Goal: Task Accomplishment & Management: Complete application form

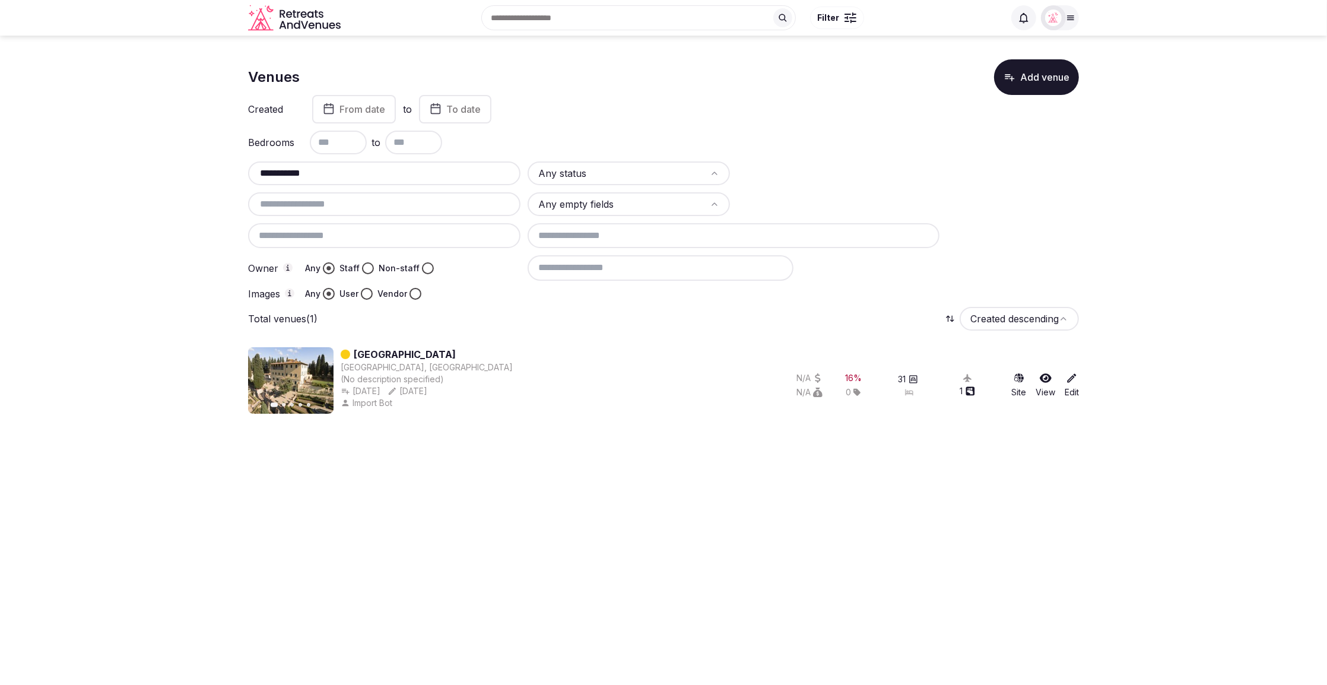
click at [348, 172] on input "**********" at bounding box center [384, 173] width 263 height 14
click at [564, 323] on div "Total venues (1) Created descending" at bounding box center [663, 319] width 831 height 24
click at [386, 348] on link "[GEOGRAPHIC_DATA]" at bounding box center [405, 354] width 102 height 14
click at [399, 354] on link "[GEOGRAPHIC_DATA]" at bounding box center [405, 354] width 102 height 14
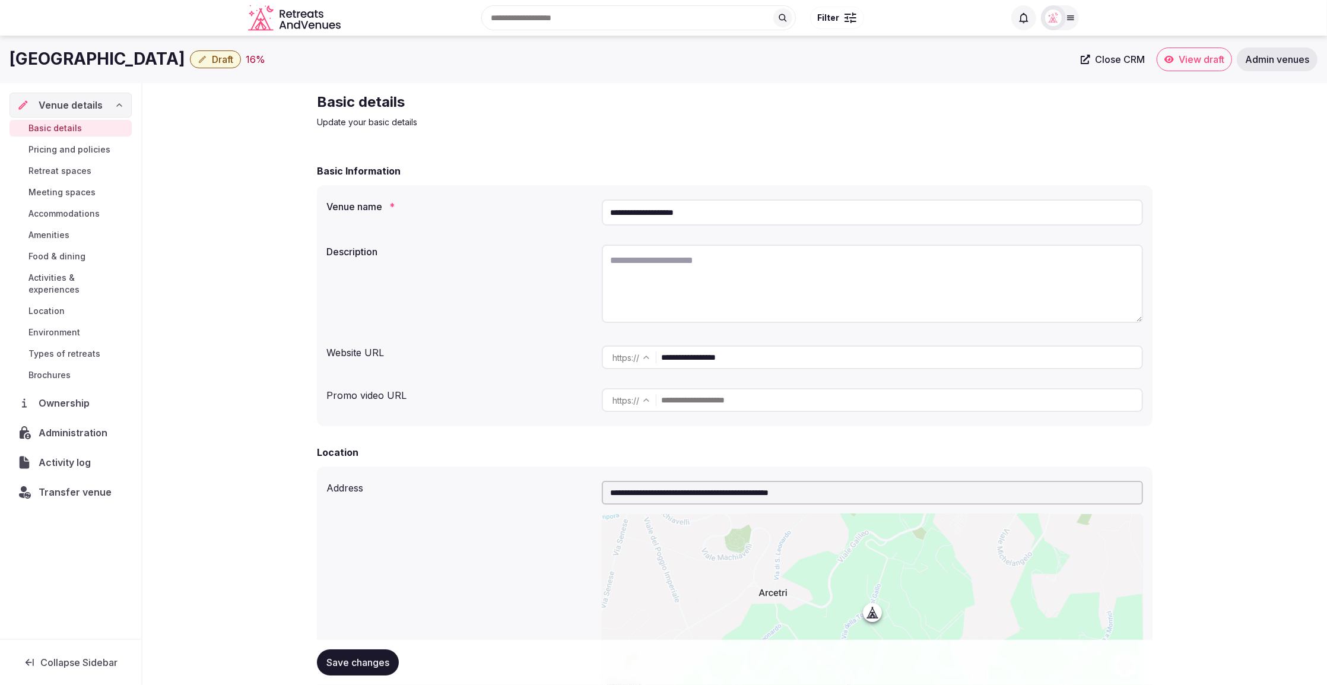
drag, startPoint x: 698, startPoint y: 214, endPoint x: 604, endPoint y: 214, distance: 93.8
click at [604, 214] on input "**********" at bounding box center [872, 212] width 541 height 26
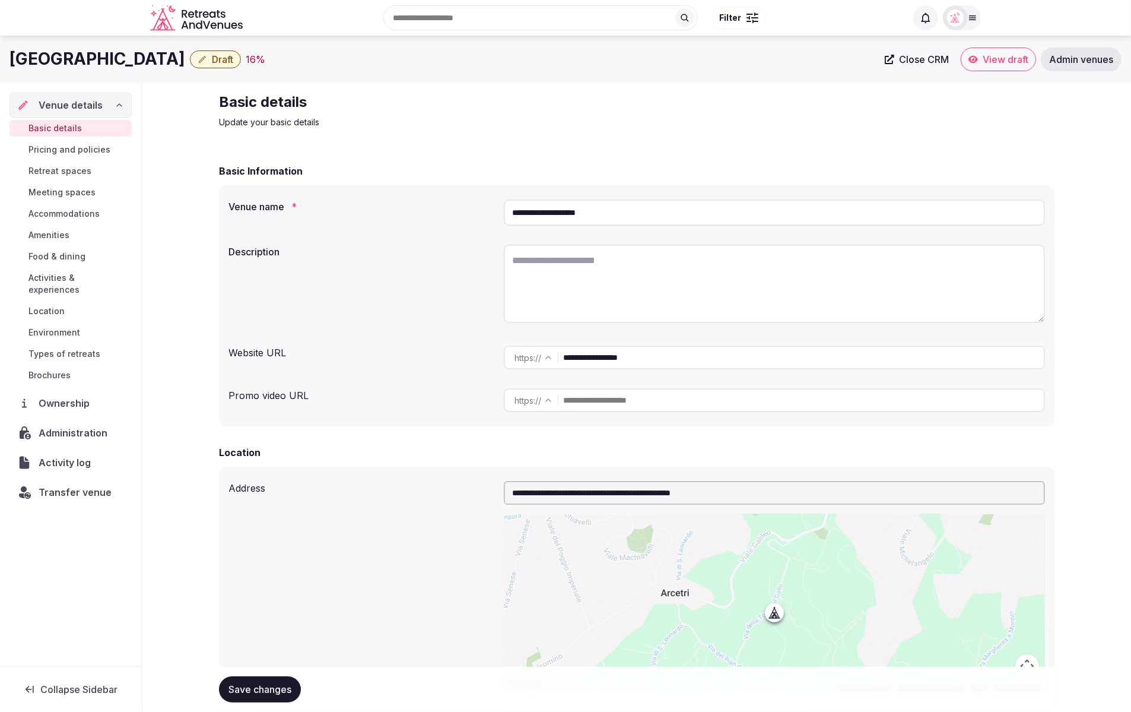
click at [750, 97] on div "Basic details Update your basic details" at bounding box center [637, 111] width 836 height 36
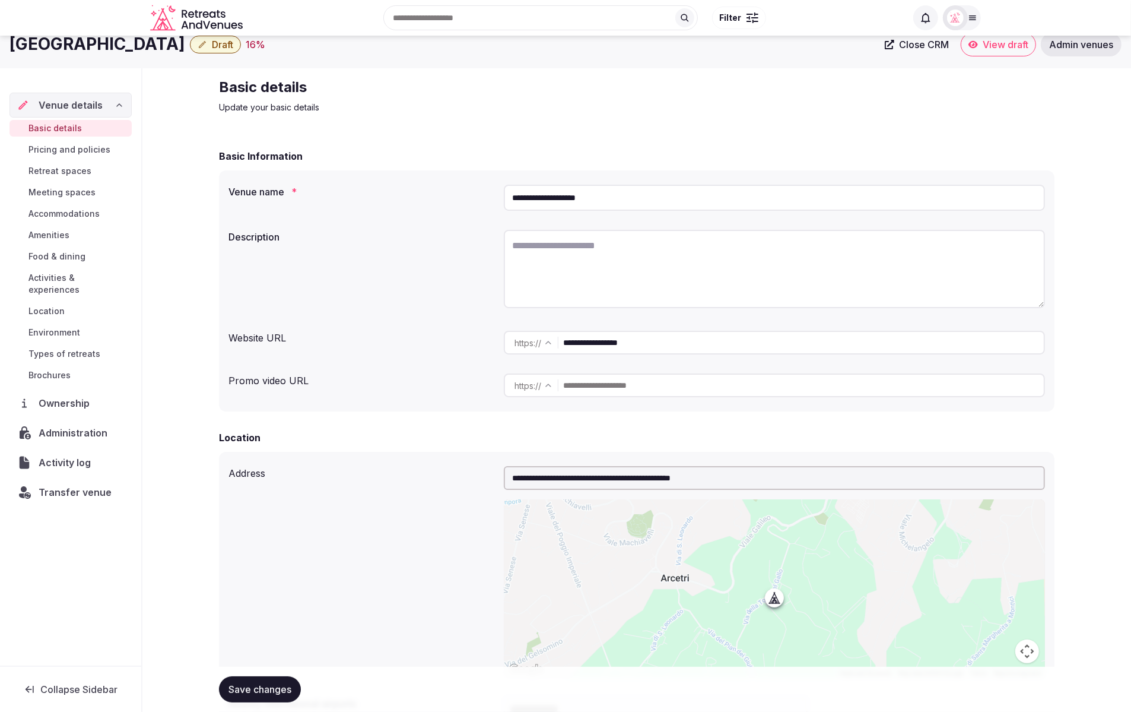
scroll to position [16, 0]
click at [414, 268] on div "Description" at bounding box center [636, 269] width 817 height 91
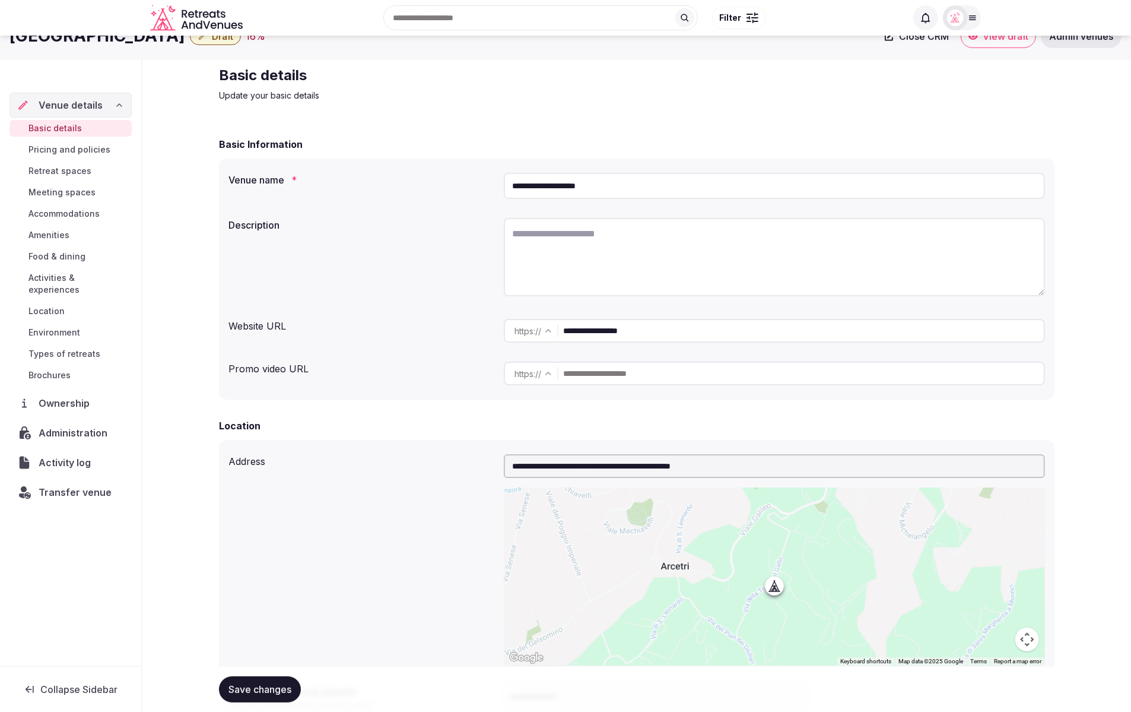
scroll to position [26, 0]
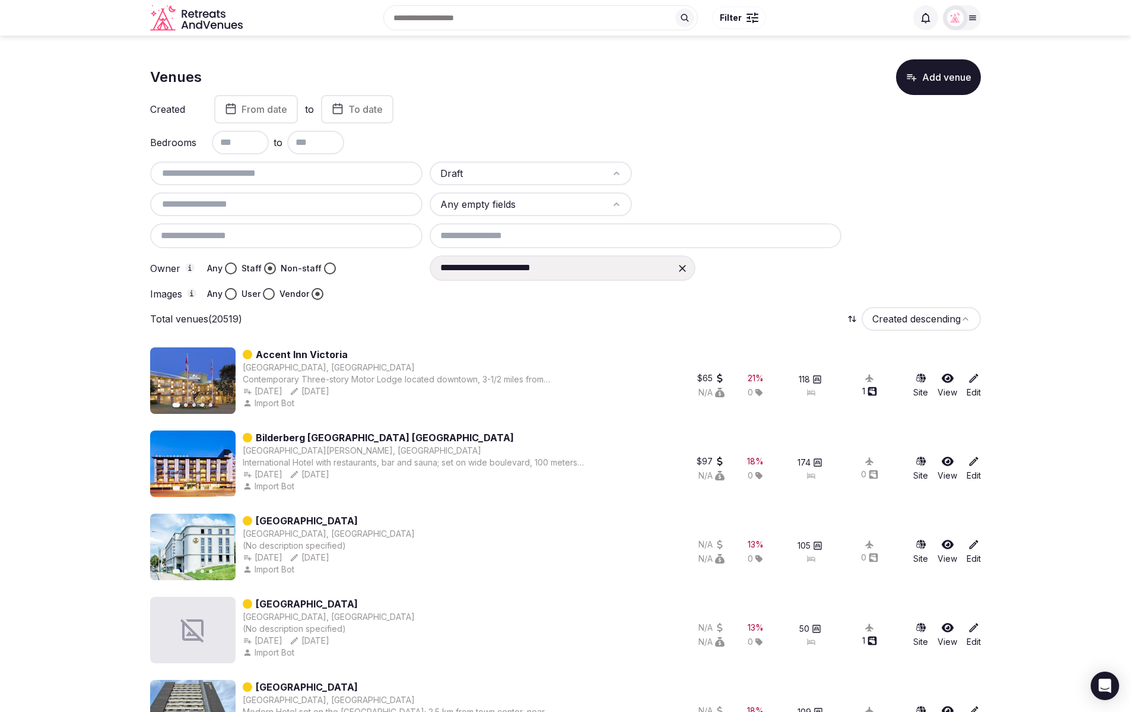
scroll to position [1, 0]
click at [745, 109] on div "Created From date to To date" at bounding box center [565, 108] width 831 height 28
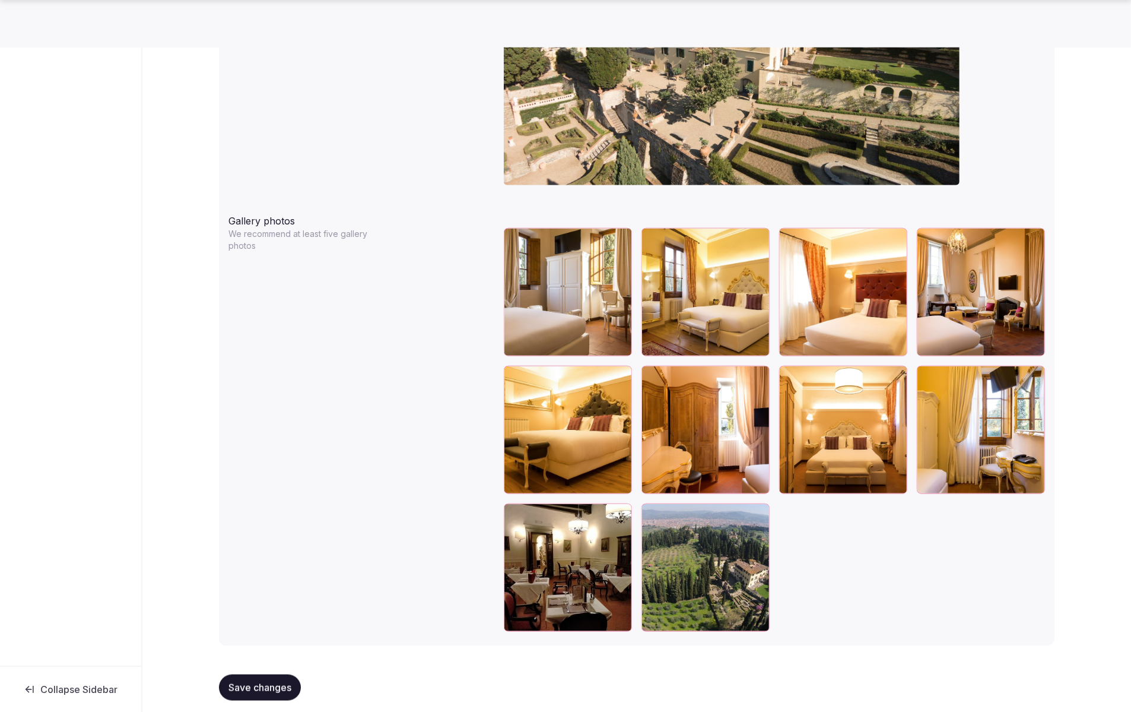
scroll to position [1198, 0]
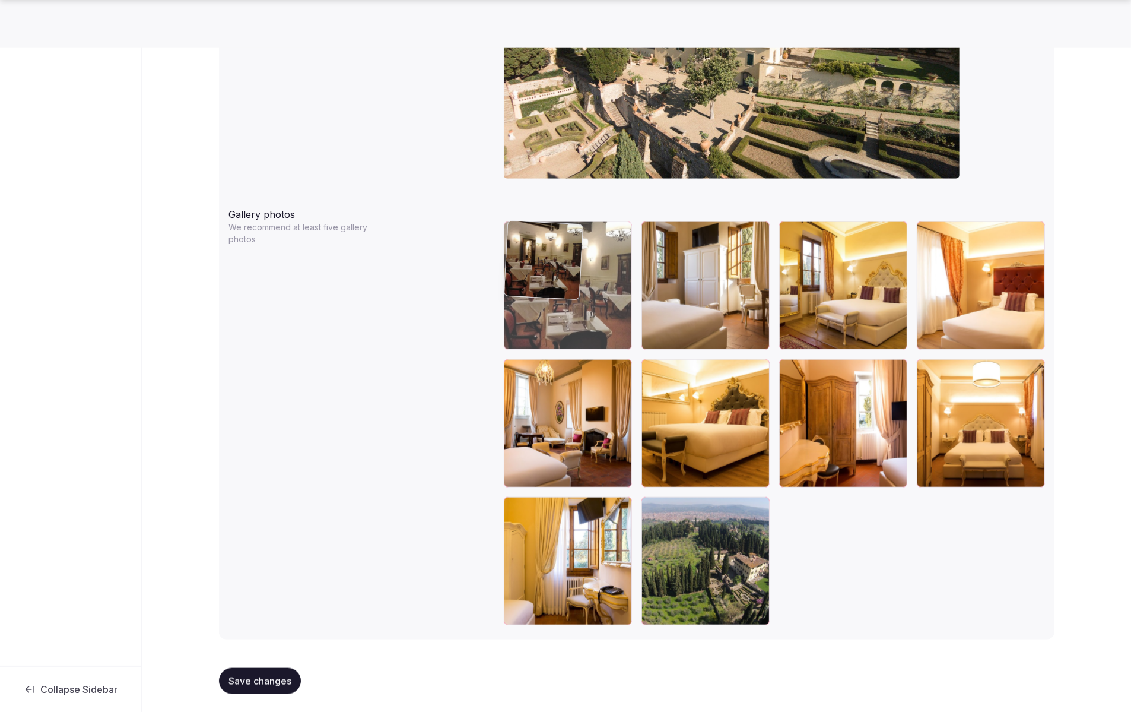
drag, startPoint x: 595, startPoint y: 552, endPoint x: 589, endPoint y: 312, distance: 240.4
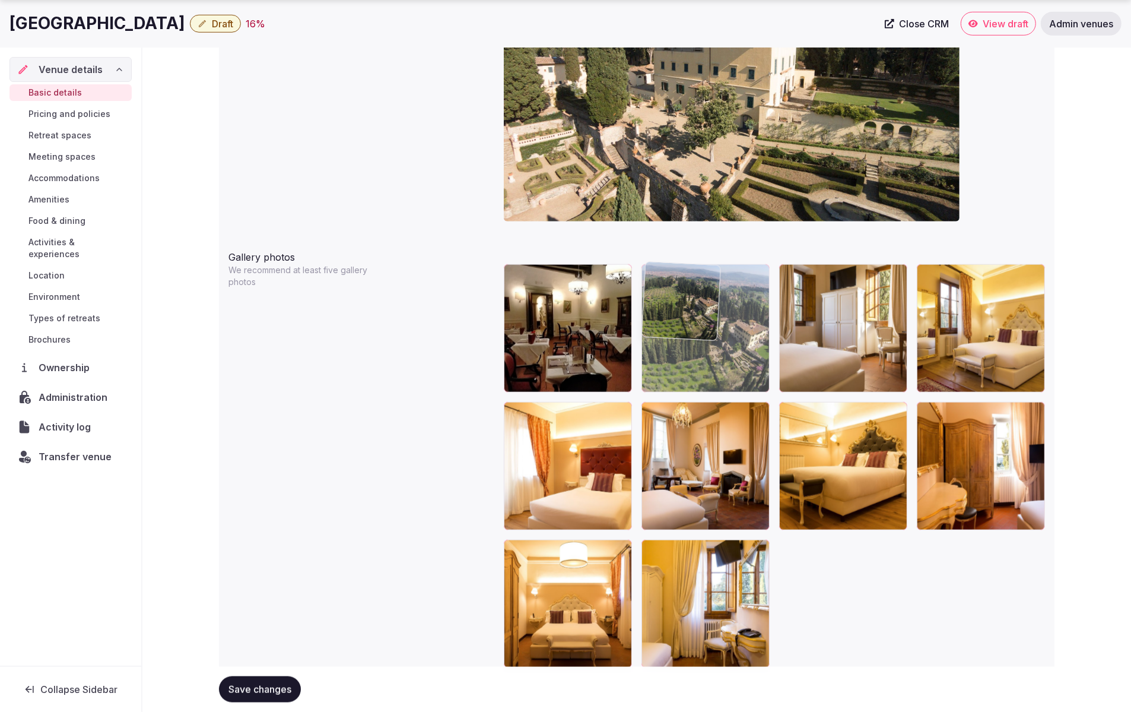
drag, startPoint x: 698, startPoint y: 606, endPoint x: 722, endPoint y: 365, distance: 242.8
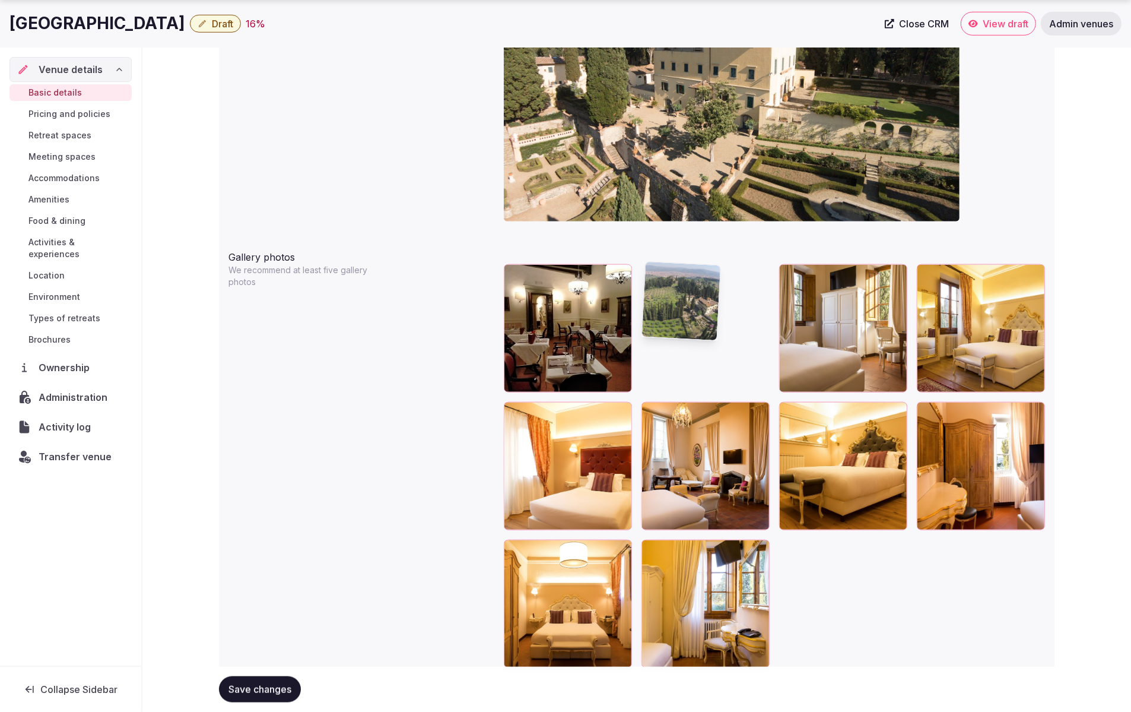
scroll to position [1158, 0]
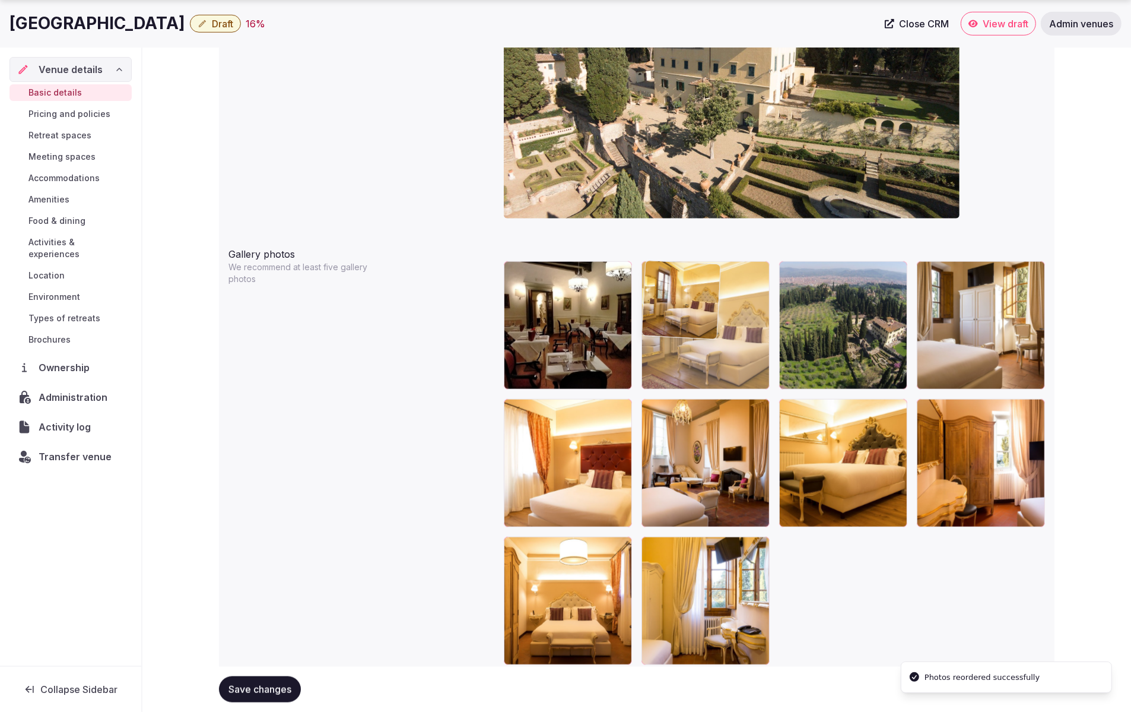
drag, startPoint x: 980, startPoint y: 360, endPoint x: 722, endPoint y: 357, distance: 257.6
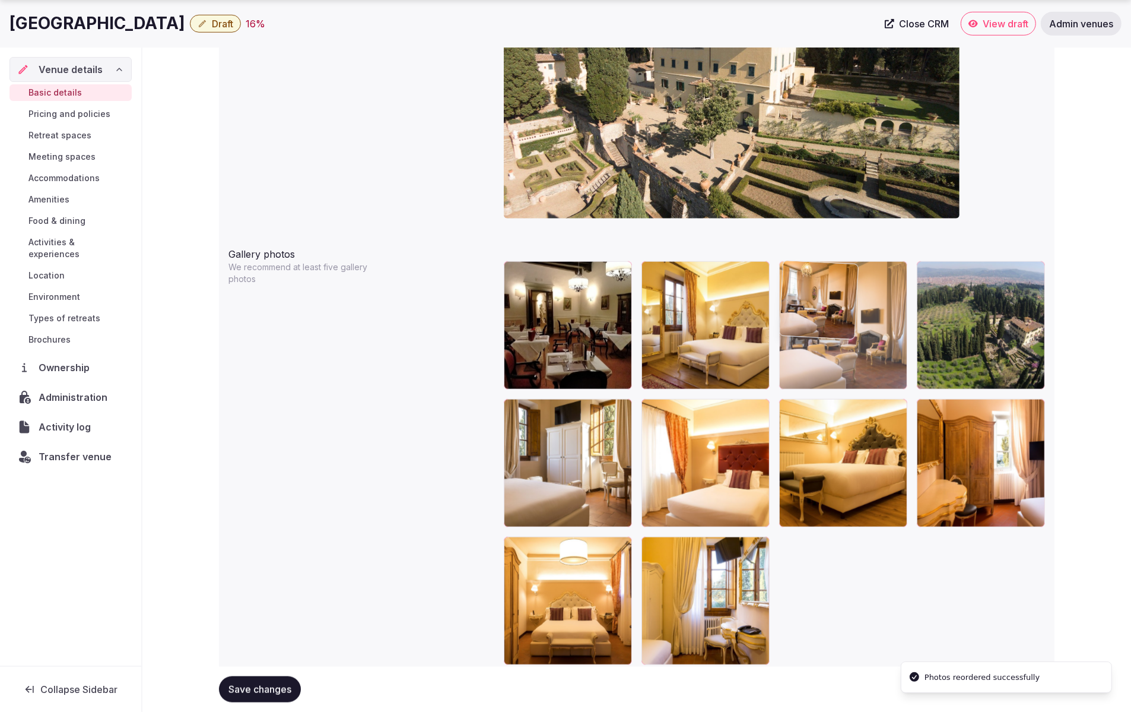
drag, startPoint x: 716, startPoint y: 487, endPoint x: 879, endPoint y: 376, distance: 197.4
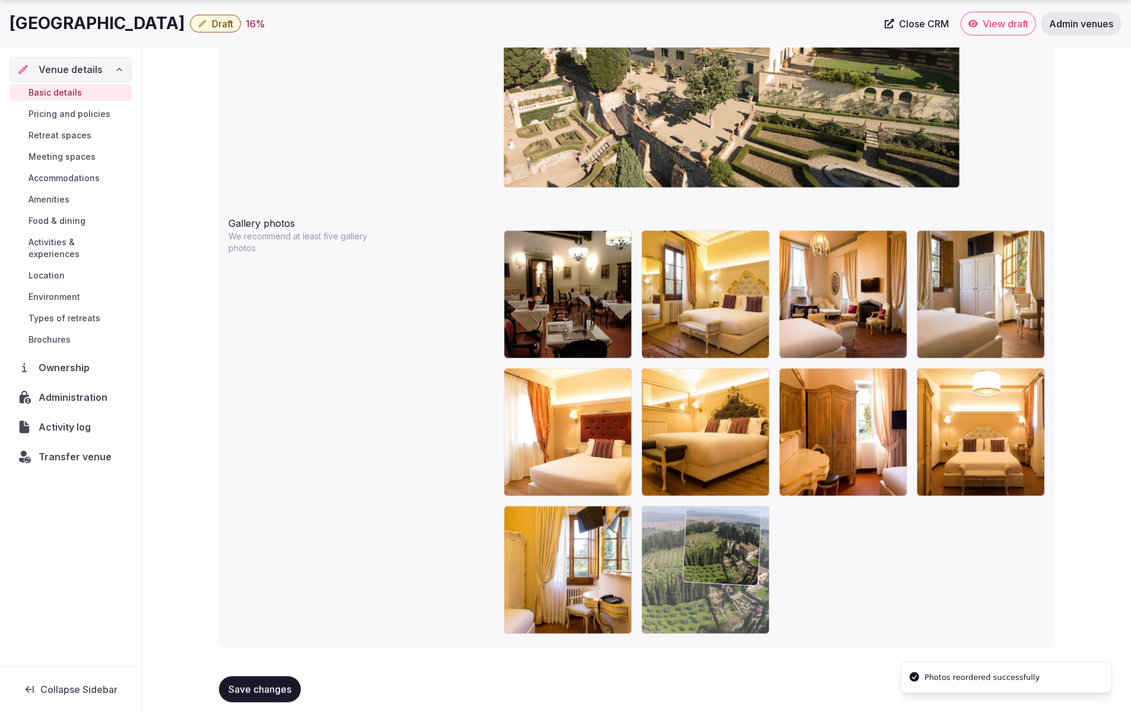
scroll to position [1198, 0]
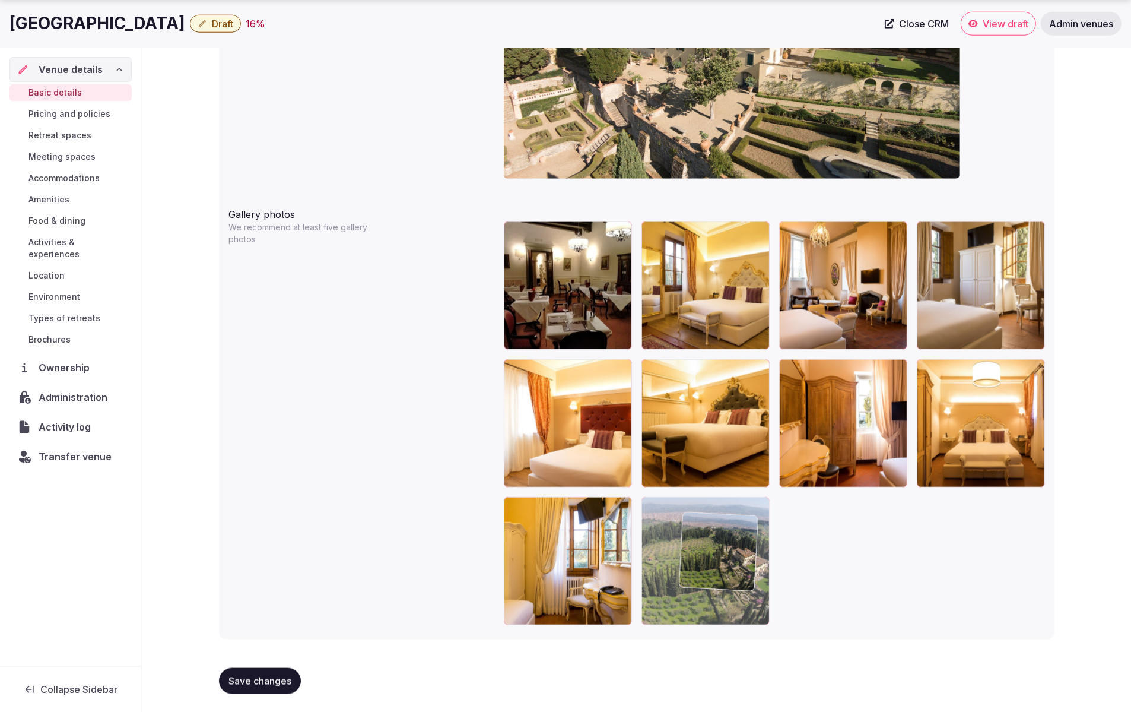
drag, startPoint x: 933, startPoint y: 357, endPoint x: 698, endPoint y: 601, distance: 338.3
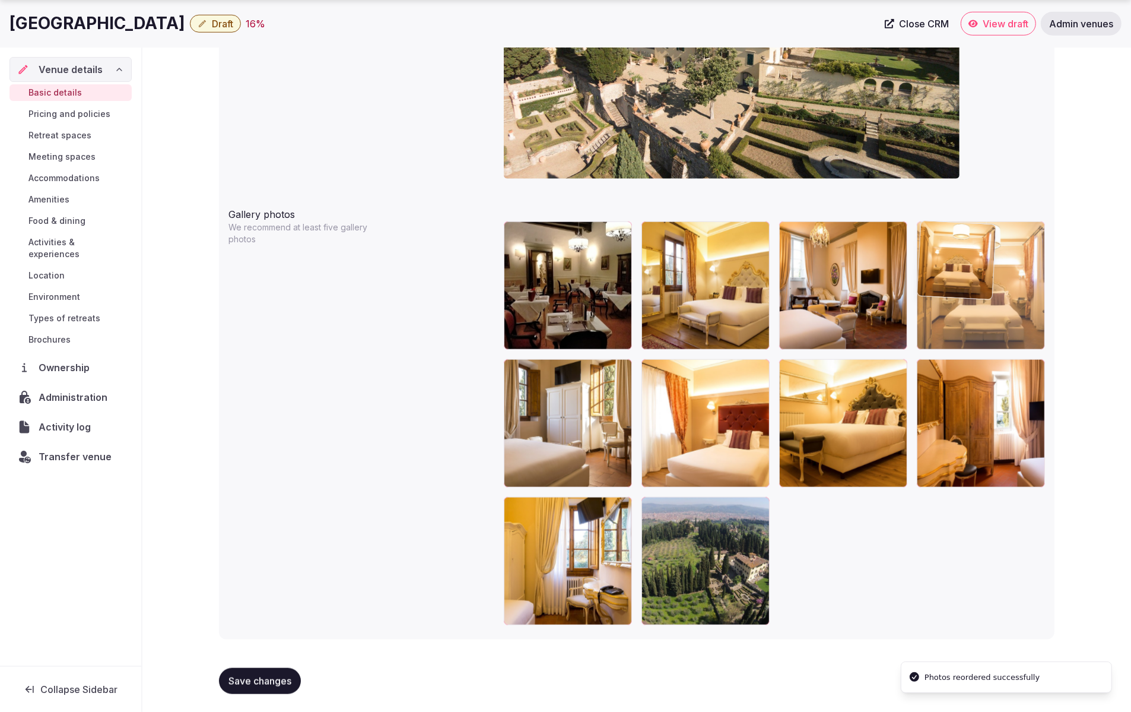
drag, startPoint x: 949, startPoint y: 447, endPoint x: 968, endPoint y: 351, distance: 98.1
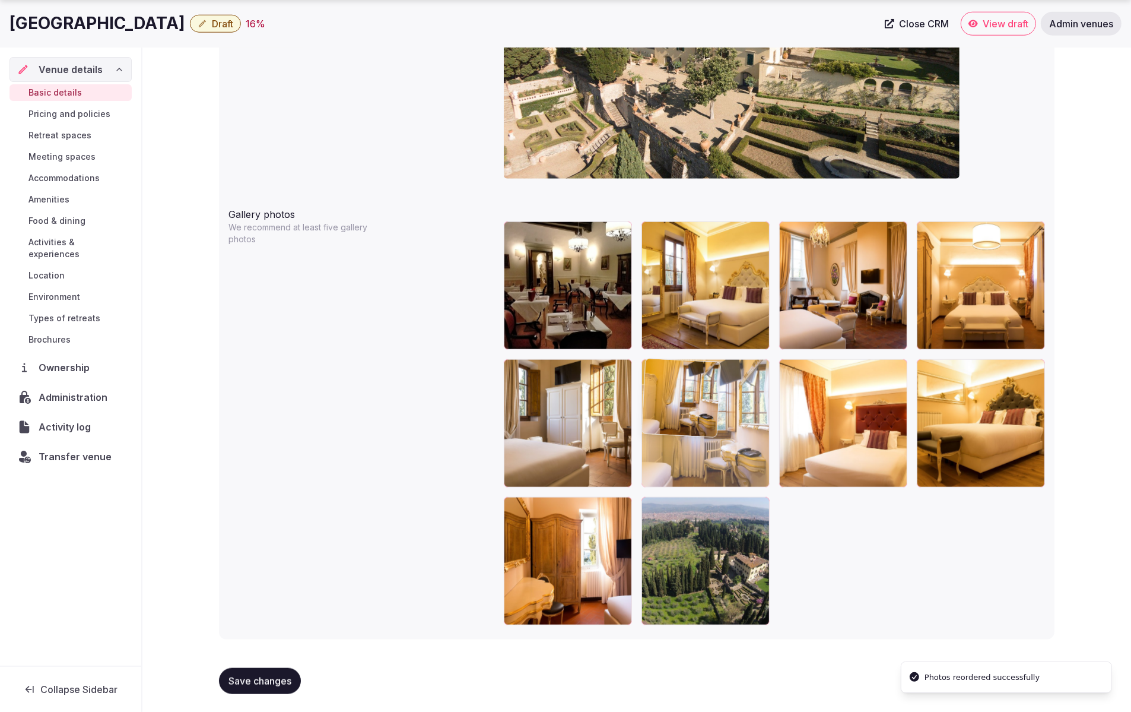
drag, startPoint x: 557, startPoint y: 571, endPoint x: 736, endPoint y: 460, distance: 211.1
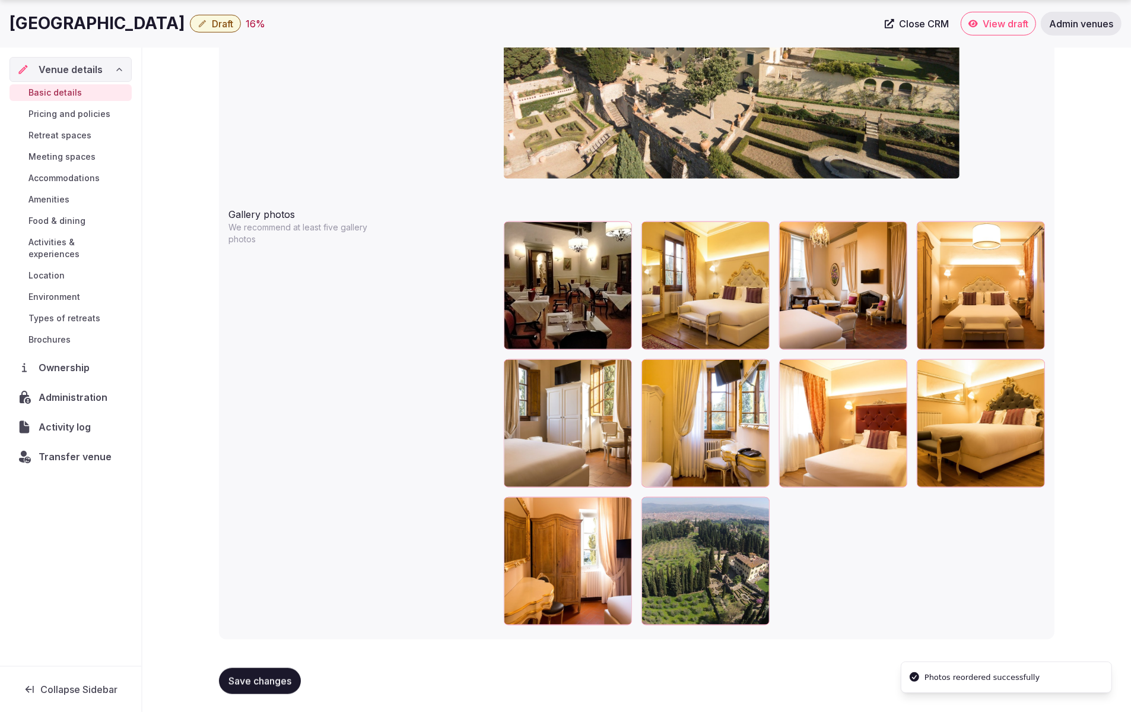
click at [934, 533] on div at bounding box center [774, 423] width 541 height 404
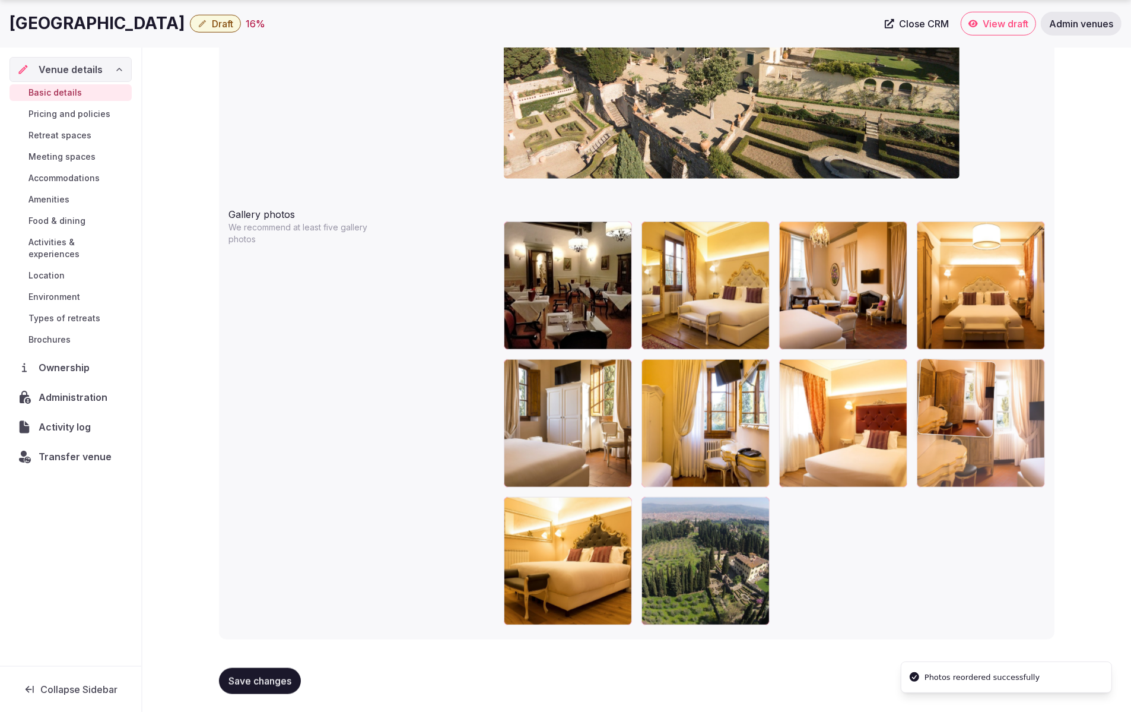
drag, startPoint x: 579, startPoint y: 564, endPoint x: 965, endPoint y: 458, distance: 400.7
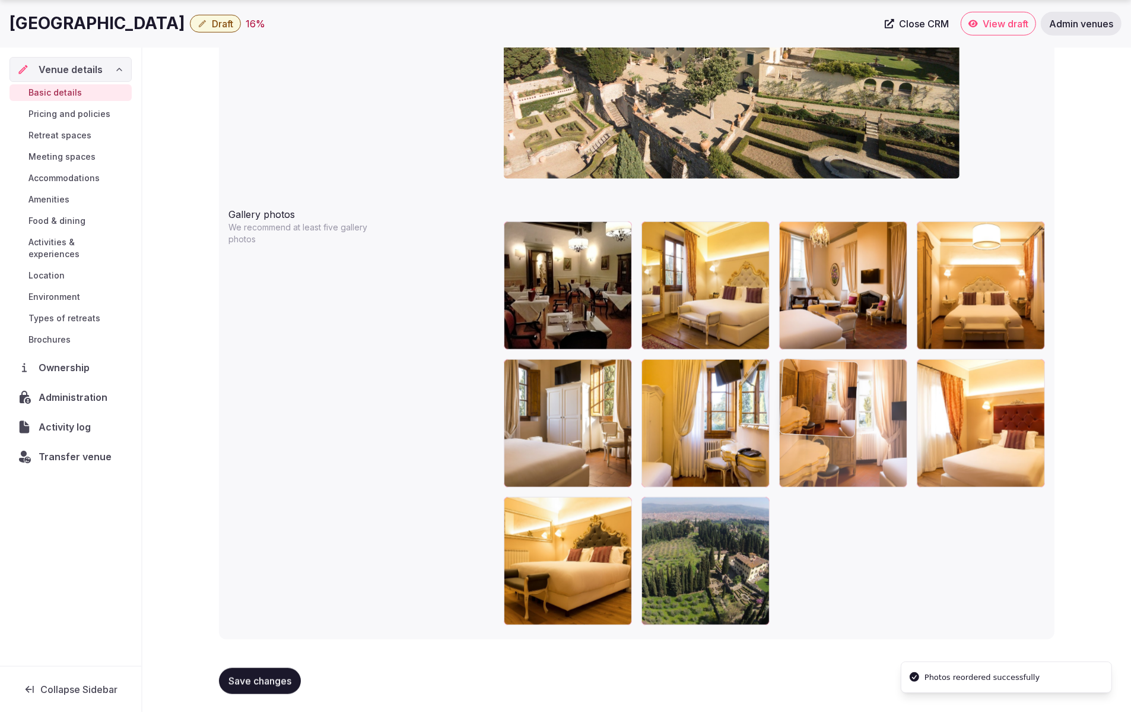
drag, startPoint x: 980, startPoint y: 442, endPoint x: 878, endPoint y: 447, distance: 102.2
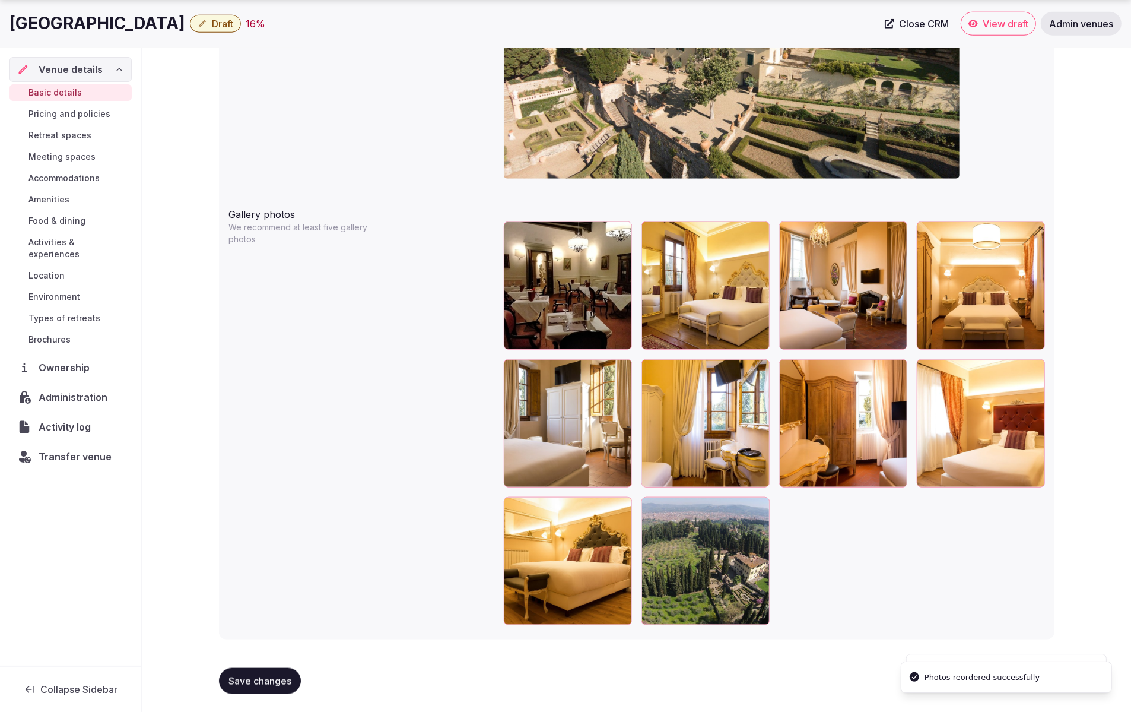
click at [947, 560] on div at bounding box center [774, 423] width 541 height 404
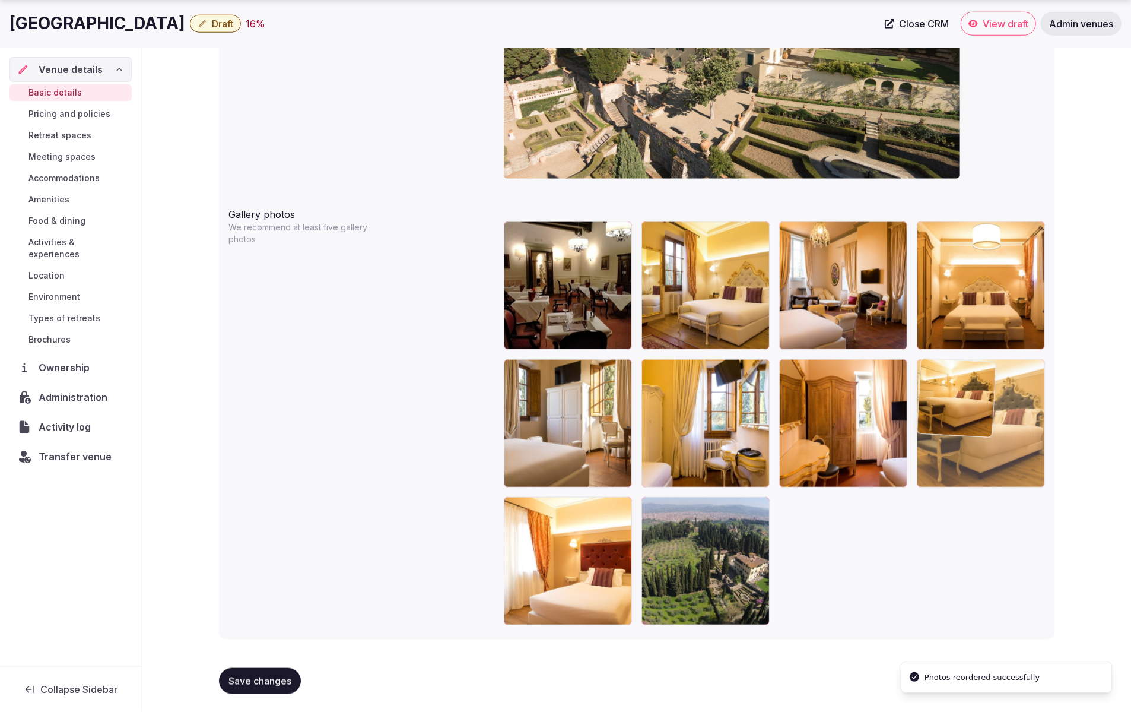
drag, startPoint x: 554, startPoint y: 569, endPoint x: 989, endPoint y: 465, distance: 447.2
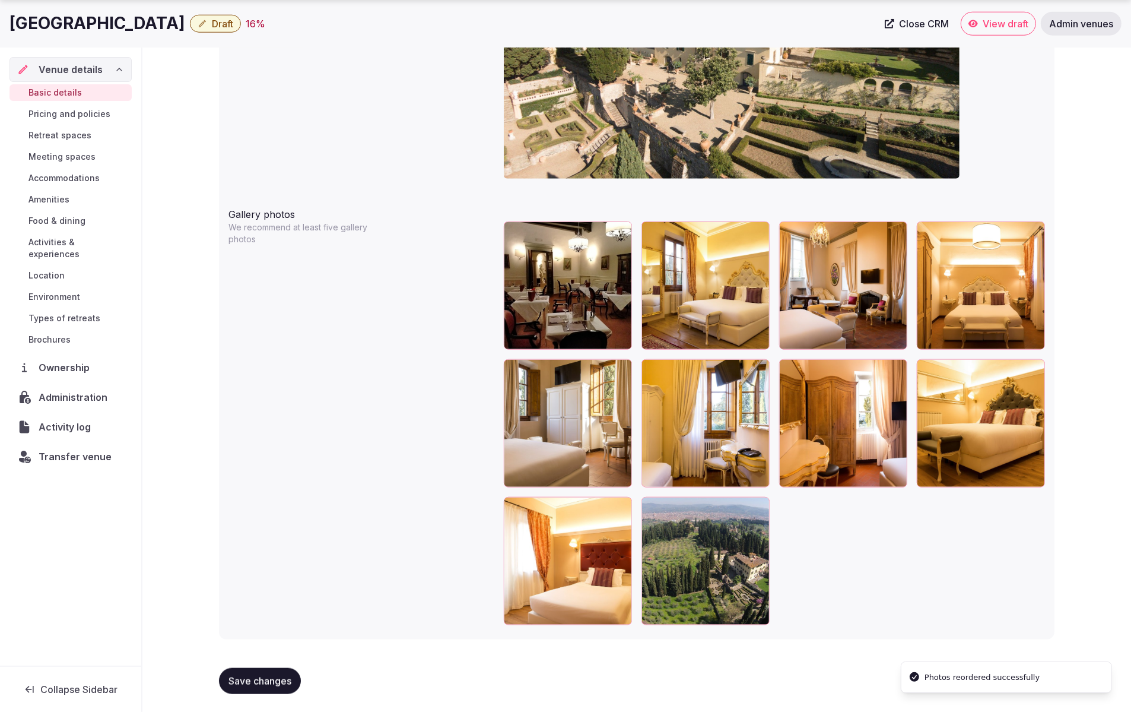
click at [916, 579] on div at bounding box center [774, 423] width 541 height 404
click at [377, 564] on div "Gallery photos We recommend at least five gallery photos To pick up a draggable…" at bounding box center [636, 415] width 817 height 427
click at [267, 671] on button "Save changes" at bounding box center [260, 681] width 82 height 26
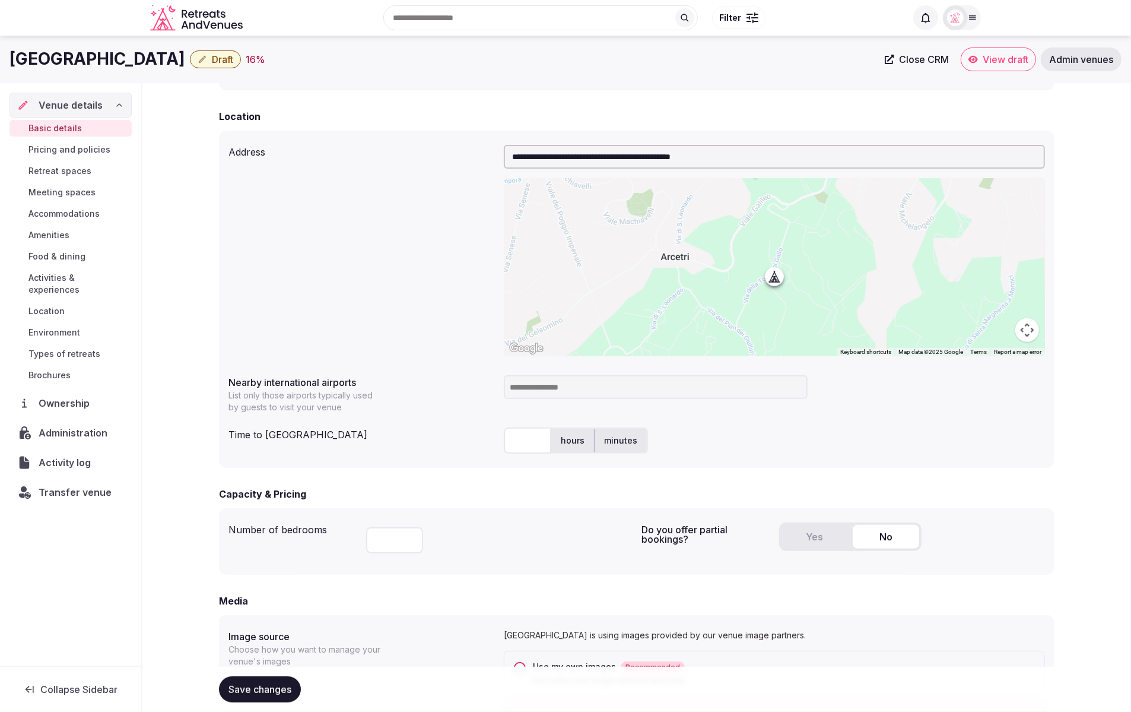
scroll to position [333, 0]
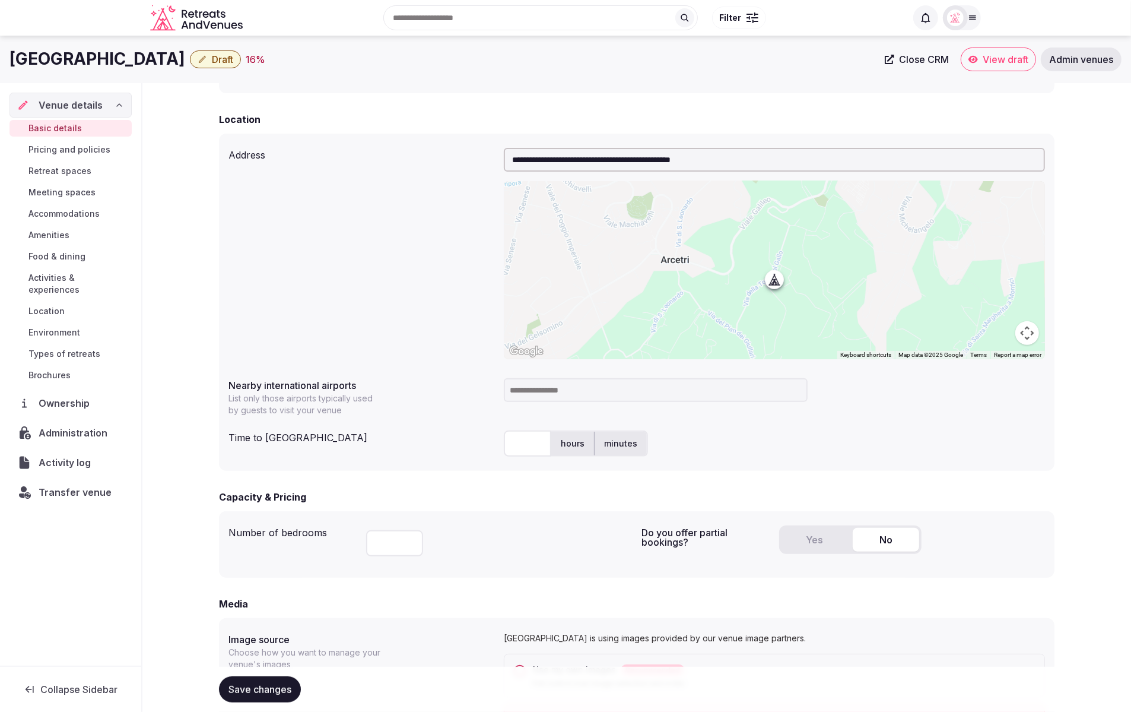
drag, startPoint x: 9, startPoint y: 58, endPoint x: 174, endPoint y: 63, distance: 165.0
click at [174, 63] on h1 "[GEOGRAPHIC_DATA]" at bounding box center [97, 58] width 176 height 23
copy h1 "[GEOGRAPHIC_DATA]"
click at [585, 389] on input at bounding box center [656, 390] width 304 height 24
type input "***"
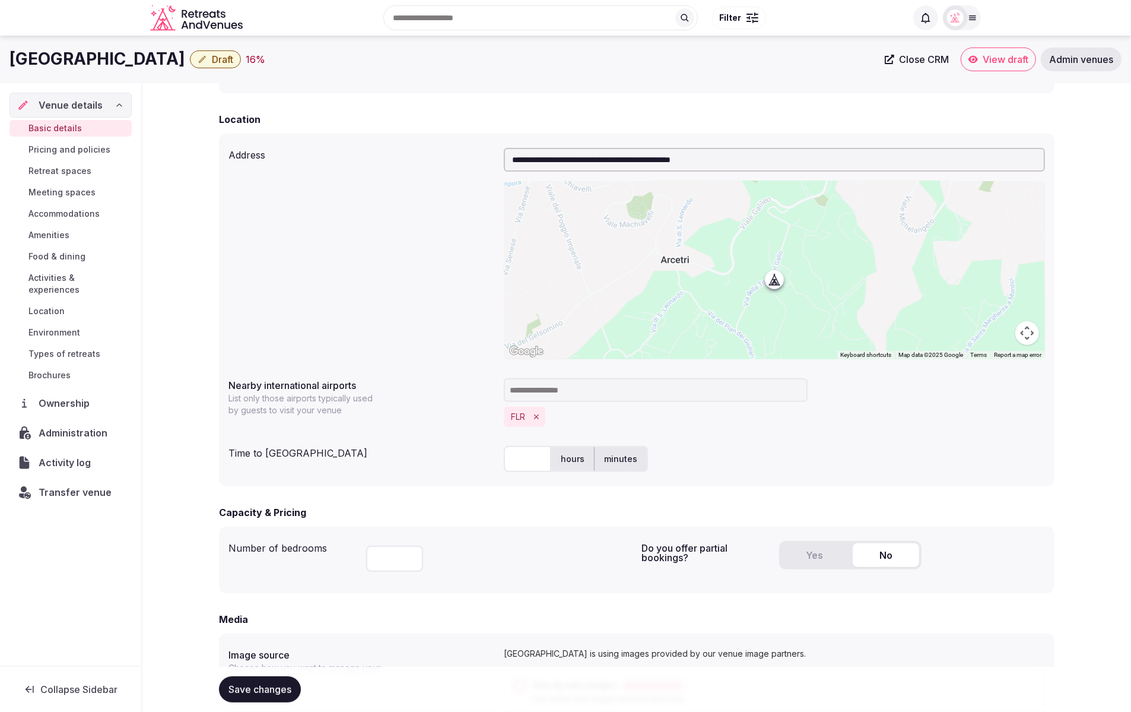
click at [531, 458] on input "text" at bounding box center [527, 459] width 47 height 26
type input "**"
click at [748, 493] on form "**********" at bounding box center [637, 707] width 836 height 1752
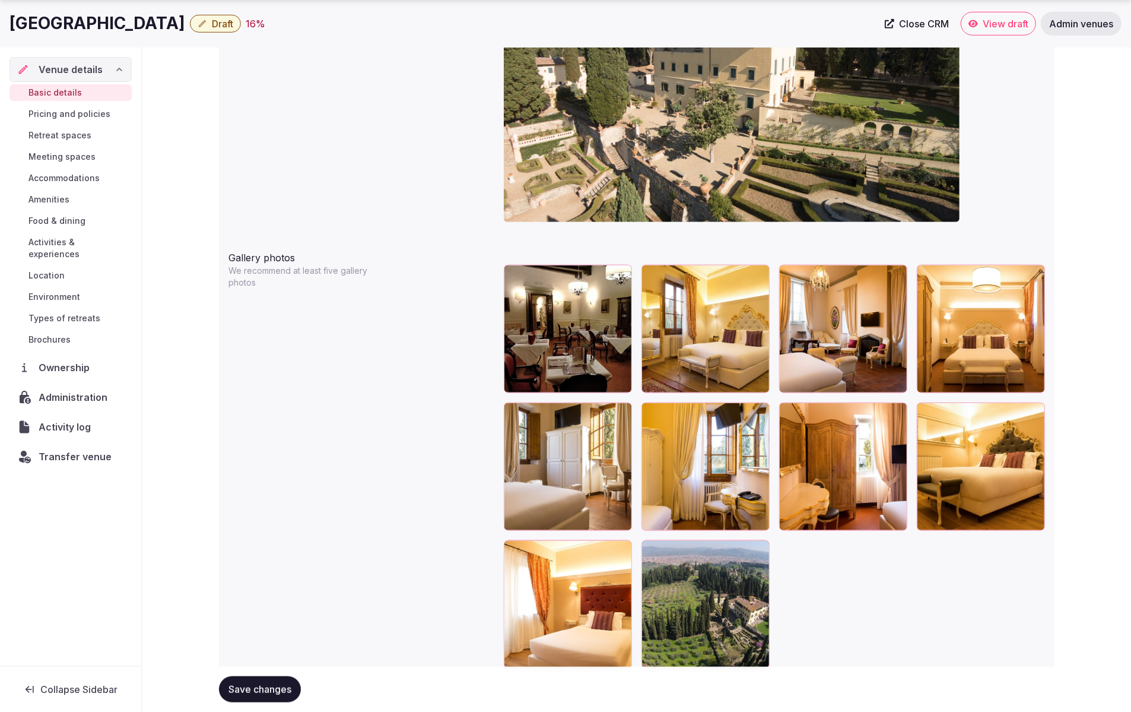
scroll to position [1214, 0]
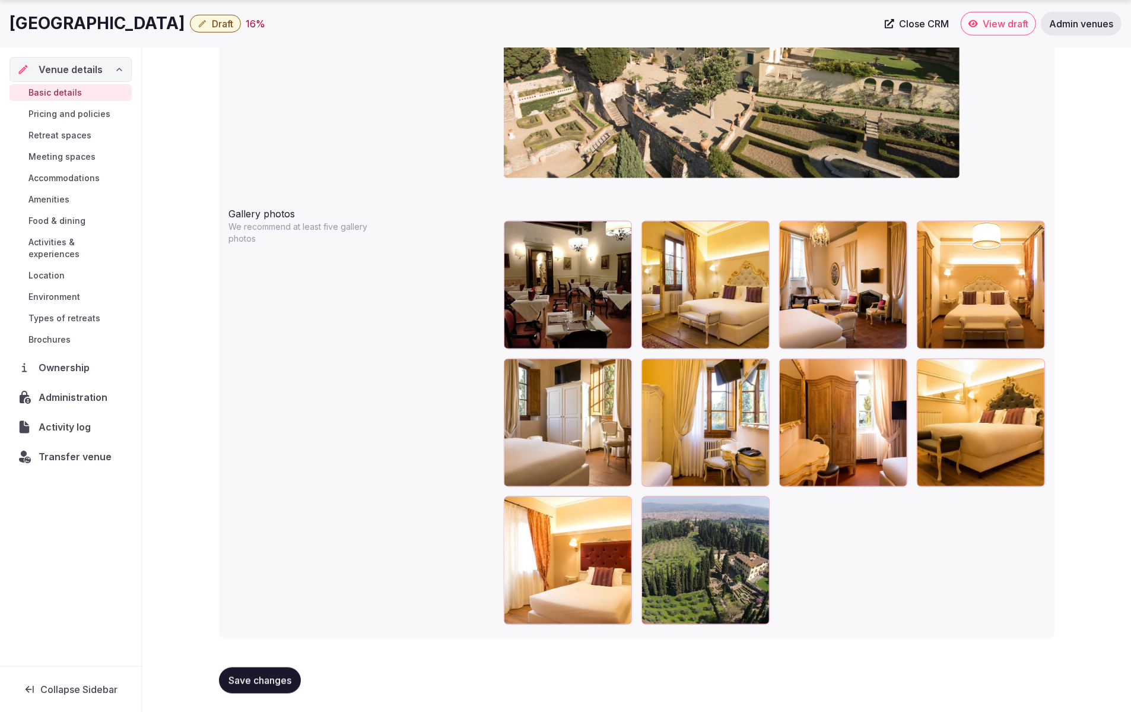
click at [252, 685] on span "Save changes" at bounding box center [259, 680] width 63 height 12
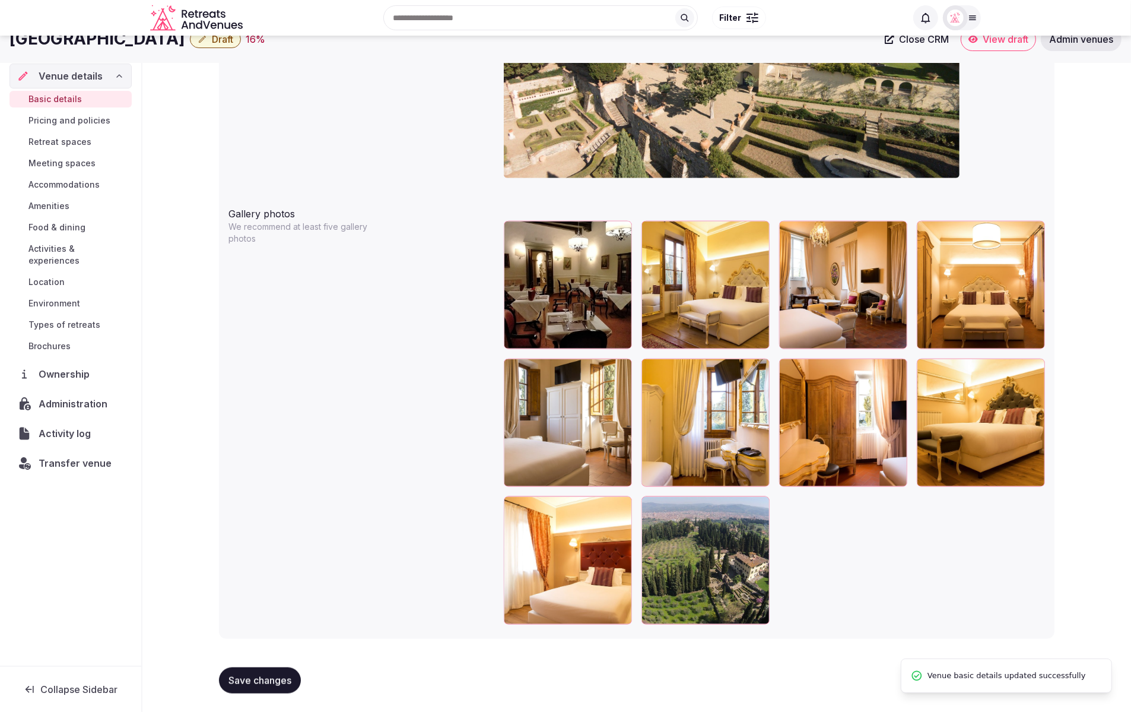
scroll to position [1209, 0]
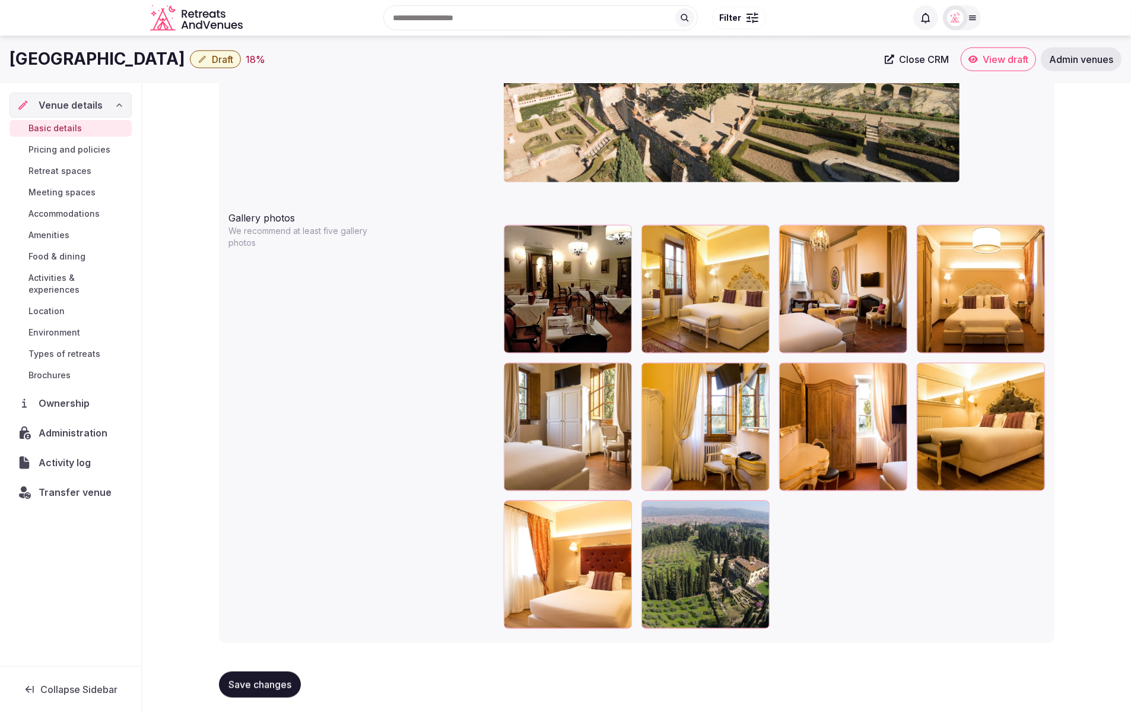
click at [256, 686] on span "Save changes" at bounding box center [259, 684] width 63 height 12
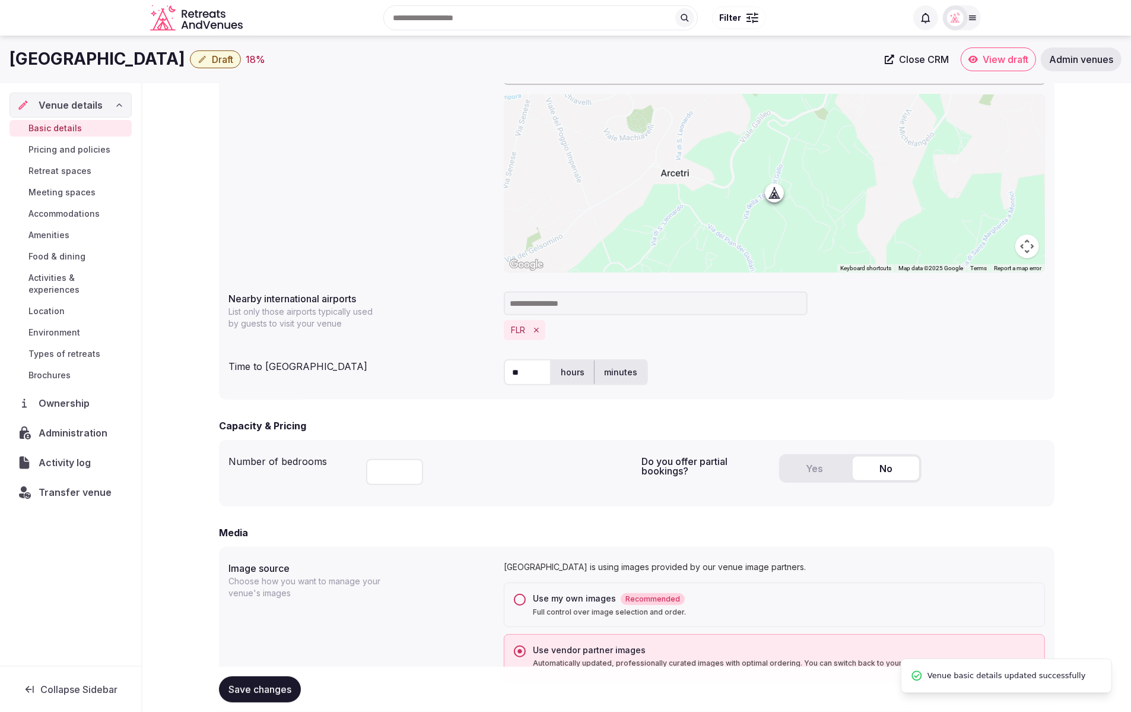
scroll to position [368, 0]
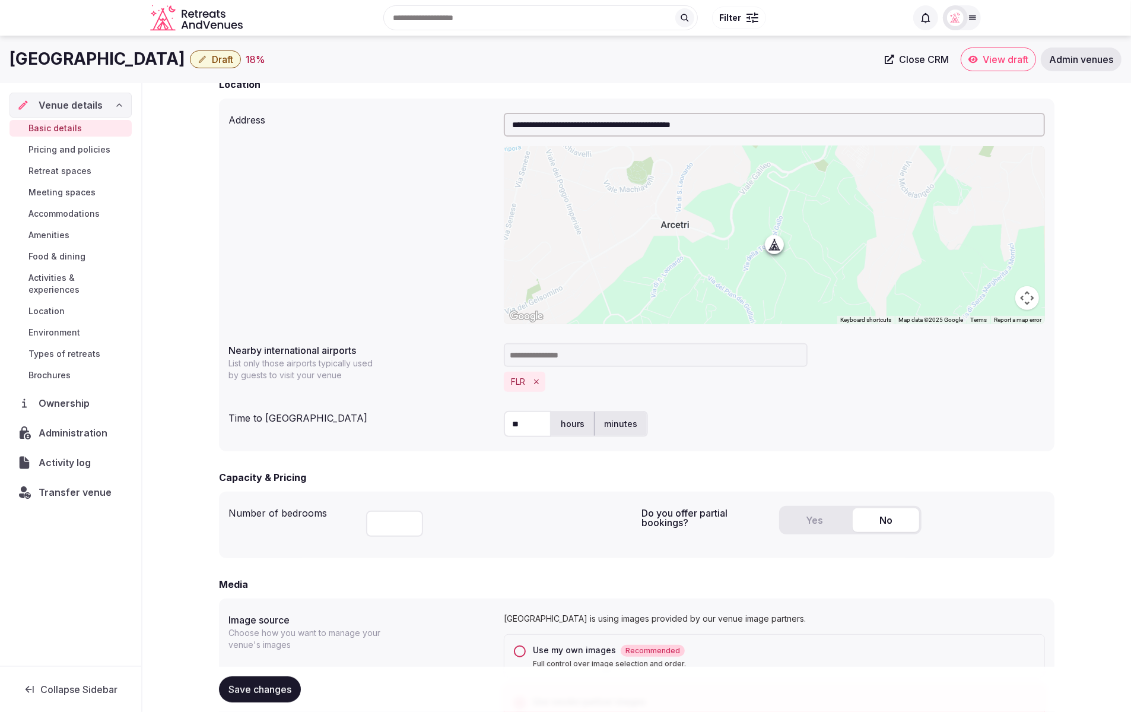
click at [56, 190] on span "Meeting spaces" at bounding box center [61, 192] width 67 height 12
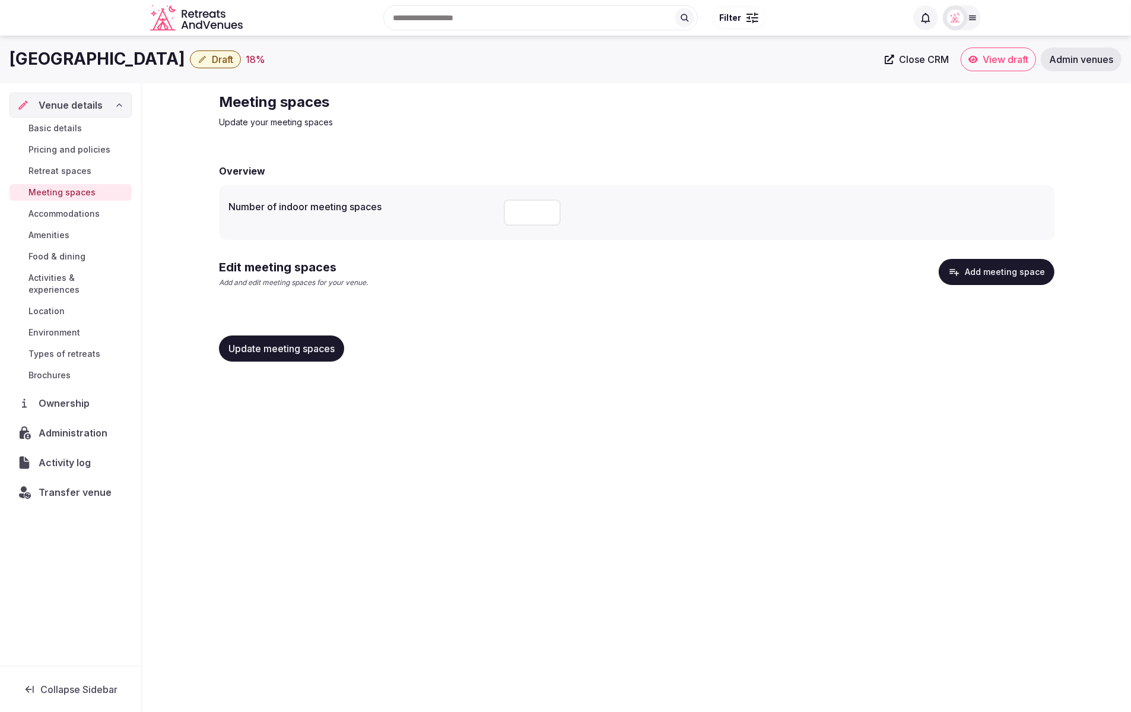
click at [824, 327] on div "Update meeting spaces" at bounding box center [637, 348] width 836 height 45
click at [989, 274] on button "Add meeting space" at bounding box center [997, 272] width 116 height 26
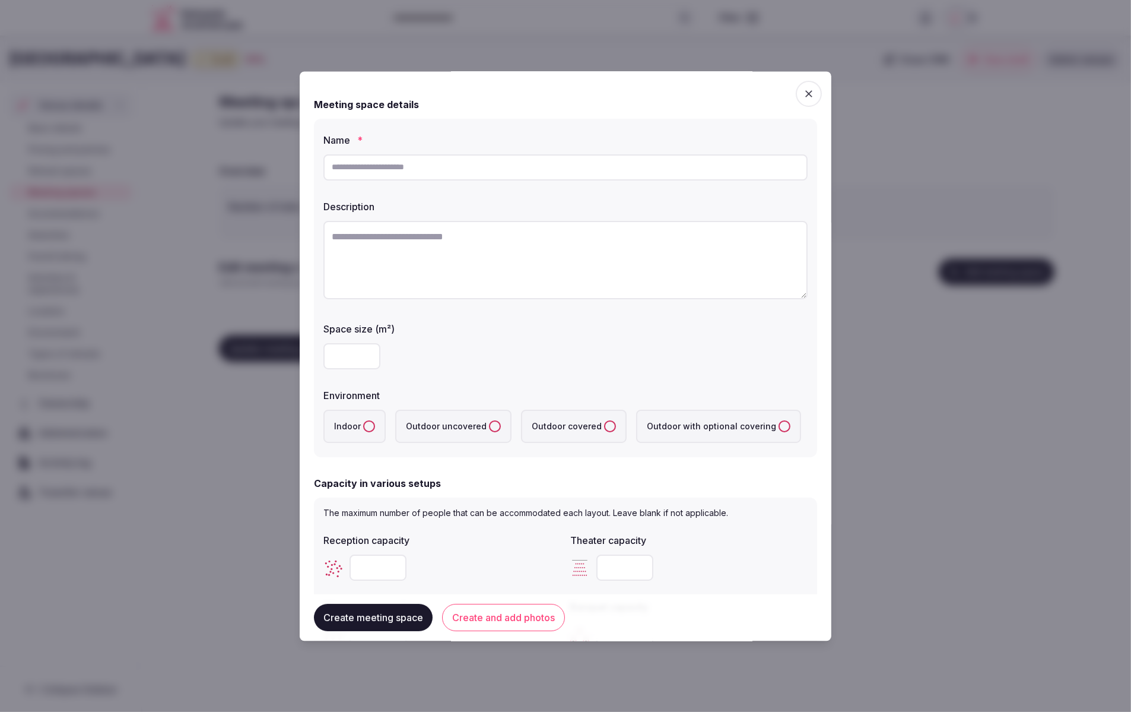
click at [451, 173] on input "text" at bounding box center [565, 167] width 484 height 26
paste input "**********"
type input "**********"
click at [437, 274] on textarea at bounding box center [565, 260] width 484 height 78
paste textarea "**********"
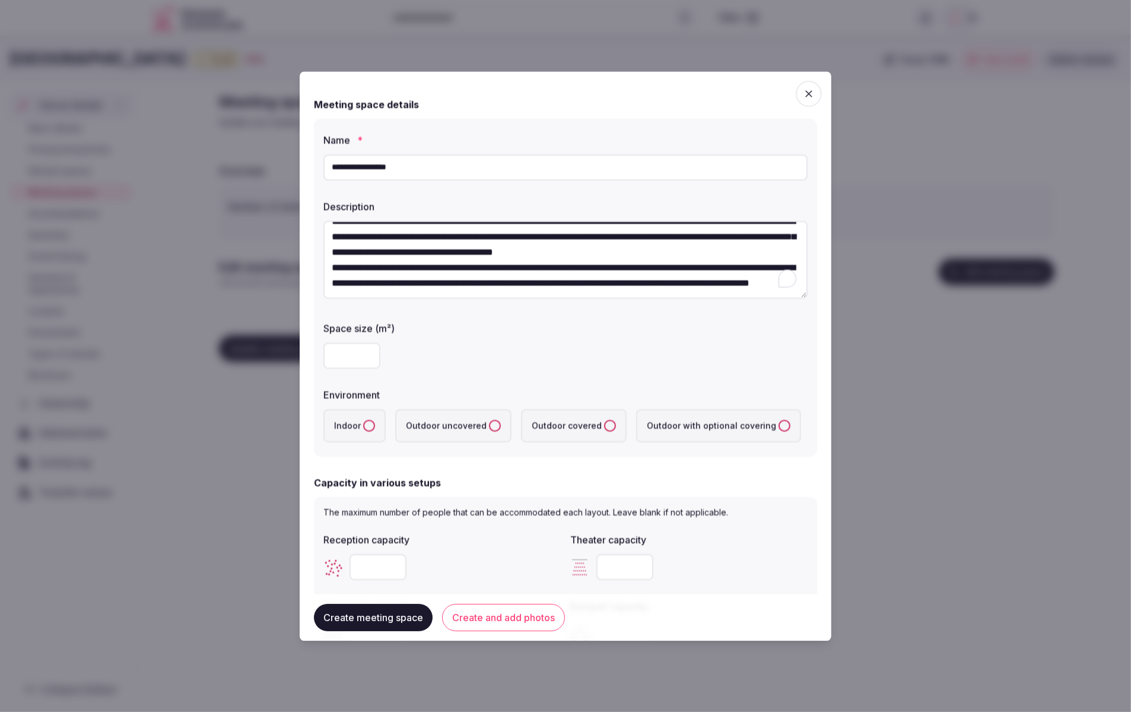
scroll to position [21, 0]
type textarea "**********"
click at [602, 332] on label "Space size (m²)" at bounding box center [565, 328] width 484 height 9
click at [341, 353] on input "number" at bounding box center [351, 356] width 57 height 26
type input "****"
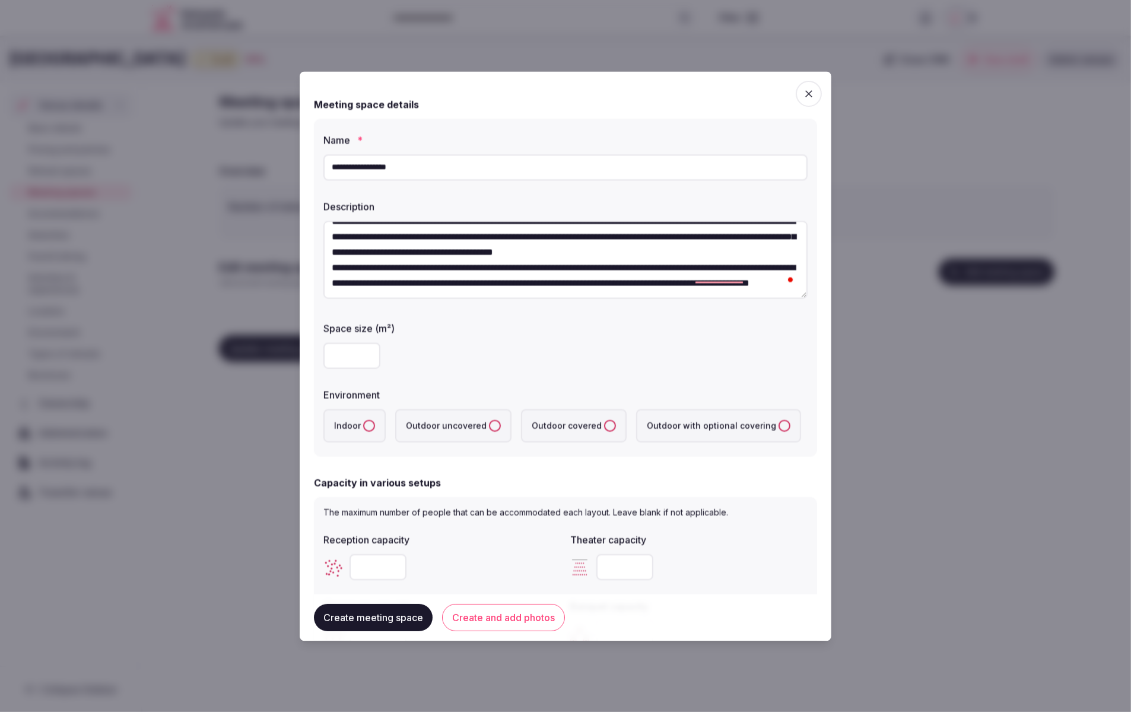
click at [517, 358] on div "****" at bounding box center [565, 356] width 484 height 26
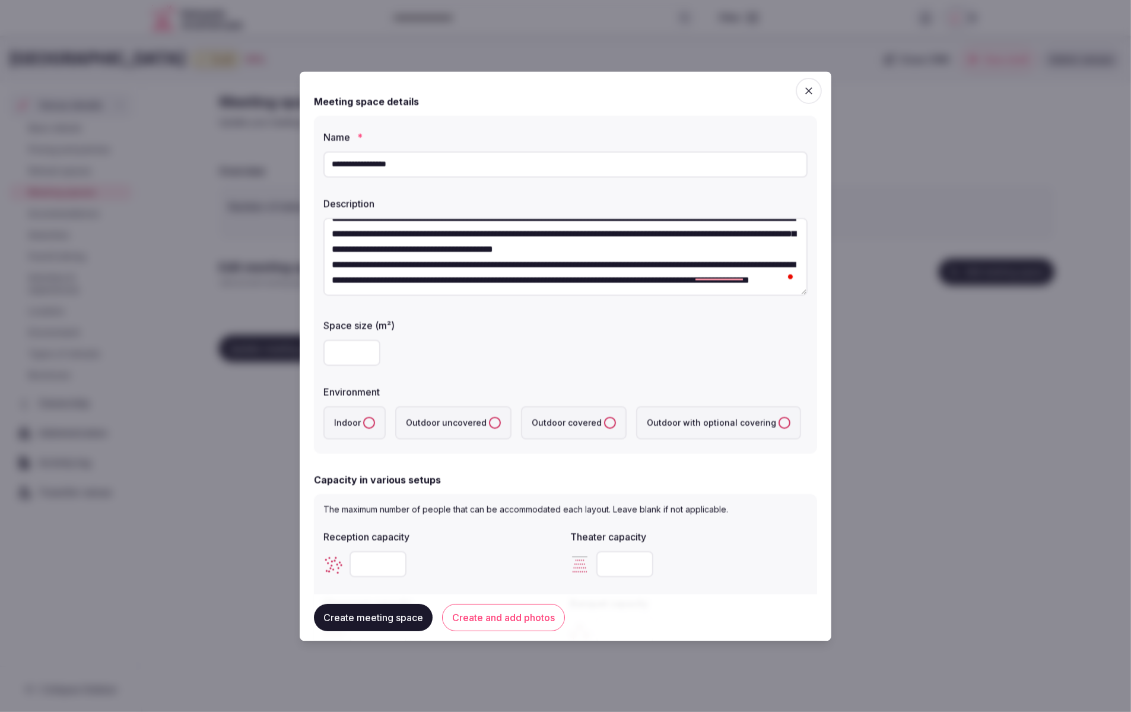
click at [369, 423] on button "Indoor" at bounding box center [369, 423] width 12 height 12
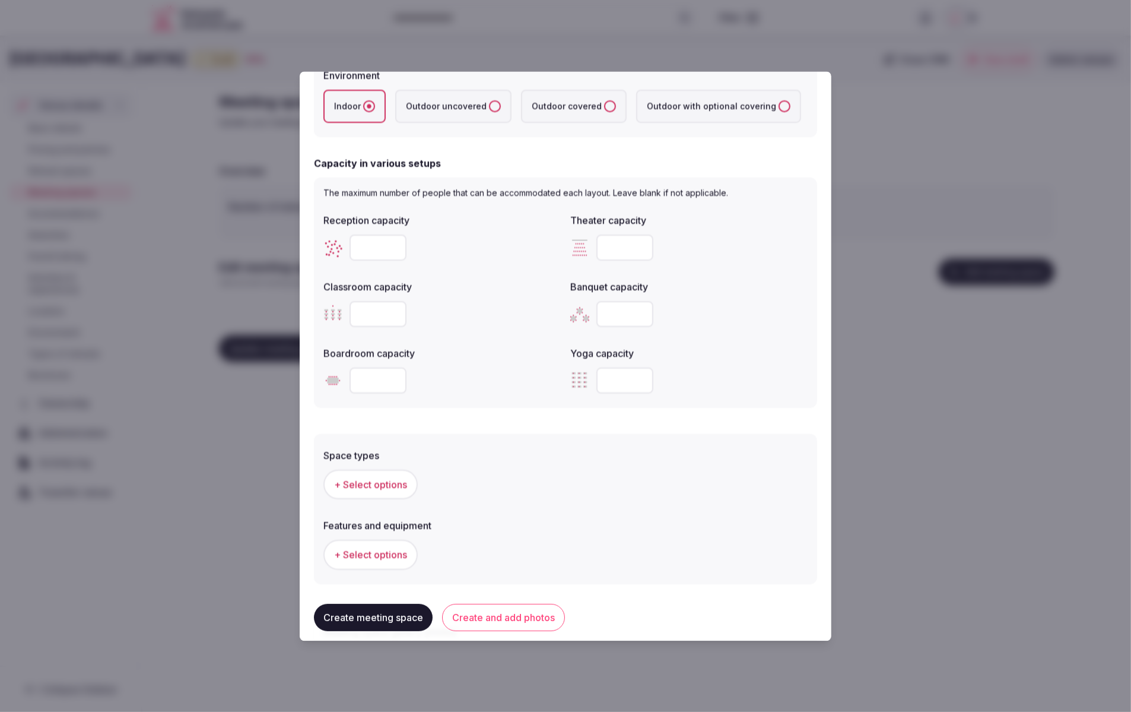
scroll to position [313, 0]
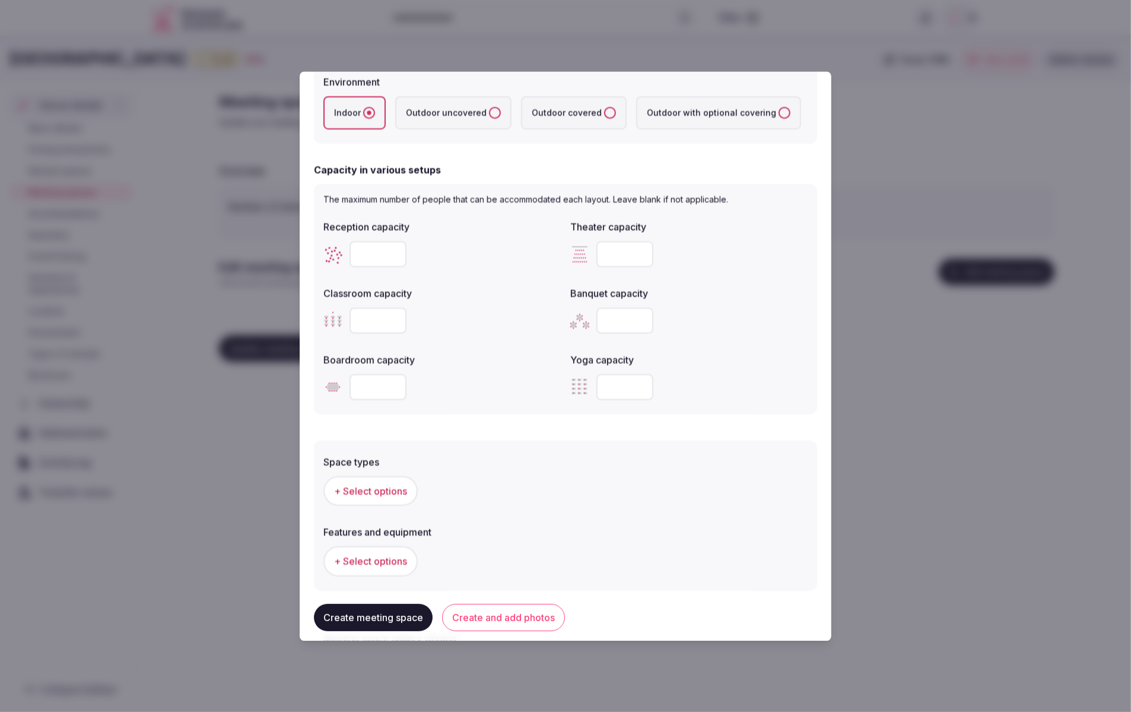
click at [377, 249] on input "number" at bounding box center [378, 255] width 57 height 26
drag, startPoint x: 377, startPoint y: 249, endPoint x: 356, endPoint y: 250, distance: 20.8
click at [356, 250] on input "**" at bounding box center [378, 255] width 57 height 26
drag, startPoint x: 374, startPoint y: 252, endPoint x: 351, endPoint y: 252, distance: 23.7
click at [351, 252] on input "**" at bounding box center [378, 255] width 57 height 26
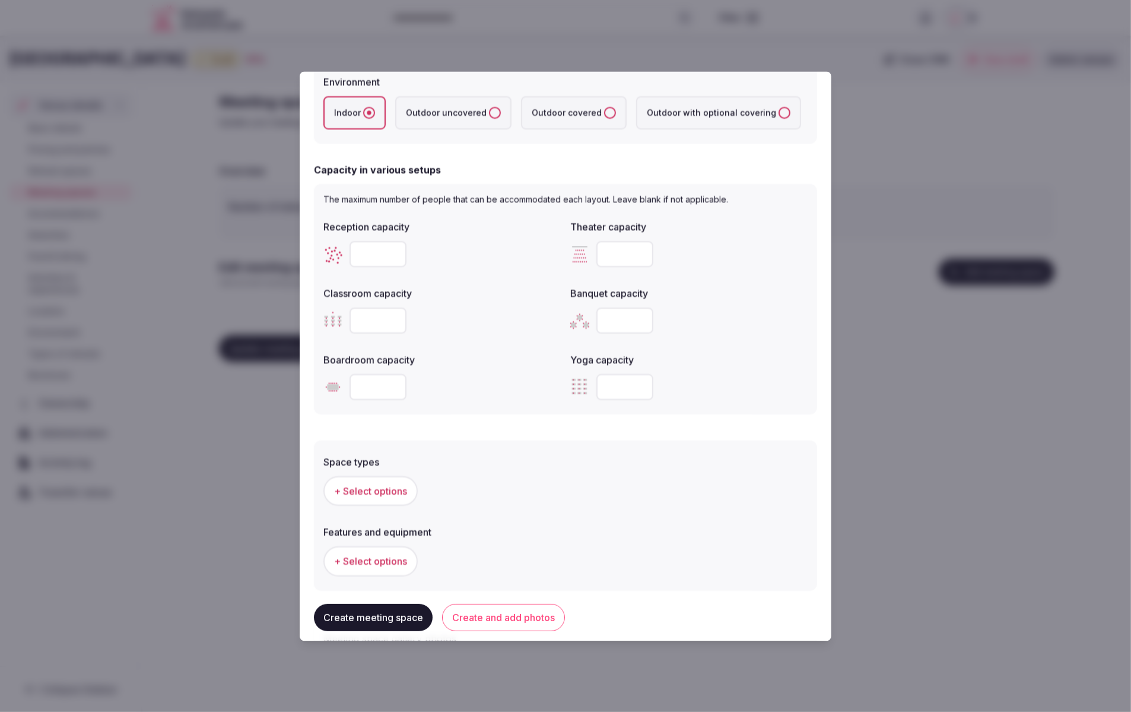
type input "**"
click at [427, 278] on div "Reception capacity ** Theater capacity Classroom capacity Banquet capacity Boar…" at bounding box center [565, 310] width 484 height 190
click at [628, 252] on input "number" at bounding box center [624, 255] width 57 height 26
type input "**"
click at [716, 294] on label "Banquet capacity" at bounding box center [688, 293] width 237 height 9
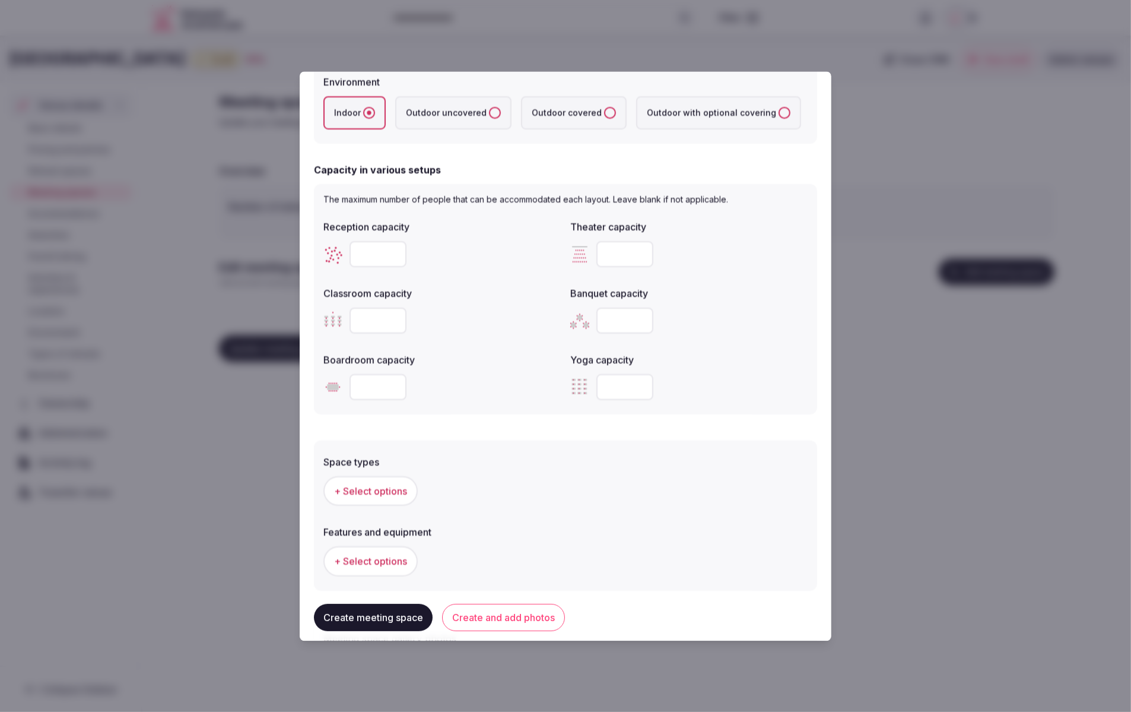
scroll to position [452, 0]
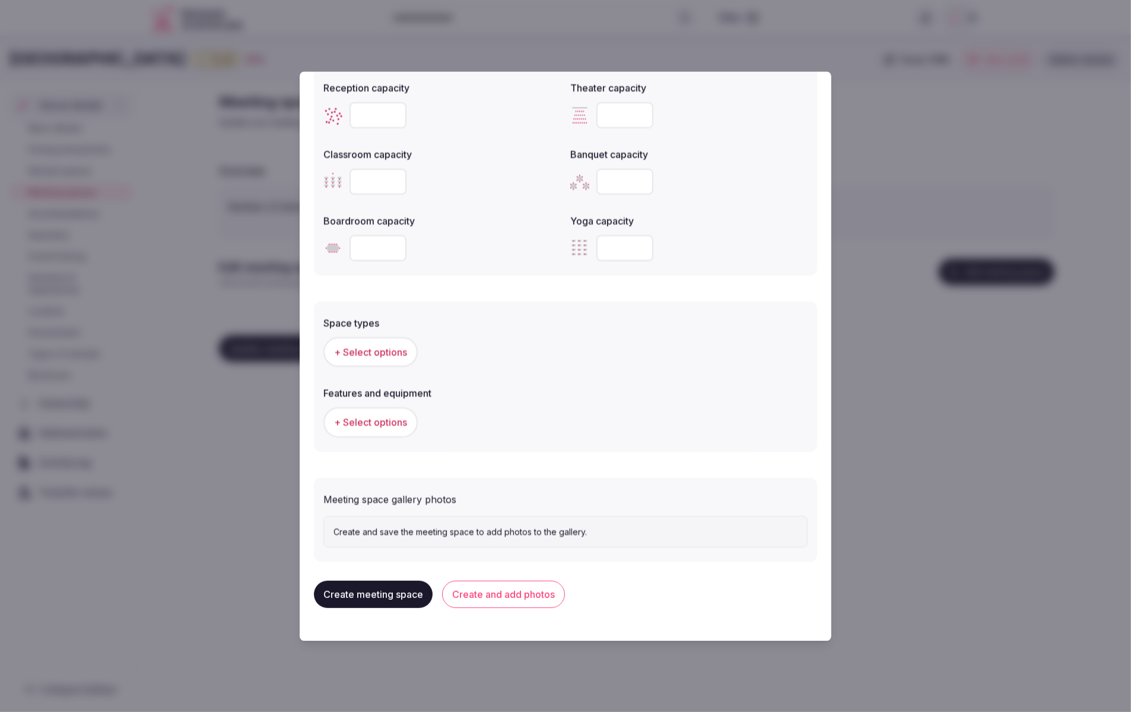
click at [355, 348] on span "+ Select options" at bounding box center [370, 352] width 73 height 13
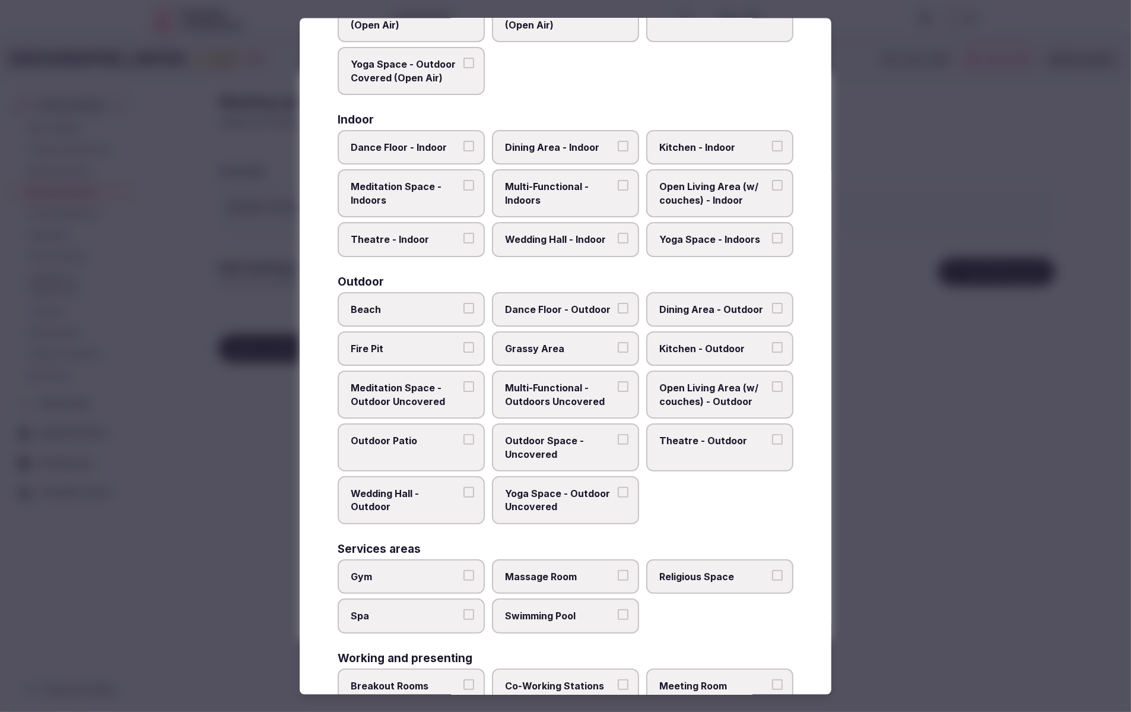
scroll to position [154, 0]
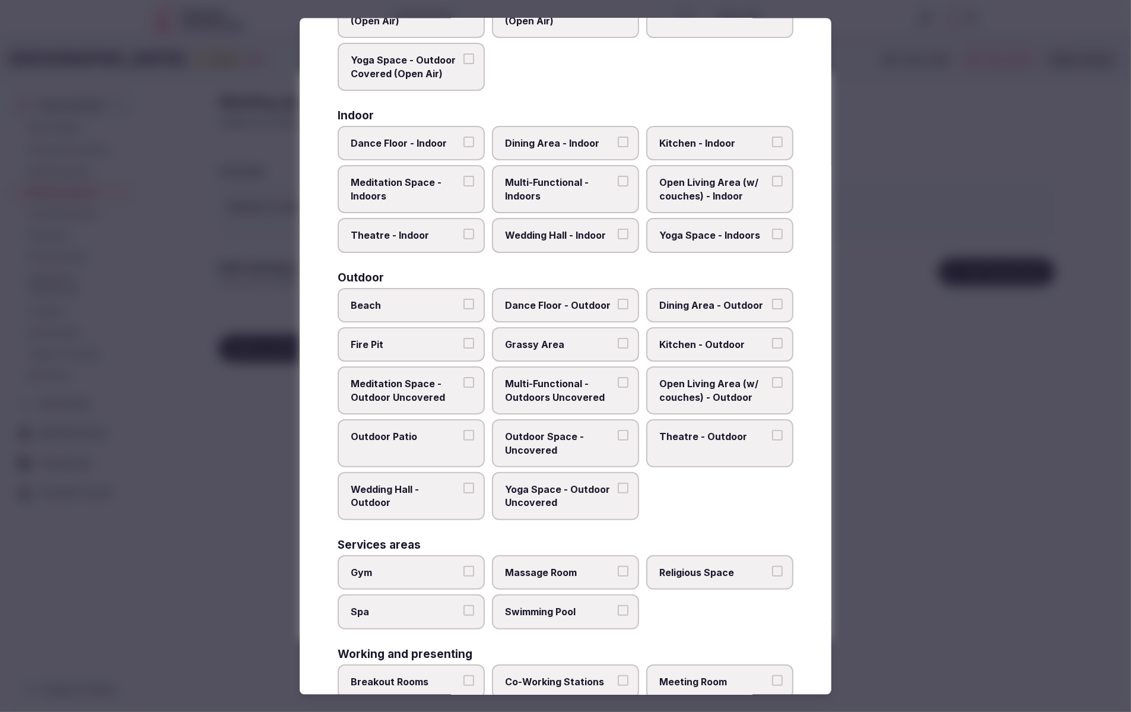
click at [398, 226] on label "Theatre - Indoor" at bounding box center [411, 235] width 147 height 34
click at [463, 228] on button "Theatre - Indoor" at bounding box center [468, 233] width 11 height 11
click at [582, 196] on span "Multi-Functional - Indoors" at bounding box center [559, 190] width 109 height 27
click at [618, 188] on button "Multi-Functional - Indoors" at bounding box center [623, 182] width 11 height 11
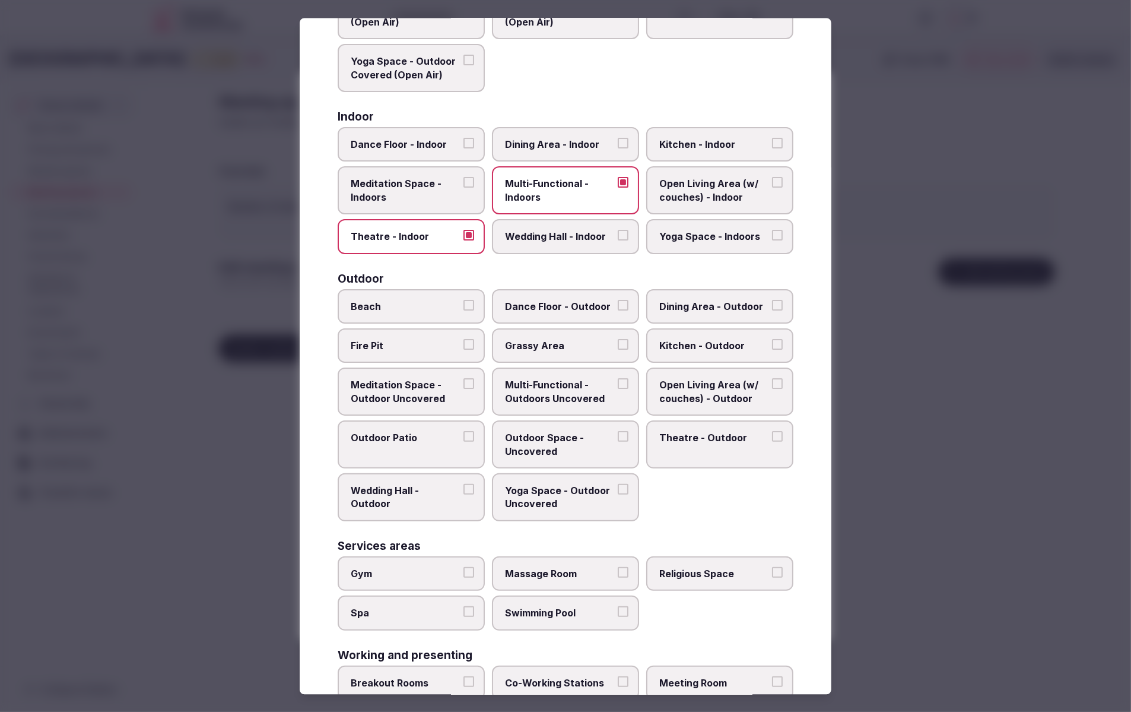
click at [756, 517] on div "Beach Dance Floor - Outdoor Dining Area - Outdoor Fire Pit Grassy Area Kitchen …" at bounding box center [566, 404] width 456 height 232
click at [744, 506] on div "Beach Dance Floor - Outdoor Dining Area - Outdoor Fire Pit Grassy Area Kitchen …" at bounding box center [566, 404] width 456 height 232
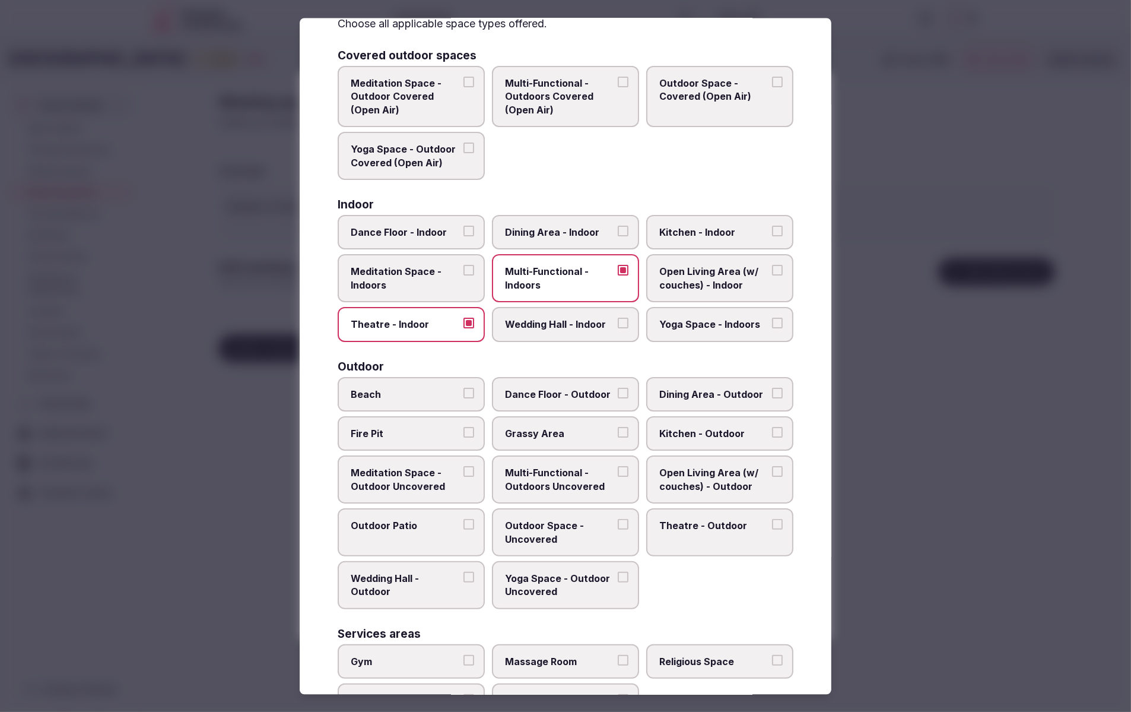
scroll to position [61, 0]
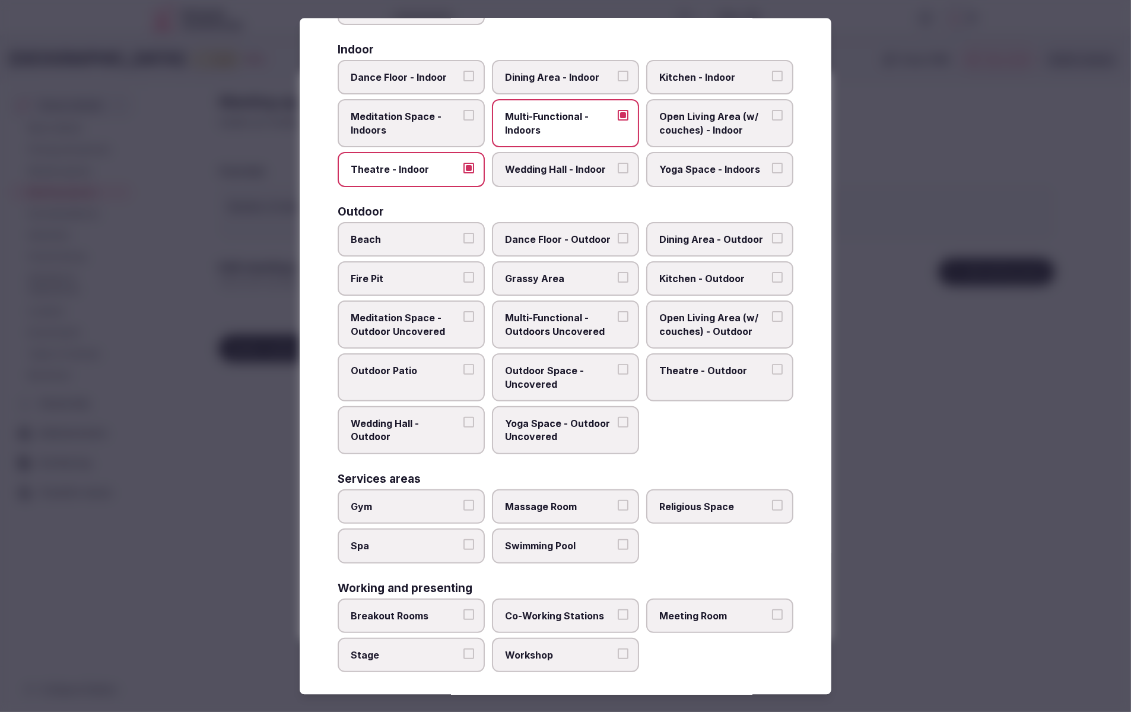
click at [741, 613] on span "Meeting Room" at bounding box center [713, 614] width 109 height 13
click at [772, 613] on button "Meeting Room" at bounding box center [777, 613] width 11 height 11
click at [951, 527] on div at bounding box center [565, 356] width 1131 height 712
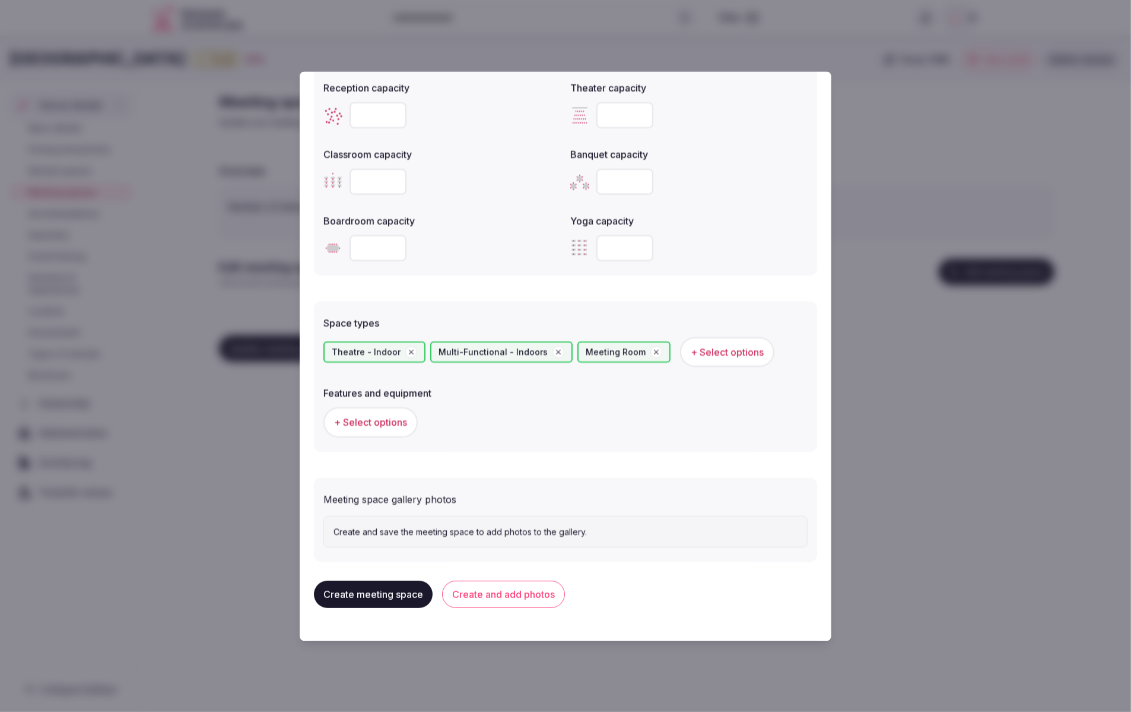
click at [519, 601] on button "Create and add photos" at bounding box center [503, 594] width 123 height 27
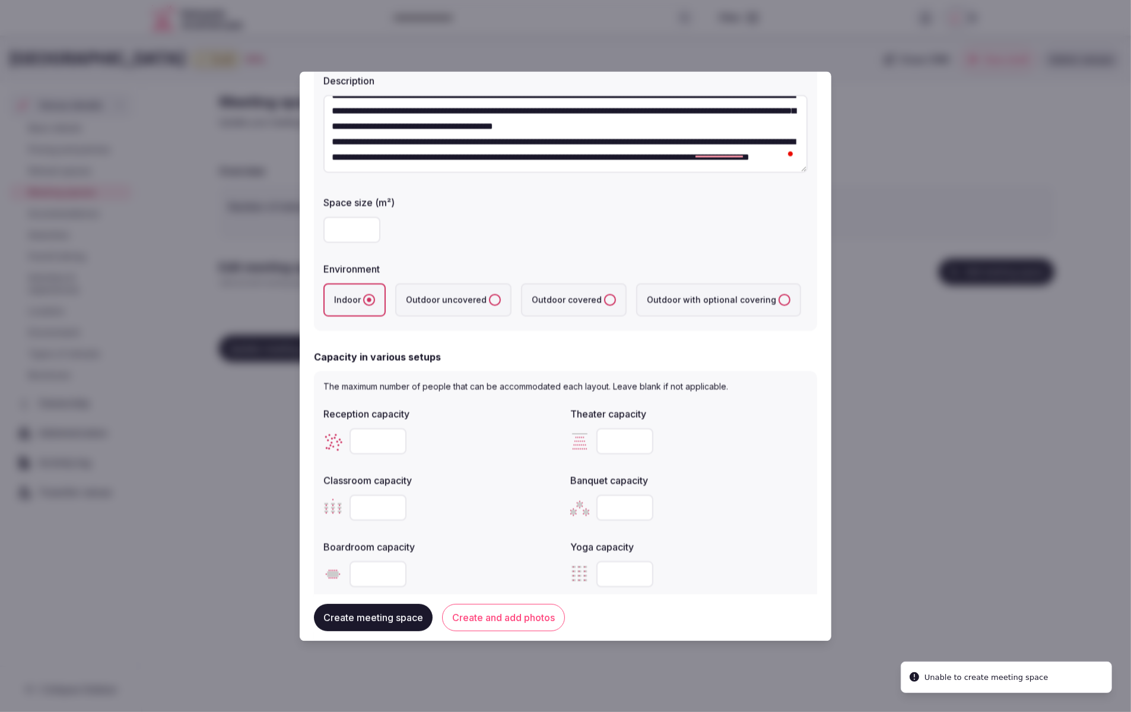
scroll to position [81, 0]
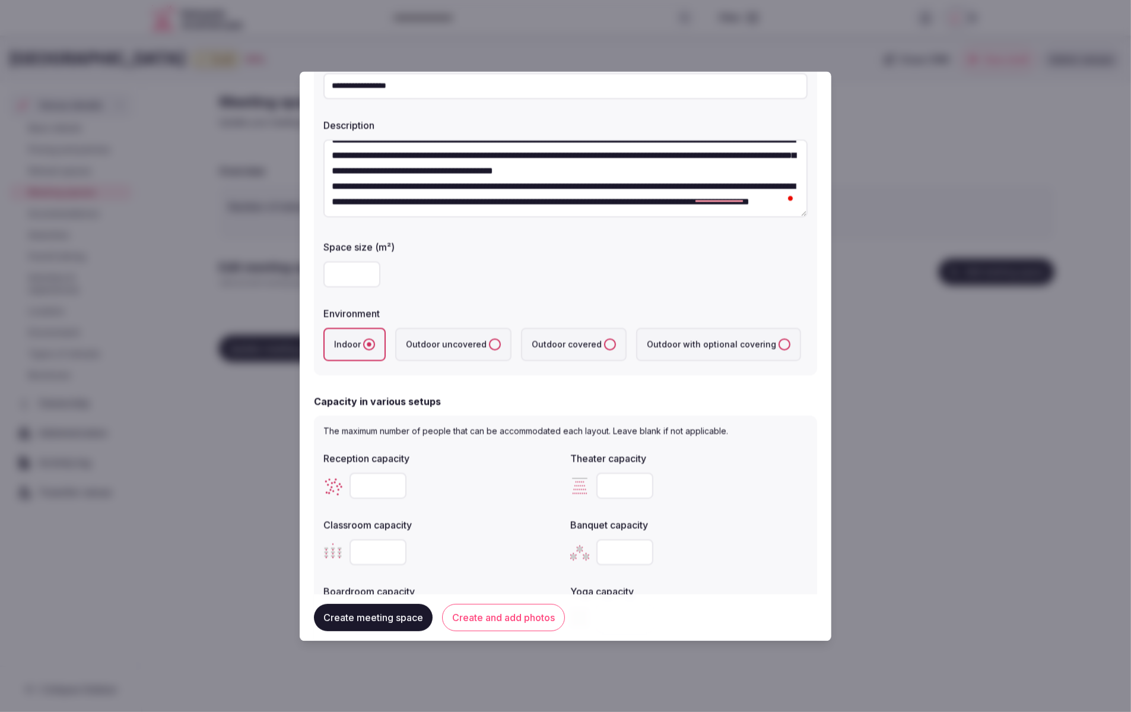
click at [351, 274] on input "****" at bounding box center [351, 275] width 57 height 26
drag, startPoint x: 351, startPoint y: 271, endPoint x: 323, endPoint y: 272, distance: 27.3
click at [323, 272] on input "****" at bounding box center [351, 275] width 57 height 26
drag, startPoint x: 559, startPoint y: 299, endPoint x: 569, endPoint y: 298, distance: 9.6
click at [559, 299] on div "**********" at bounding box center [565, 206] width 503 height 338
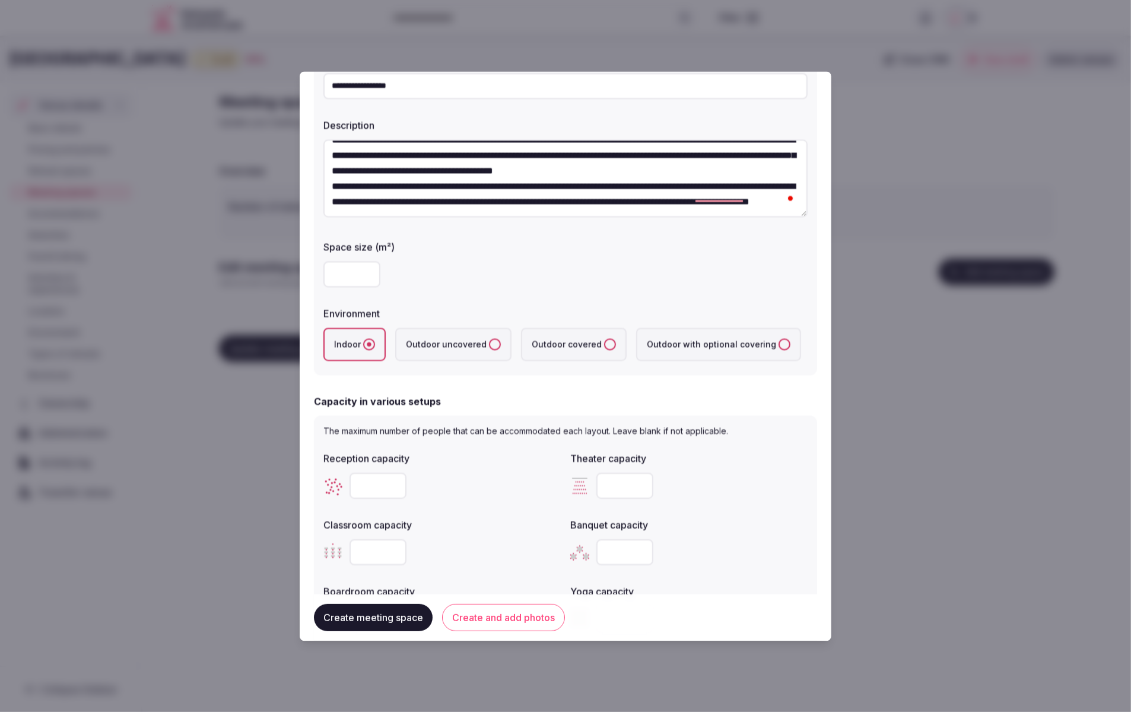
click at [323, 271] on input "**" at bounding box center [351, 275] width 57 height 26
type input "**"
click at [498, 279] on div "**" at bounding box center [565, 275] width 484 height 26
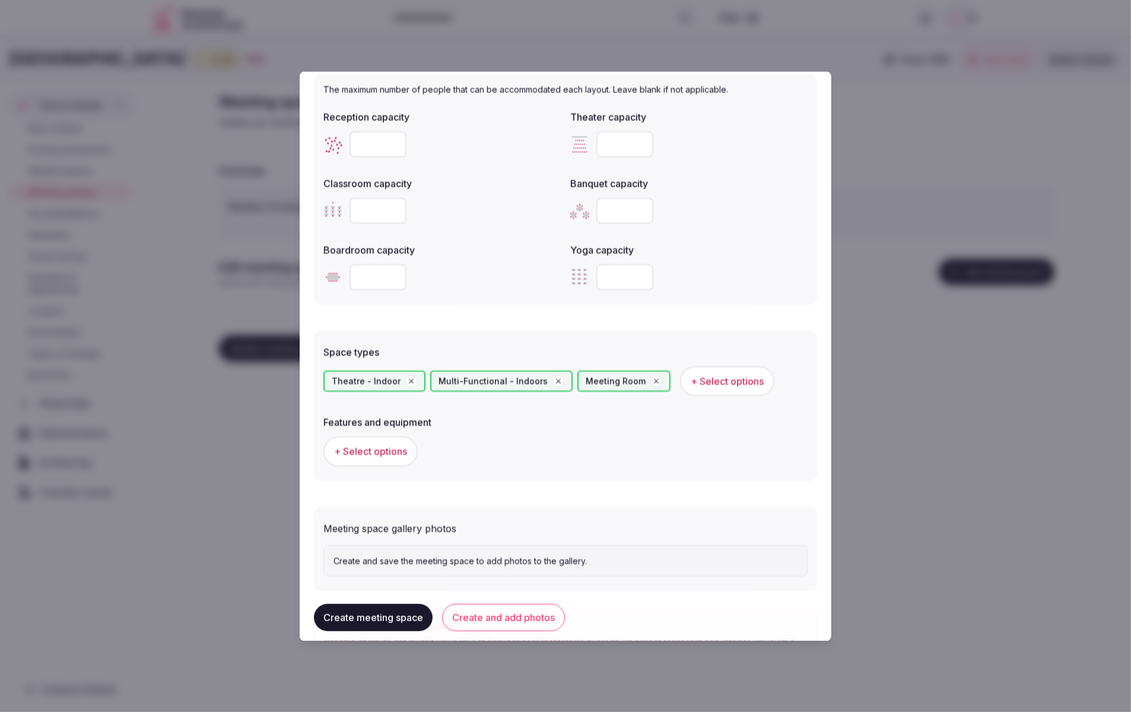
scroll to position [517, 0]
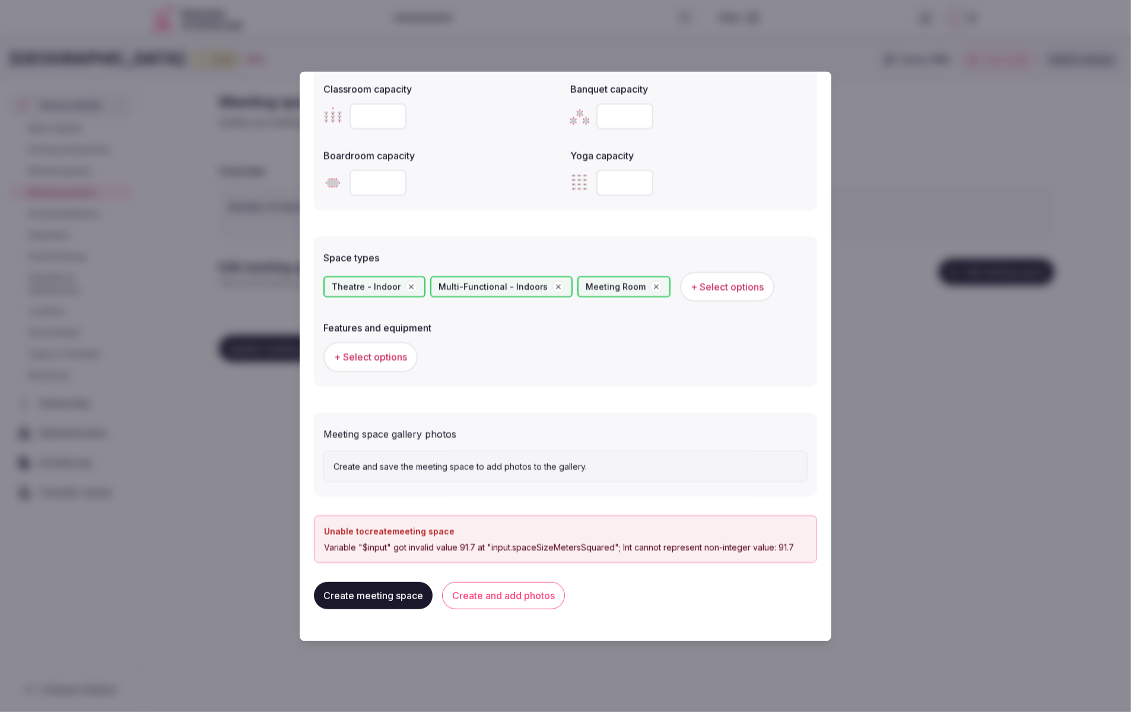
click at [583, 355] on div "+ Select options" at bounding box center [565, 357] width 484 height 30
click at [379, 342] on button "+ Select options" at bounding box center [370, 357] width 94 height 30
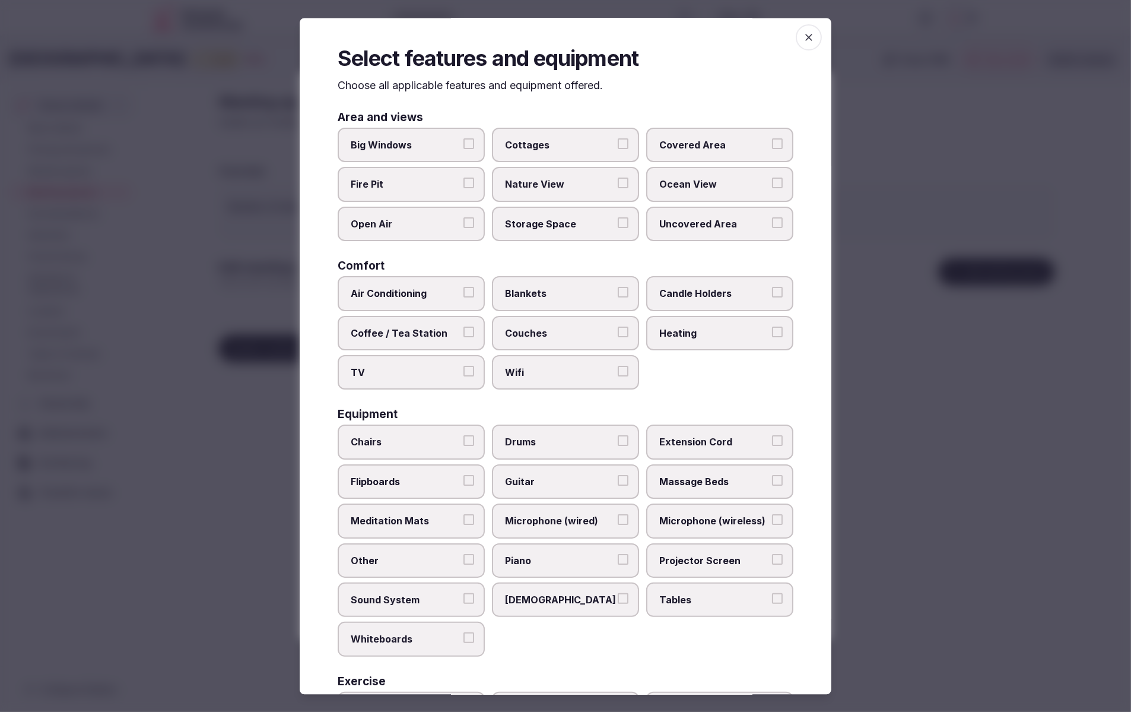
scroll to position [0, 0]
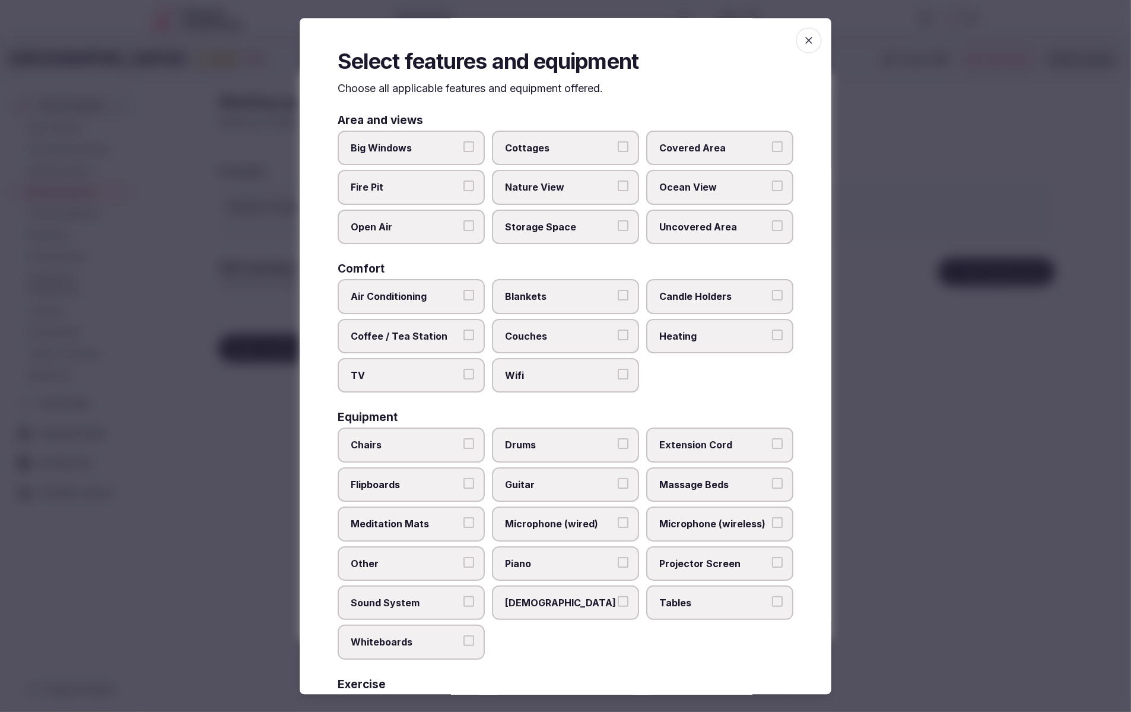
click at [668, 386] on div "Air Conditioning Blankets Candle Holders Coffee / Tea Station Couches Heating T…" at bounding box center [566, 336] width 456 height 113
click at [388, 381] on span "TV" at bounding box center [405, 375] width 109 height 13
click at [463, 380] on button "TV" at bounding box center [468, 374] width 11 height 11
click at [396, 296] on span "Air Conditioning" at bounding box center [405, 296] width 109 height 13
click at [463, 296] on button "Air Conditioning" at bounding box center [468, 295] width 11 height 11
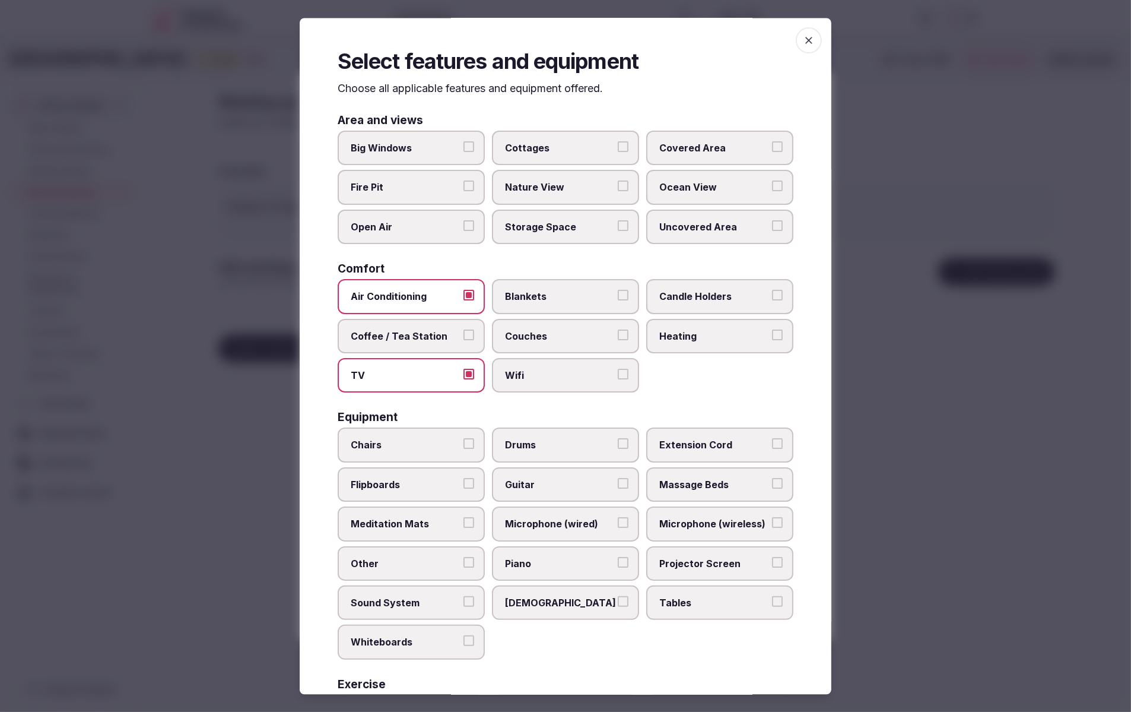
click at [739, 387] on div "Air Conditioning Blankets Candle Holders Coffee / Tea Station Couches Heating T…" at bounding box center [566, 336] width 456 height 113
click at [744, 386] on div "Air Conditioning Blankets Candle Holders Coffee / Tea Station Couches Heating T…" at bounding box center [566, 336] width 456 height 113
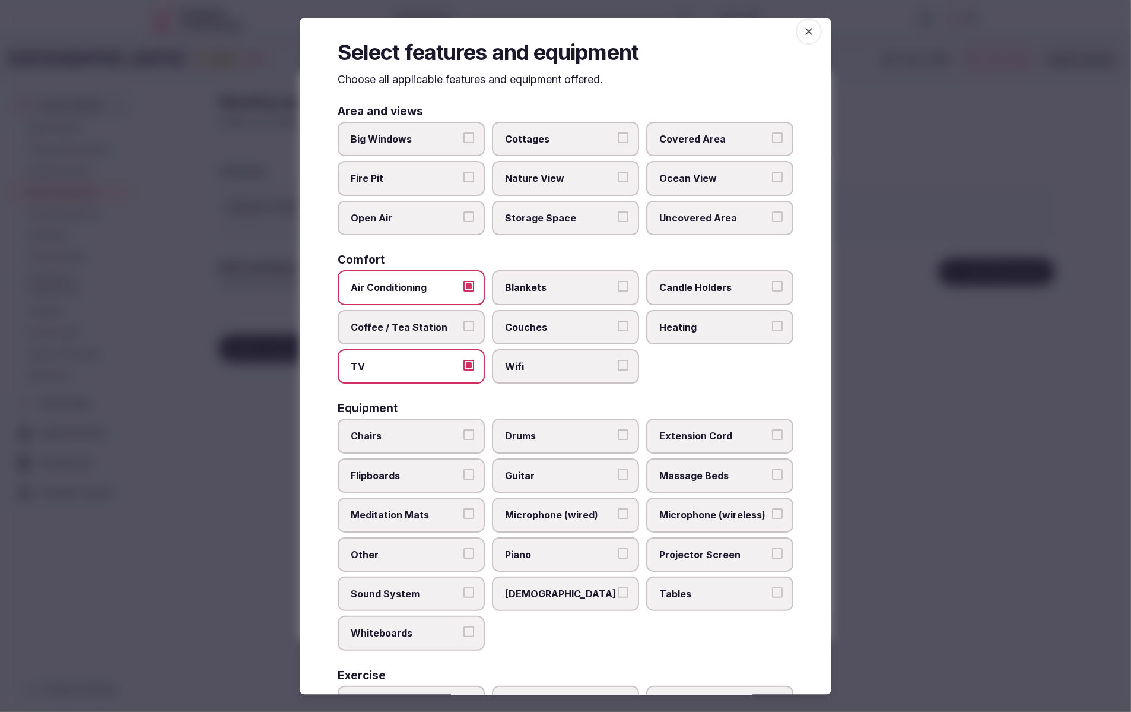
click at [595, 368] on span "Wifi" at bounding box center [559, 366] width 109 height 13
click at [618, 368] on button "Wifi" at bounding box center [623, 365] width 11 height 11
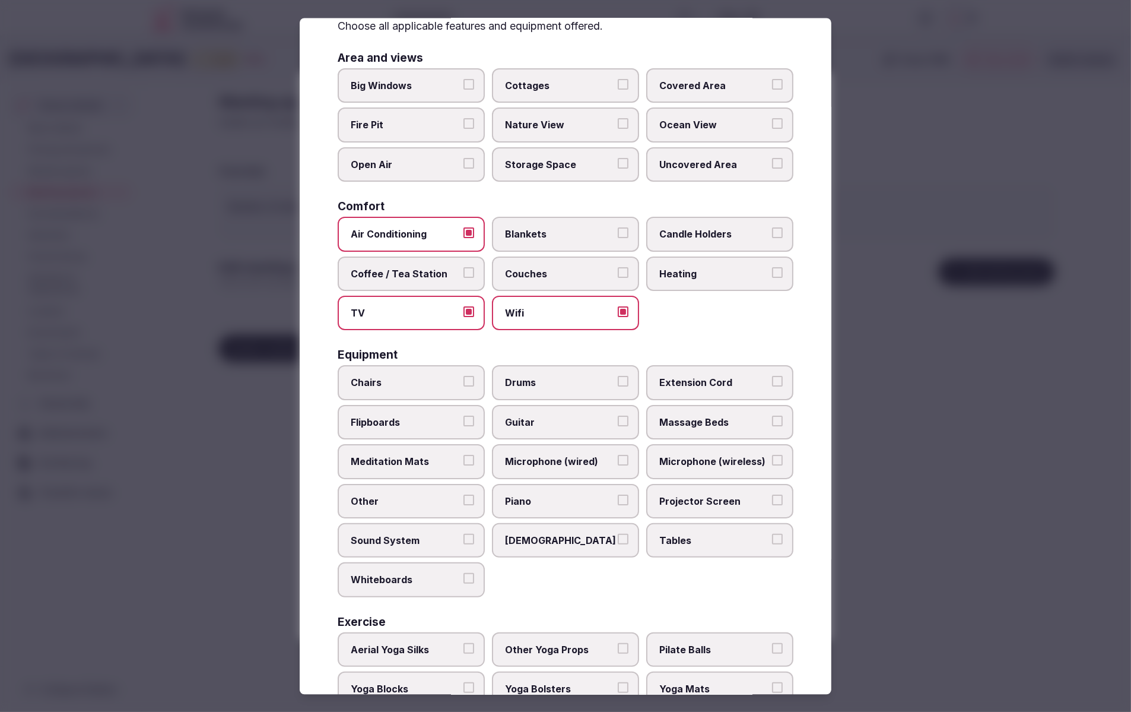
scroll to position [140, 0]
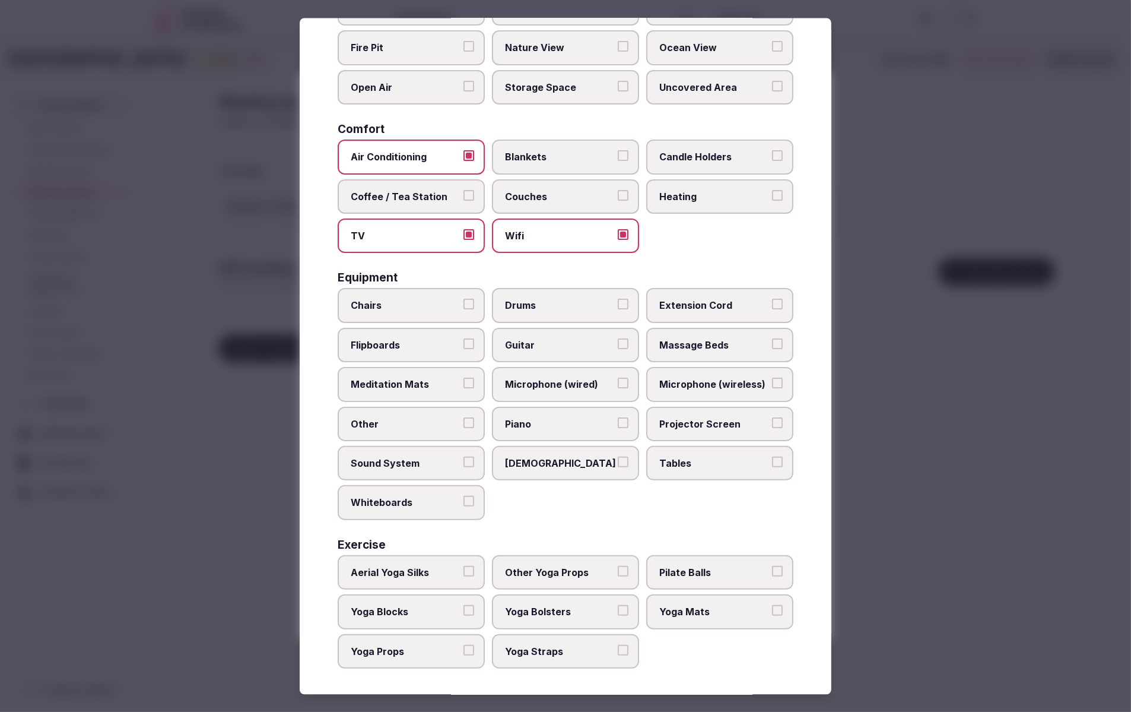
click at [745, 467] on label "Tables" at bounding box center [719, 462] width 147 height 34
click at [772, 466] on button "Tables" at bounding box center [777, 461] width 11 height 11
click at [415, 302] on span "Chairs" at bounding box center [405, 305] width 109 height 13
click at [463, 302] on button "Chairs" at bounding box center [468, 304] width 11 height 11
click at [679, 420] on span "Projector Screen" at bounding box center [713, 423] width 109 height 13
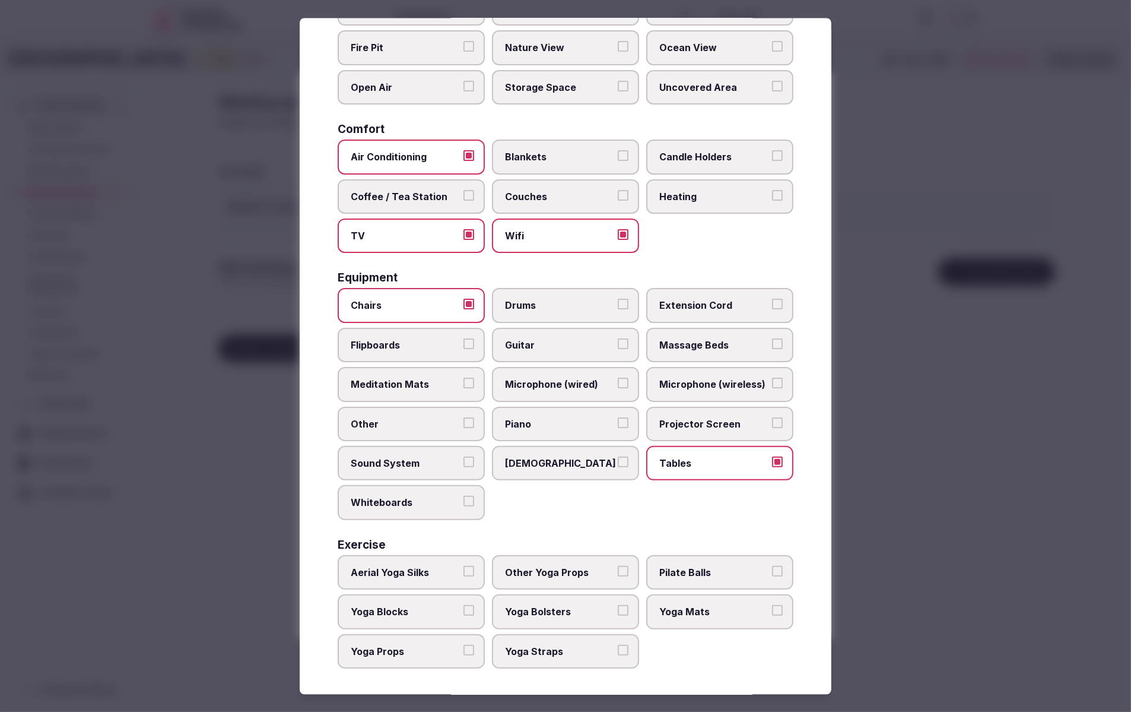
click at [772, 420] on button "Projector Screen" at bounding box center [777, 422] width 11 height 11
click at [401, 461] on span "Sound System" at bounding box center [405, 462] width 109 height 13
click at [463, 461] on button "Sound System" at bounding box center [468, 461] width 11 height 11
click at [920, 545] on div at bounding box center [565, 356] width 1131 height 712
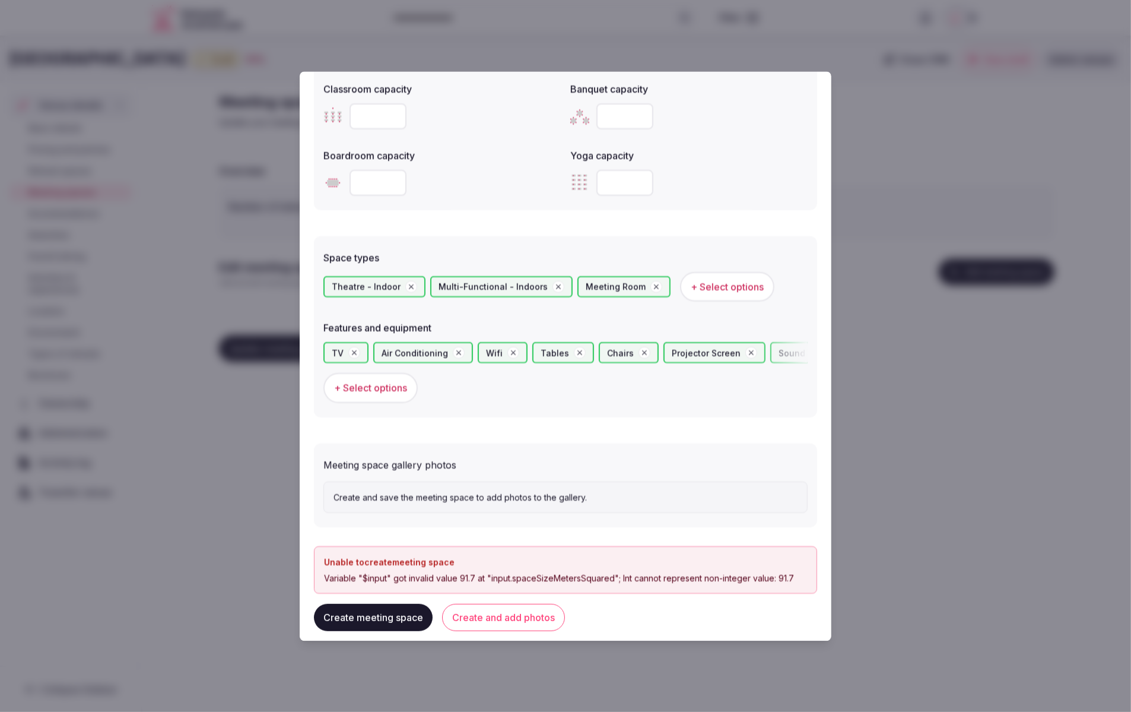
scroll to position [548, 0]
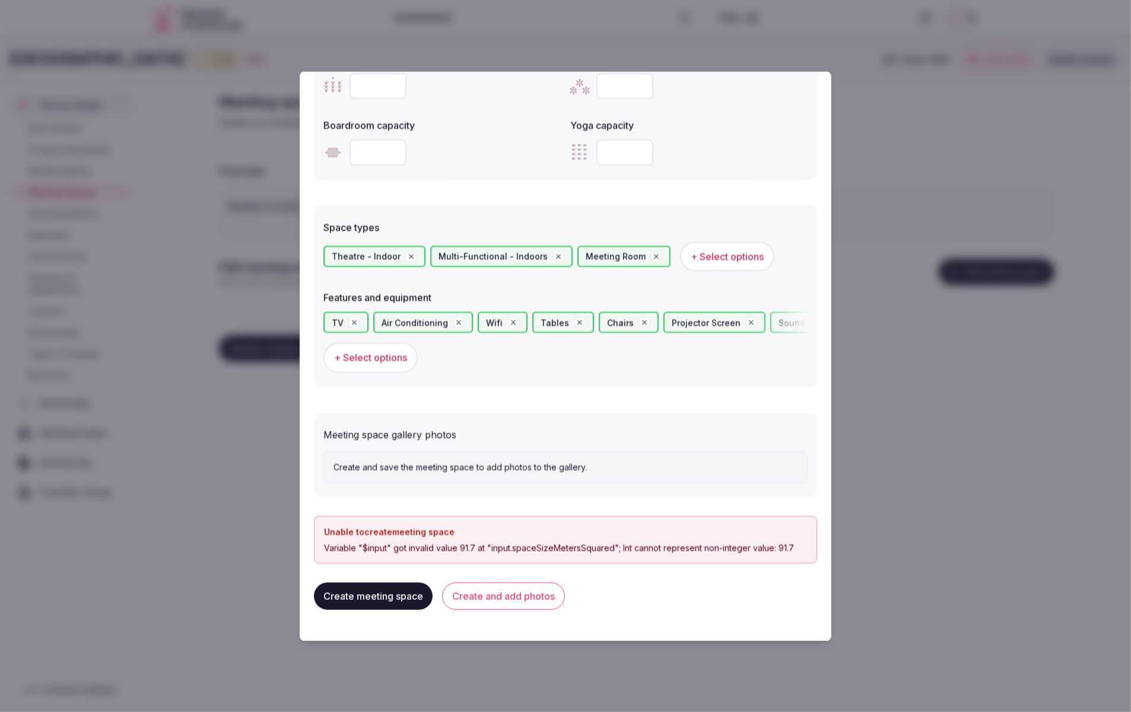
click at [499, 594] on button "Create and add photos" at bounding box center [503, 595] width 123 height 27
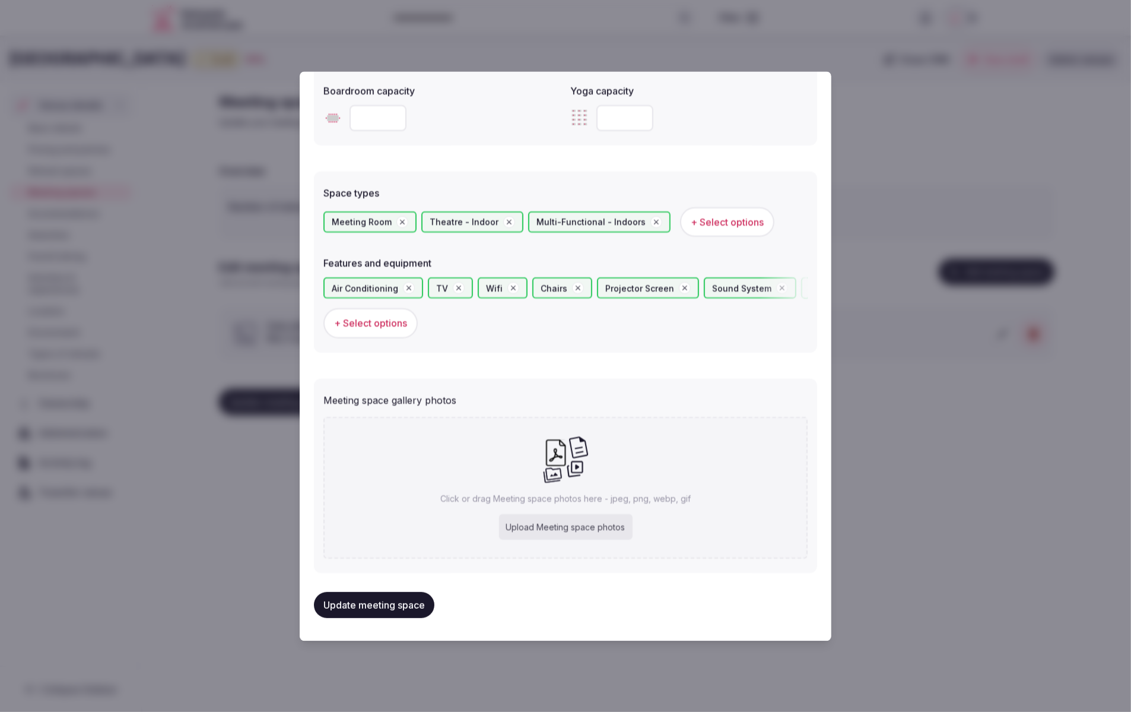
scroll to position [582, 0]
click at [569, 525] on div "Upload Meeting space photos" at bounding box center [566, 527] width 134 height 26
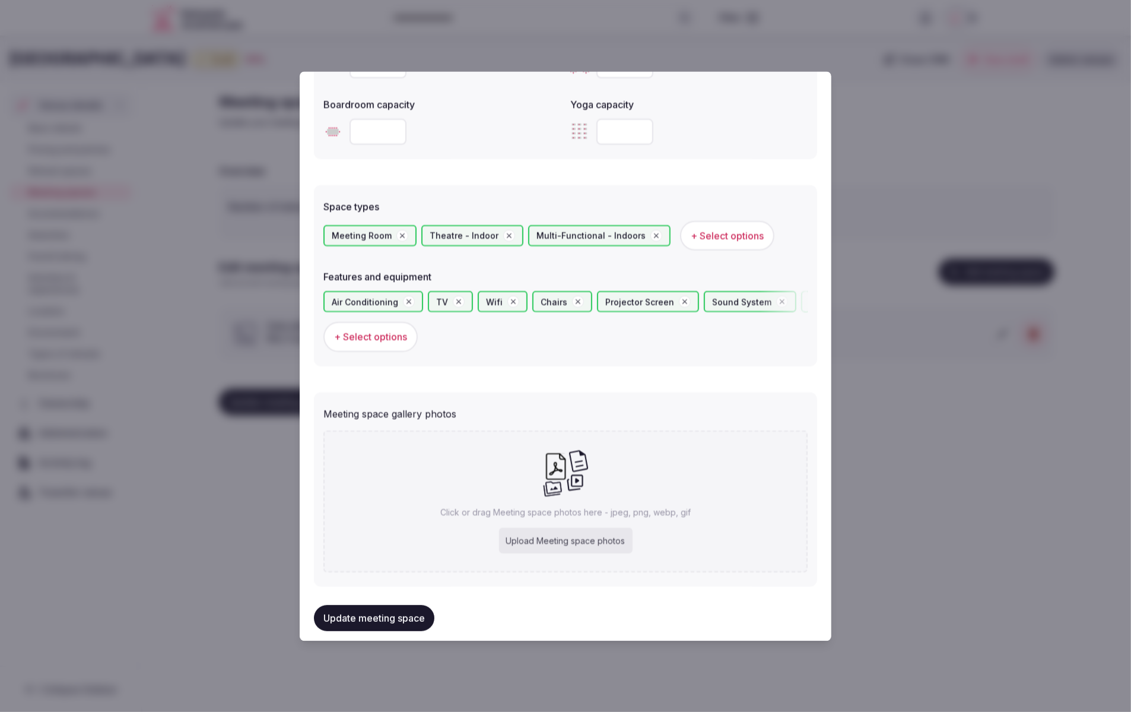
scroll to position [582, 0]
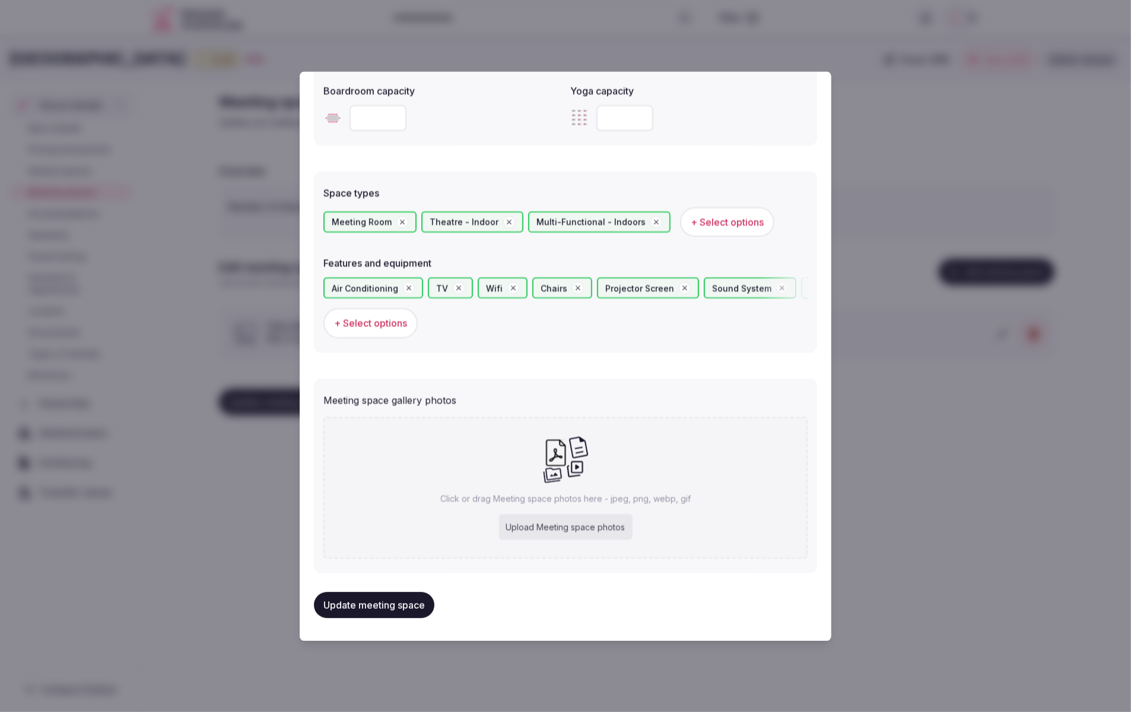
click at [760, 380] on div "Meeting space gallery photos Click or drag Meeting space photos here - jpeg, pn…" at bounding box center [565, 475] width 503 height 194
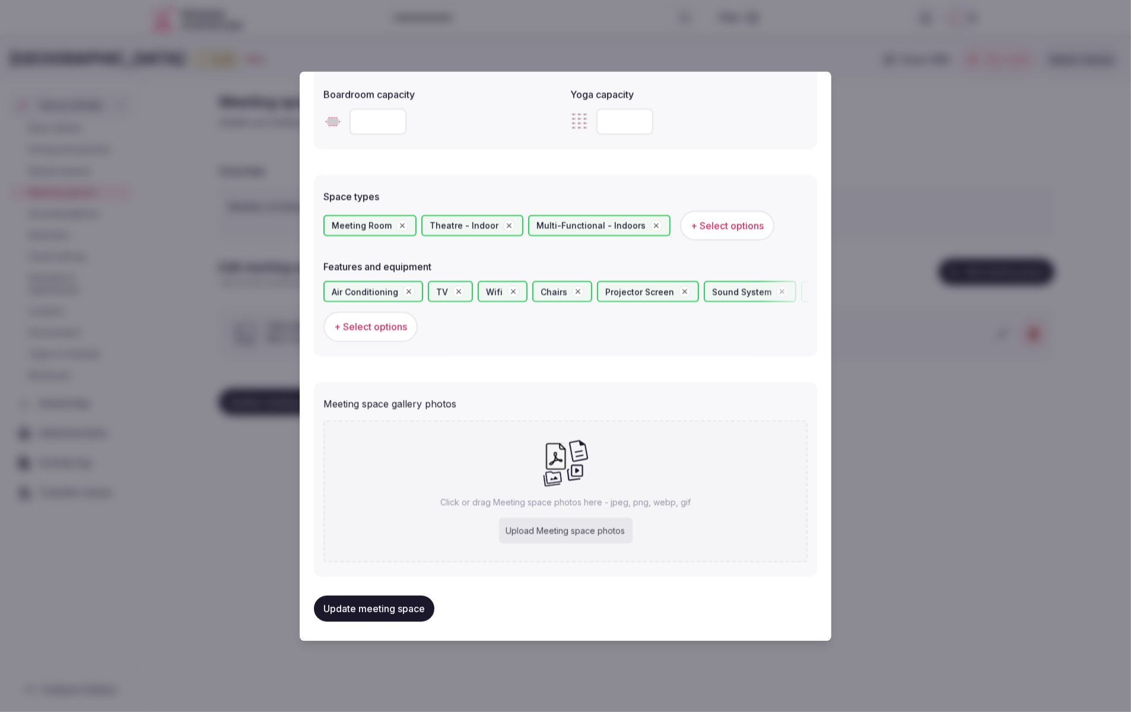
scroll to position [577, 0]
click at [589, 364] on form "**********" at bounding box center [565, 42] width 503 height 1069
click at [576, 535] on div "Upload Meeting space photos" at bounding box center [566, 532] width 134 height 26
type input "**********"
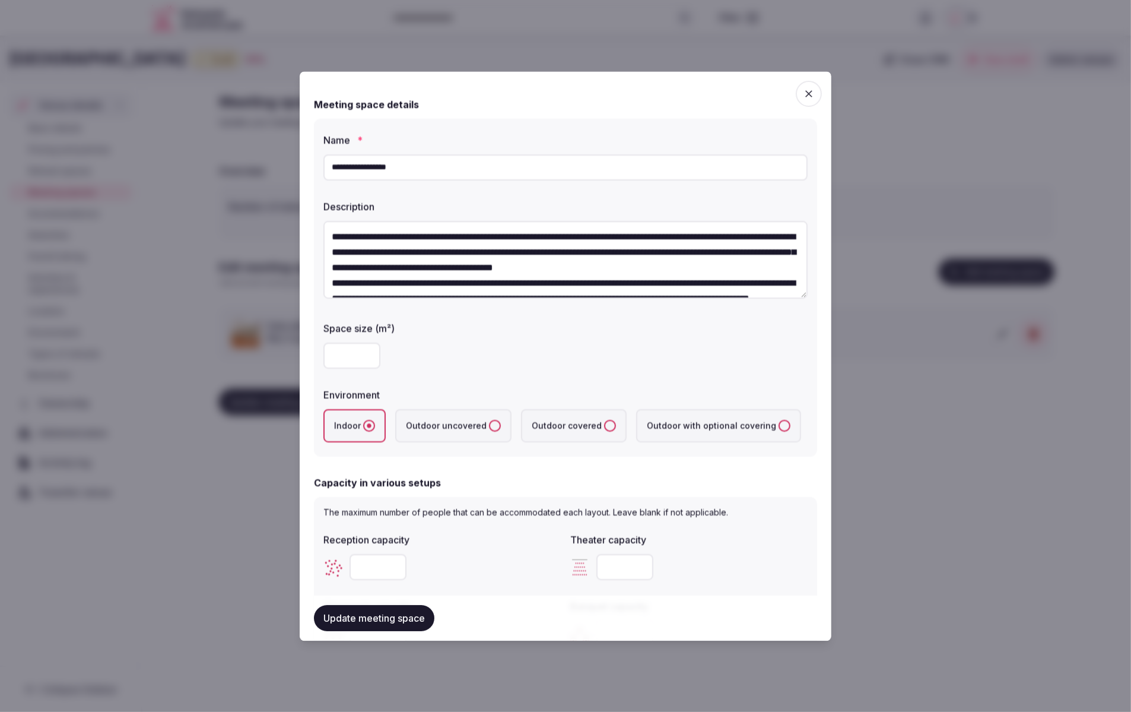
scroll to position [650, 0]
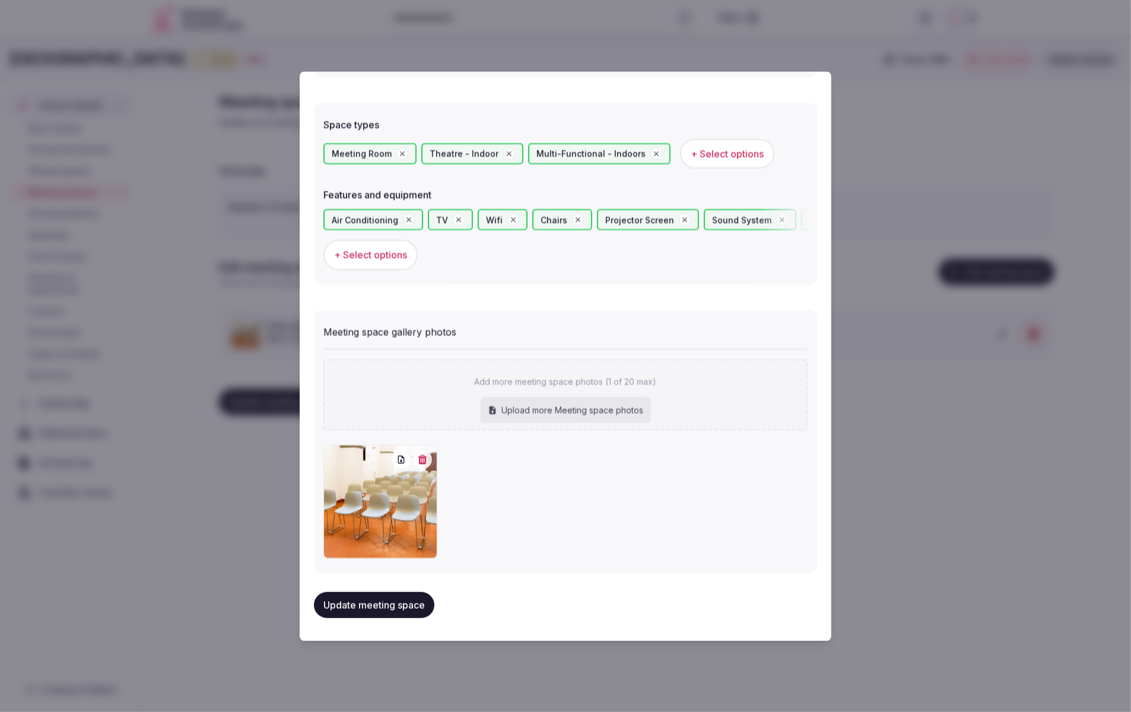
click at [361, 611] on button "Update meeting space" at bounding box center [374, 604] width 120 height 26
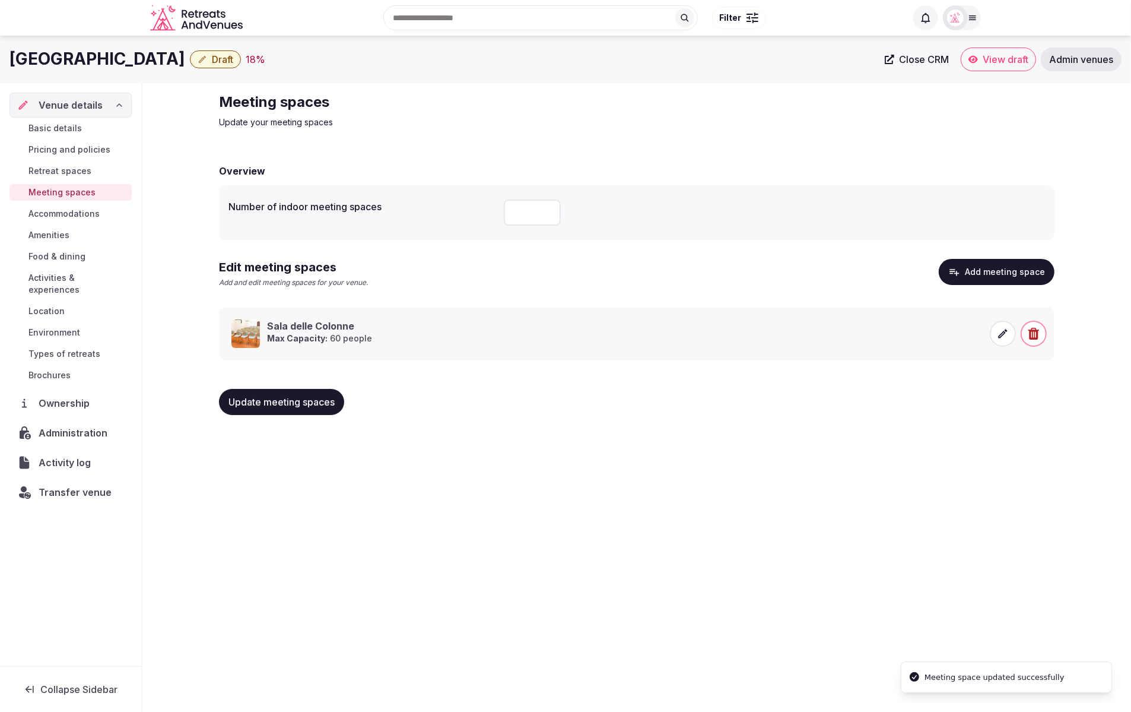
click at [665, 491] on div "Art Hotel Villa Agape Draft 18 % Close CRM View draft Admin venues Venue detail…" at bounding box center [565, 370] width 1131 height 669
click at [68, 212] on span "Accommodations" at bounding box center [63, 214] width 71 height 12
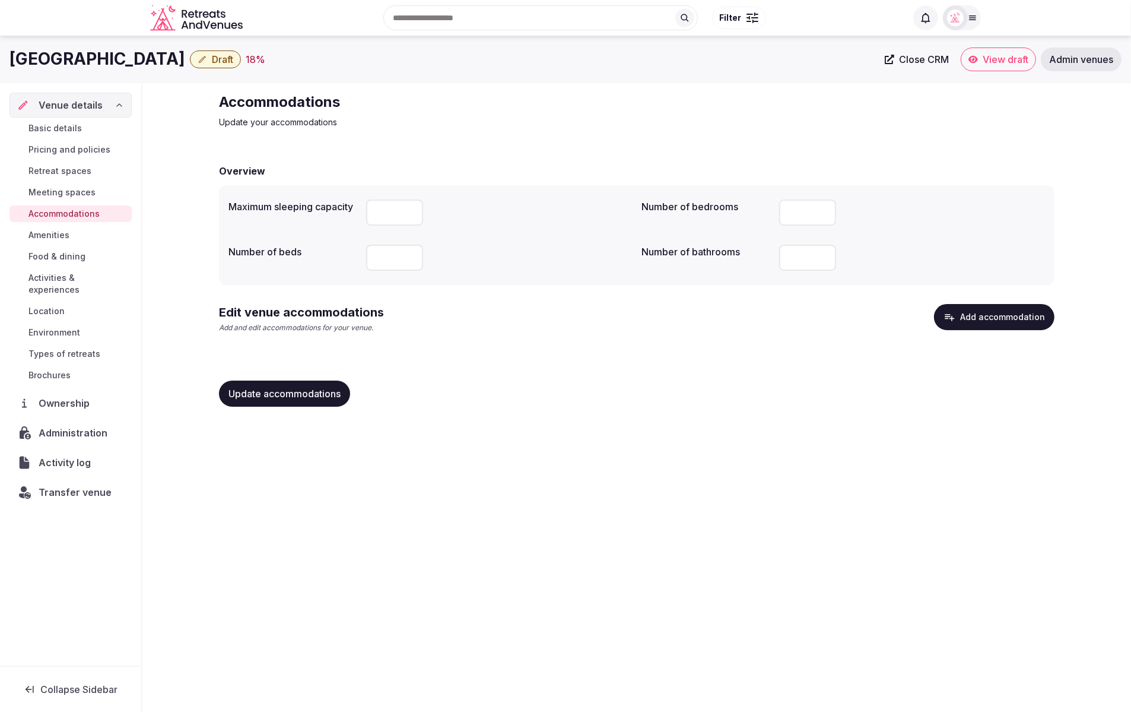
click at [798, 411] on div "Update accommodations" at bounding box center [637, 393] width 836 height 45
click at [576, 145] on div "Accommodations Update your accommodations Overview Maximum sleeping capacity Nu…" at bounding box center [636, 254] width 855 height 342
click at [954, 319] on icon "button" at bounding box center [949, 317] width 9 height 7
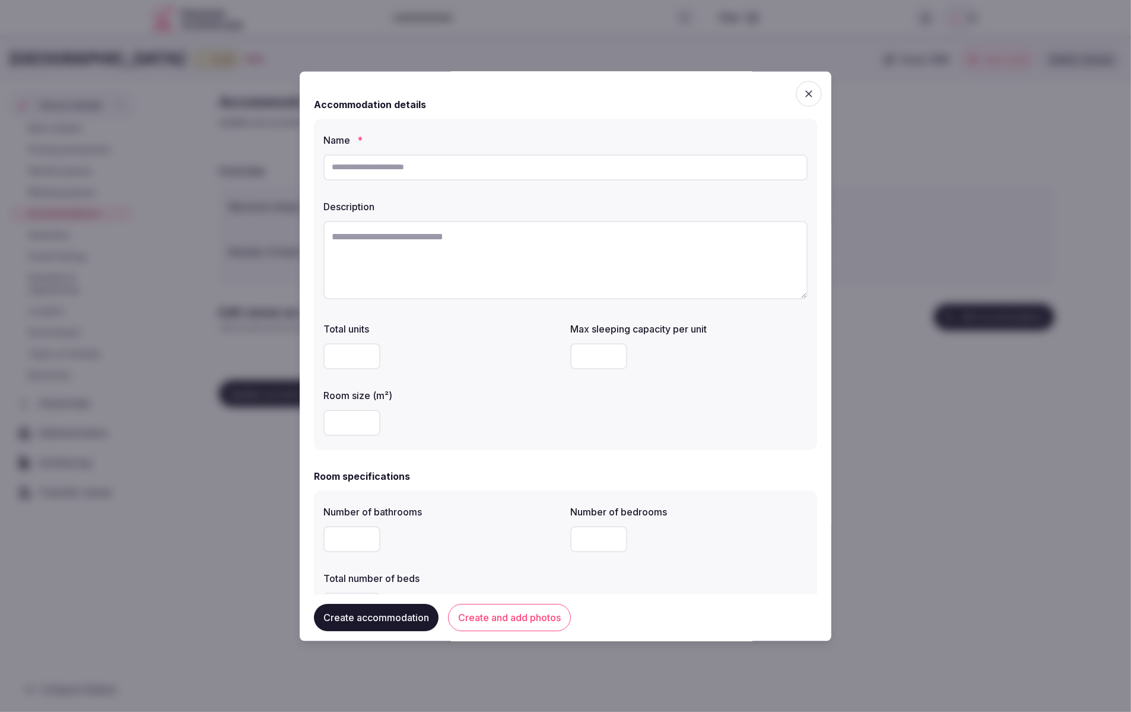
click at [392, 163] on input "text" at bounding box center [565, 167] width 484 height 26
paste input "**********"
type input "**********"
click at [468, 237] on textarea at bounding box center [565, 260] width 484 height 78
paste textarea "**********"
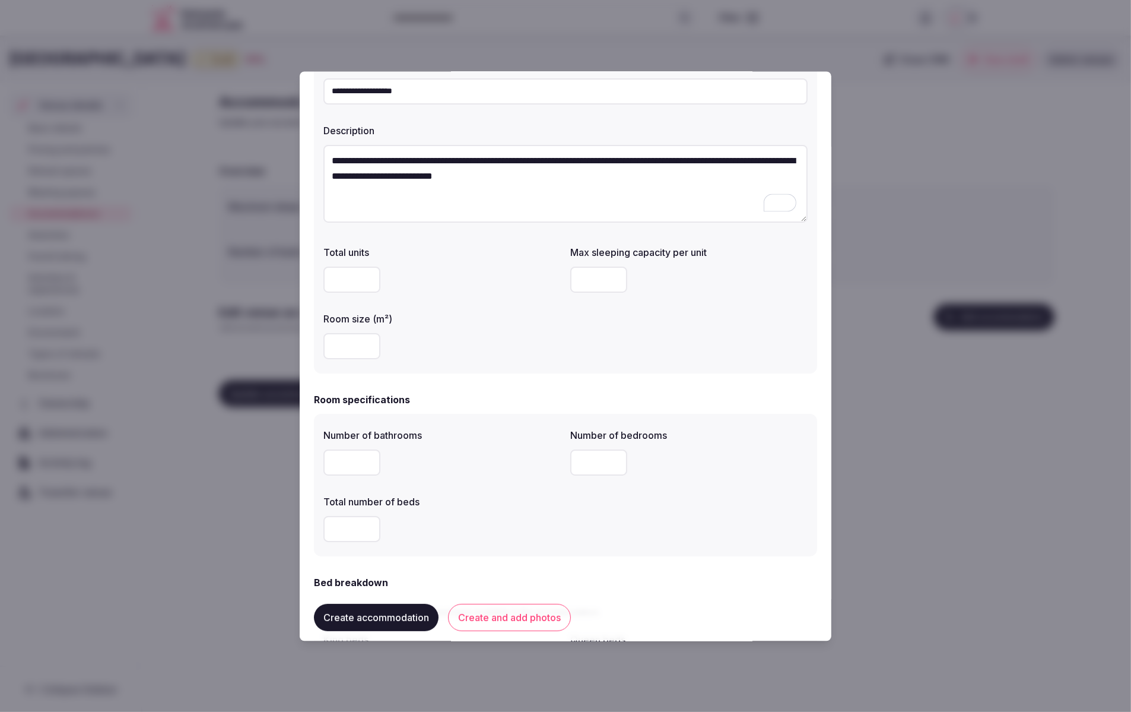
scroll to position [81, 0]
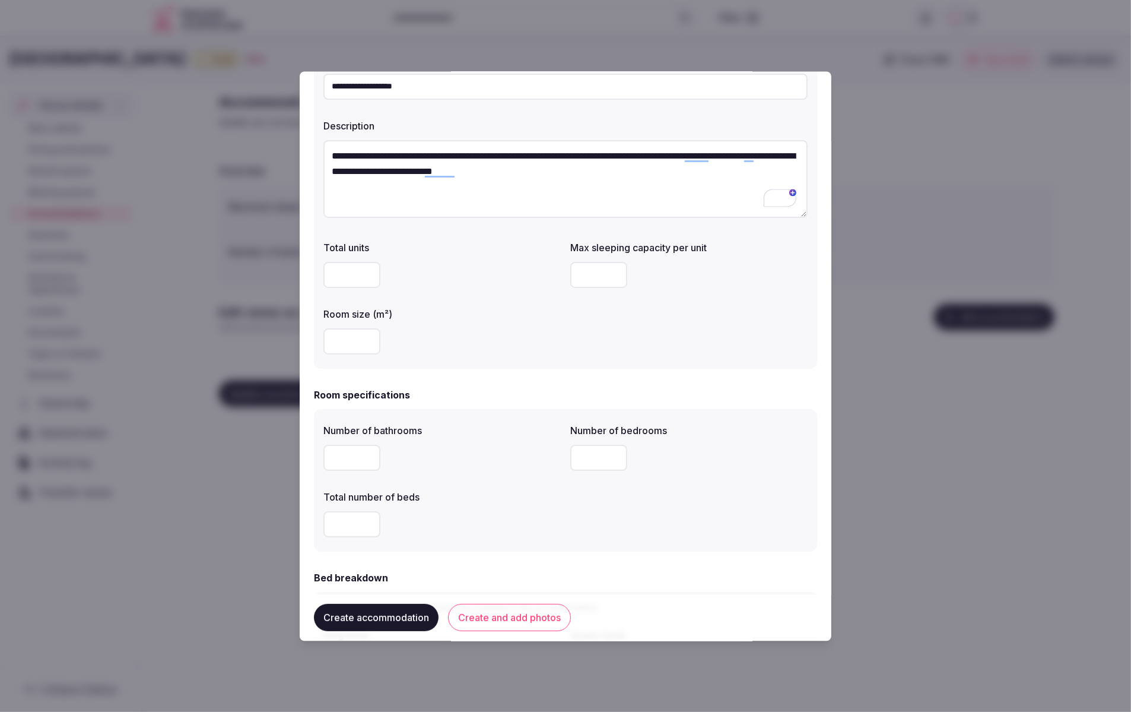
type textarea "**********"
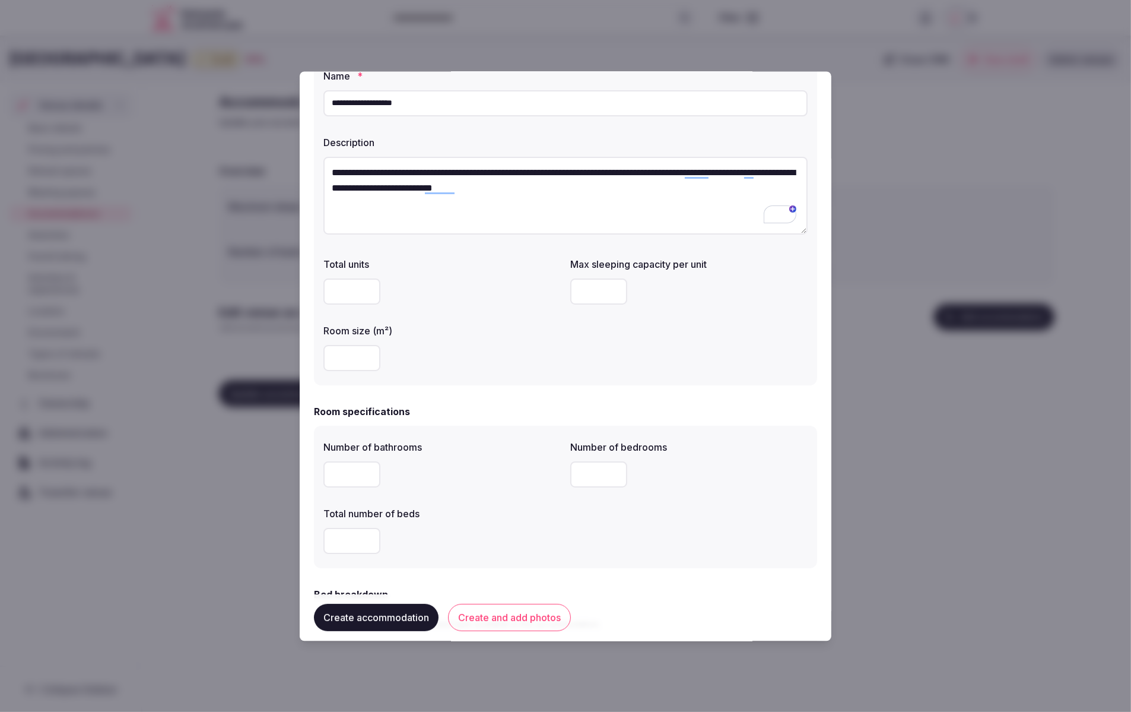
scroll to position [0, 0]
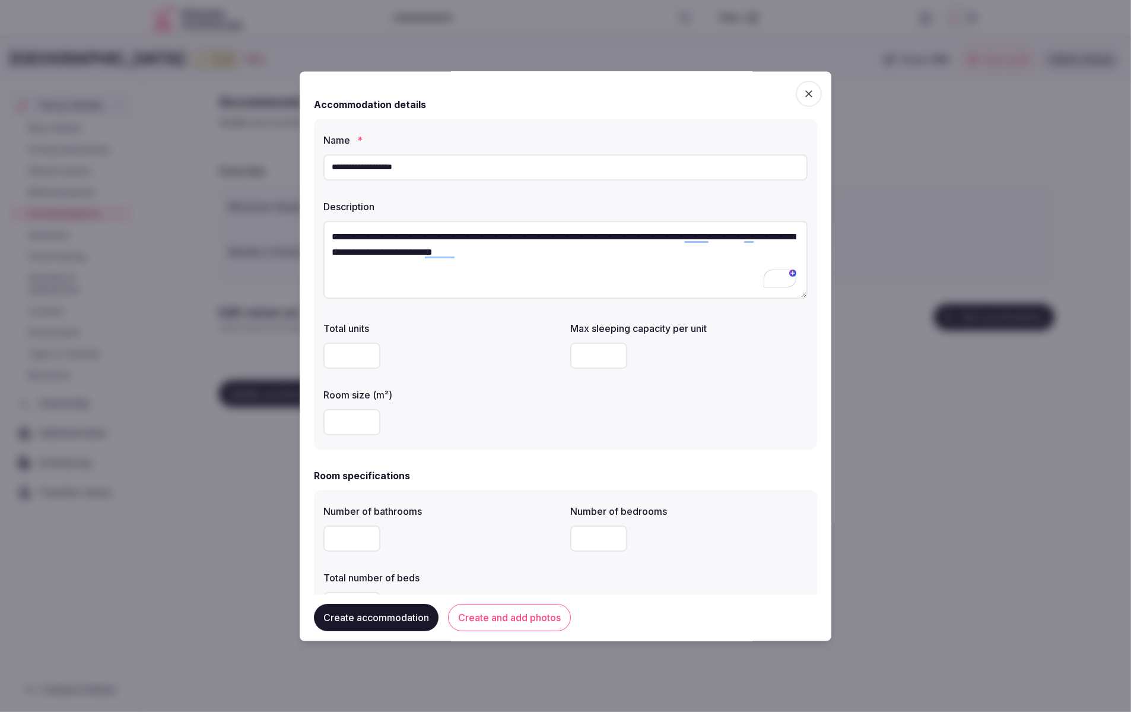
click at [501, 361] on div at bounding box center [441, 356] width 237 height 26
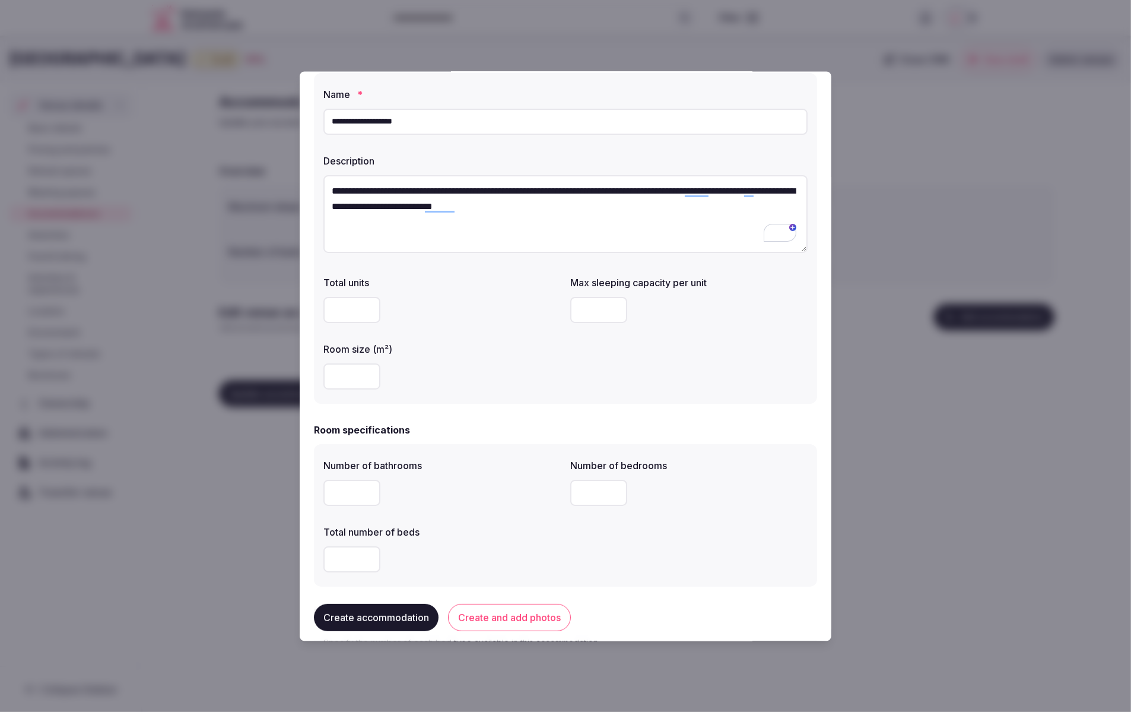
scroll to position [45, 0]
click at [347, 377] on input "number" at bounding box center [351, 378] width 57 height 26
type input "**"
click at [581, 393] on div "Total units Max sleeping capacity per unit Room size (m²) **" at bounding box center [565, 333] width 484 height 123
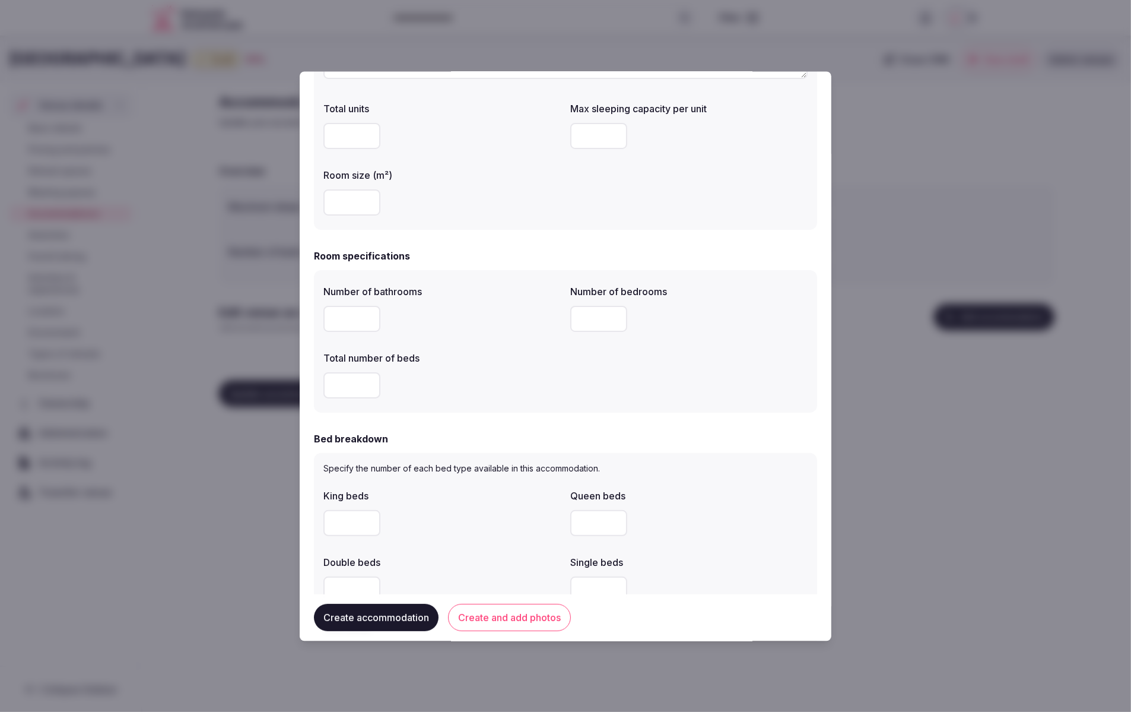
scroll to position [220, 0]
click at [347, 315] on input "number" at bounding box center [351, 319] width 57 height 26
type input "*"
click at [347, 377] on input "number" at bounding box center [351, 385] width 57 height 26
type input "*"
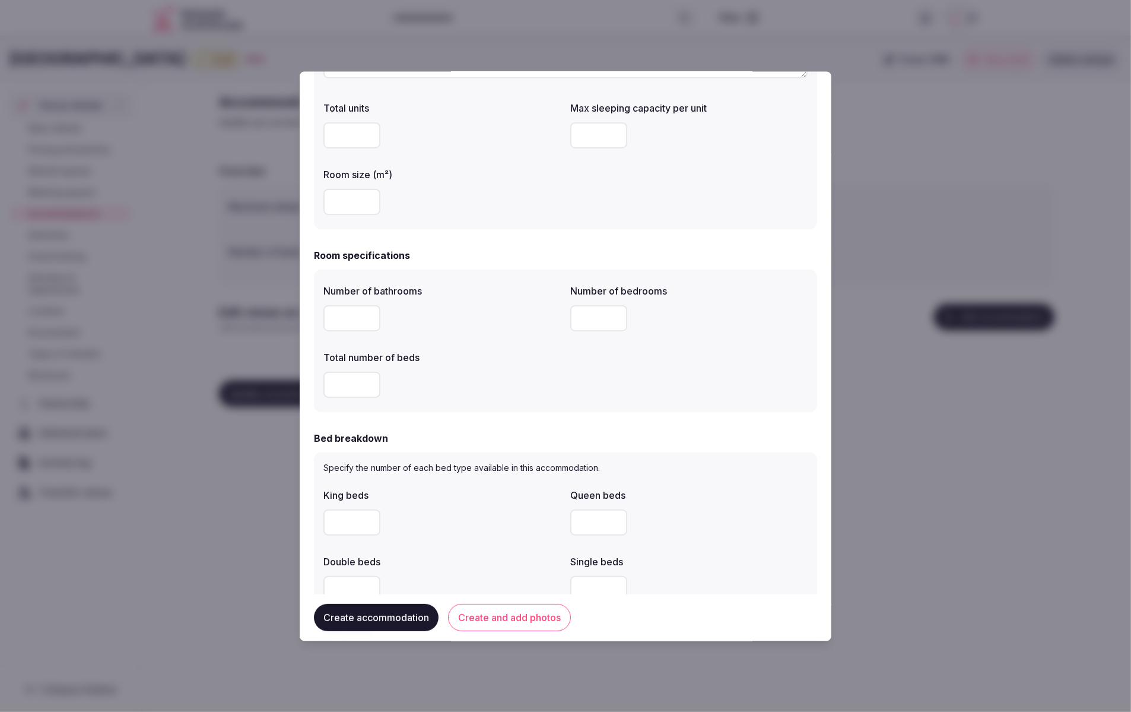
click at [595, 315] on input "number" at bounding box center [598, 319] width 57 height 26
type input "*"
click at [535, 378] on div "*" at bounding box center [441, 385] width 237 height 26
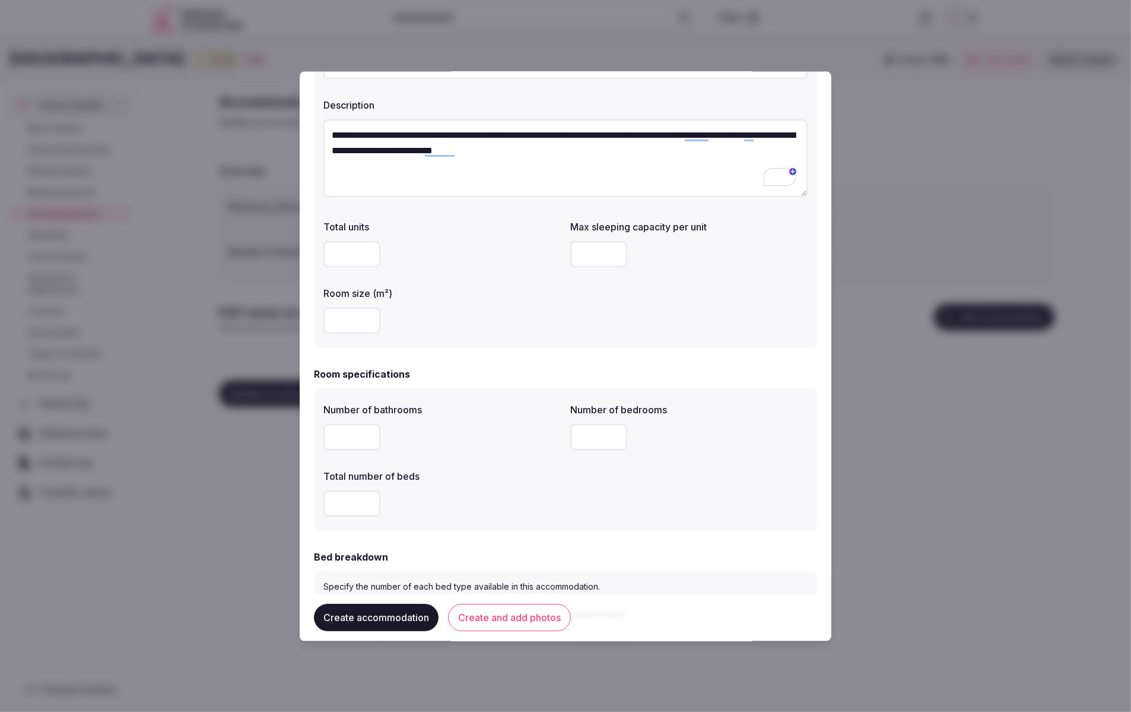
scroll to position [97, 0]
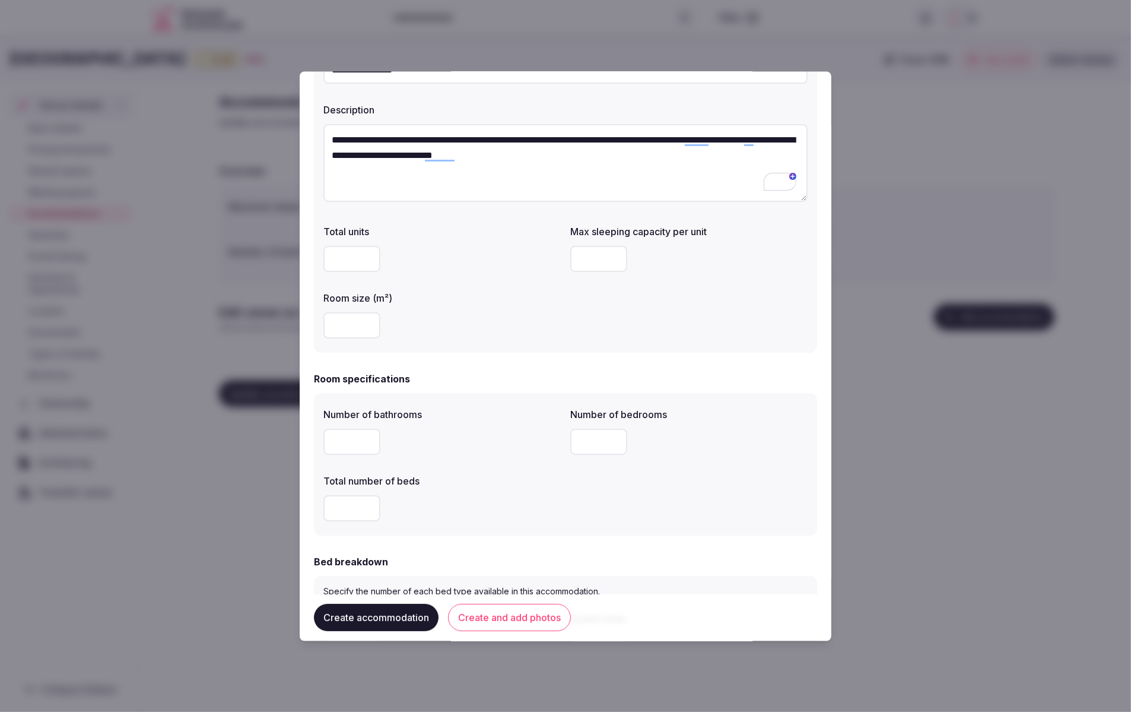
click at [592, 255] on input "number" at bounding box center [598, 259] width 57 height 26
type input "*"
click at [633, 358] on form "**********" at bounding box center [565, 665] width 503 height 1353
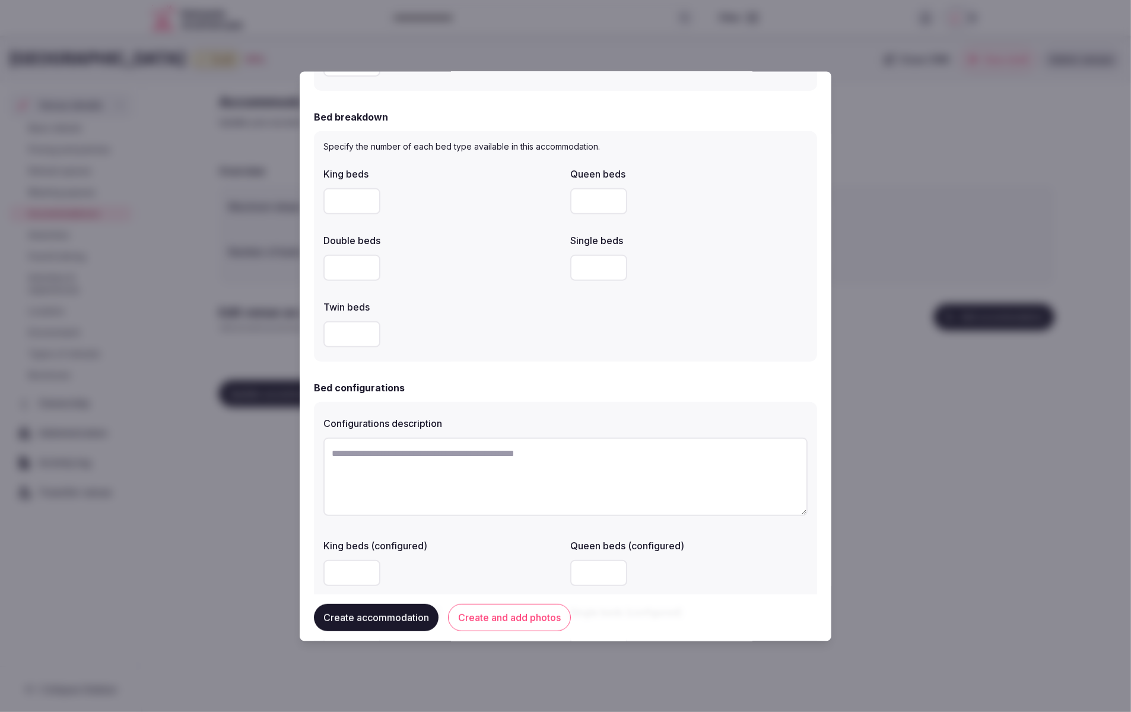
scroll to position [535, 0]
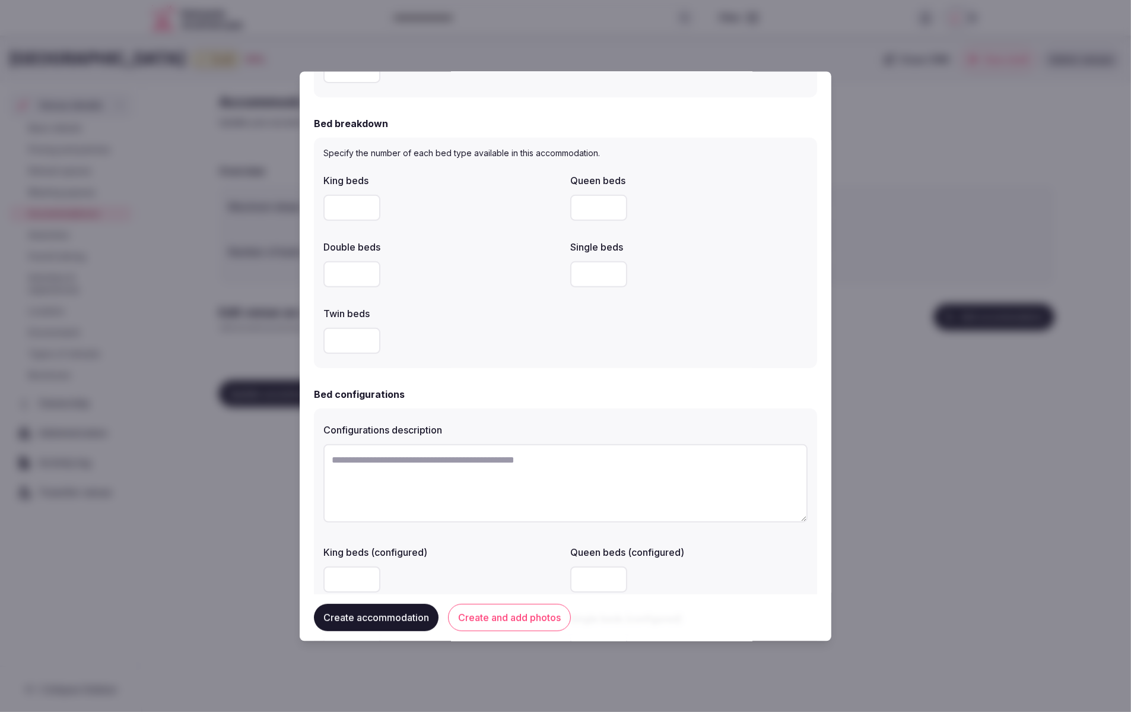
click at [577, 270] on input "number" at bounding box center [598, 274] width 57 height 26
type input "*"
click at [532, 352] on div at bounding box center [441, 341] width 237 height 26
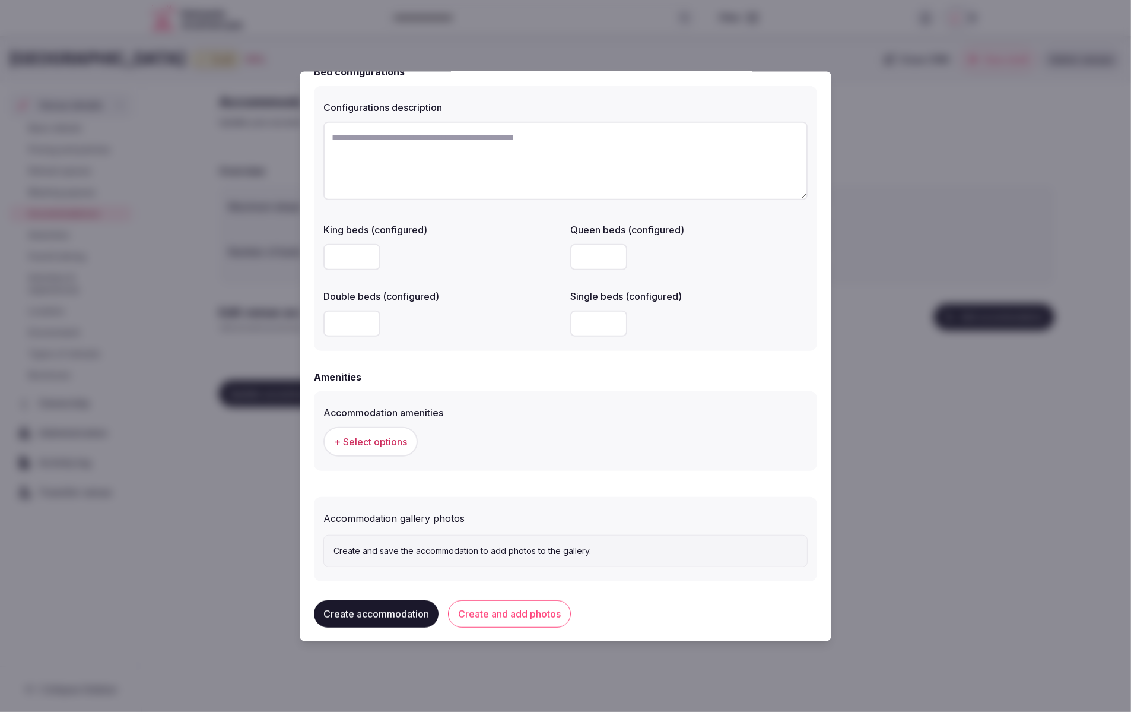
scroll to position [877, 0]
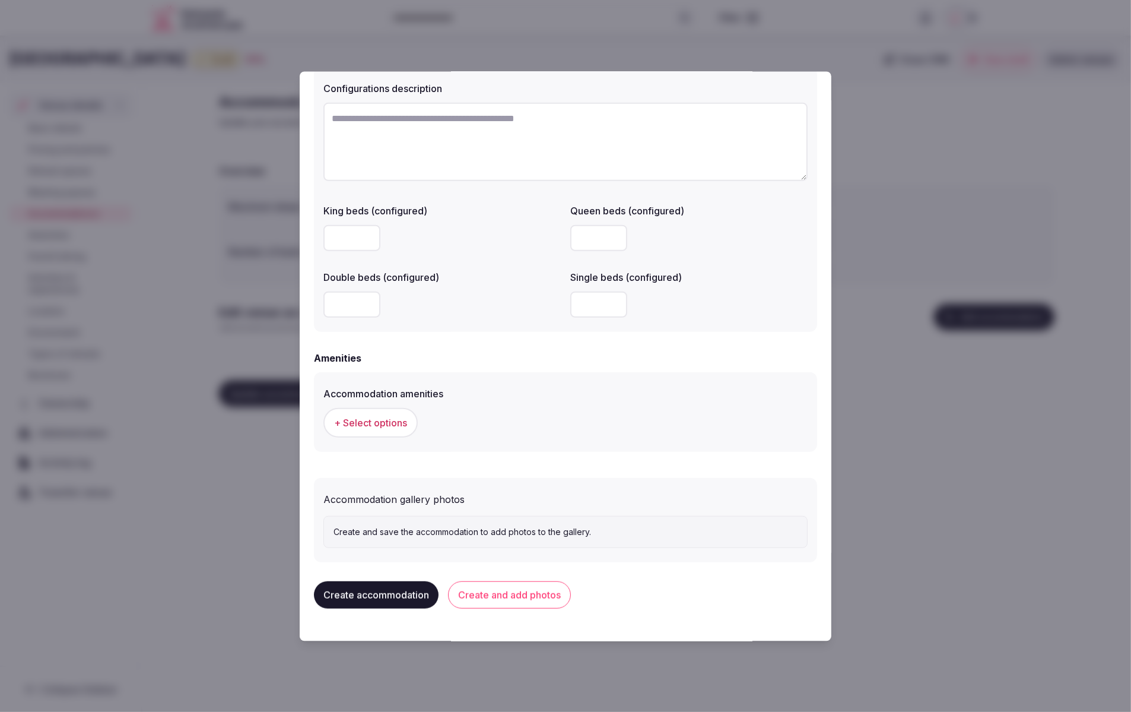
click at [355, 421] on span "+ Select options" at bounding box center [370, 422] width 73 height 13
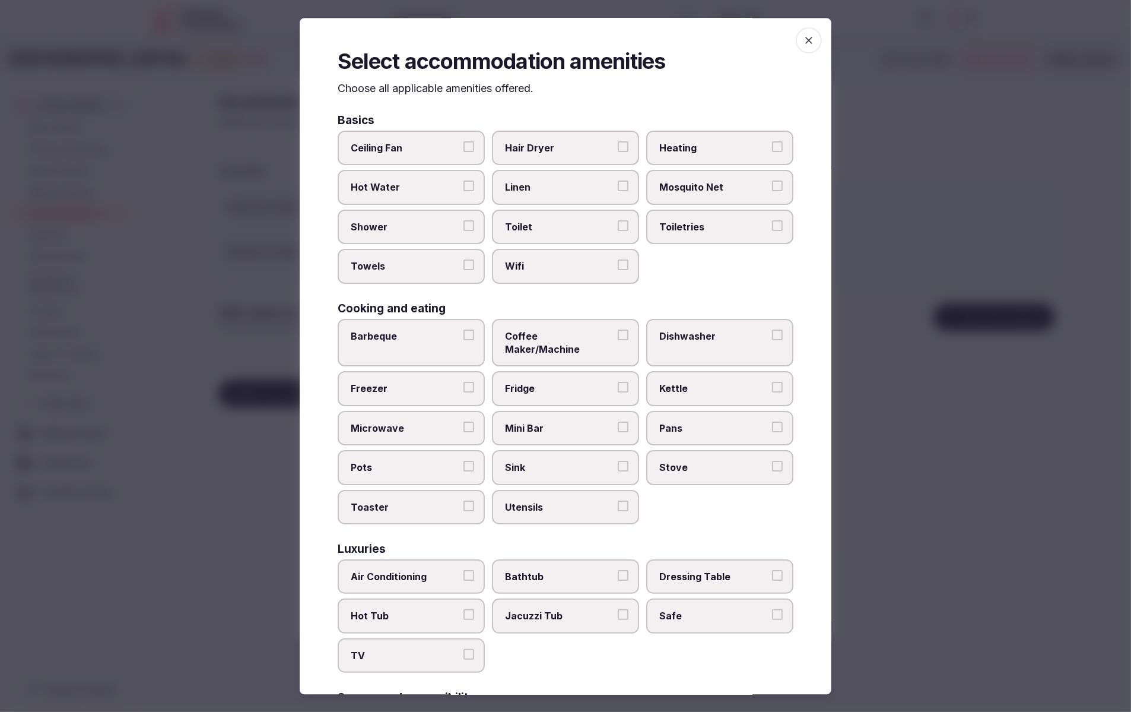
click at [728, 280] on div "Ceiling Fan Hair Dryer Heating Hot Water Linen Mosquito Net Shower Toilet Toile…" at bounding box center [566, 207] width 456 height 153
click at [699, 232] on span "Toiletries" at bounding box center [713, 226] width 109 height 13
click at [772, 231] on button "Toiletries" at bounding box center [777, 225] width 11 height 11
drag, startPoint x: 522, startPoint y: 265, endPoint x: 519, endPoint y: 259, distance: 6.4
click at [522, 263] on span "Wifi" at bounding box center [559, 266] width 109 height 13
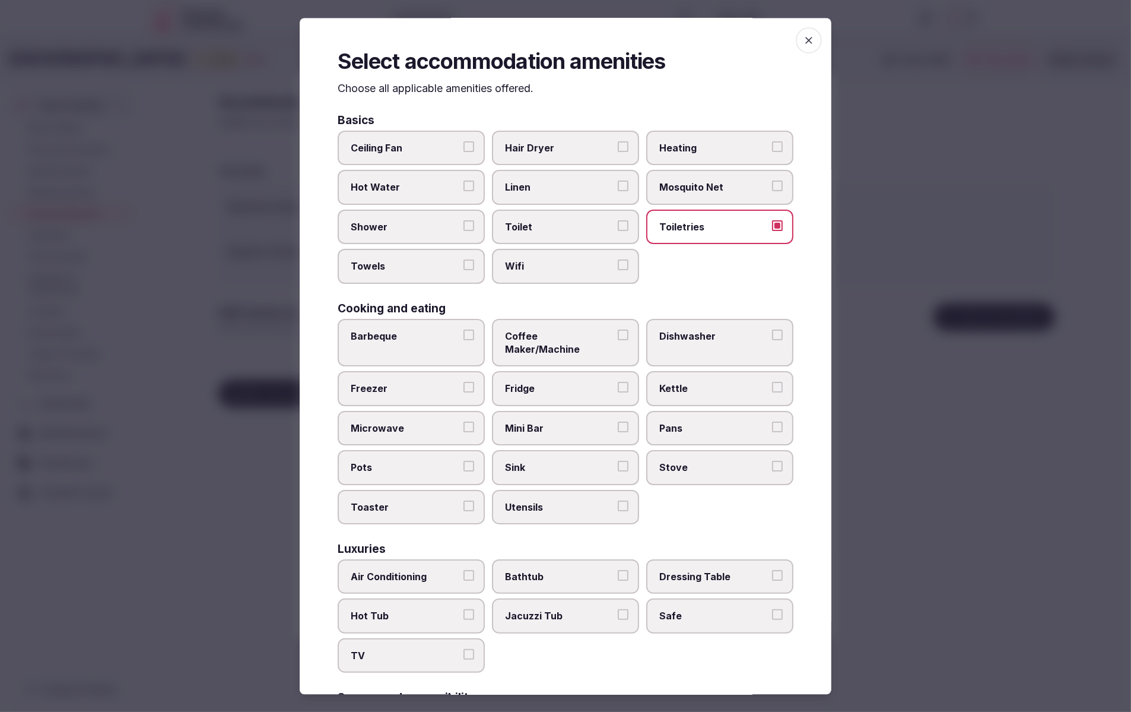
click at [618, 263] on button "Wifi" at bounding box center [623, 265] width 11 height 11
click at [522, 220] on span "Toilet" at bounding box center [559, 226] width 109 height 13
click at [618, 220] on button "Toilet" at bounding box center [623, 225] width 11 height 11
click at [550, 192] on span "Linen" at bounding box center [559, 187] width 109 height 13
click at [618, 192] on button "Linen" at bounding box center [623, 186] width 11 height 11
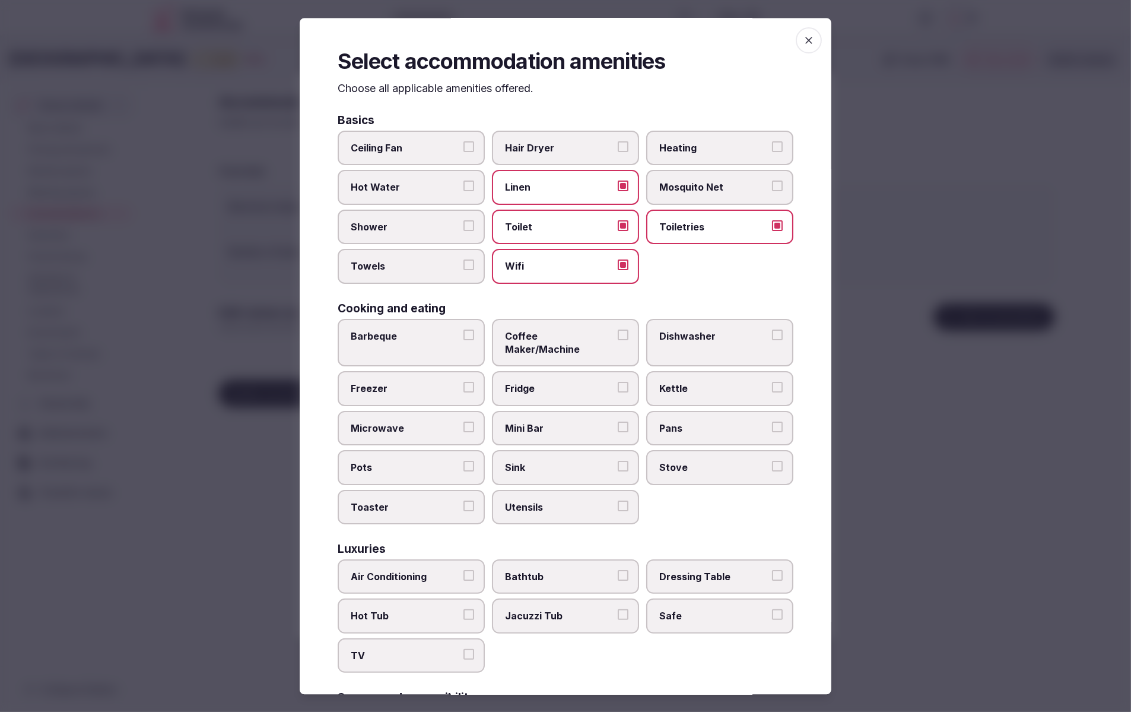
click at [547, 155] on label "Hair Dryer" at bounding box center [565, 148] width 147 height 34
click at [618, 153] on button "Hair Dryer" at bounding box center [623, 147] width 11 height 11
click at [422, 232] on span "Shower" at bounding box center [405, 226] width 109 height 13
click at [463, 231] on button "Shower" at bounding box center [468, 225] width 11 height 11
click at [423, 267] on span "Towels" at bounding box center [405, 266] width 109 height 13
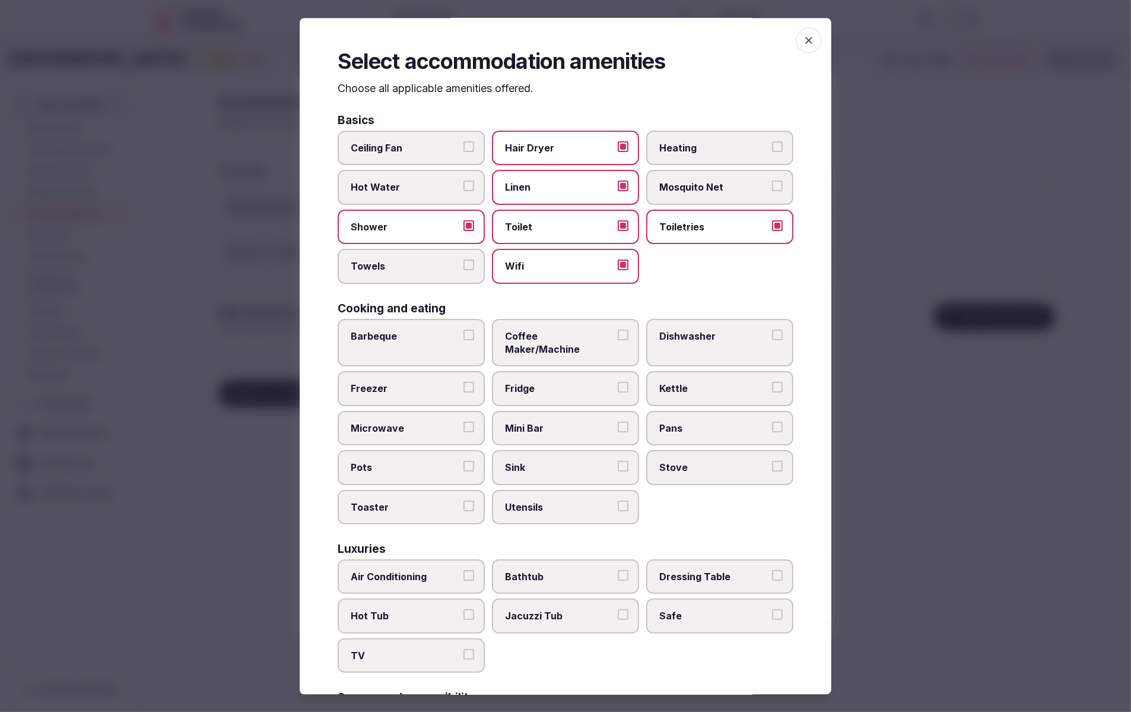
click at [463, 267] on button "Towels" at bounding box center [468, 265] width 11 height 11
click at [554, 421] on span "Mini Bar" at bounding box center [559, 427] width 109 height 13
click at [618, 421] on button "Mini Bar" at bounding box center [623, 426] width 11 height 11
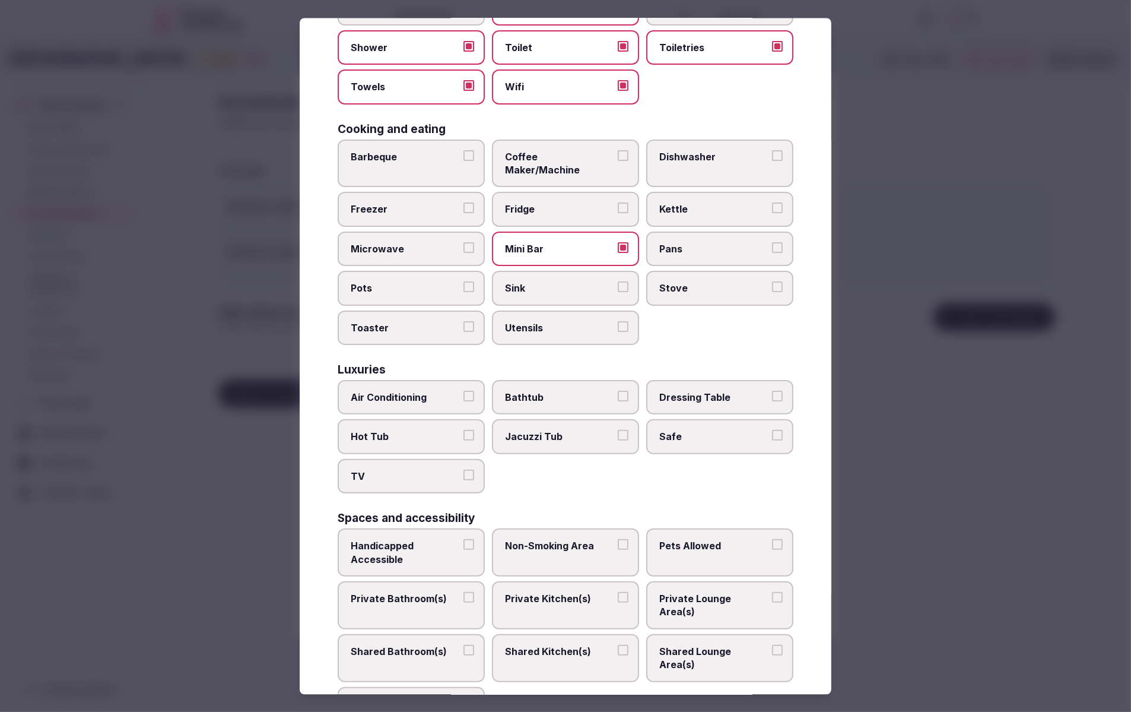
scroll to position [186, 0]
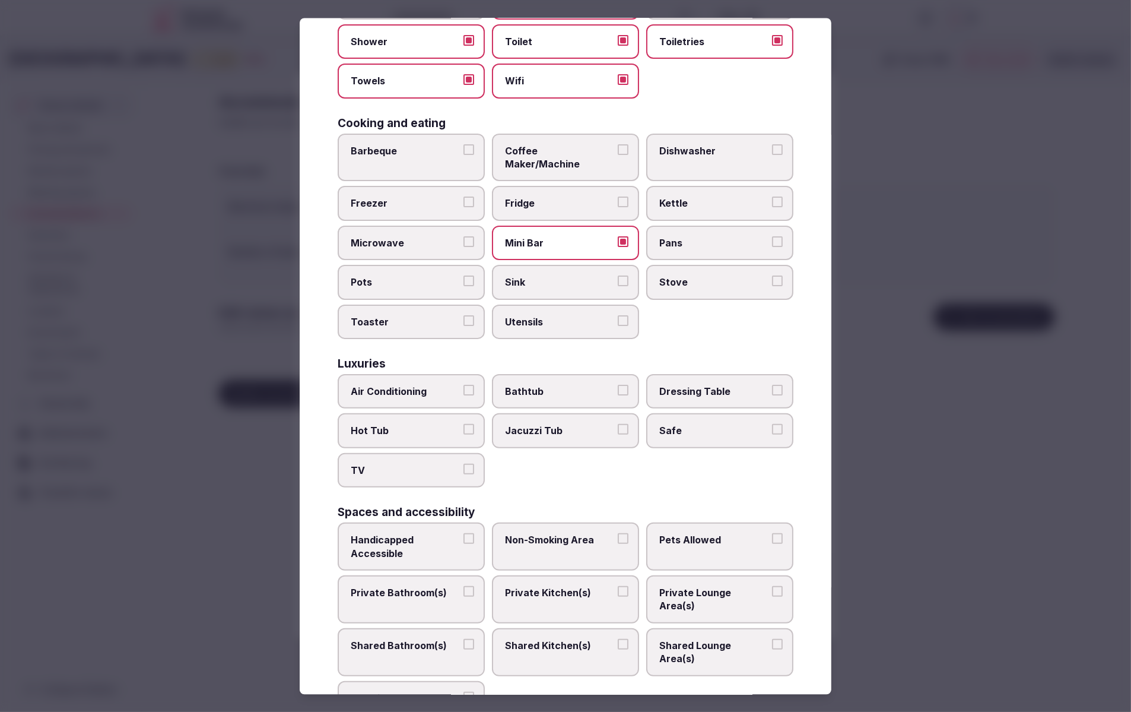
drag, startPoint x: 403, startPoint y: 371, endPoint x: 407, endPoint y: 421, distance: 50.0
click at [403, 384] on span "Air Conditioning" at bounding box center [405, 390] width 109 height 13
click at [412, 463] on span "TV" at bounding box center [405, 469] width 109 height 13
click at [463, 463] on button "TV" at bounding box center [468, 468] width 11 height 11
click at [420, 384] on span "Air Conditioning" at bounding box center [405, 390] width 109 height 13
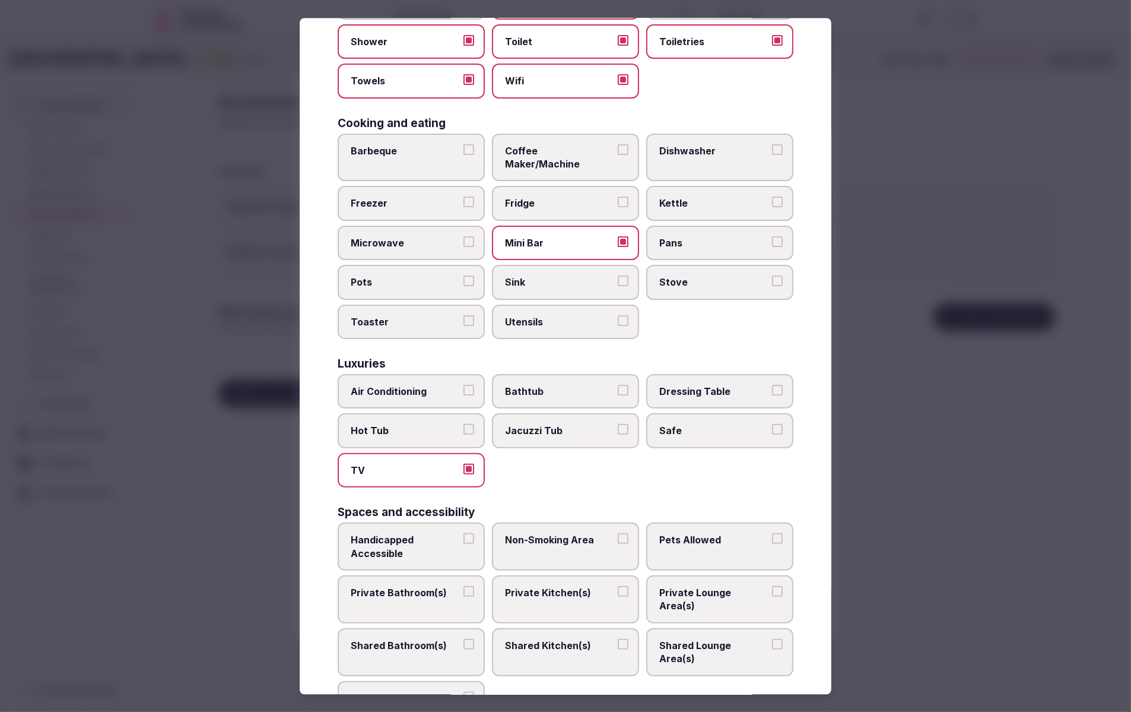
click at [463, 384] on button "Air Conditioning" at bounding box center [468, 389] width 11 height 11
click at [693, 424] on span "Safe" at bounding box center [713, 430] width 109 height 13
click at [772, 424] on button "Safe" at bounding box center [777, 429] width 11 height 11
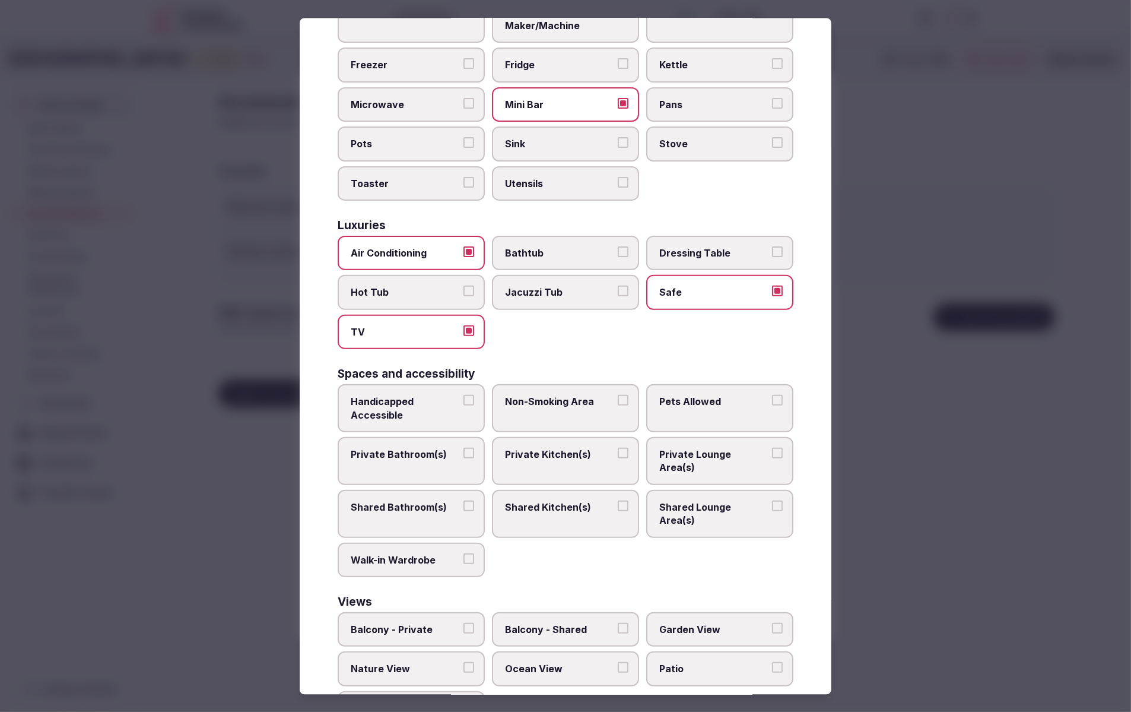
scroll to position [341, 0]
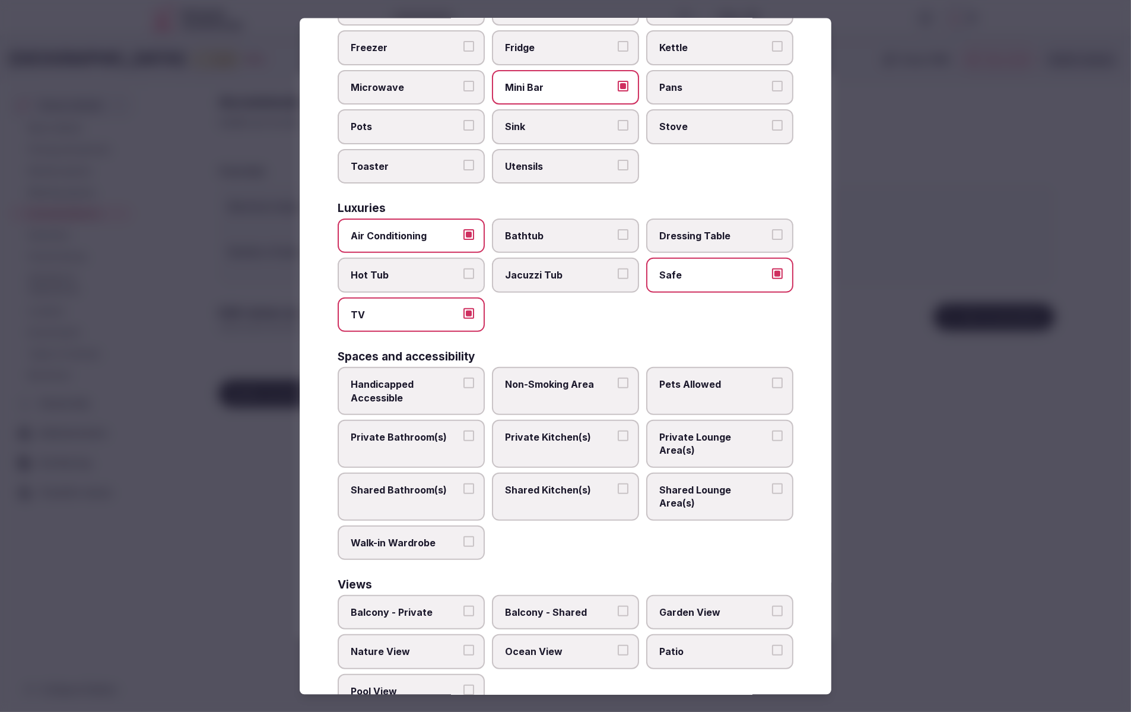
click at [379, 430] on span "Private Bathroom(s)" at bounding box center [405, 436] width 109 height 13
click at [463, 430] on button "Private Bathroom(s)" at bounding box center [468, 435] width 11 height 11
click at [717, 430] on span "Private Lounge Area(s)" at bounding box center [713, 443] width 109 height 27
click at [772, 430] on button "Private Lounge Area(s)" at bounding box center [777, 435] width 11 height 11
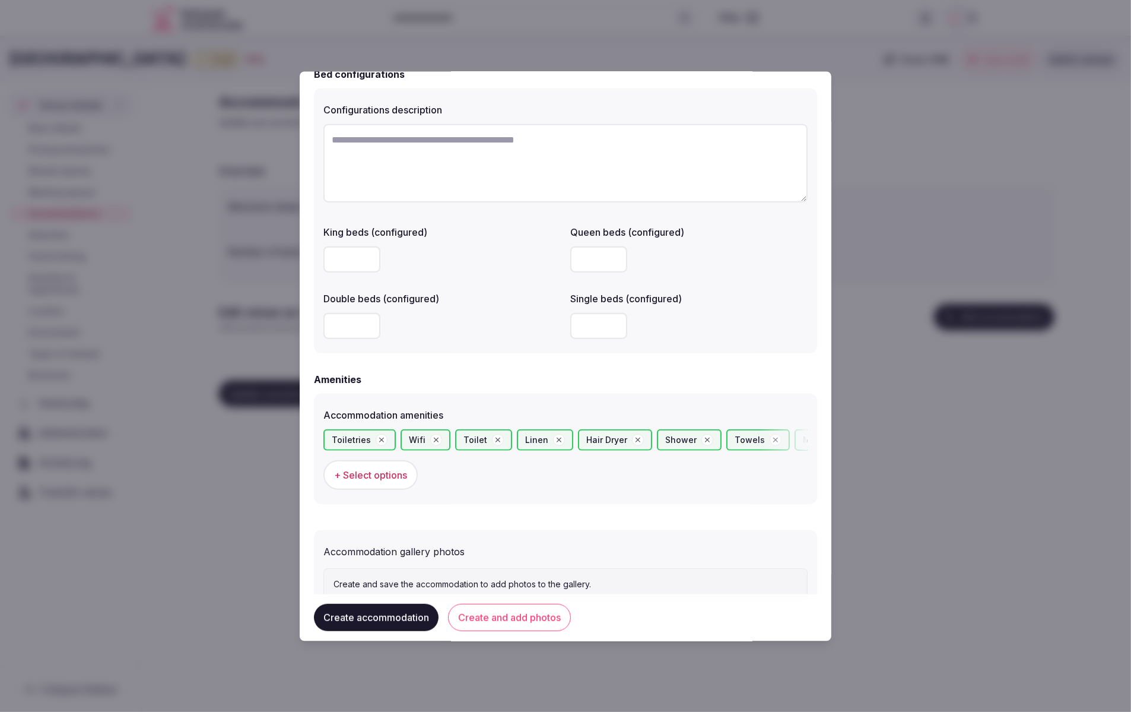
scroll to position [907, 0]
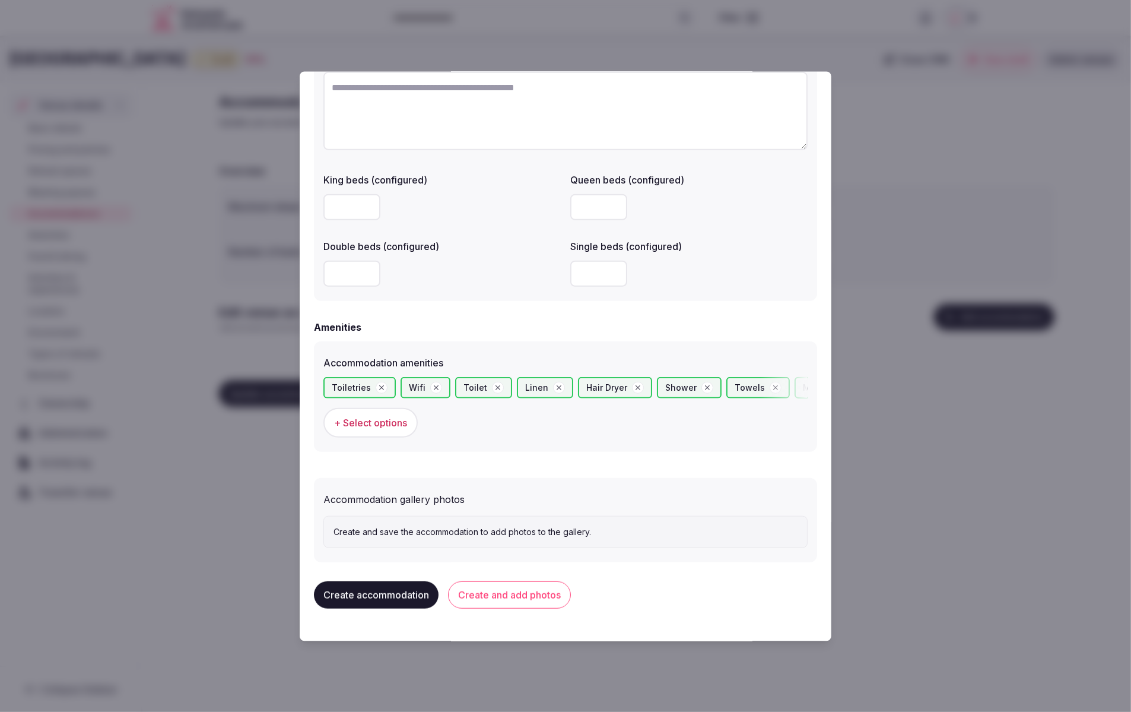
click at [516, 598] on button "Create and add photos" at bounding box center [509, 593] width 123 height 27
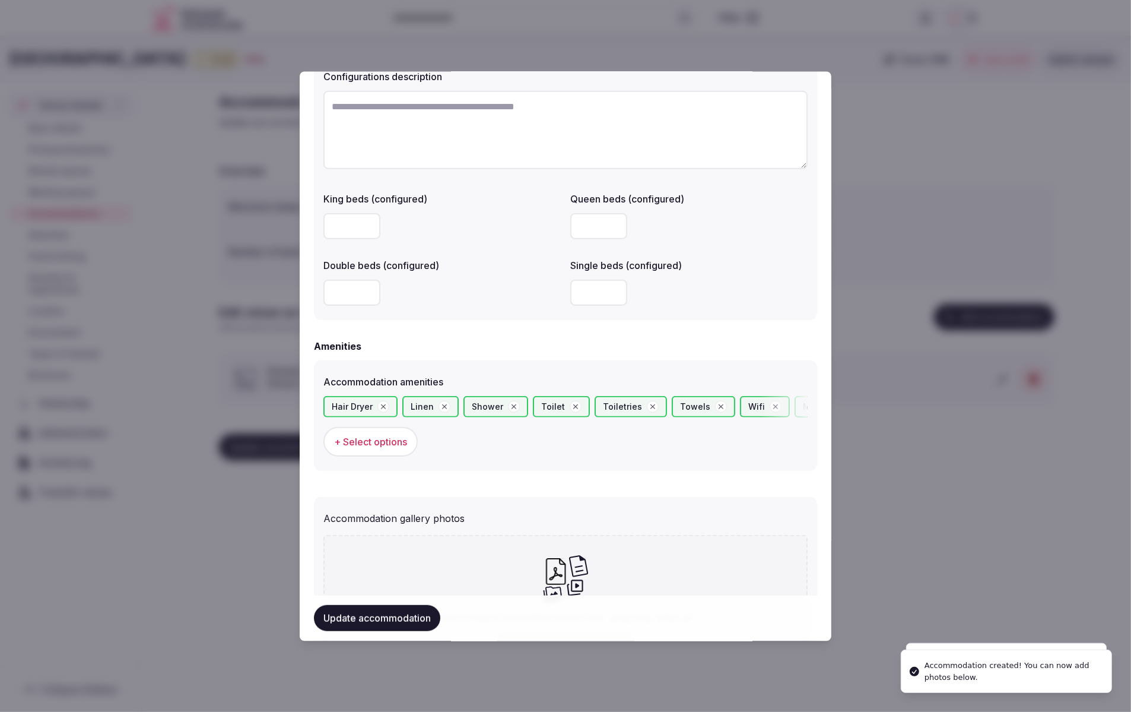
scroll to position [1008, 0]
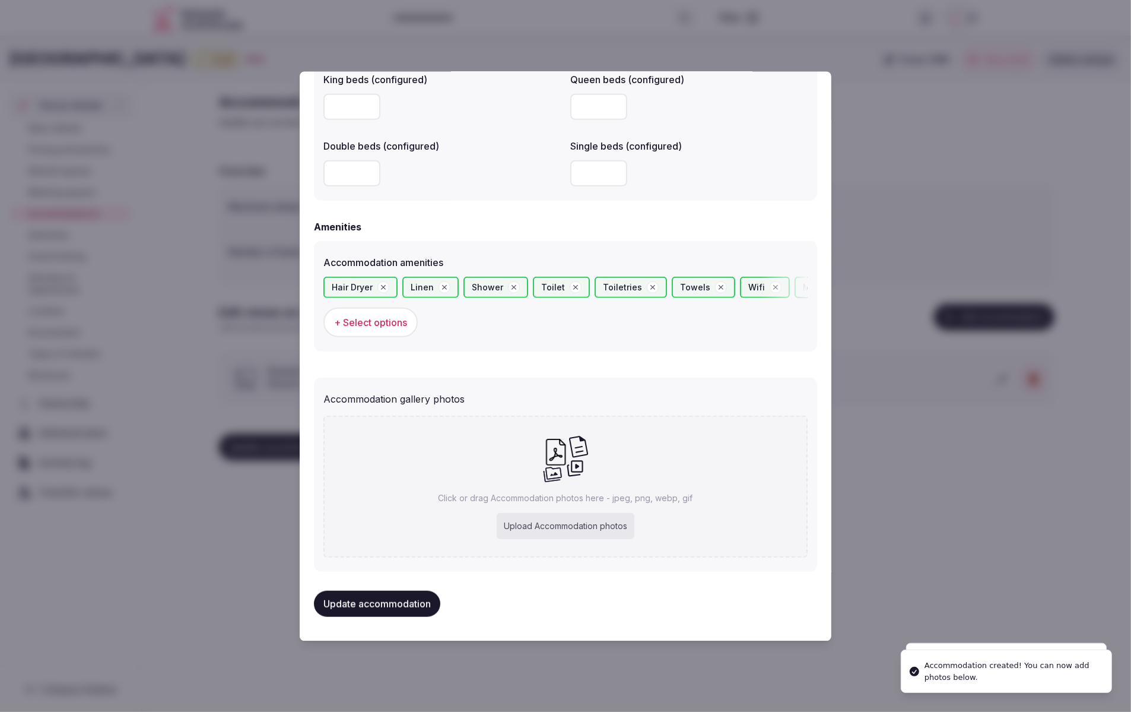
click at [565, 487] on div "Click or drag Accommodation photos here - jpeg, png, webp, gif Upload Accommoda…" at bounding box center [565, 486] width 484 height 142
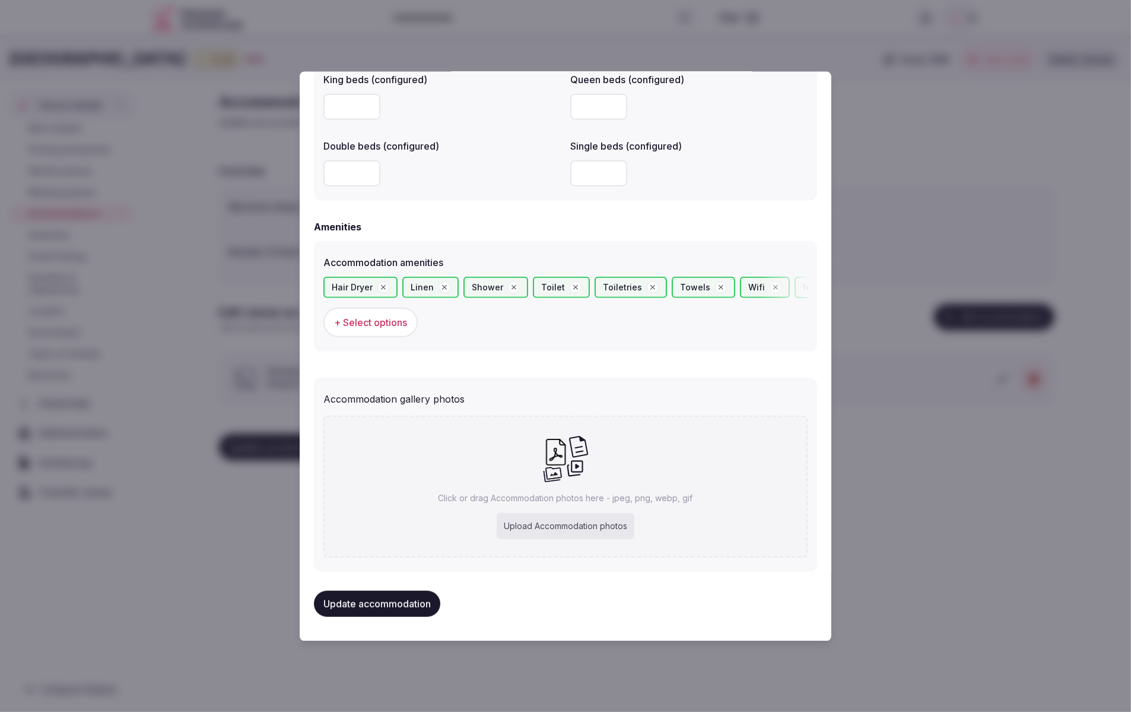
type input "**********"
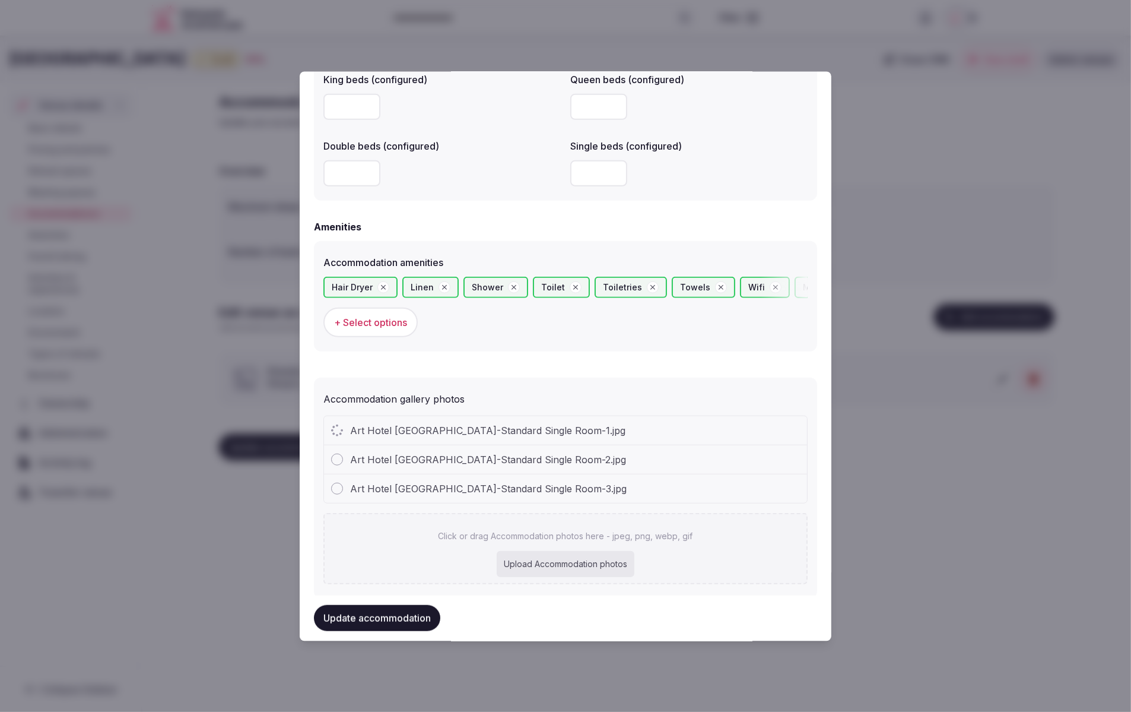
click at [578, 561] on div "Upload Accommodation photos" at bounding box center [566, 564] width 138 height 26
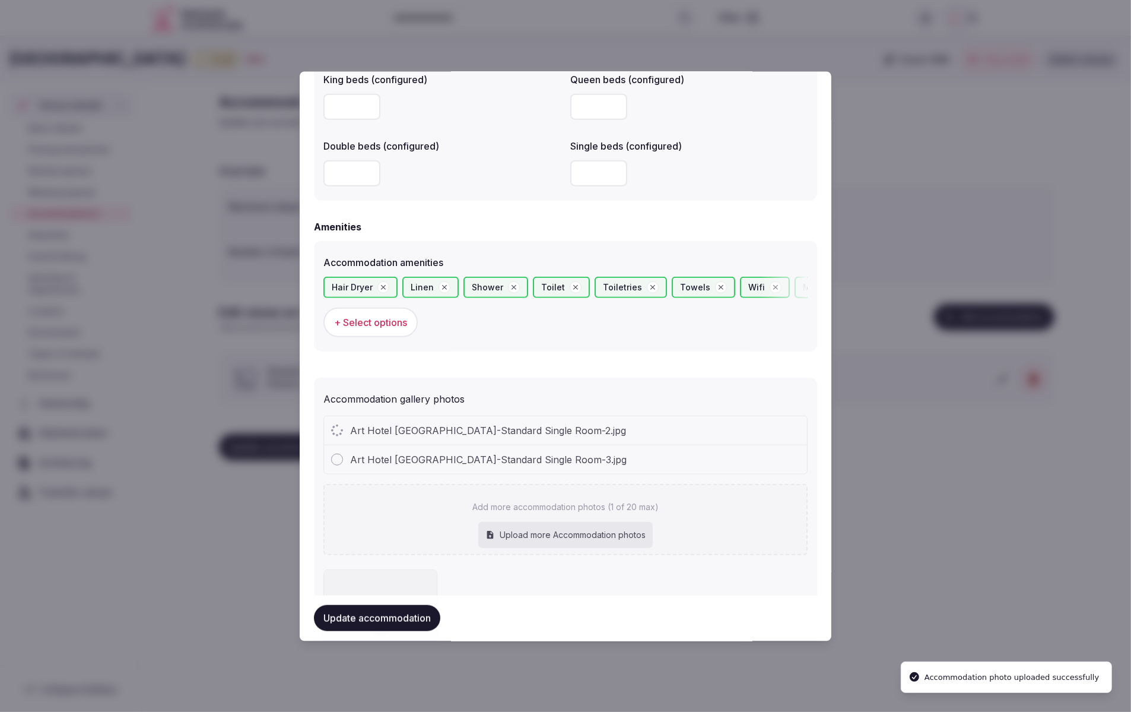
type input "**********"
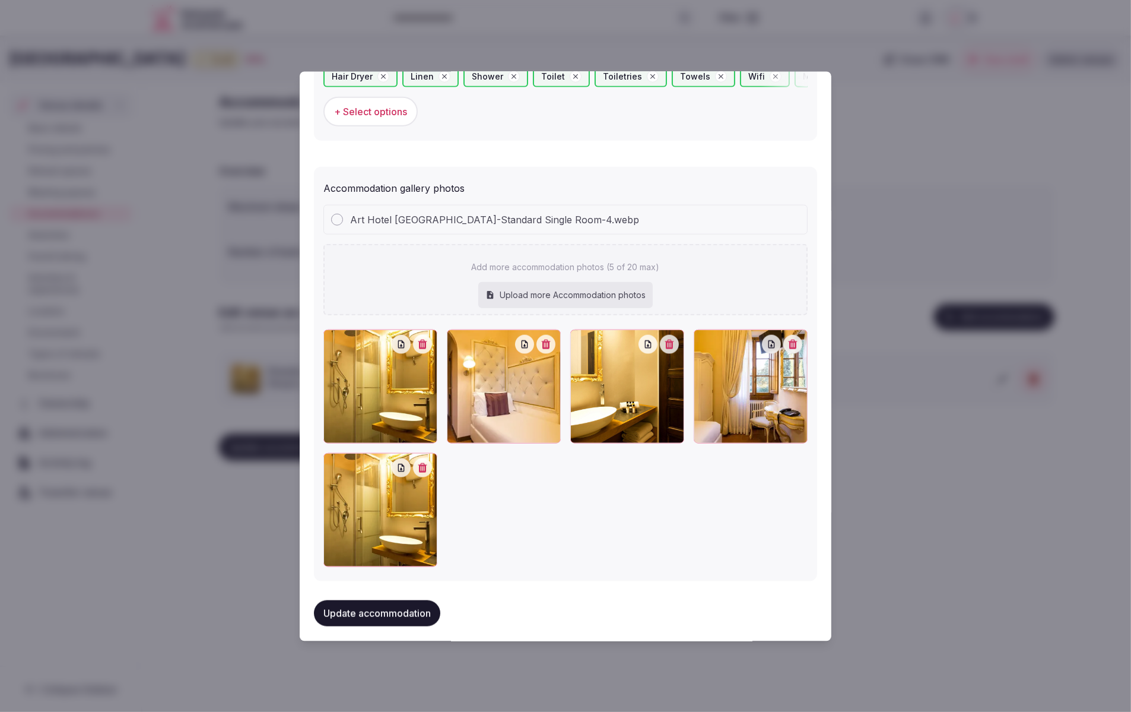
scroll to position [1216, 0]
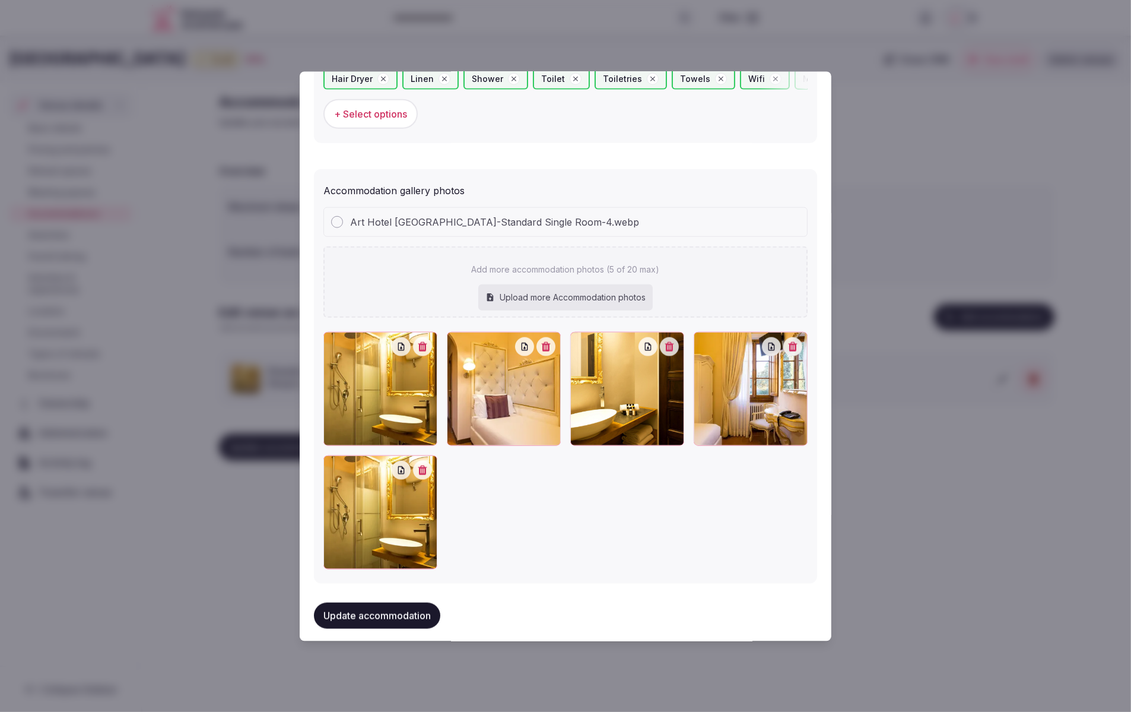
click at [420, 349] on button "button" at bounding box center [422, 346] width 19 height 19
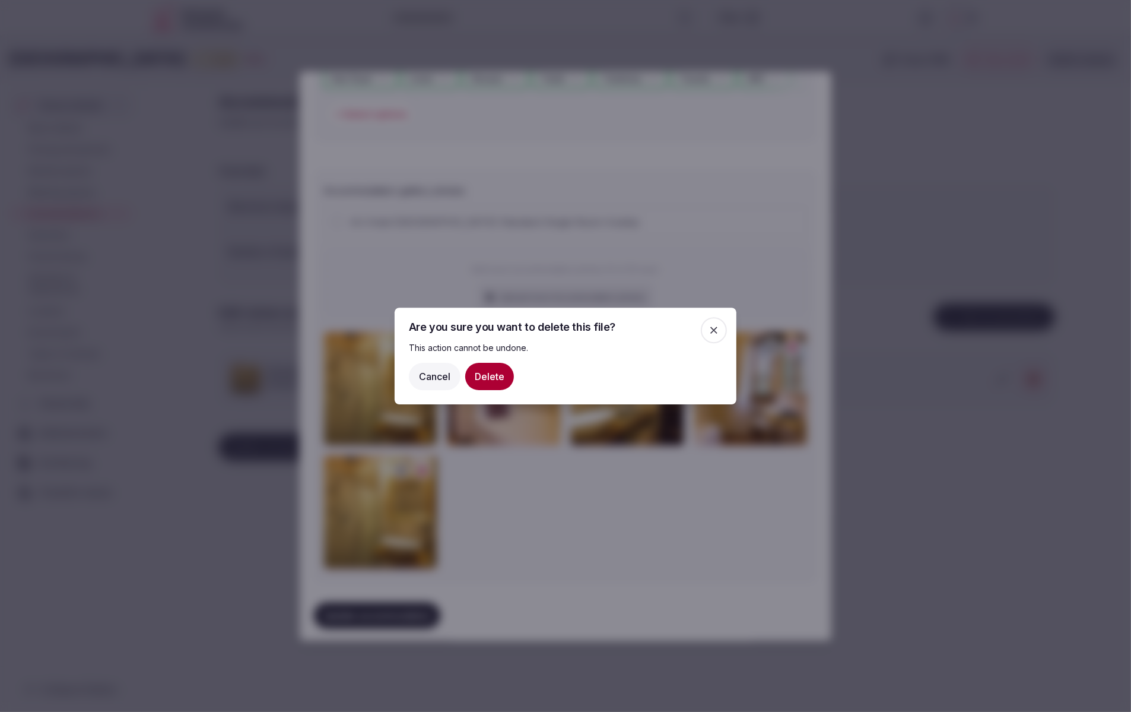
click at [481, 379] on button "Delete" at bounding box center [489, 376] width 49 height 27
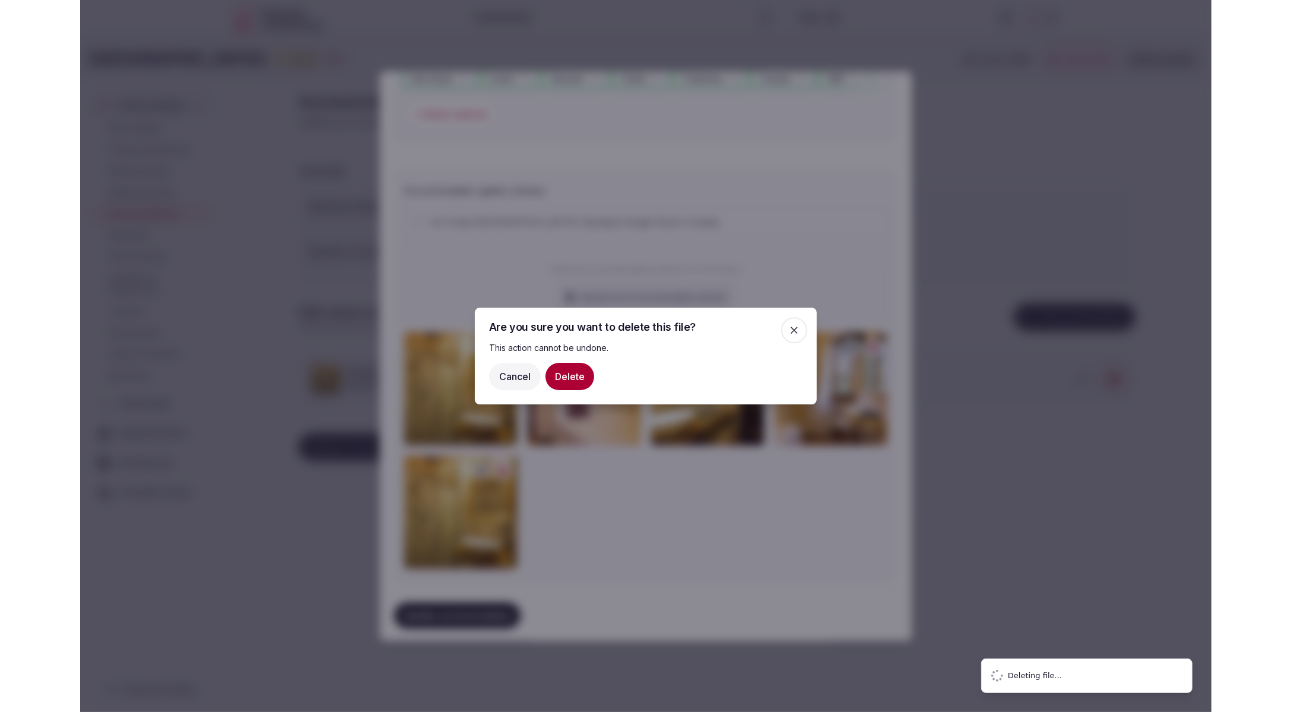
scroll to position [1104, 0]
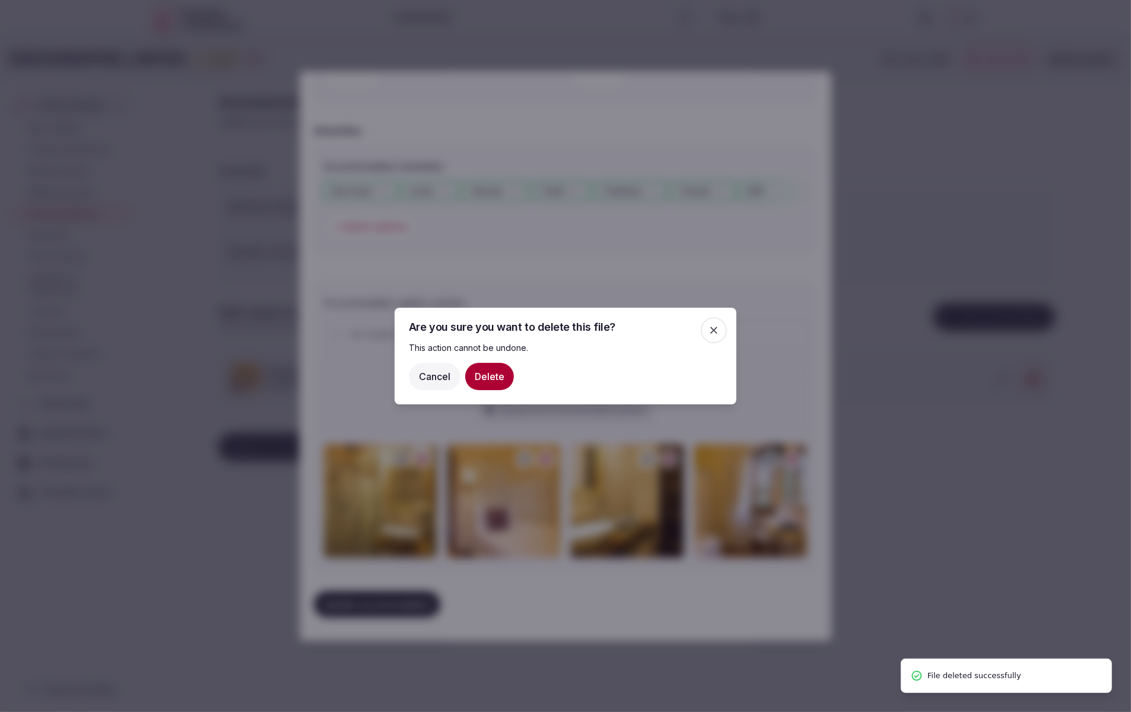
click at [713, 328] on icon "button" at bounding box center [714, 330] width 12 height 12
click at [710, 334] on icon "button" at bounding box center [714, 330] width 12 height 12
click at [429, 378] on button "Cancel" at bounding box center [435, 376] width 52 height 27
click at [482, 380] on button "Delete" at bounding box center [489, 376] width 49 height 27
click at [716, 331] on icon "button" at bounding box center [714, 330] width 12 height 12
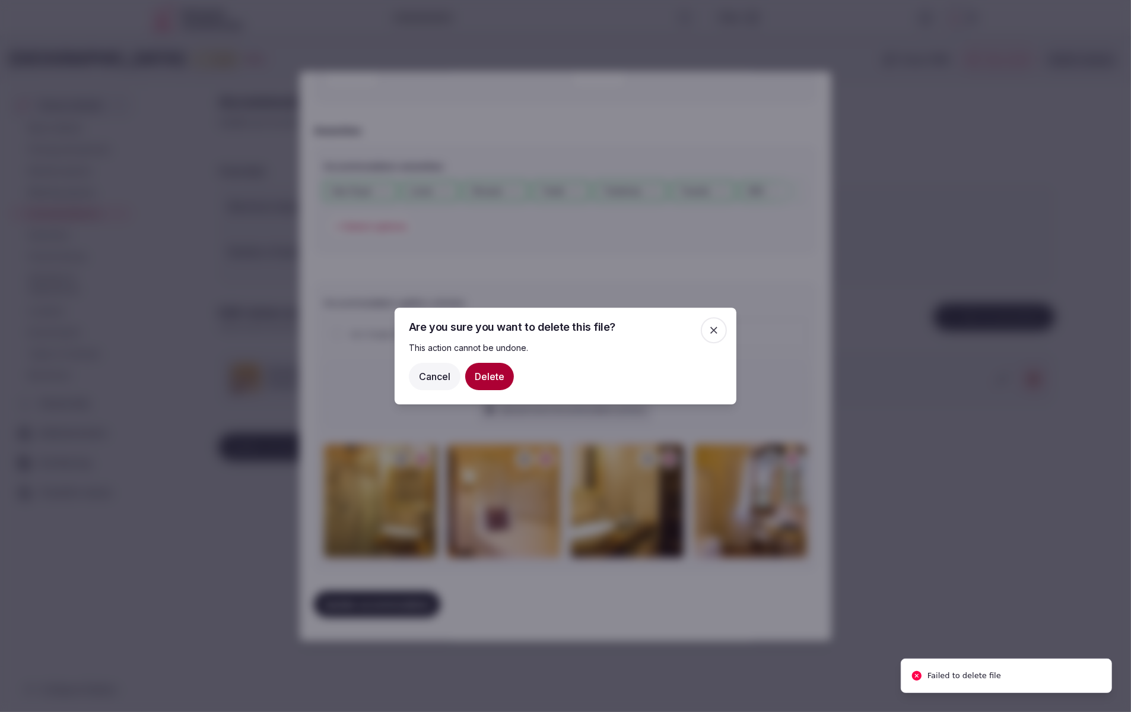
click at [200, 415] on div at bounding box center [565, 356] width 1131 height 712
click at [414, 373] on button "Cancel" at bounding box center [435, 376] width 52 height 27
click at [431, 379] on button "Cancel" at bounding box center [435, 376] width 52 height 27
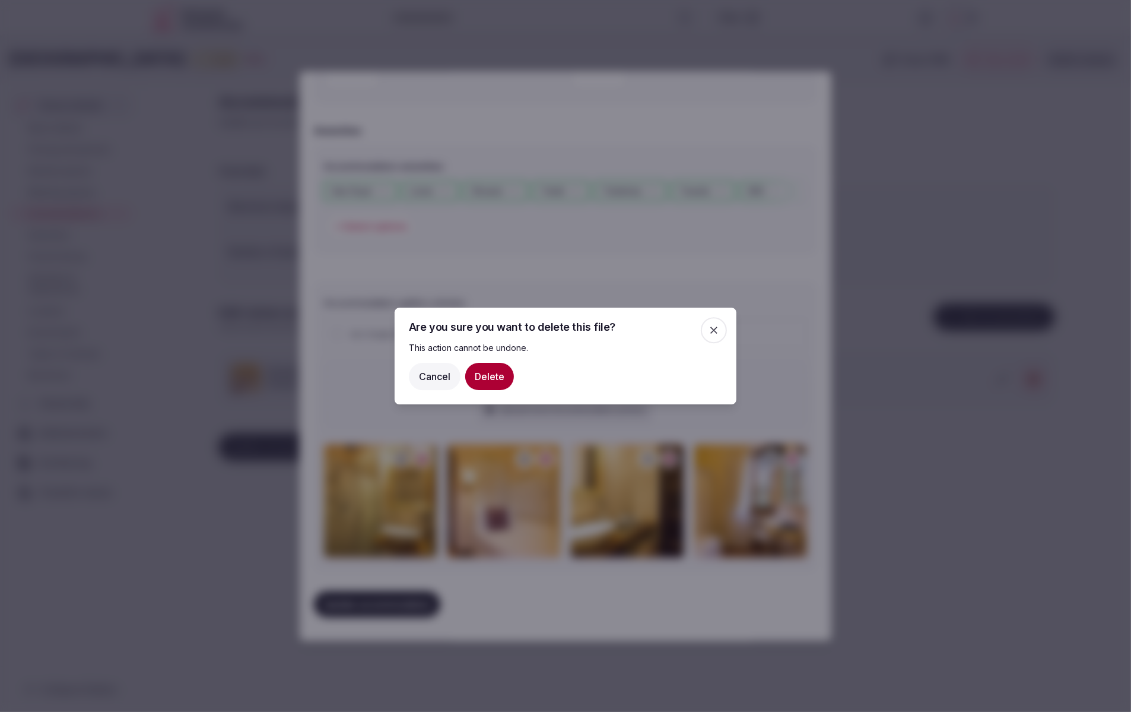
click at [431, 379] on button "Cancel" at bounding box center [435, 376] width 52 height 27
click at [717, 331] on icon "button" at bounding box center [714, 330] width 12 height 12
click at [715, 331] on icon "button" at bounding box center [713, 329] width 7 height 7
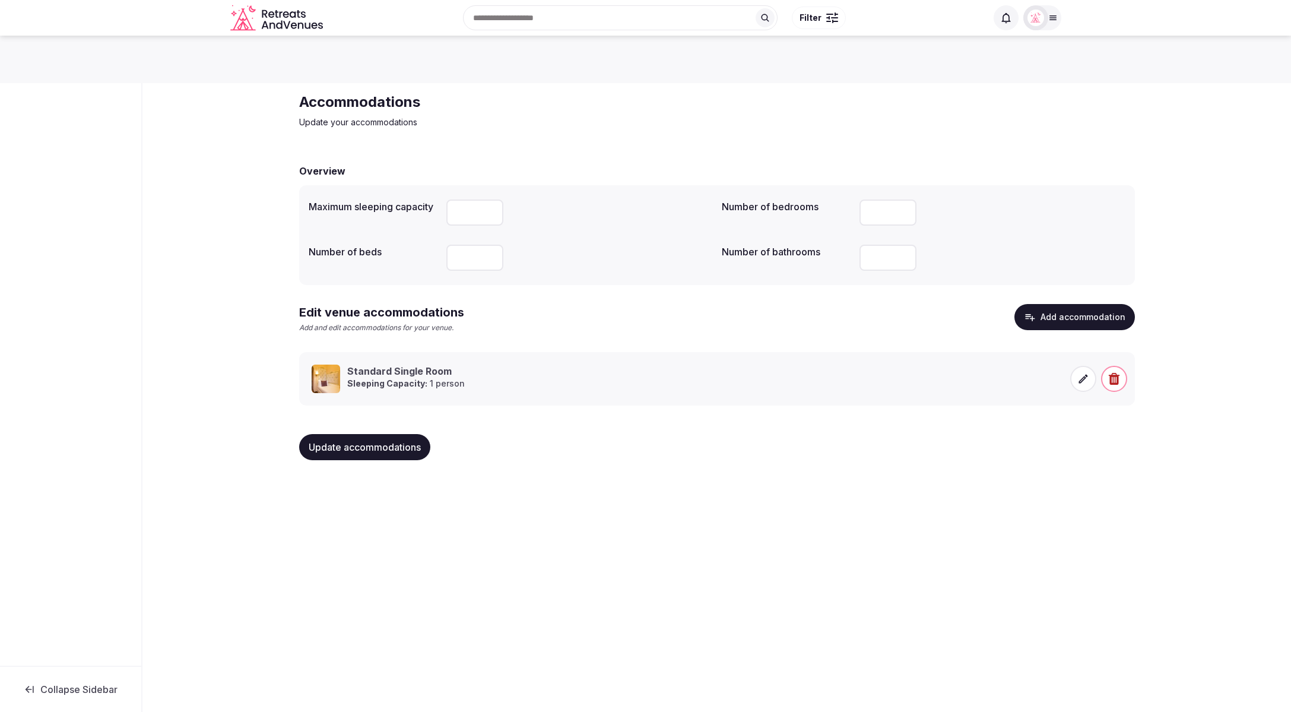
click at [1086, 380] on icon at bounding box center [1083, 379] width 12 height 12
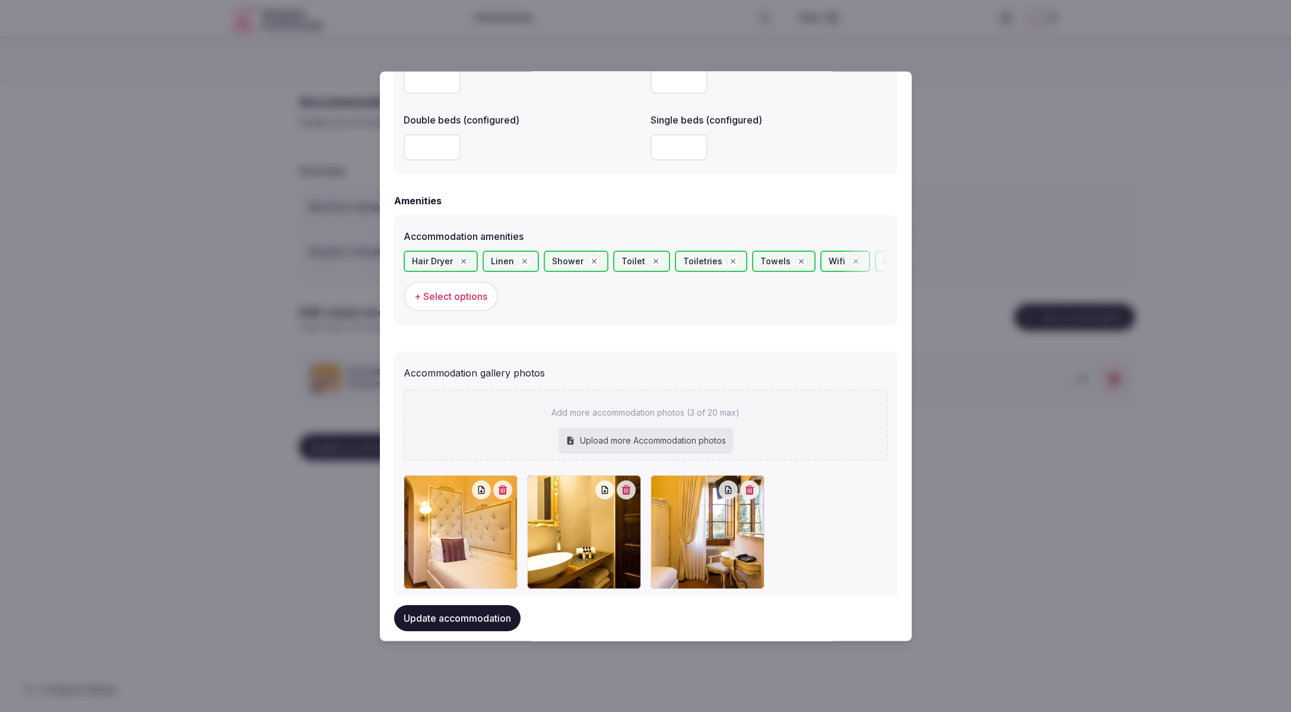
scroll to position [1065, 0]
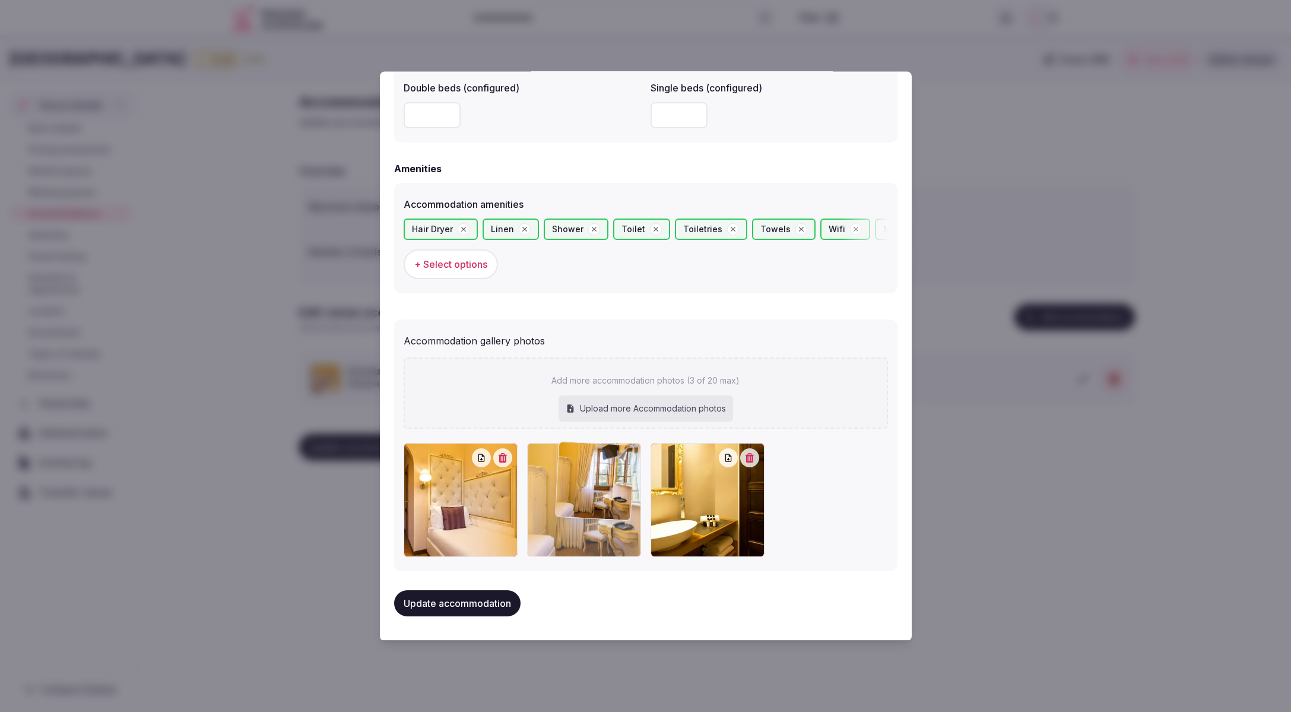
drag, startPoint x: 708, startPoint y: 536, endPoint x: 605, endPoint y: 536, distance: 103.3
click at [605, 536] on div at bounding box center [583, 500] width 114 height 114
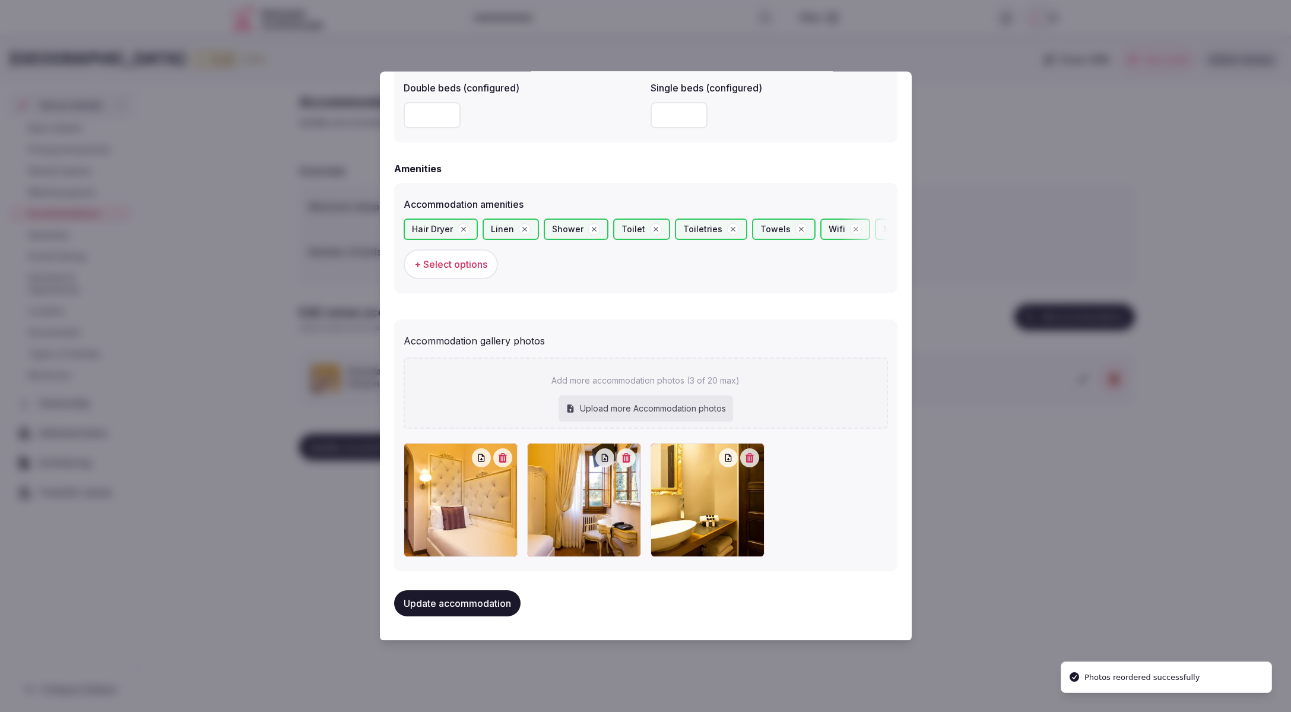
click at [647, 407] on div "Upload more Accommodation photos" at bounding box center [645, 409] width 174 height 26
type input "**********"
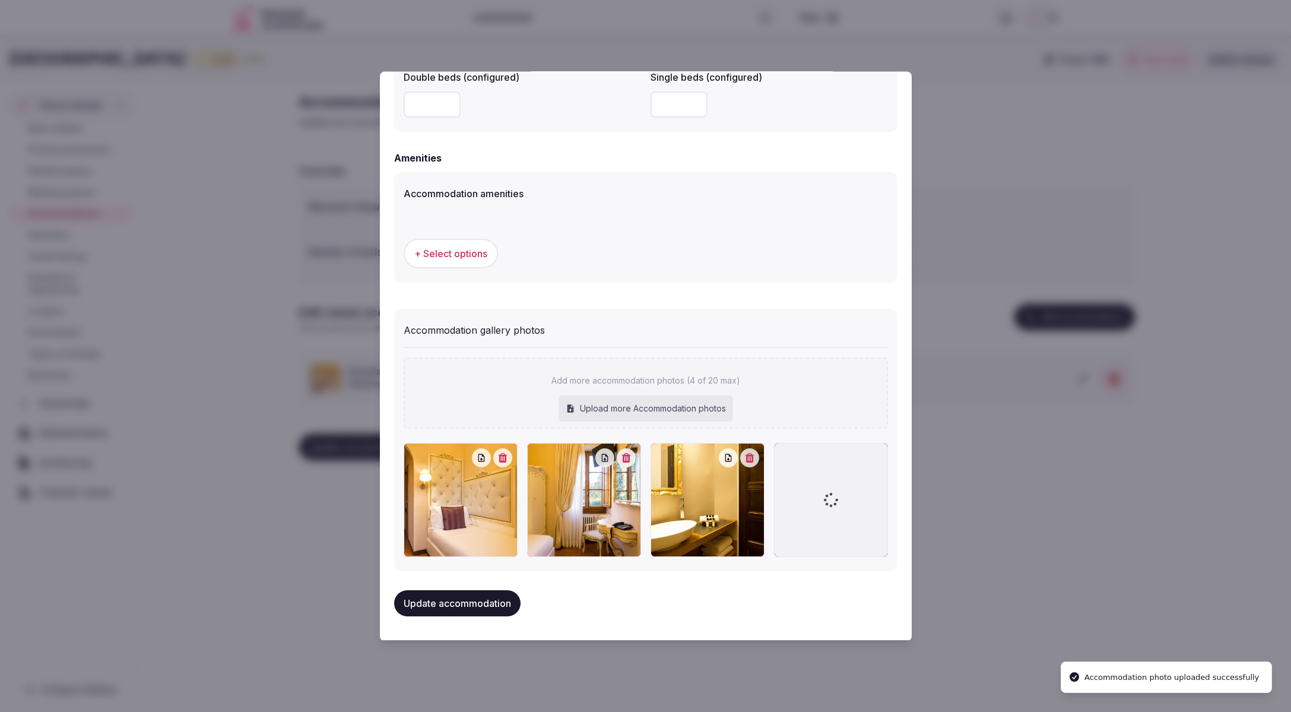
scroll to position [1075, 0]
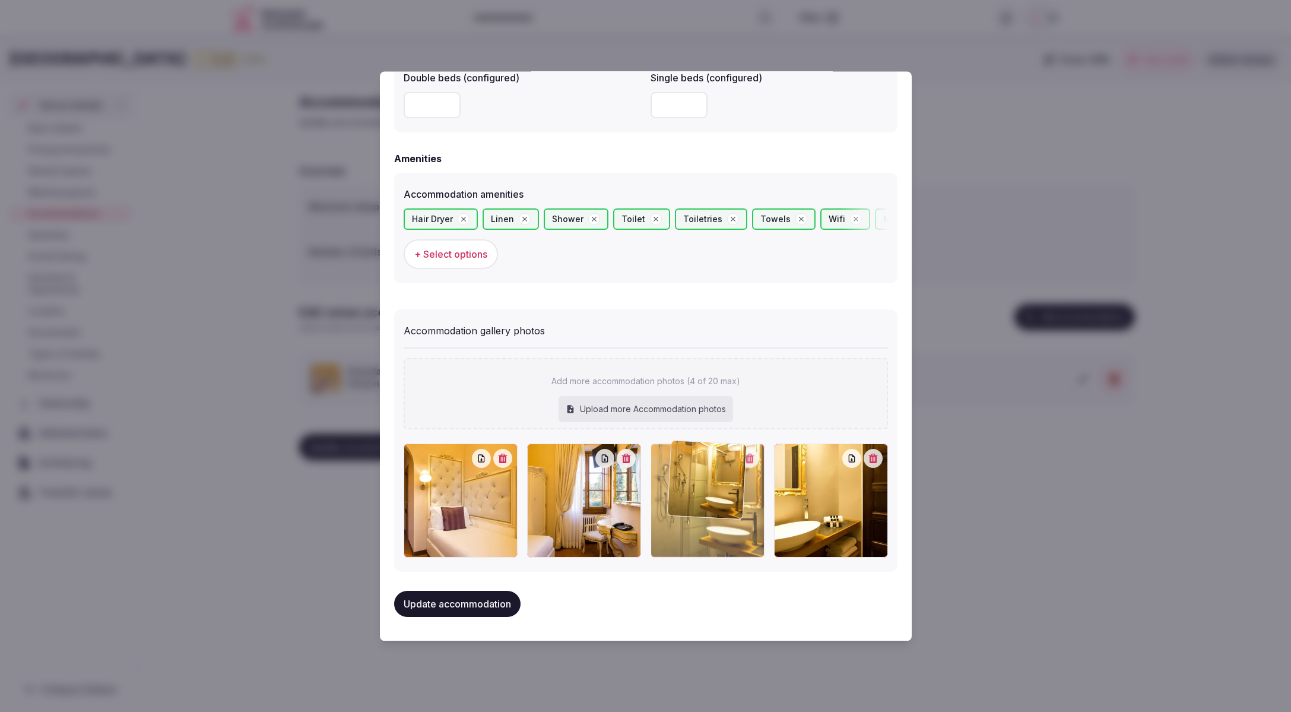
drag, startPoint x: 822, startPoint y: 533, endPoint x: 716, endPoint y: 532, distance: 105.6
click at [716, 532] on div at bounding box center [707, 501] width 114 height 114
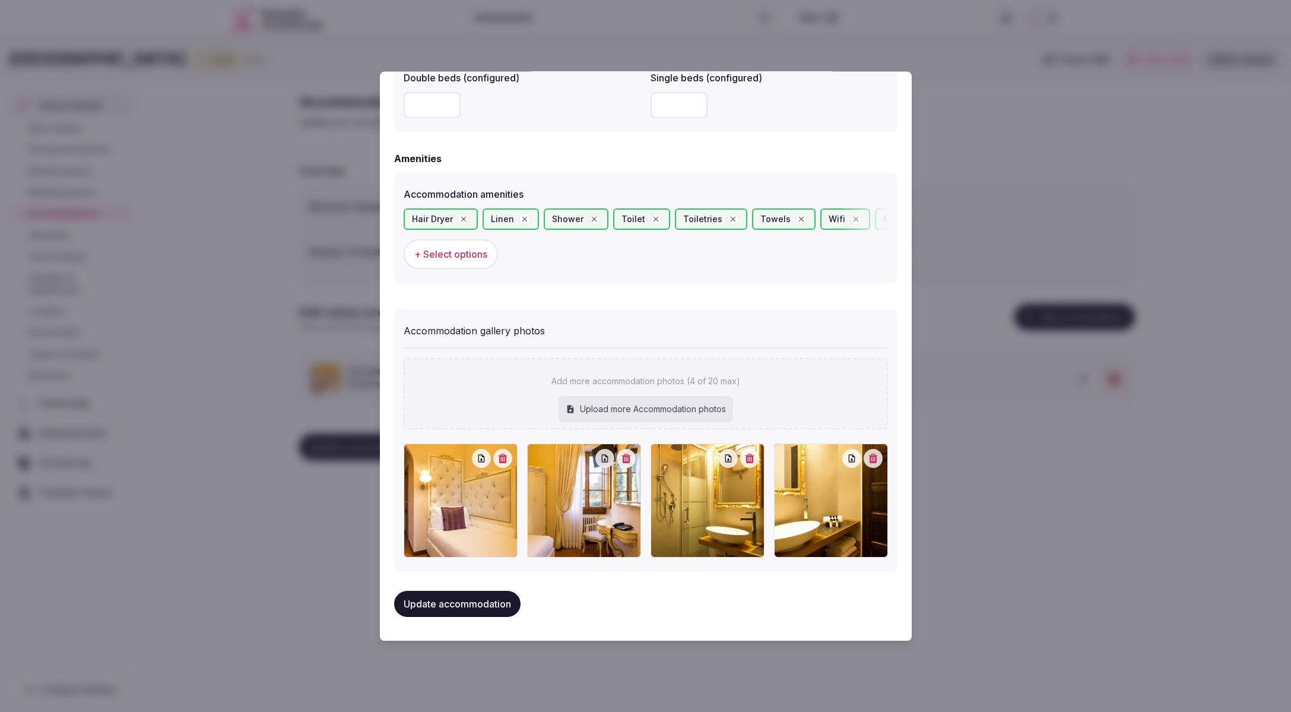
click at [482, 606] on button "Update accommodation" at bounding box center [457, 604] width 126 height 26
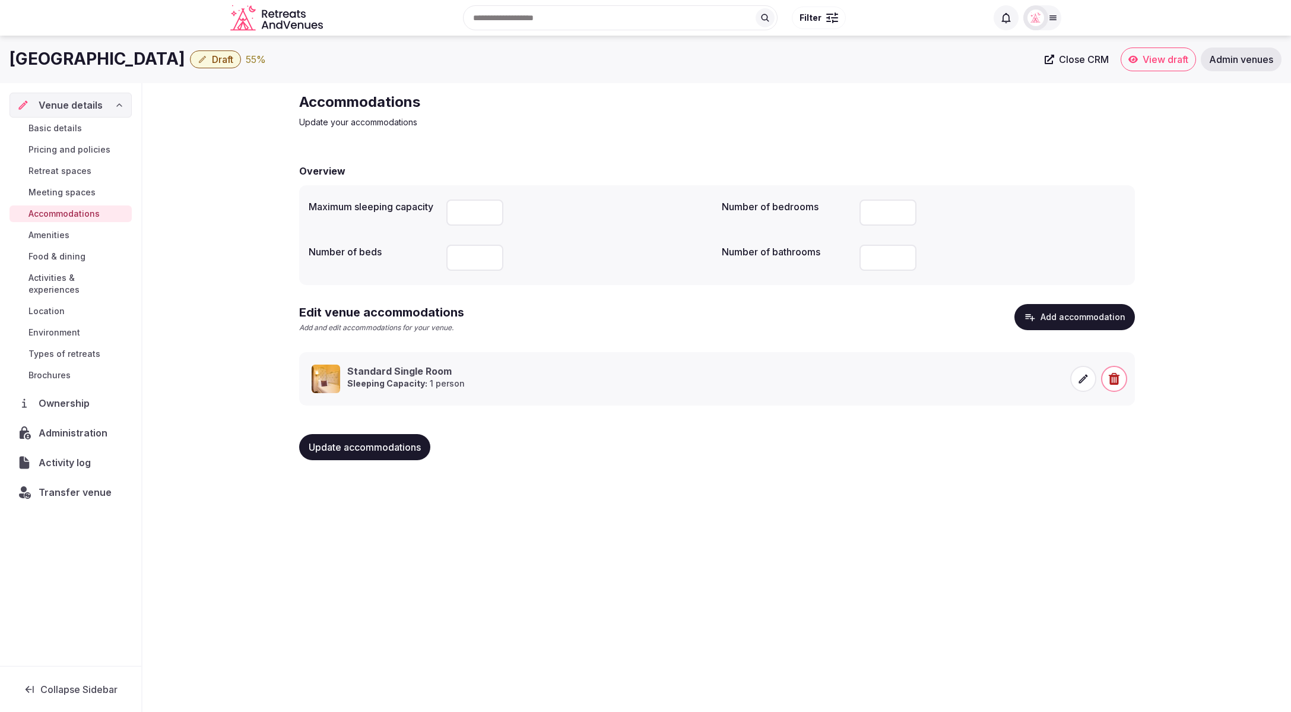
click at [212, 255] on div "Accommodations Update your accommodations Overview Maximum sleeping capacity Nu…" at bounding box center [716, 281] width 1148 height 396
click at [53, 256] on span "Food & dining" at bounding box center [56, 256] width 57 height 12
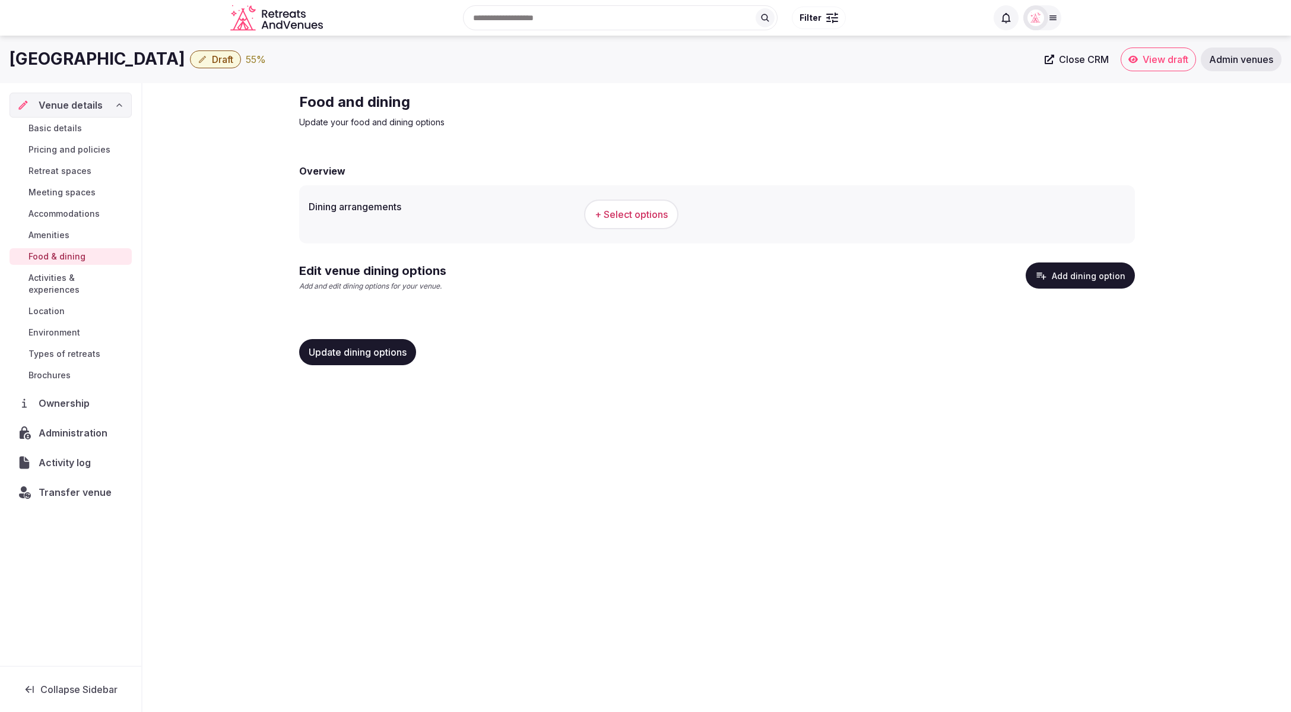
click at [1151, 411] on div "Art Hotel Villa Agape Draft 55 % Close CRM View draft Admin venues Venue detail…" at bounding box center [645, 370] width 1291 height 669
click at [786, 150] on div "Food and dining Update your food and dining options Overview Dining arrangement…" at bounding box center [717, 233] width 855 height 301
click at [775, 149] on div "Food and dining Update your food and dining options Overview Dining arrangement…" at bounding box center [717, 233] width 855 height 301
click at [655, 351] on div "Update dining options" at bounding box center [717, 352] width 836 height 26
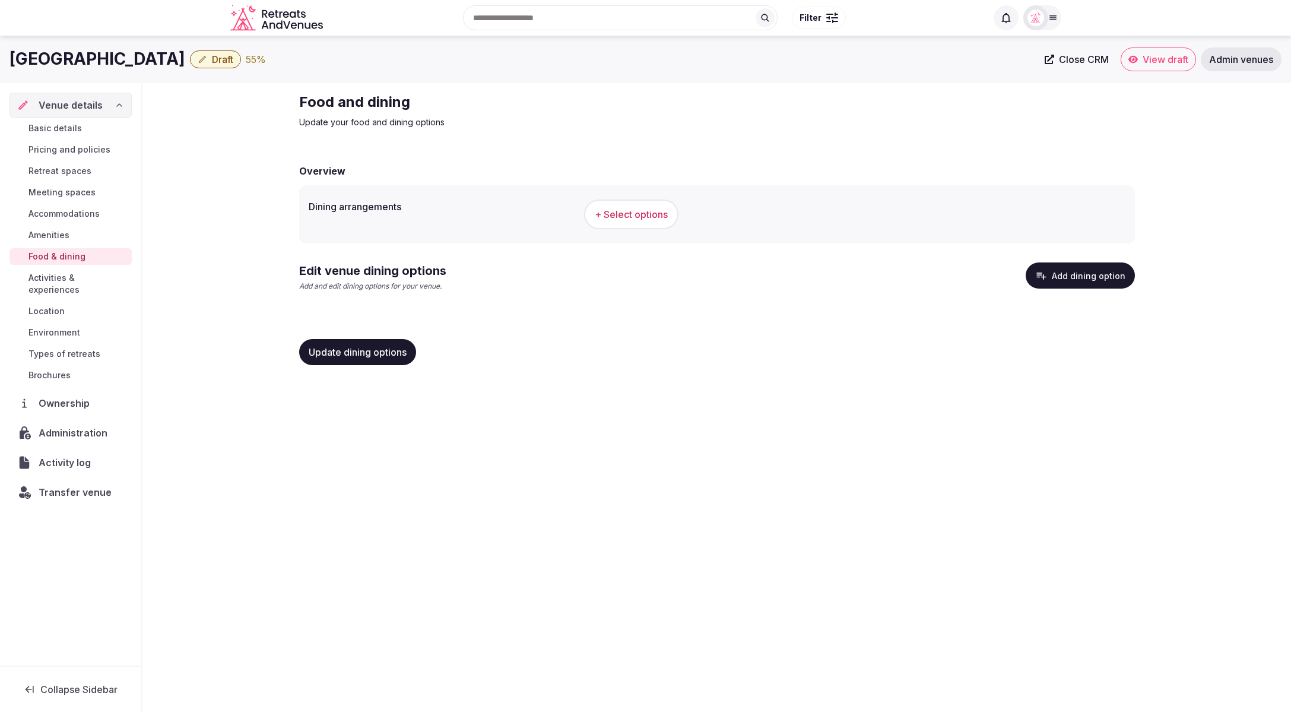
click at [1064, 277] on button "Add dining option" at bounding box center [1079, 275] width 109 height 26
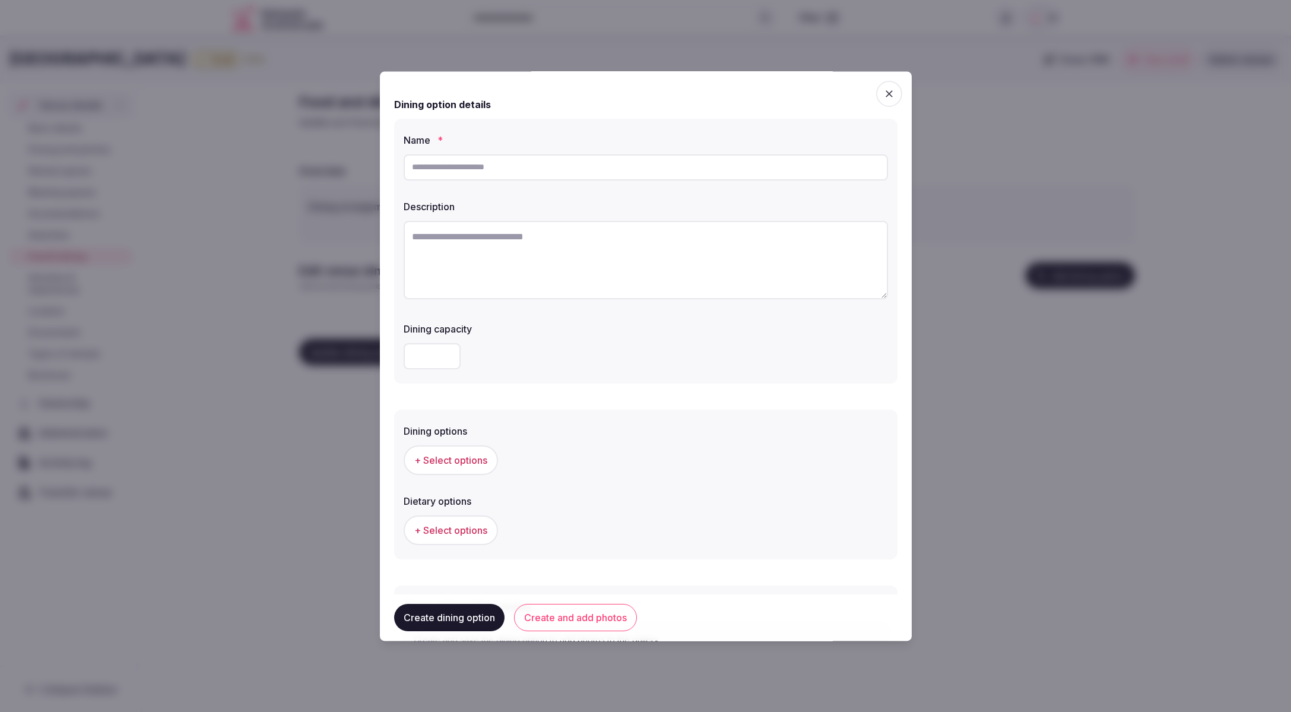
scroll to position [4, 0]
click at [617, 240] on textarea at bounding box center [646, 256] width 484 height 78
click at [533, 175] on input "text" at bounding box center [646, 167] width 484 height 26
paste input "**********"
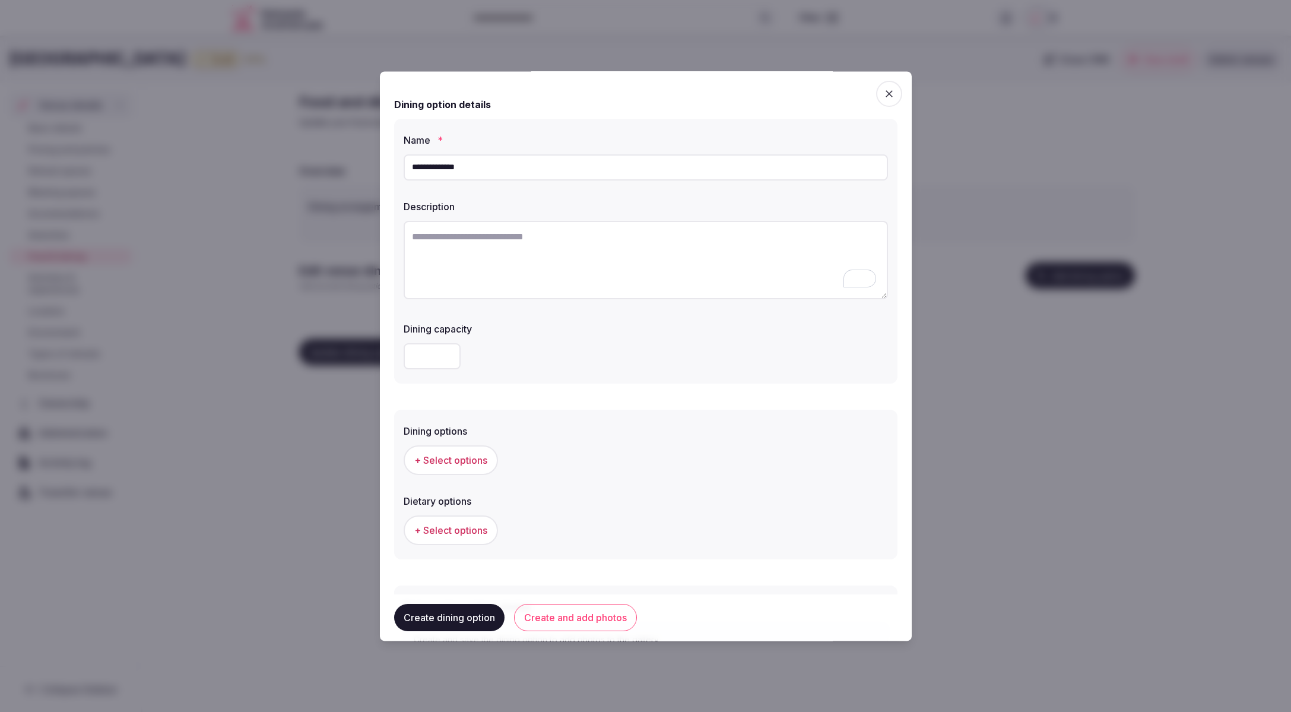
type input "**********"
click at [585, 255] on textarea "To enrich screen reader interactions, please activate Accessibility in Grammarl…" at bounding box center [646, 260] width 484 height 78
paste textarea "**********"
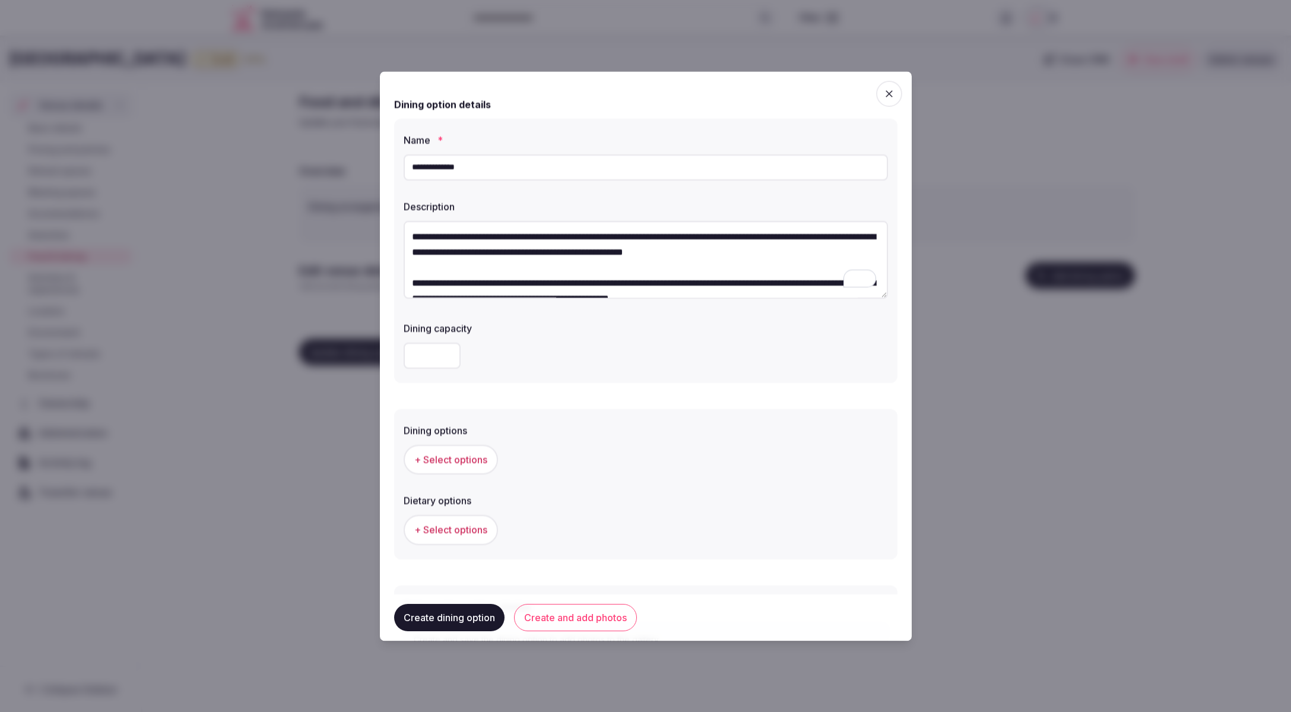
scroll to position [114, 0]
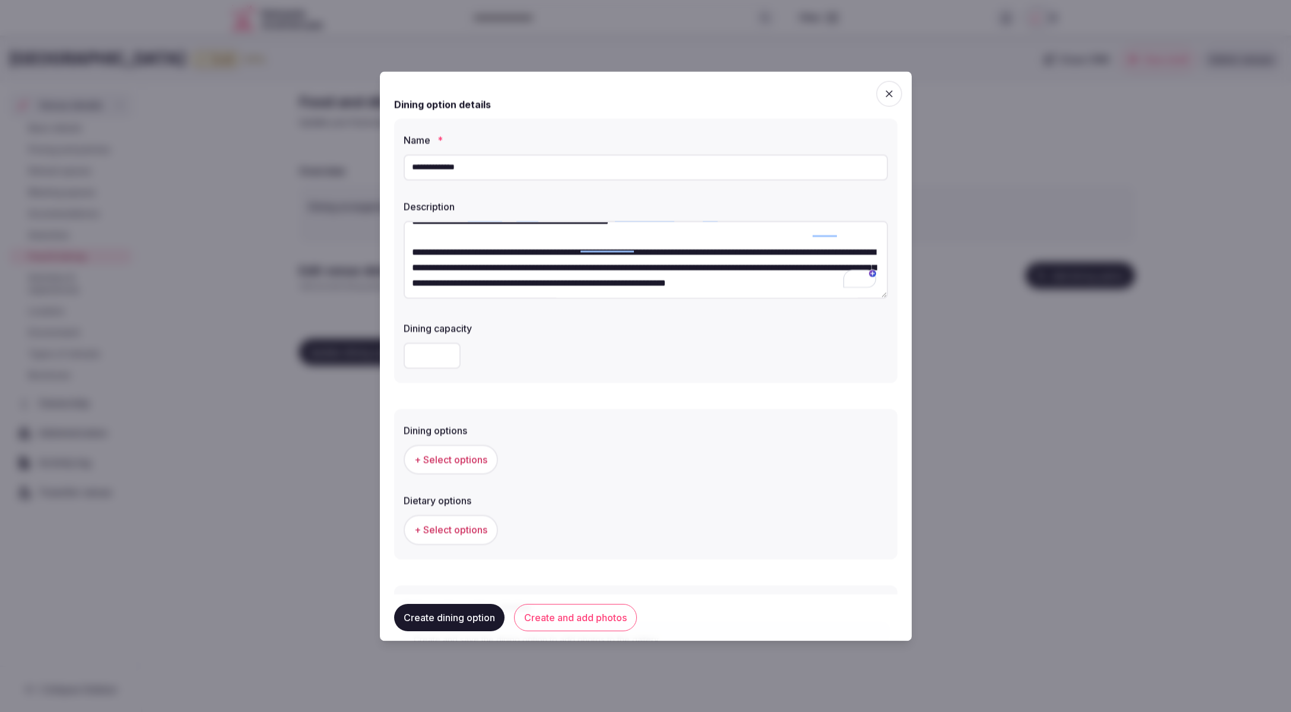
type textarea "**********"
click at [687, 453] on div "+ Select options" at bounding box center [646, 460] width 484 height 30
click at [446, 455] on span "+ Select options" at bounding box center [450, 459] width 73 height 13
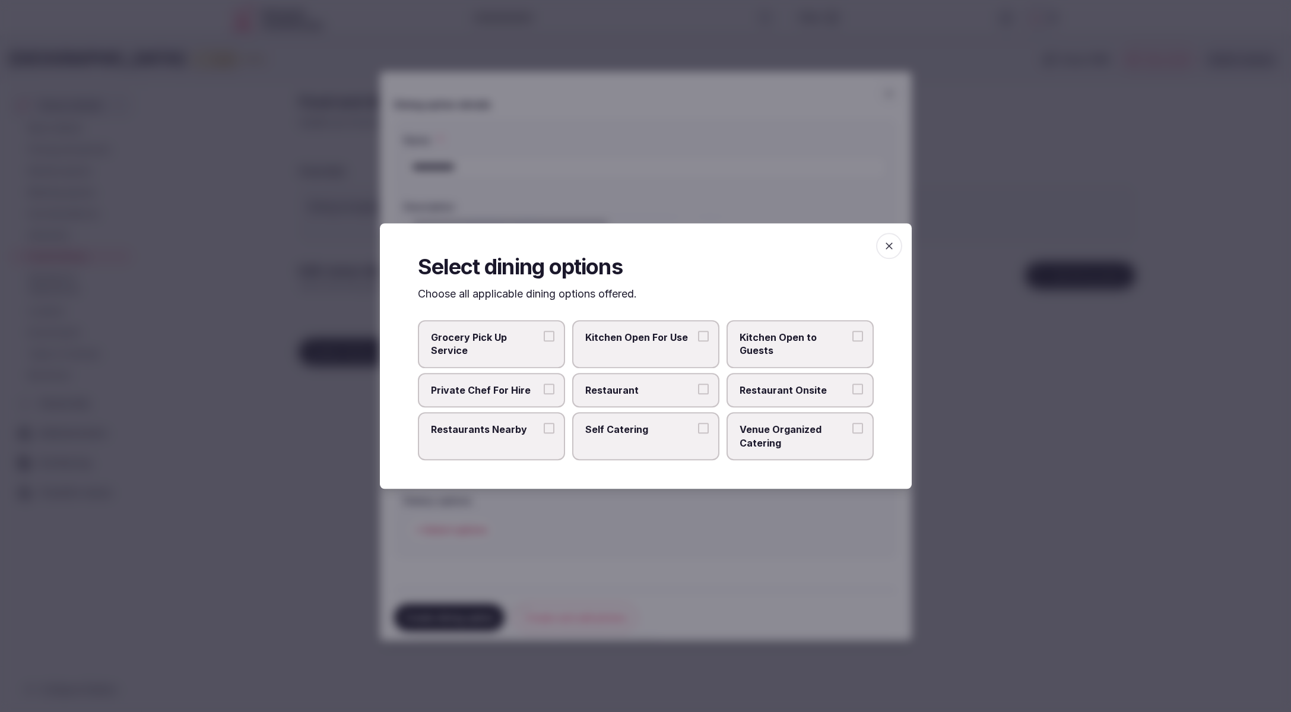
click at [626, 394] on span "Restaurant" at bounding box center [639, 389] width 109 height 13
click at [698, 394] on button "Restaurant" at bounding box center [703, 388] width 11 height 11
click at [771, 392] on span "Restaurant Onsite" at bounding box center [793, 389] width 109 height 13
click at [852, 392] on button "Restaurant Onsite" at bounding box center [857, 388] width 11 height 11
drag, startPoint x: 825, startPoint y: 587, endPoint x: 811, endPoint y: 581, distance: 15.4
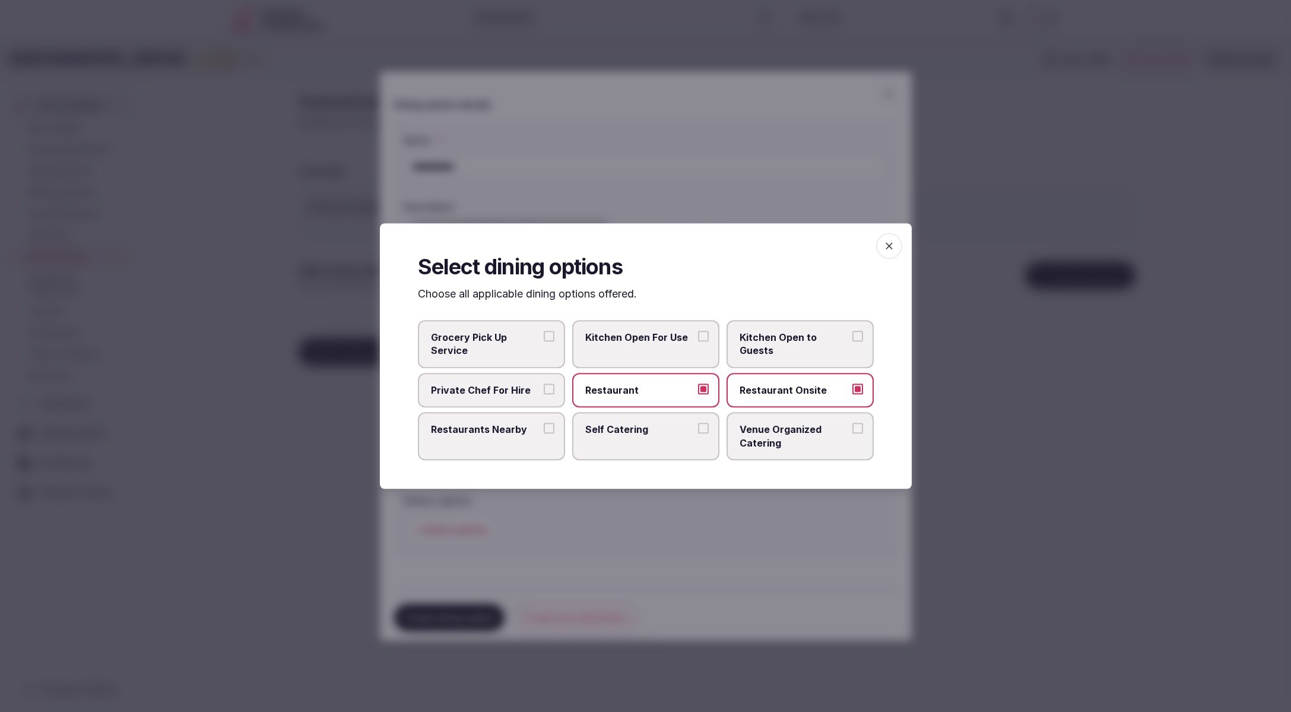
click at [825, 587] on div at bounding box center [645, 356] width 1291 height 712
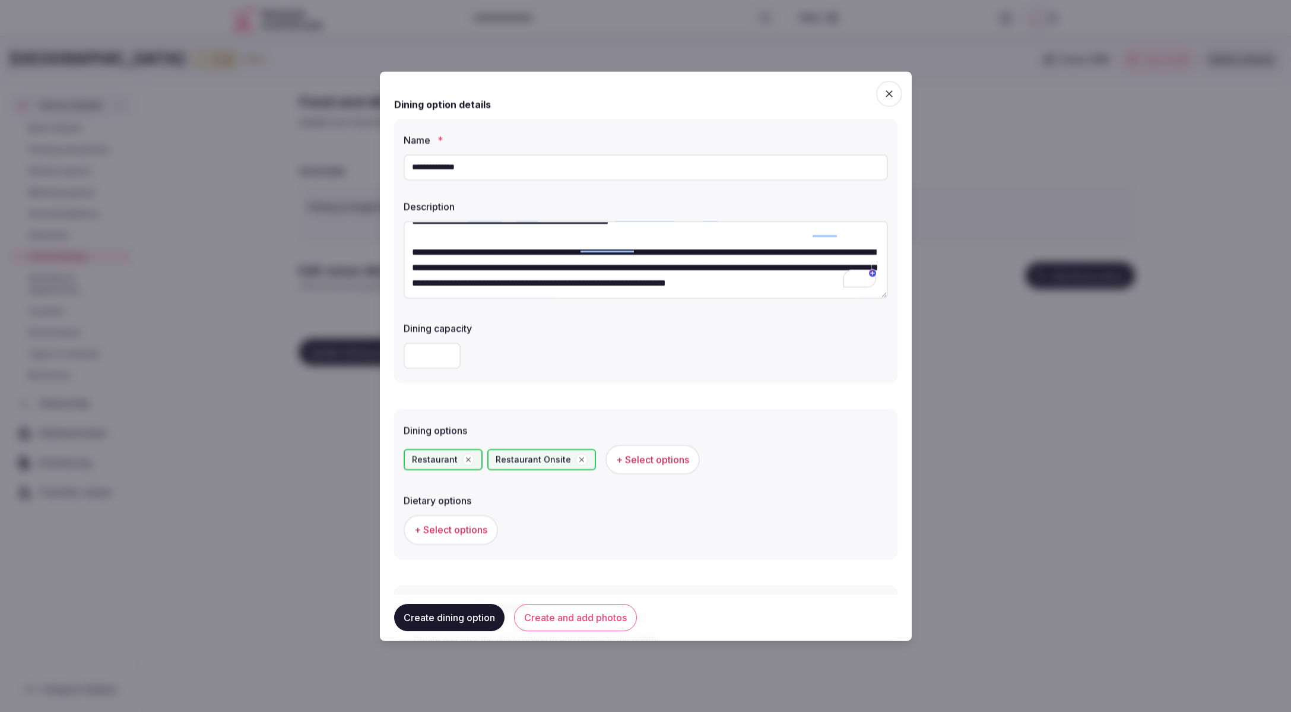
scroll to position [107, 0]
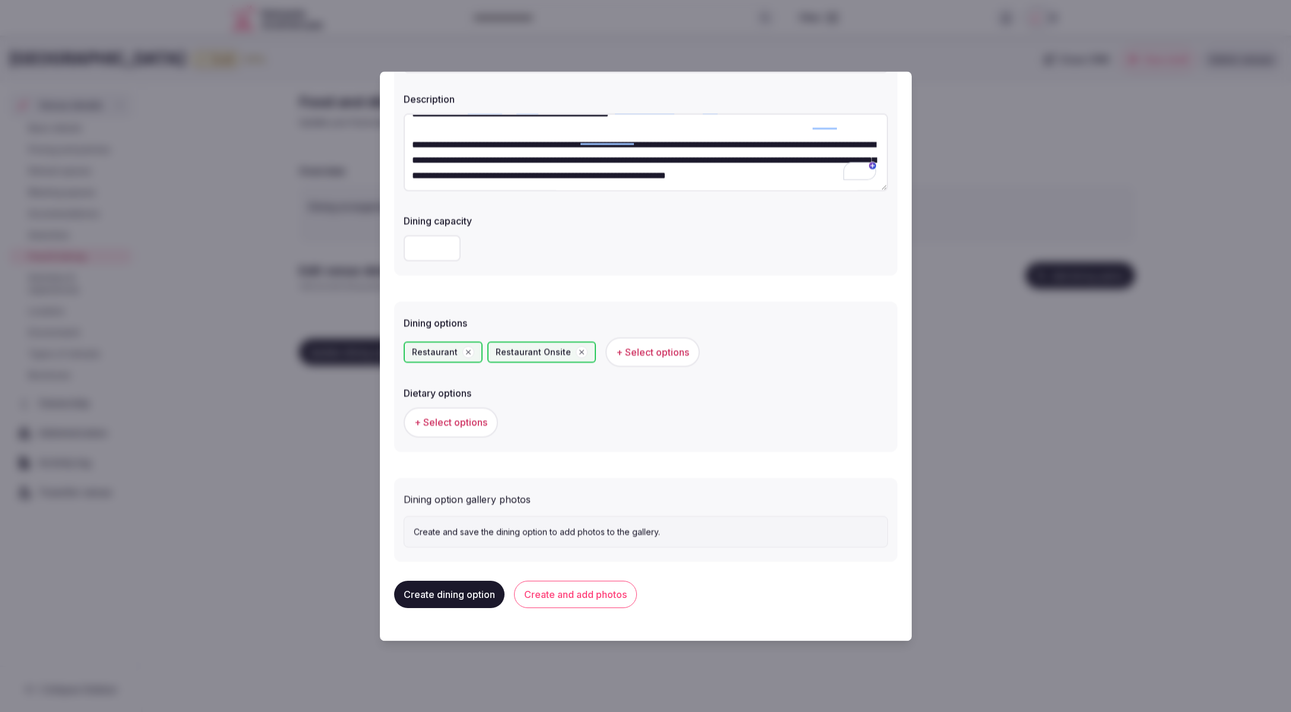
click at [433, 421] on span "+ Select options" at bounding box center [450, 422] width 73 height 13
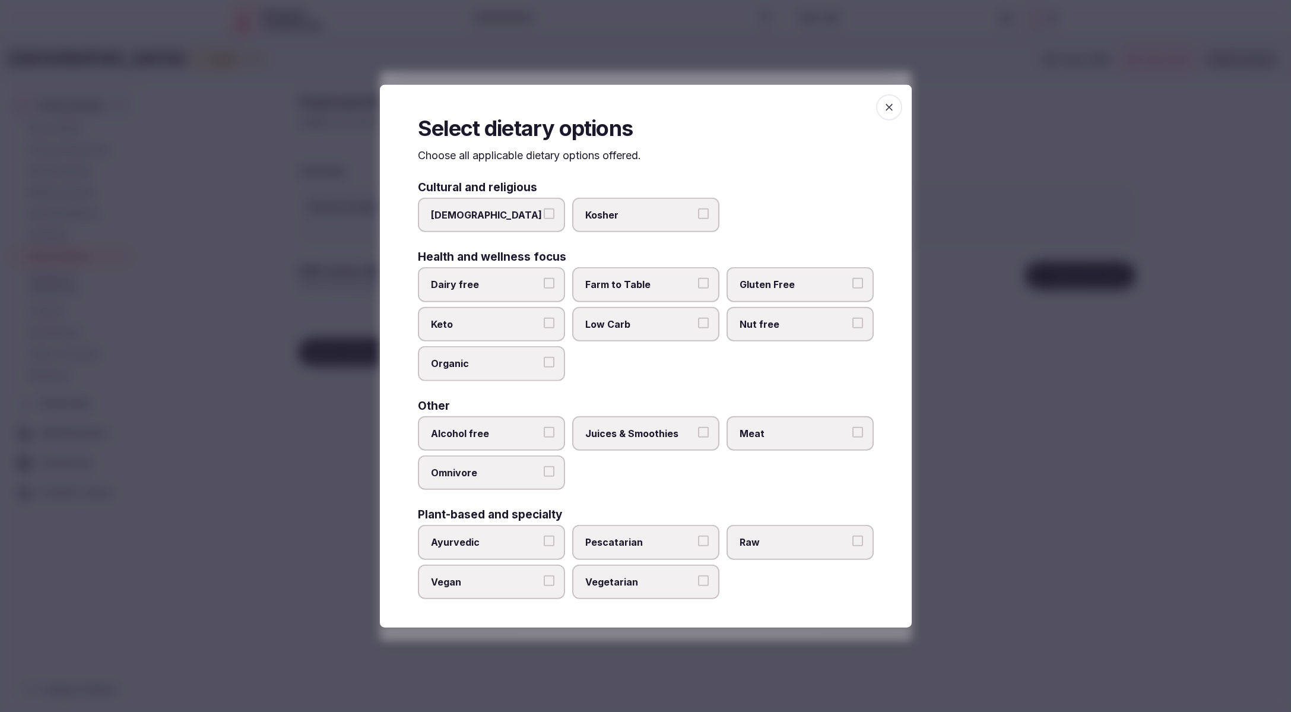
click at [885, 108] on icon "button" at bounding box center [889, 107] width 12 height 12
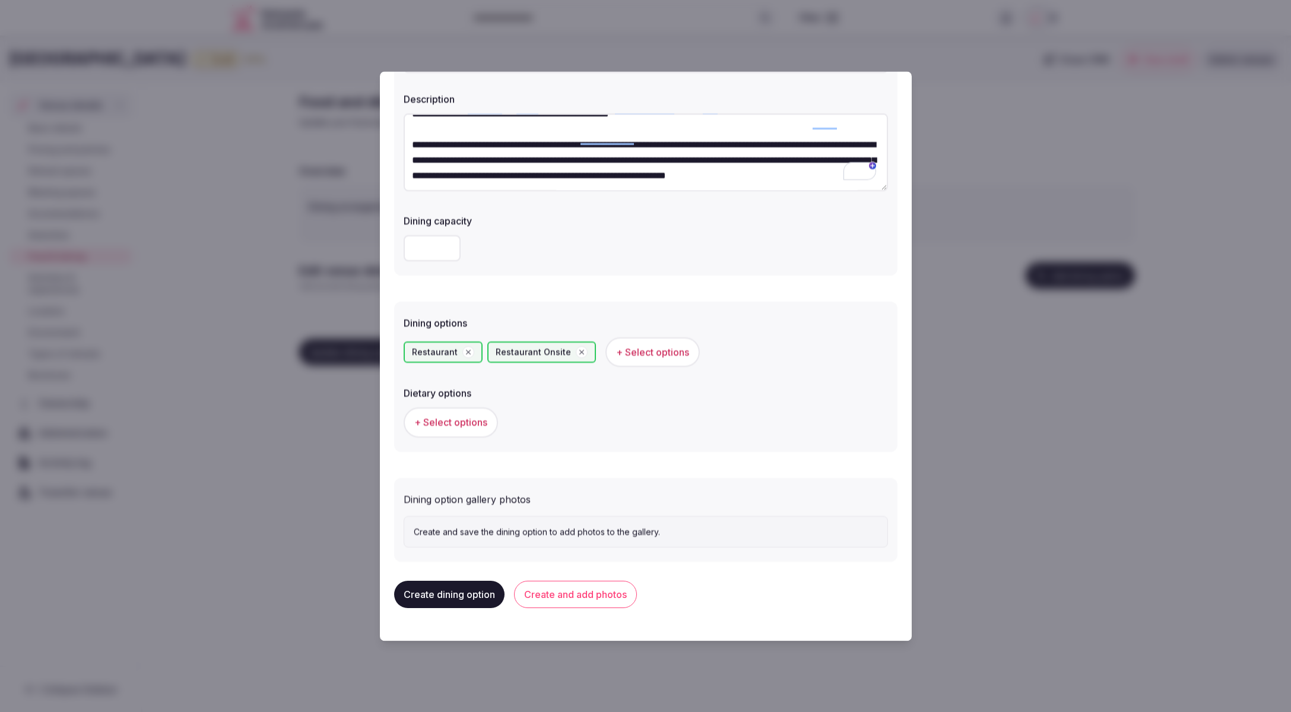
click at [576, 605] on button "Create and add photos" at bounding box center [575, 594] width 123 height 27
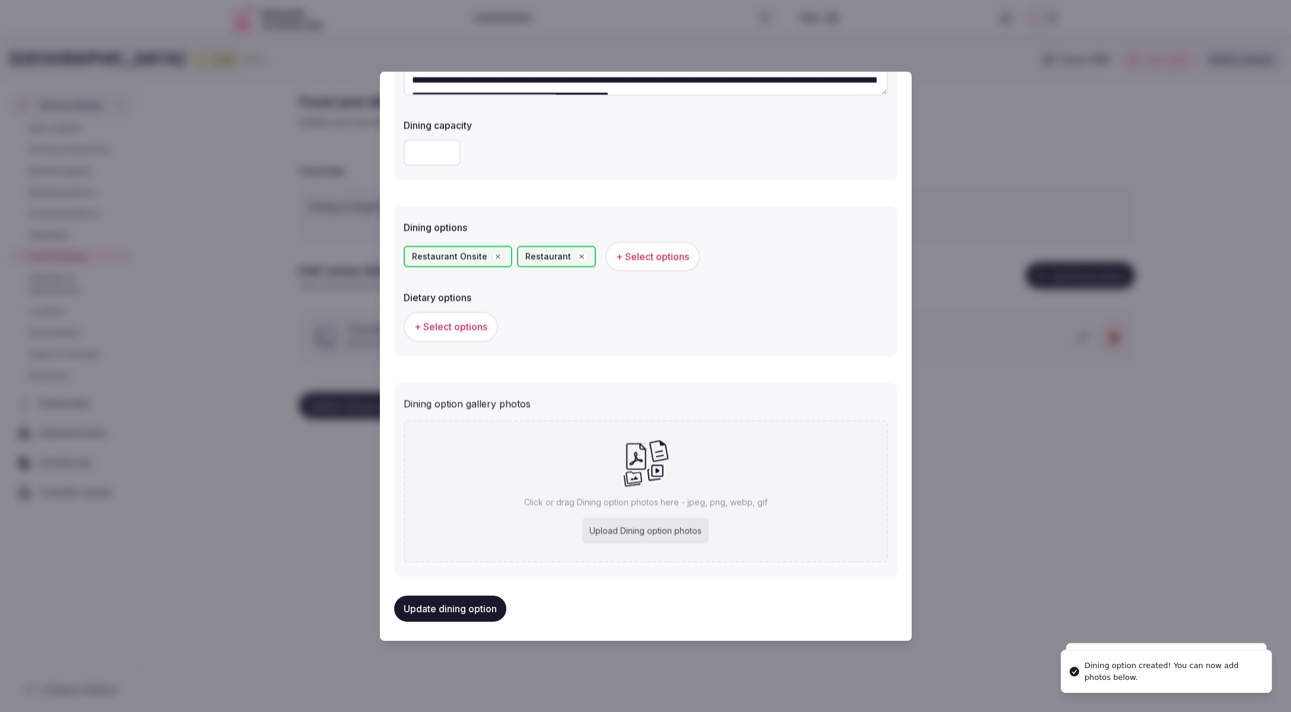
scroll to position [208, 0]
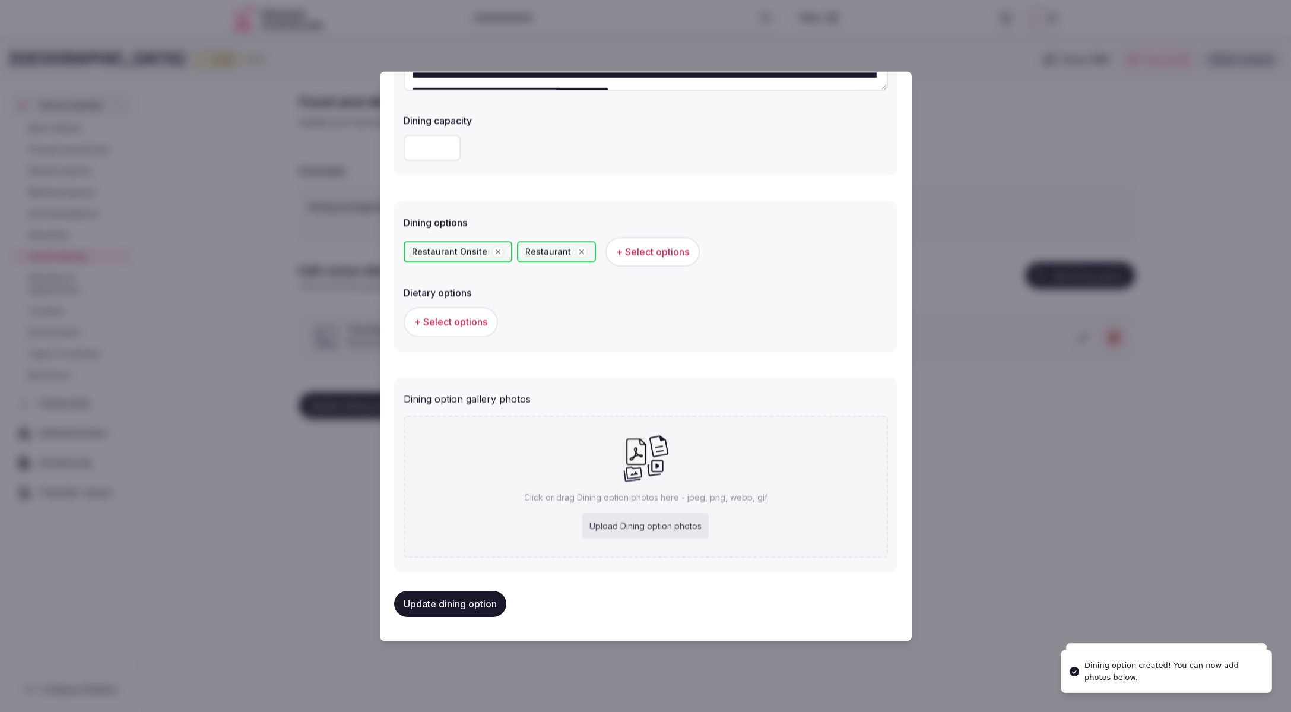
click at [655, 522] on div "Upload Dining option photos" at bounding box center [645, 526] width 126 height 26
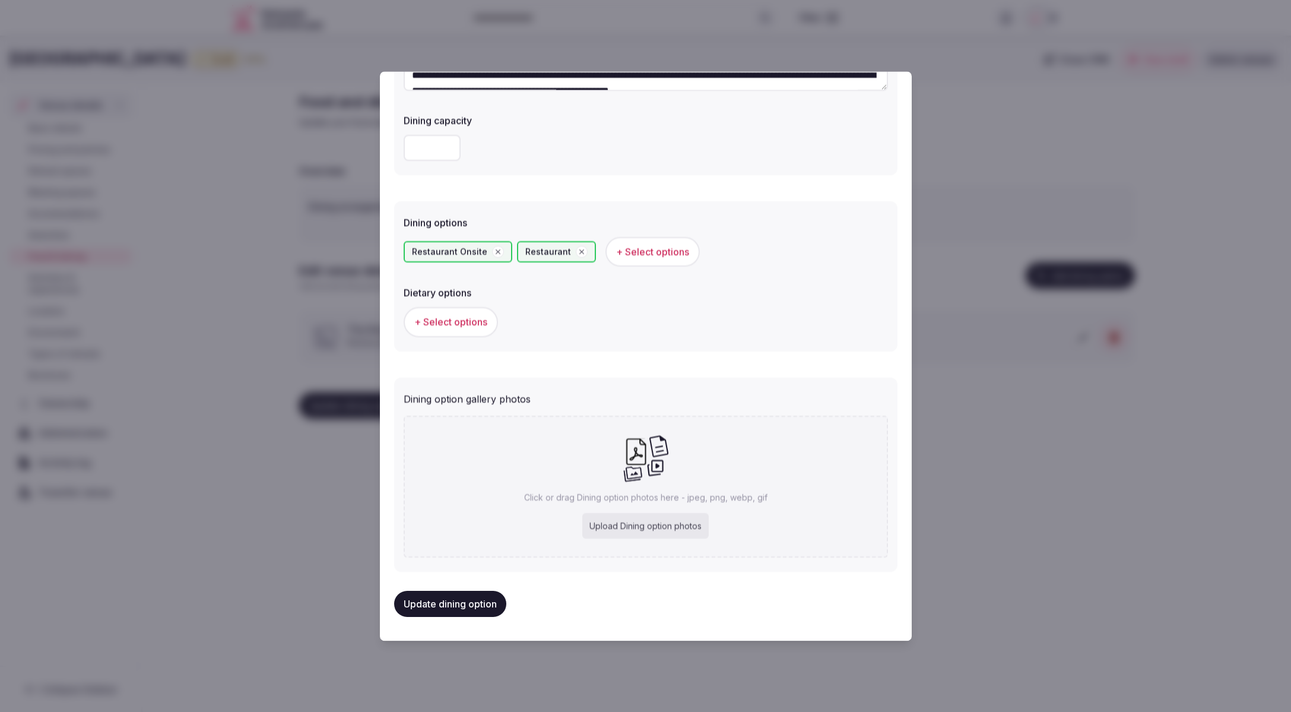
type input "**********"
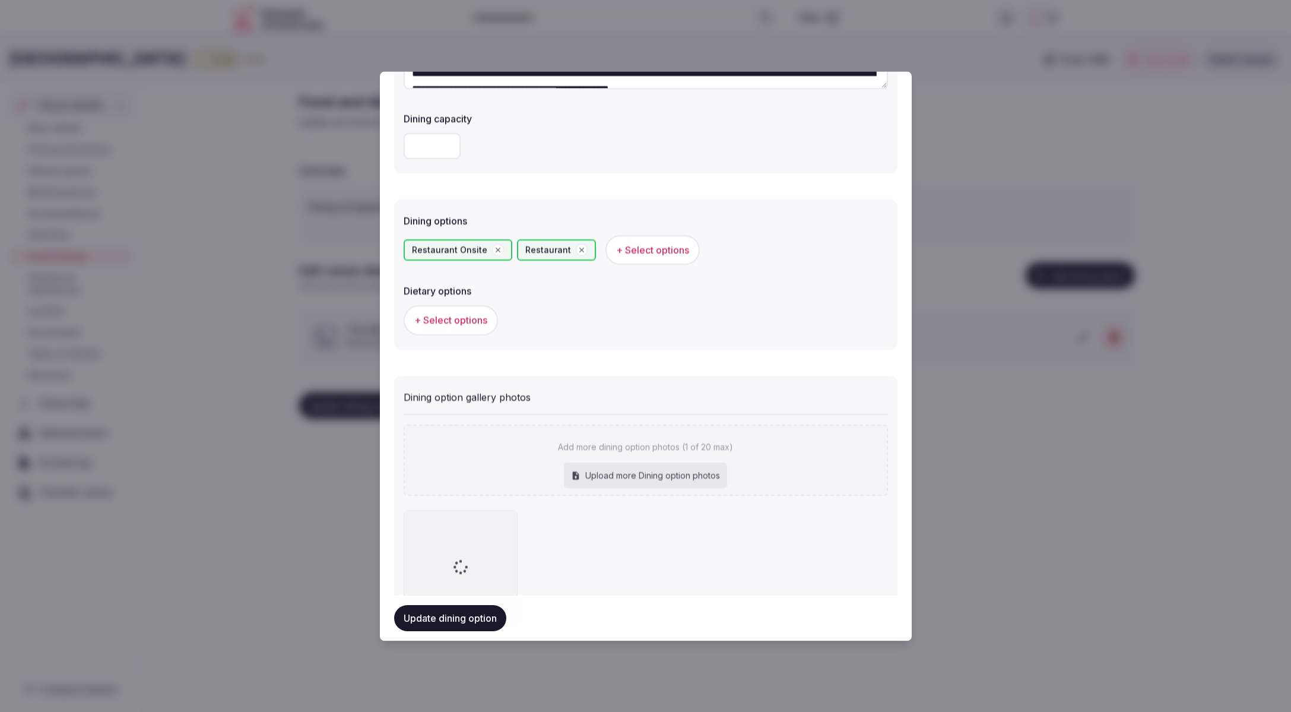
scroll to position [276, 0]
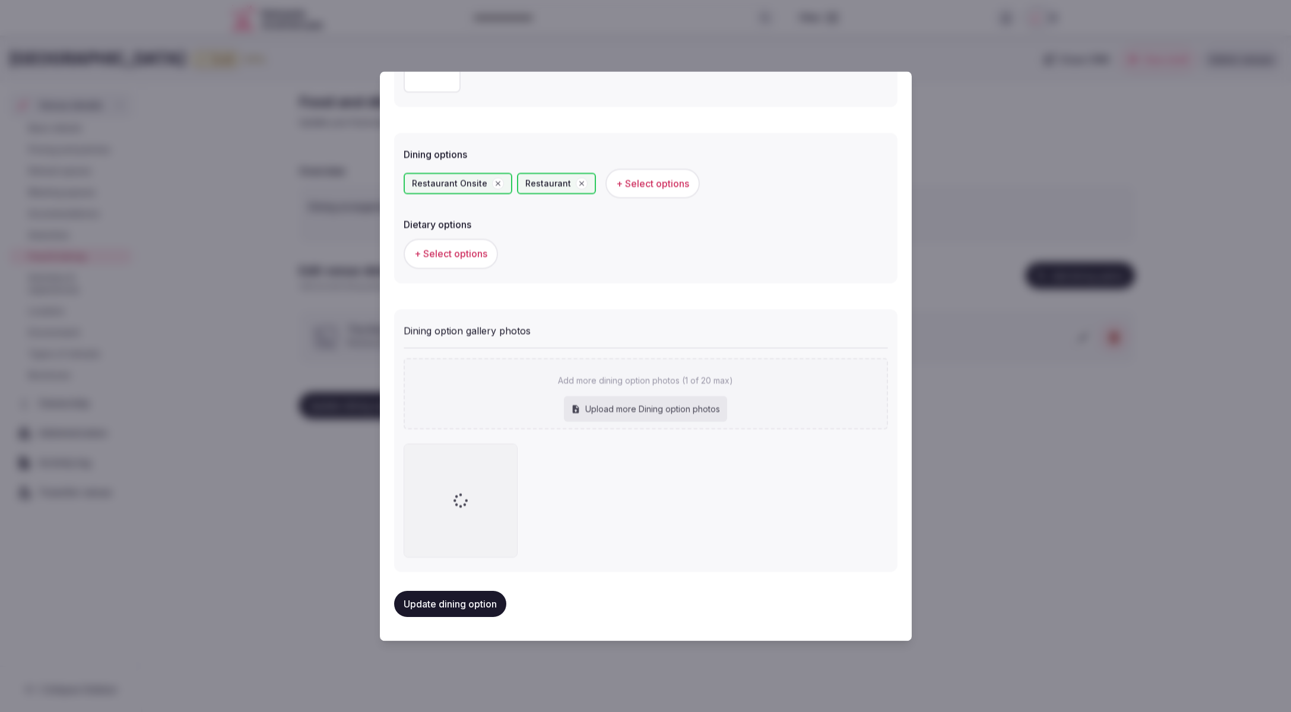
click at [811, 507] on div at bounding box center [646, 500] width 484 height 114
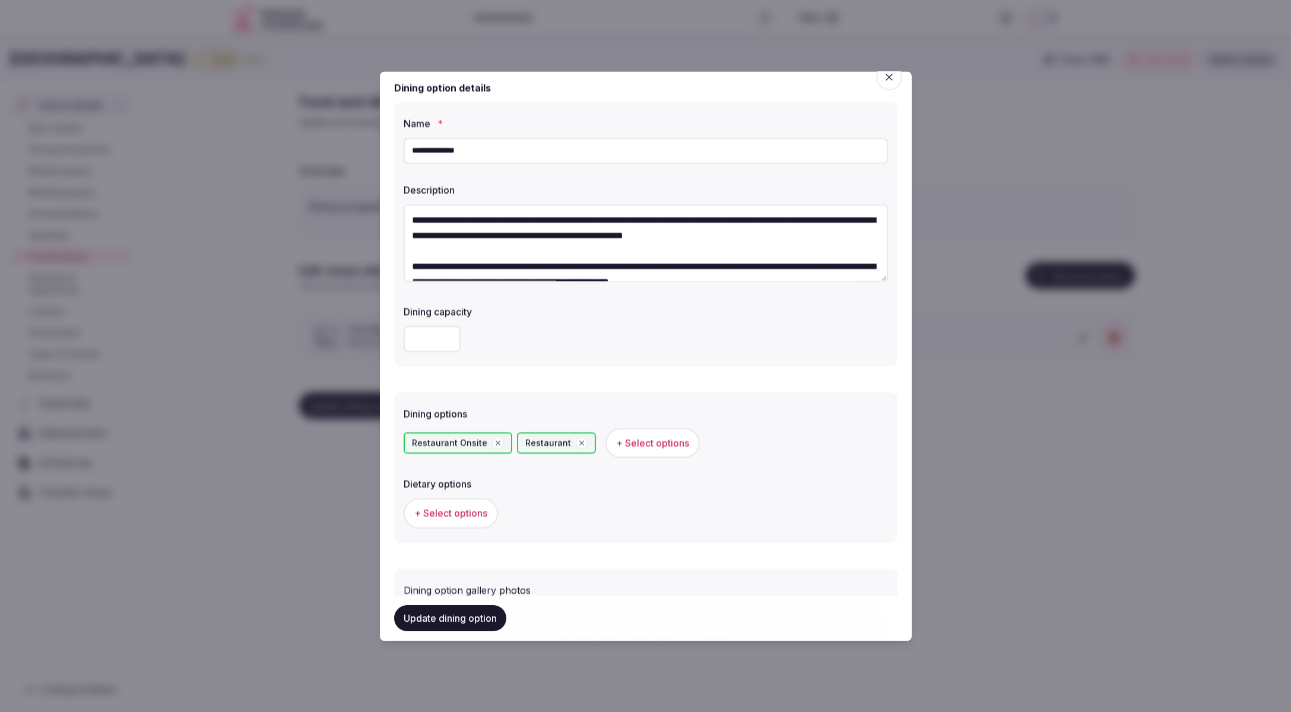
scroll to position [0, 0]
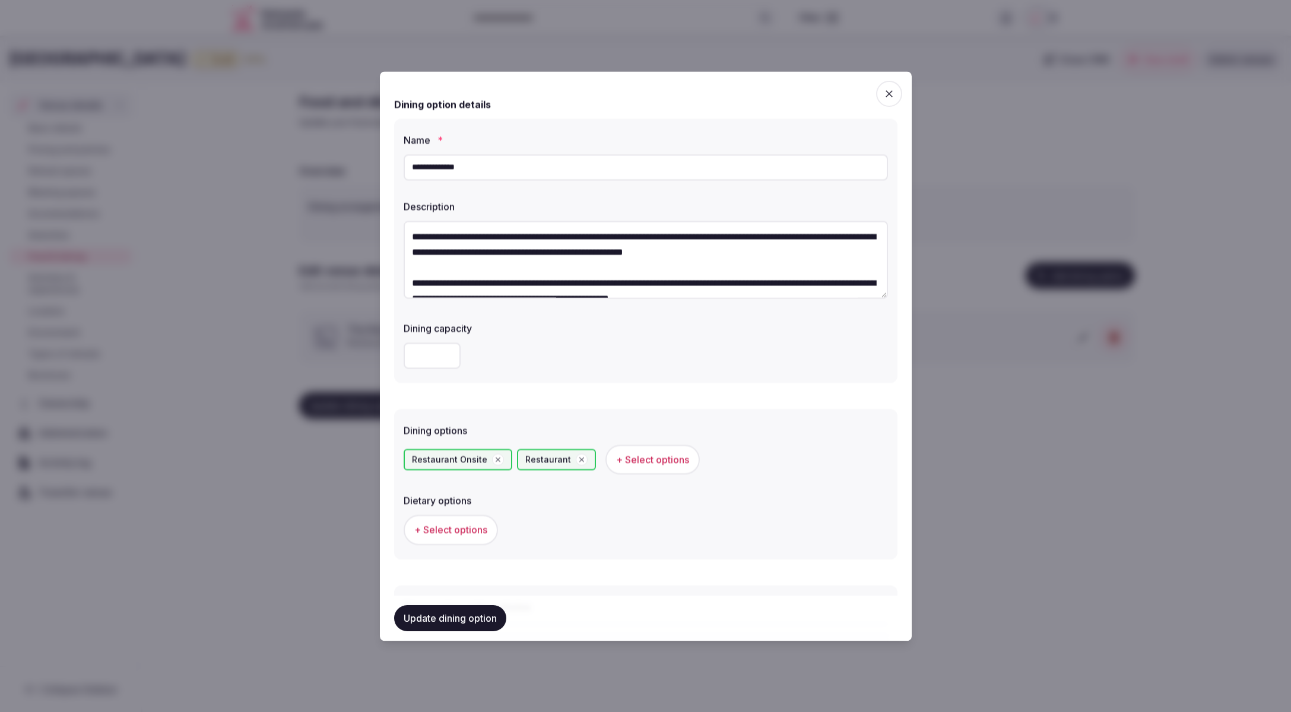
click at [700, 377] on div "**********" at bounding box center [645, 251] width 503 height 265
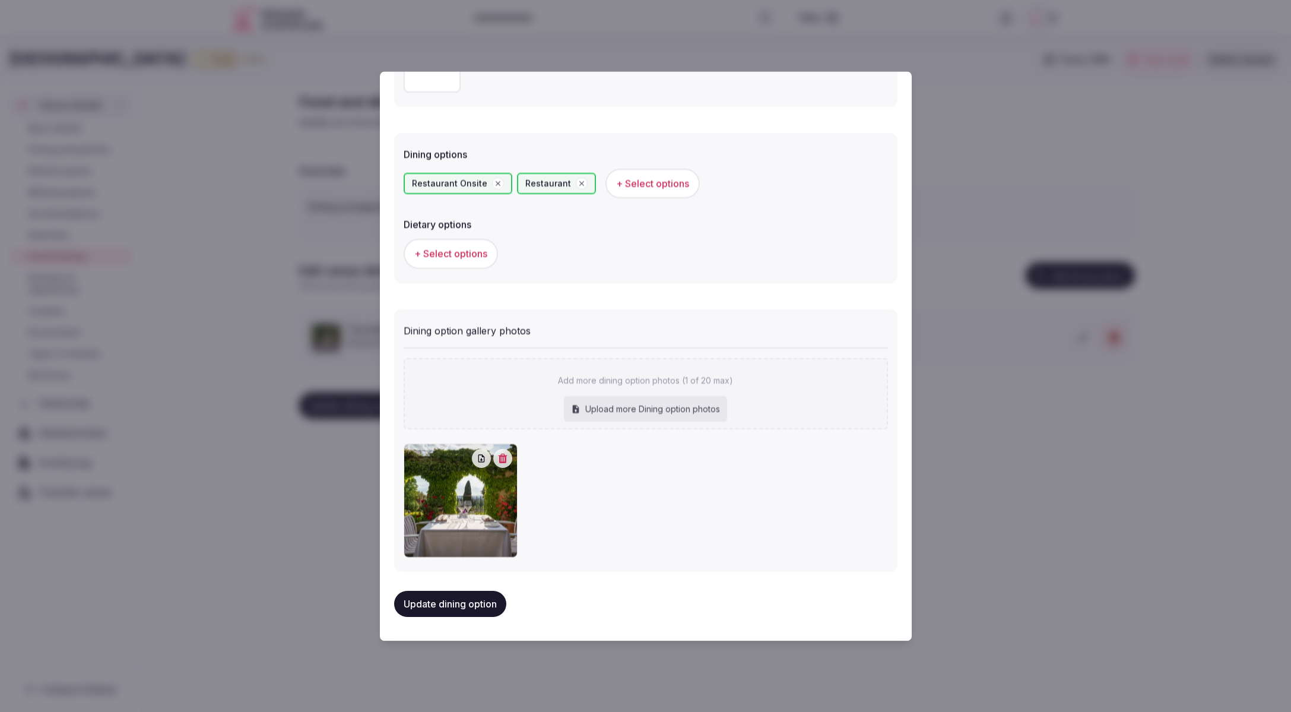
click at [471, 616] on button "Update dining option" at bounding box center [450, 603] width 112 height 26
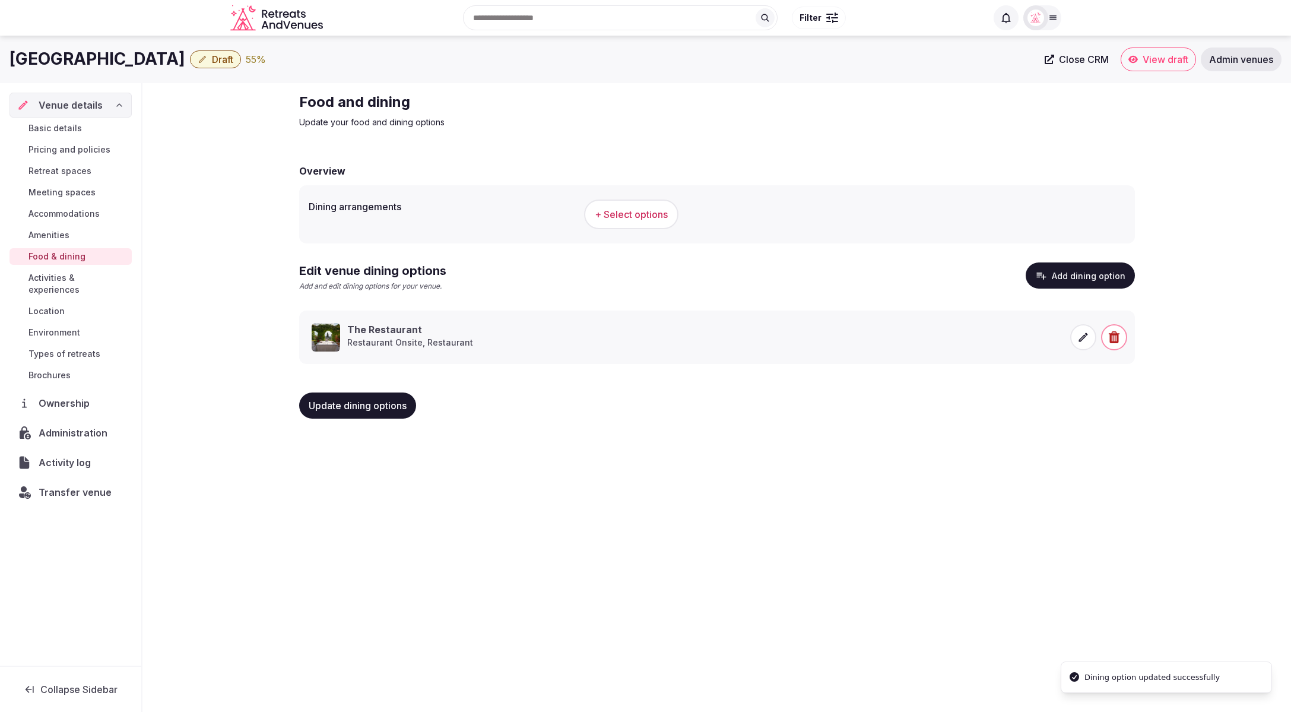
click at [917, 466] on div "Art Hotel Villa Agape Draft 55 % Close CRM View draft Admin venues Venue detail…" at bounding box center [645, 370] width 1291 height 669
click at [599, 199] on button "+ Select options" at bounding box center [631, 214] width 94 height 30
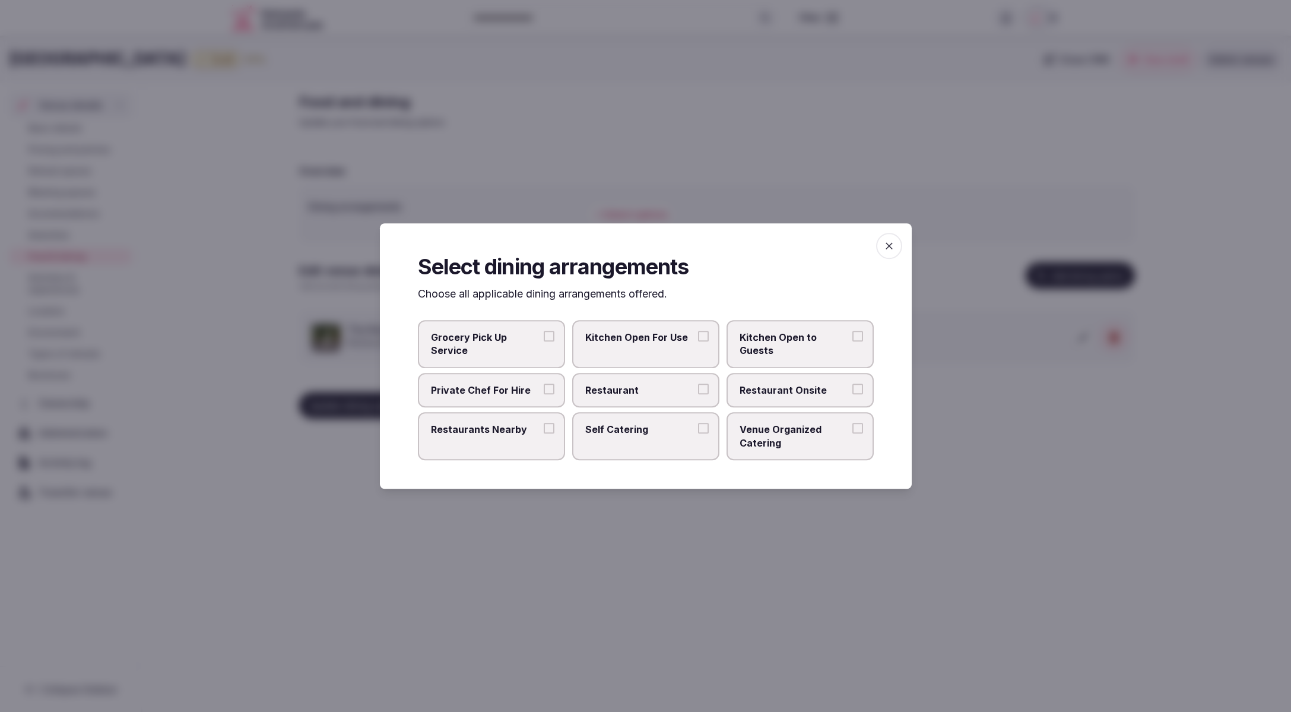
drag, startPoint x: 657, startPoint y: 389, endPoint x: 696, endPoint y: 389, distance: 38.6
click at [658, 389] on span "Restaurant" at bounding box center [639, 389] width 109 height 13
click at [698, 389] on button "Restaurant" at bounding box center [703, 388] width 11 height 11
click at [735, 388] on label "Restaurant Onsite" at bounding box center [799, 390] width 147 height 34
click at [852, 388] on button "Restaurant Onsite" at bounding box center [857, 388] width 11 height 11
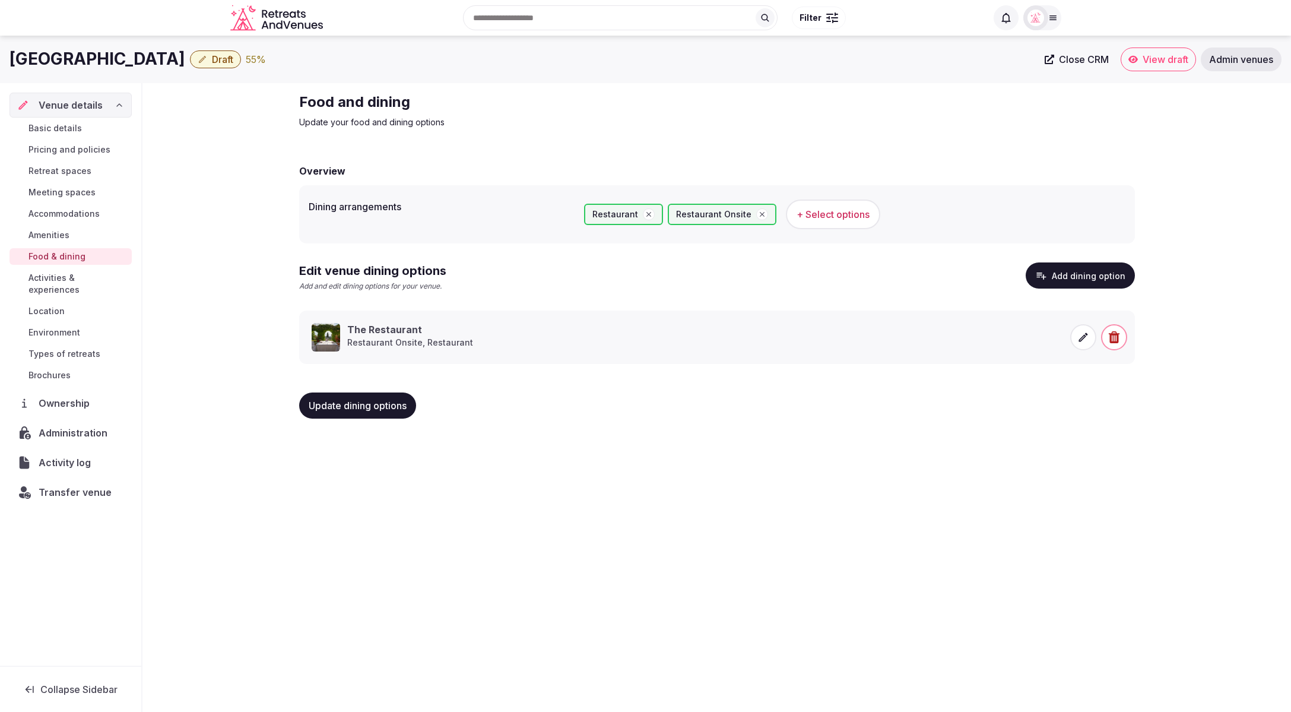
click at [376, 404] on span "Update dining options" at bounding box center [358, 405] width 98 height 12
click at [351, 407] on span "Update dining options" at bounding box center [358, 405] width 98 height 12
click at [52, 281] on span "Activities & experiences" at bounding box center [77, 284] width 99 height 24
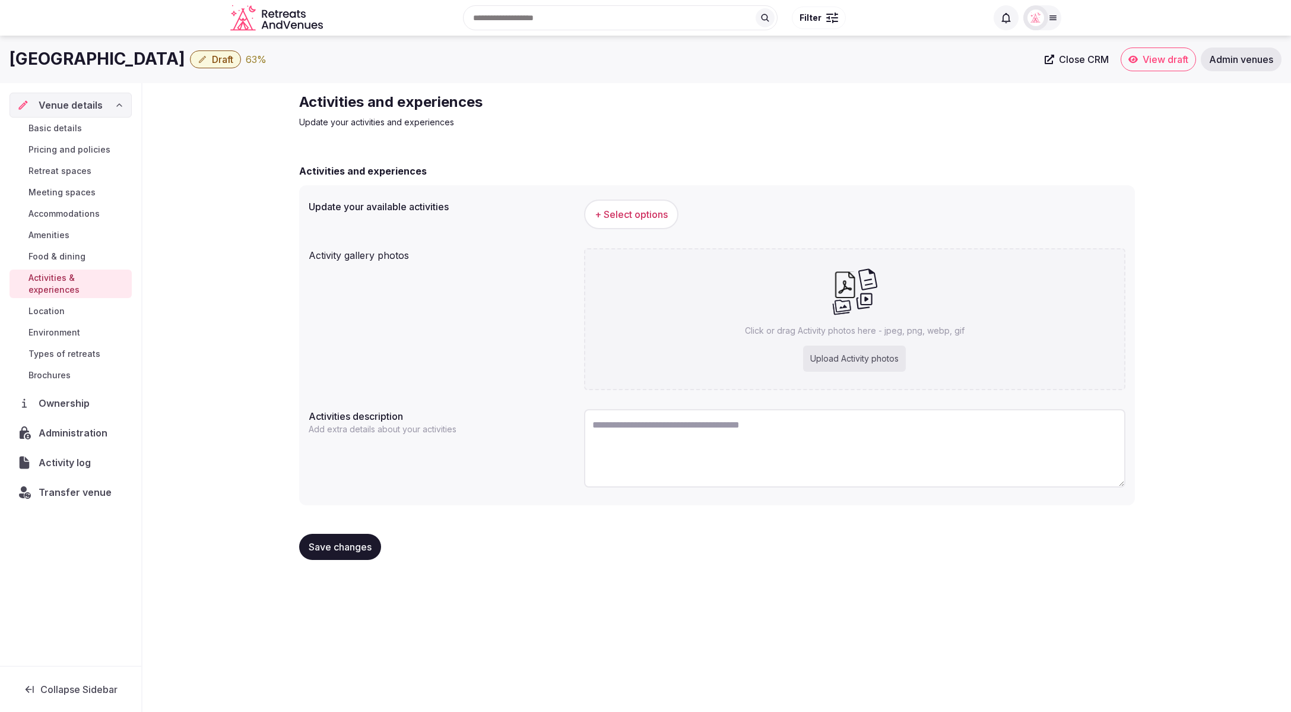
click at [741, 219] on div "+ Select options" at bounding box center [854, 214] width 541 height 30
click at [501, 224] on div "Update your available activities + Select options" at bounding box center [717, 214] width 817 height 39
click at [506, 218] on div "Update your available activities + Select options" at bounding box center [717, 214] width 817 height 39
click at [649, 218] on span "+ Select options" at bounding box center [631, 214] width 73 height 13
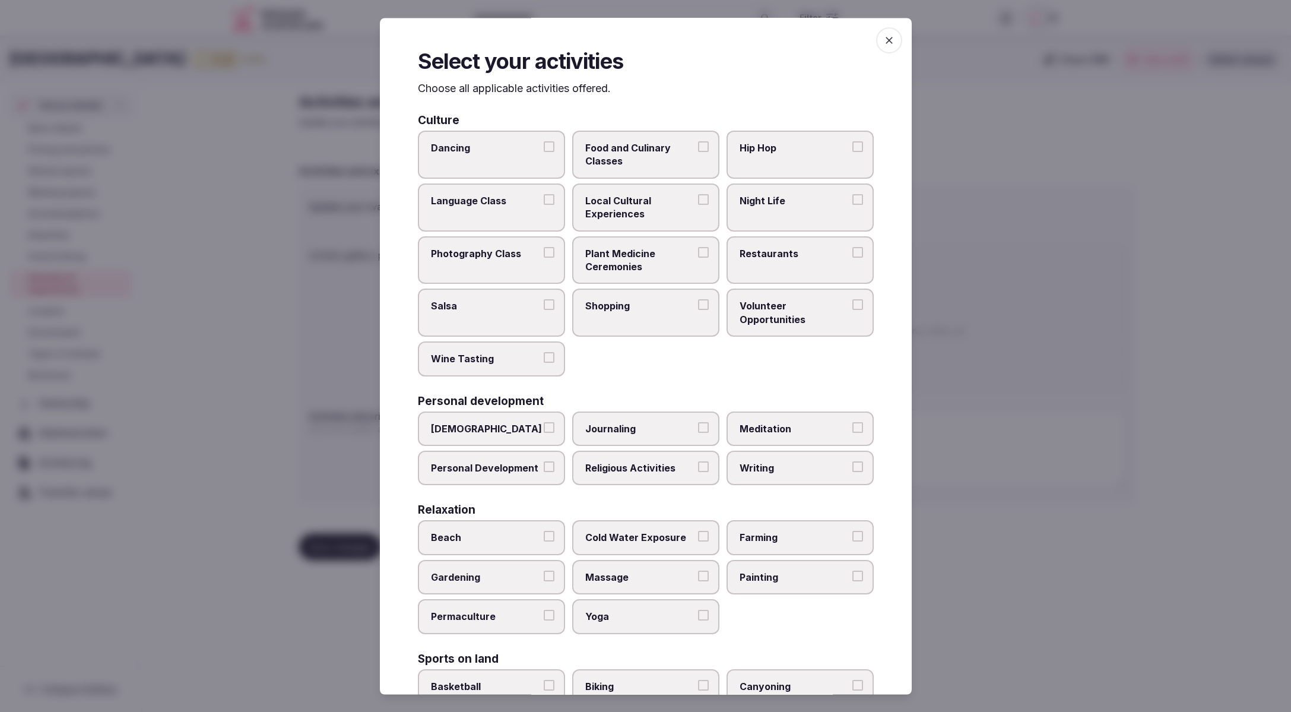
click at [504, 353] on span "Wine Tasting" at bounding box center [485, 359] width 109 height 13
click at [544, 353] on button "Wine Tasting" at bounding box center [549, 358] width 11 height 11
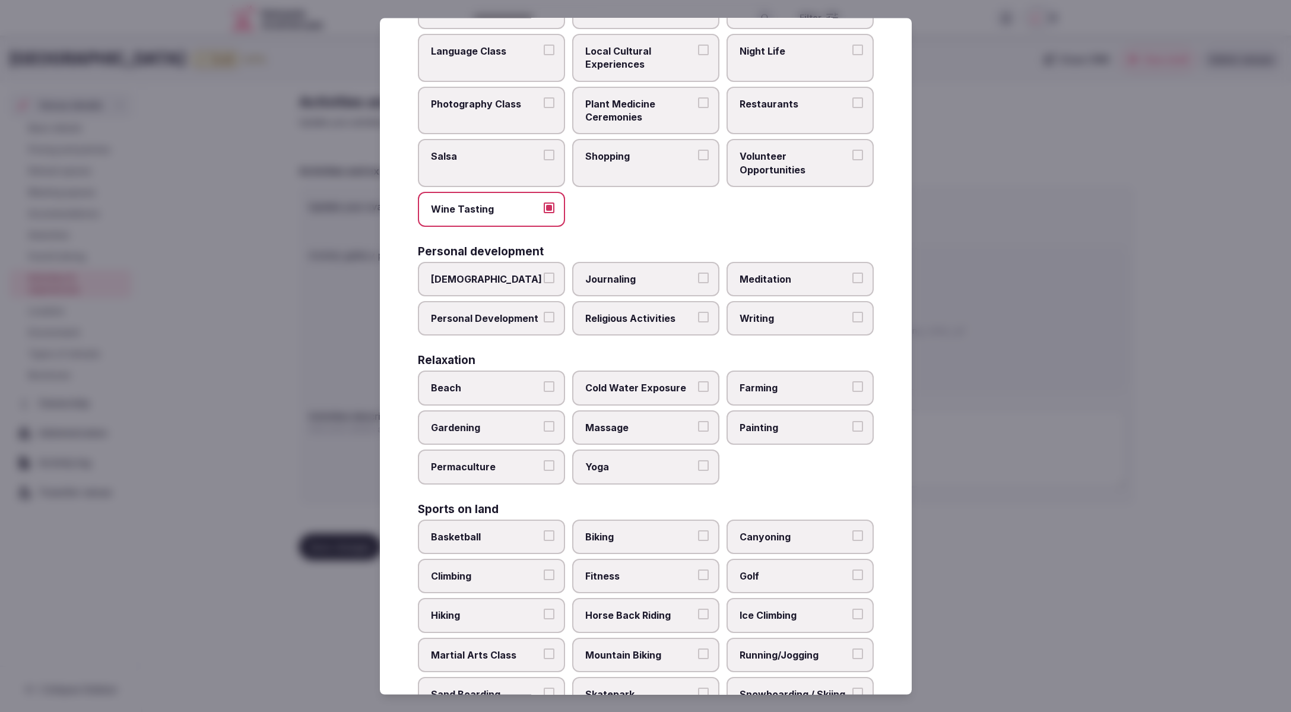
scroll to position [205, 0]
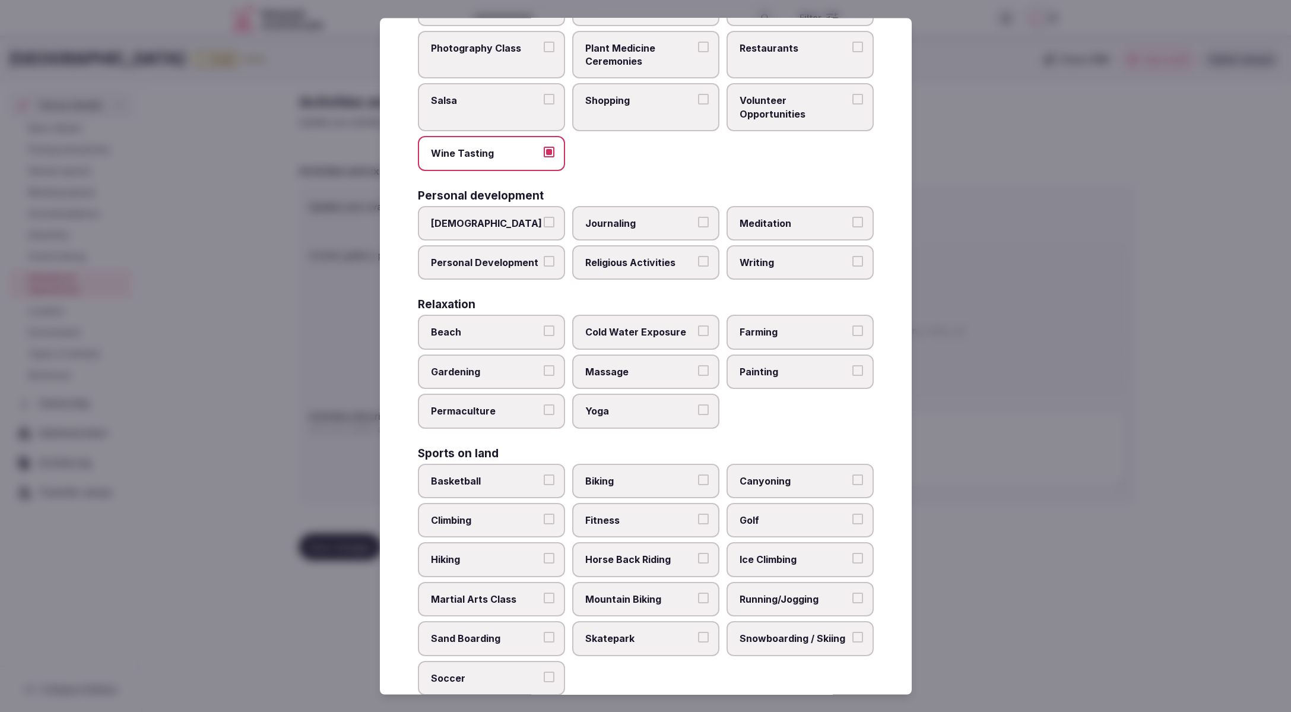
click at [1027, 442] on div at bounding box center [645, 356] width 1291 height 712
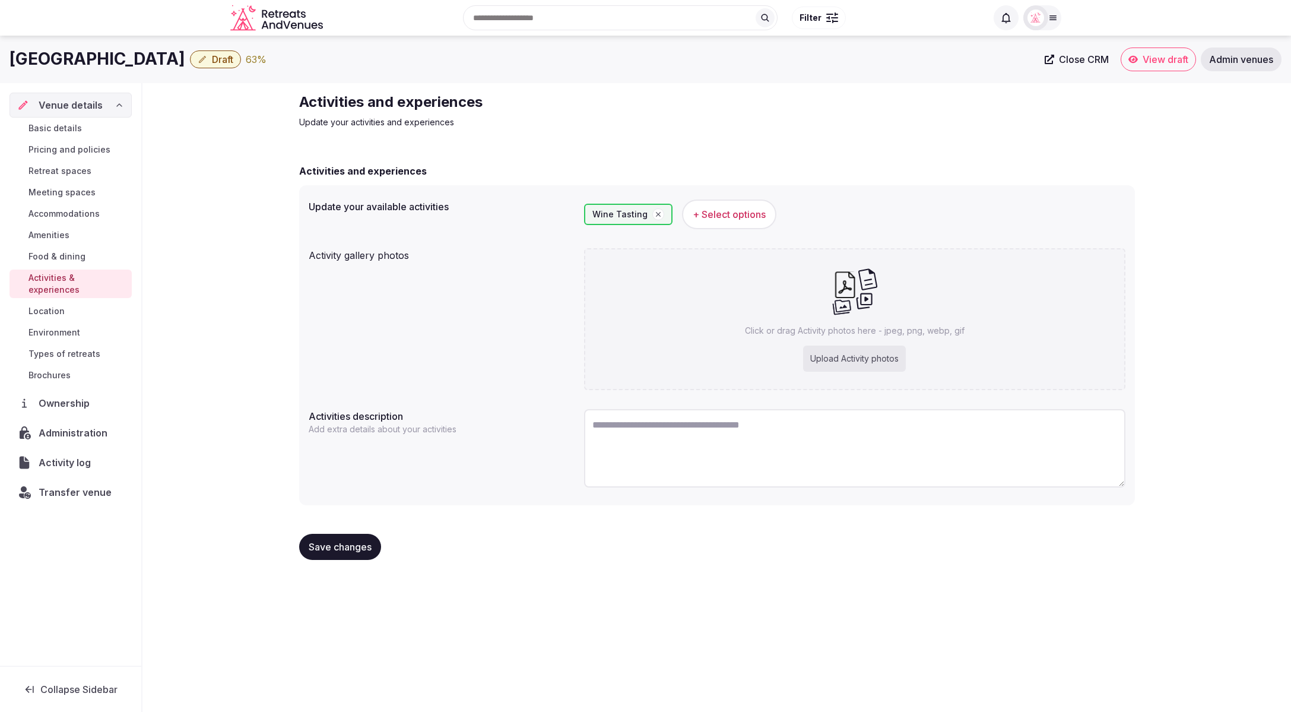
click at [862, 349] on div "Upload Activity photos" at bounding box center [854, 358] width 103 height 26
type input "**********"
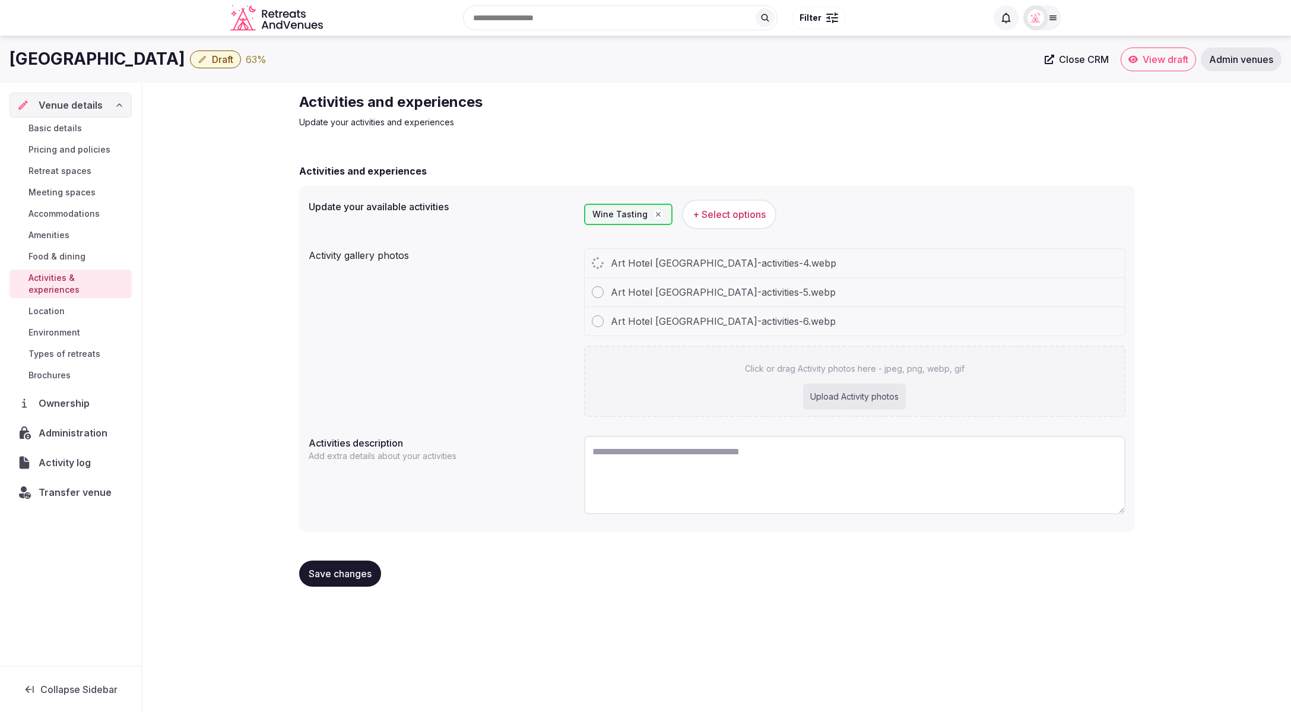
click at [881, 388] on div "Upload Activity photos" at bounding box center [854, 396] width 103 height 26
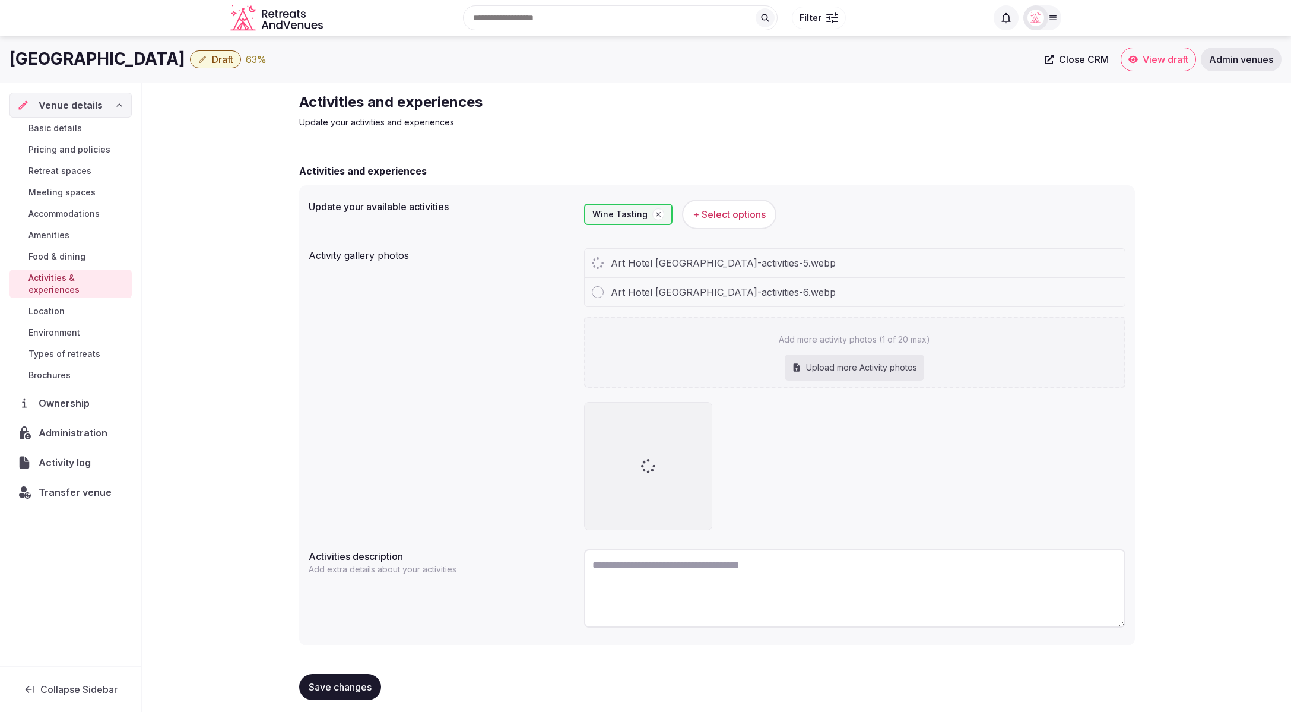
type input "**********"
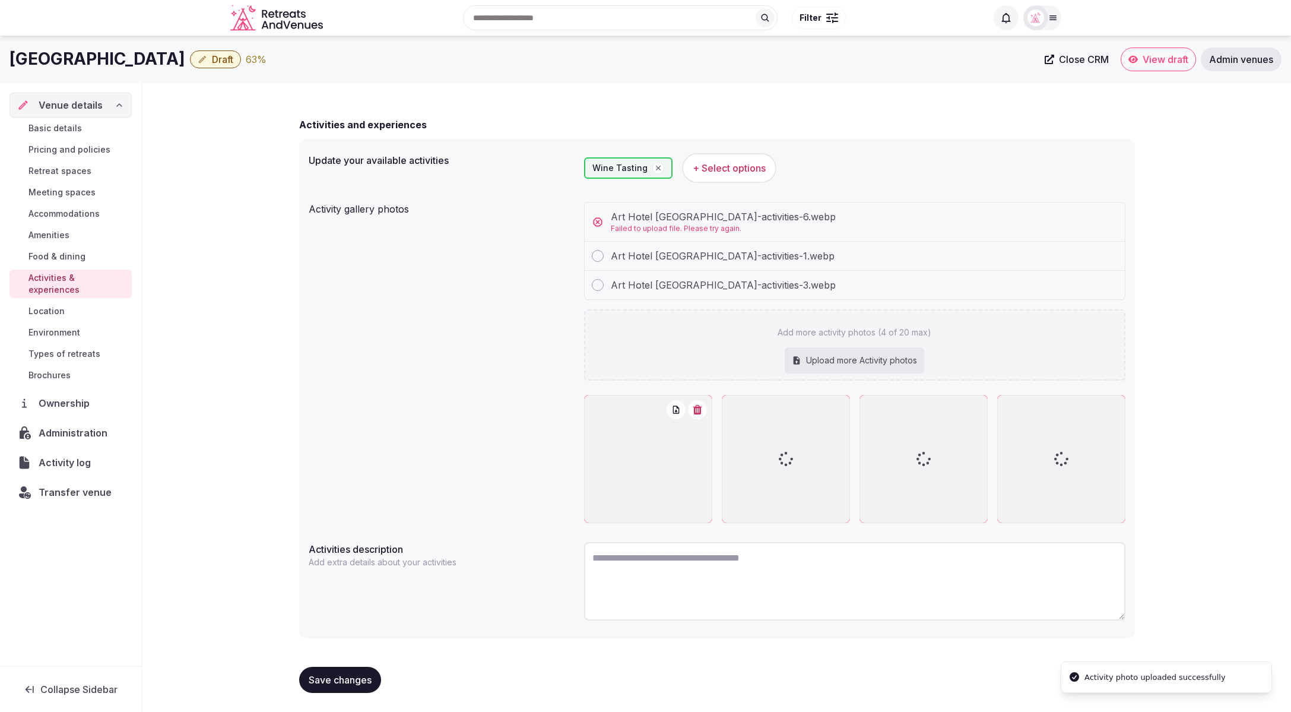
scroll to position [45, 0]
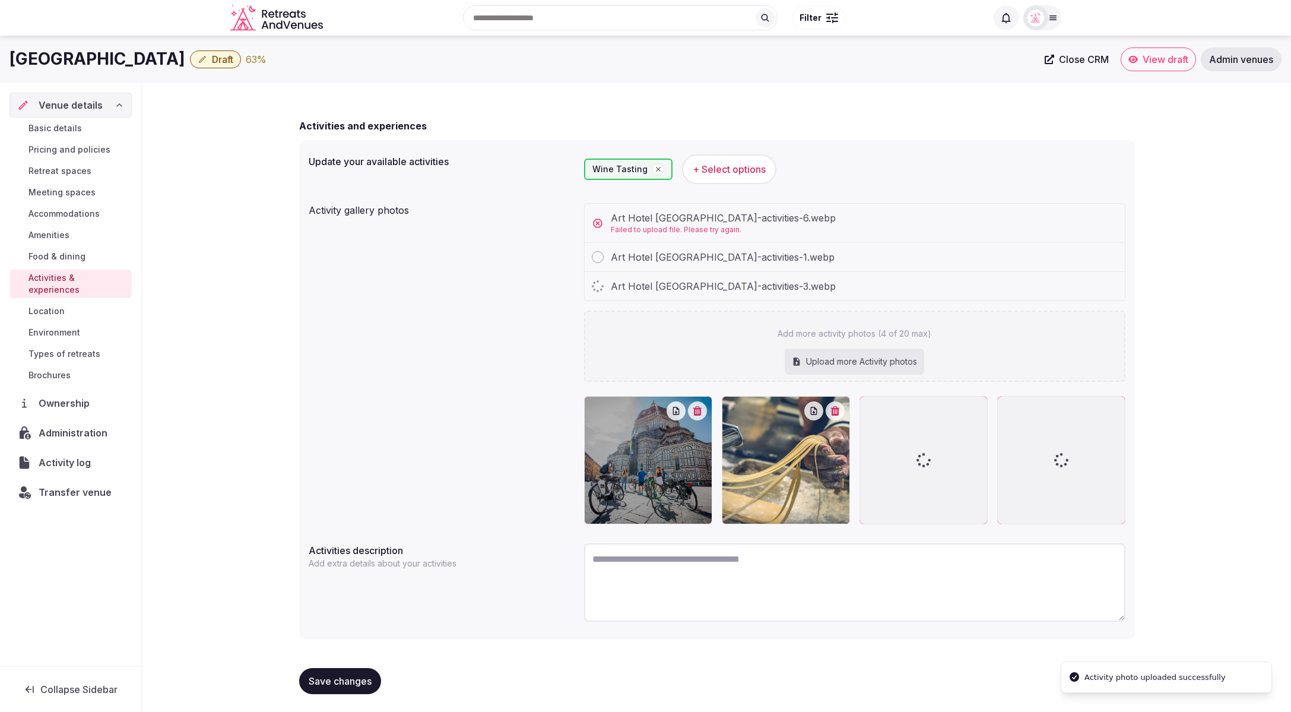
click at [886, 352] on div "Upload more Activity photos" at bounding box center [854, 361] width 139 height 26
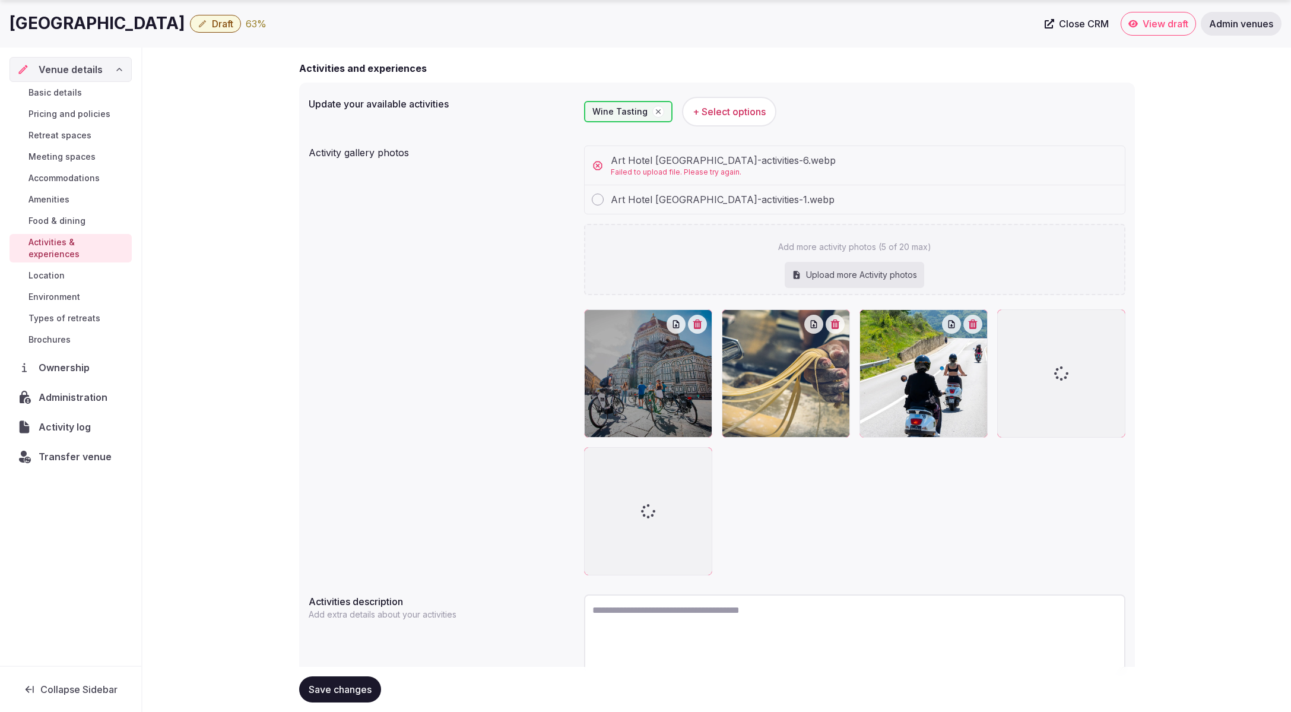
type input "**********"
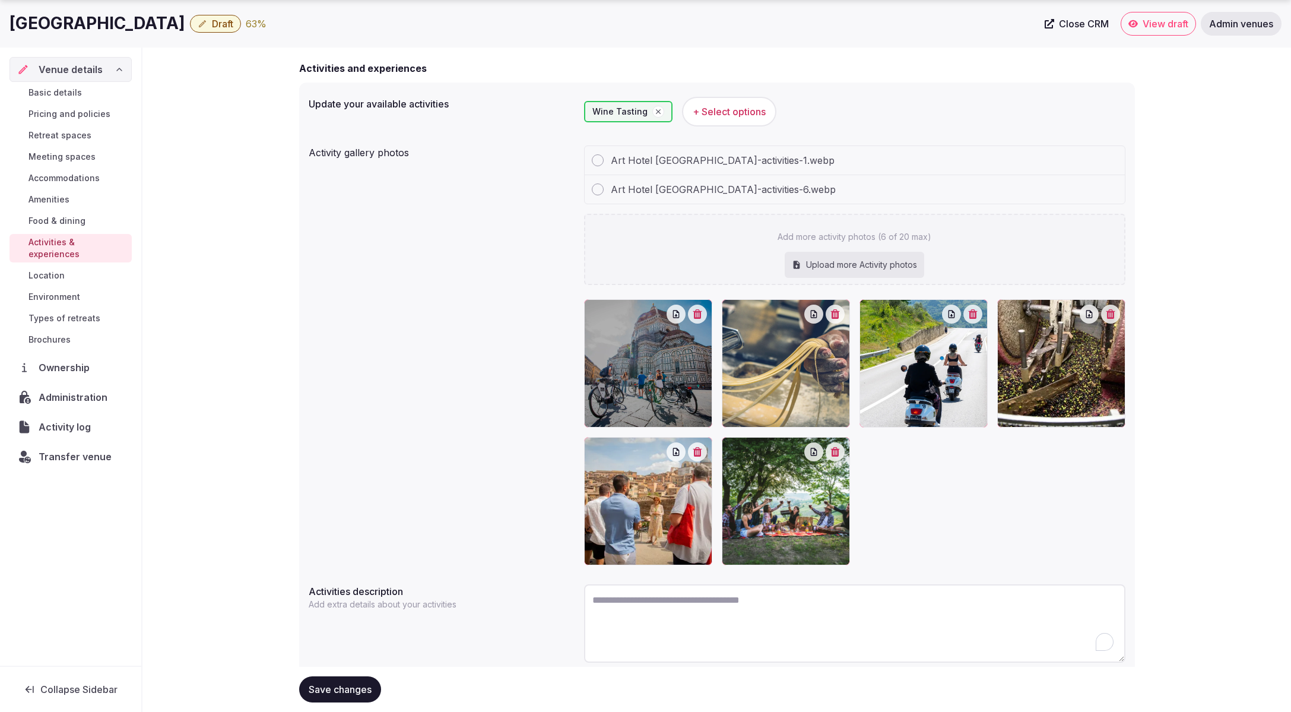
click at [744, 609] on textarea "To enrich screen reader interactions, please activate Accessibility in Grammarl…" at bounding box center [854, 623] width 541 height 78
paste textarea "**********"
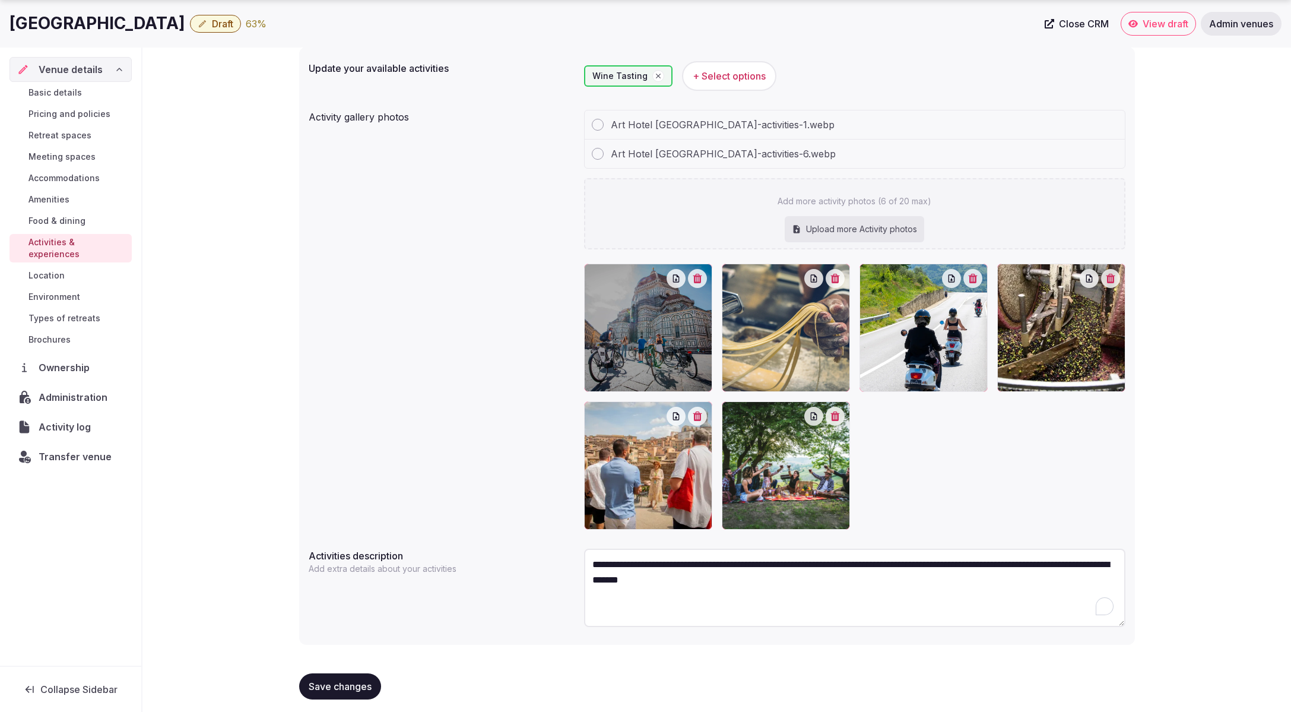
scroll to position [144, 0]
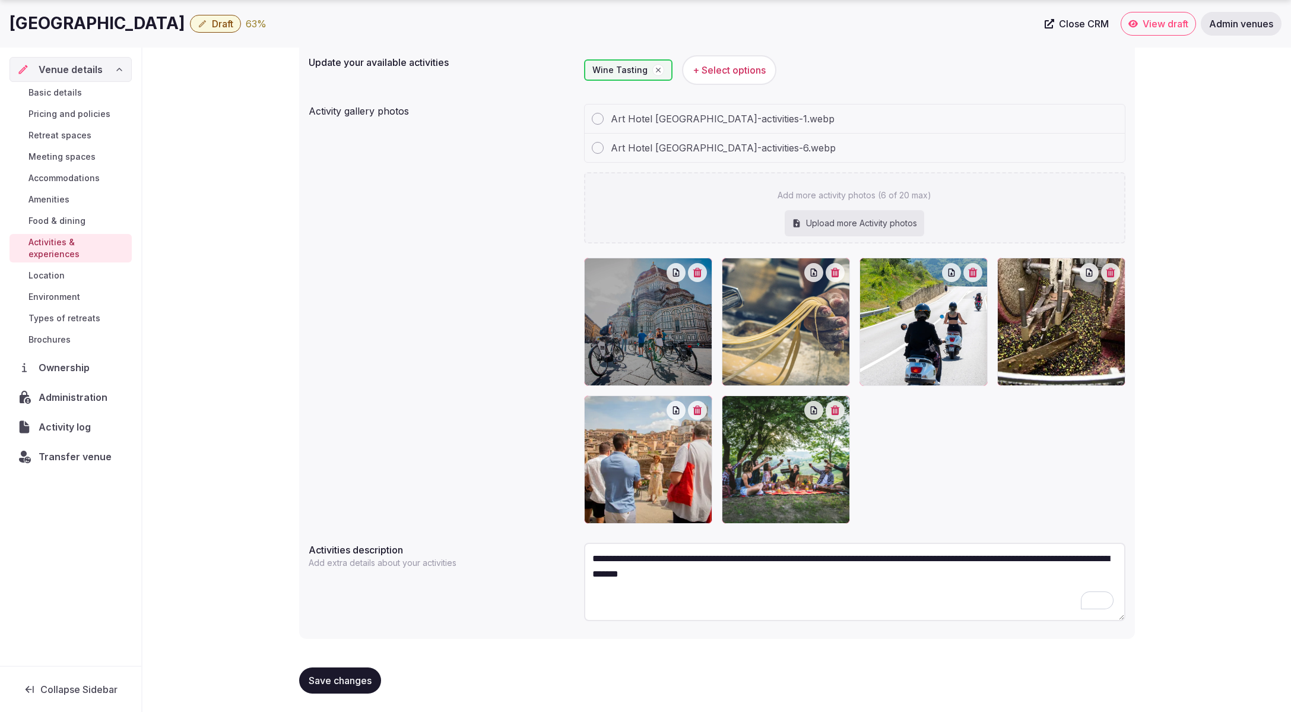
type textarea "**********"
click at [331, 682] on span "Save changes" at bounding box center [340, 680] width 63 height 12
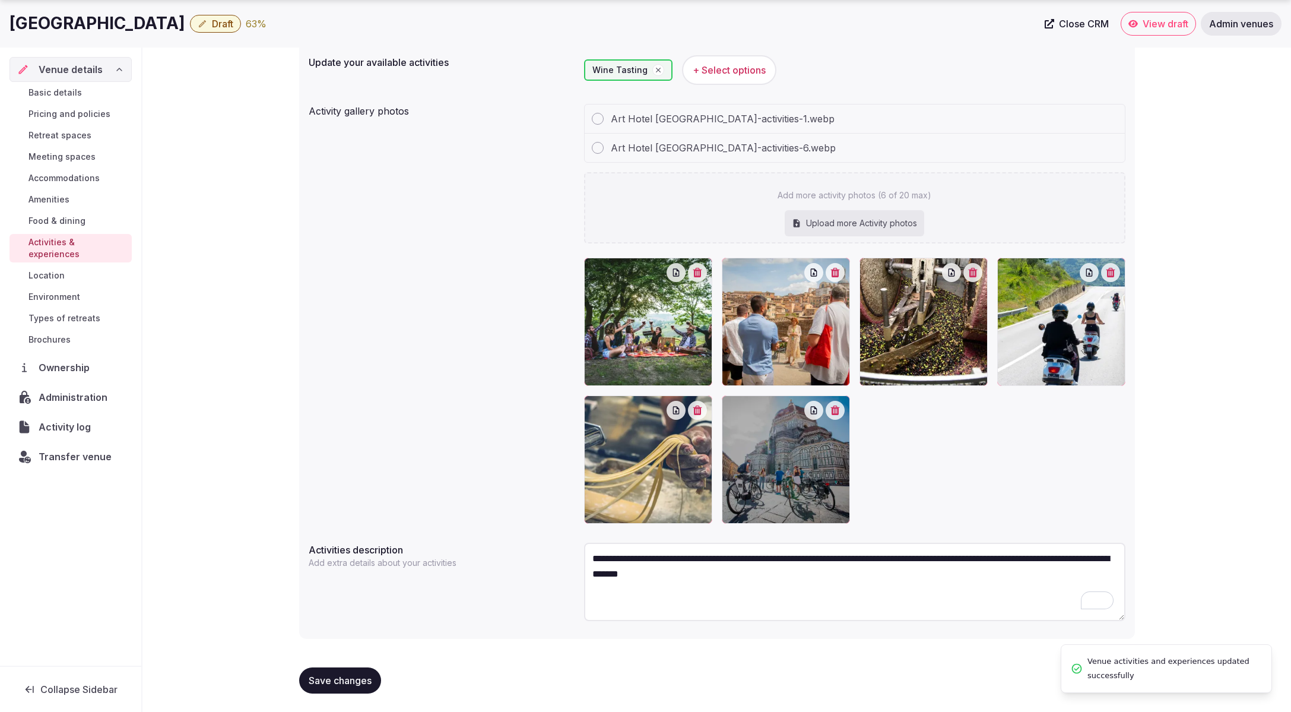
click at [331, 679] on span "Save changes" at bounding box center [340, 680] width 63 height 12
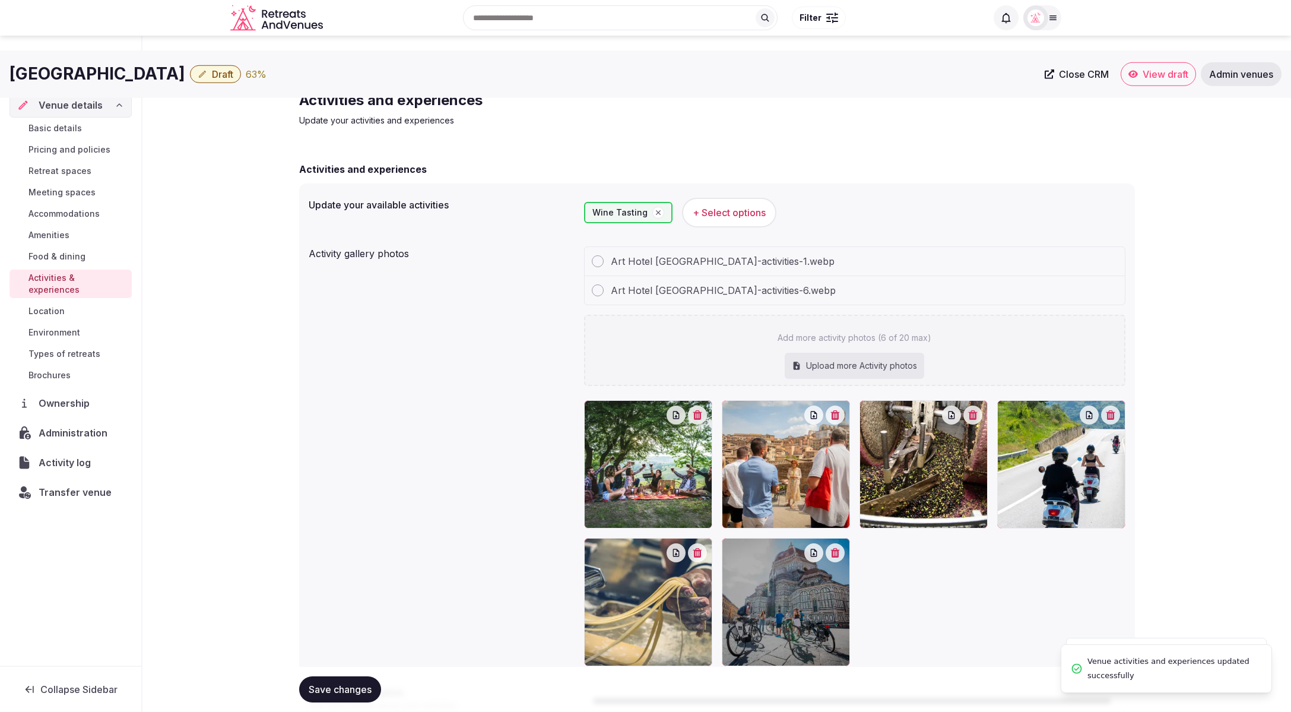
scroll to position [0, 0]
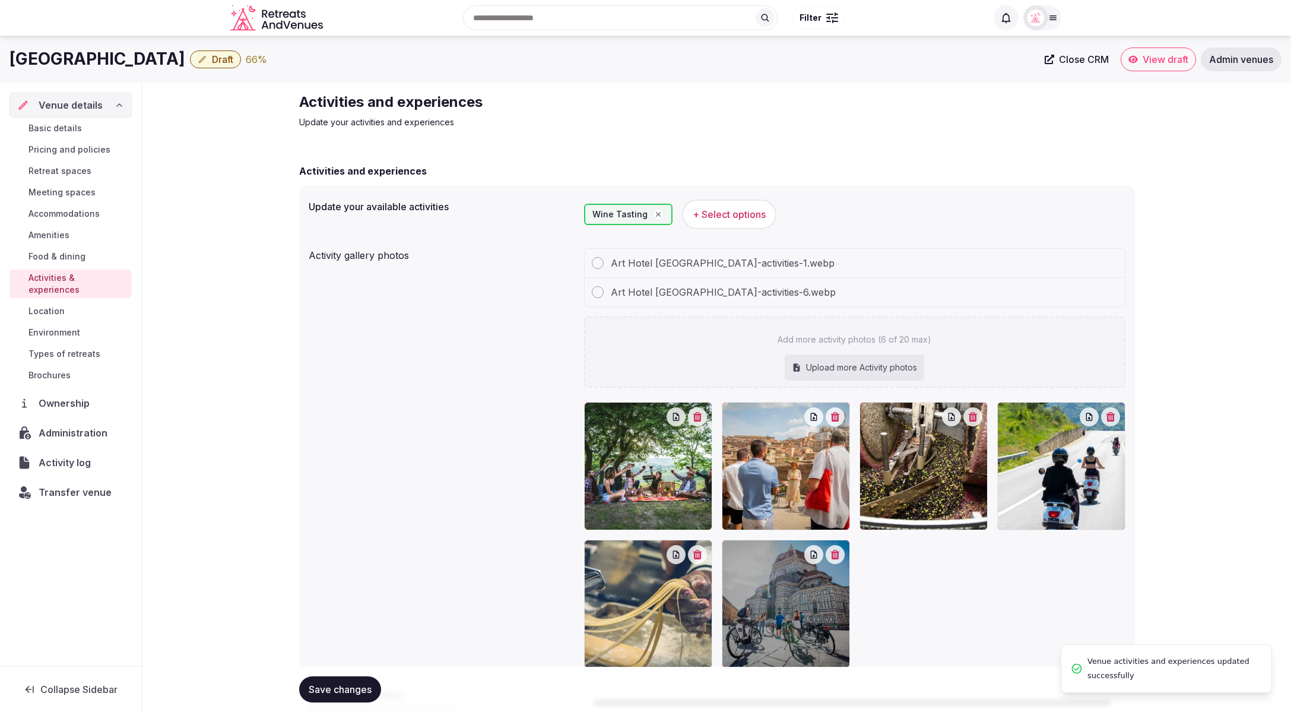
click at [732, 212] on span "+ Select options" at bounding box center [729, 214] width 73 height 13
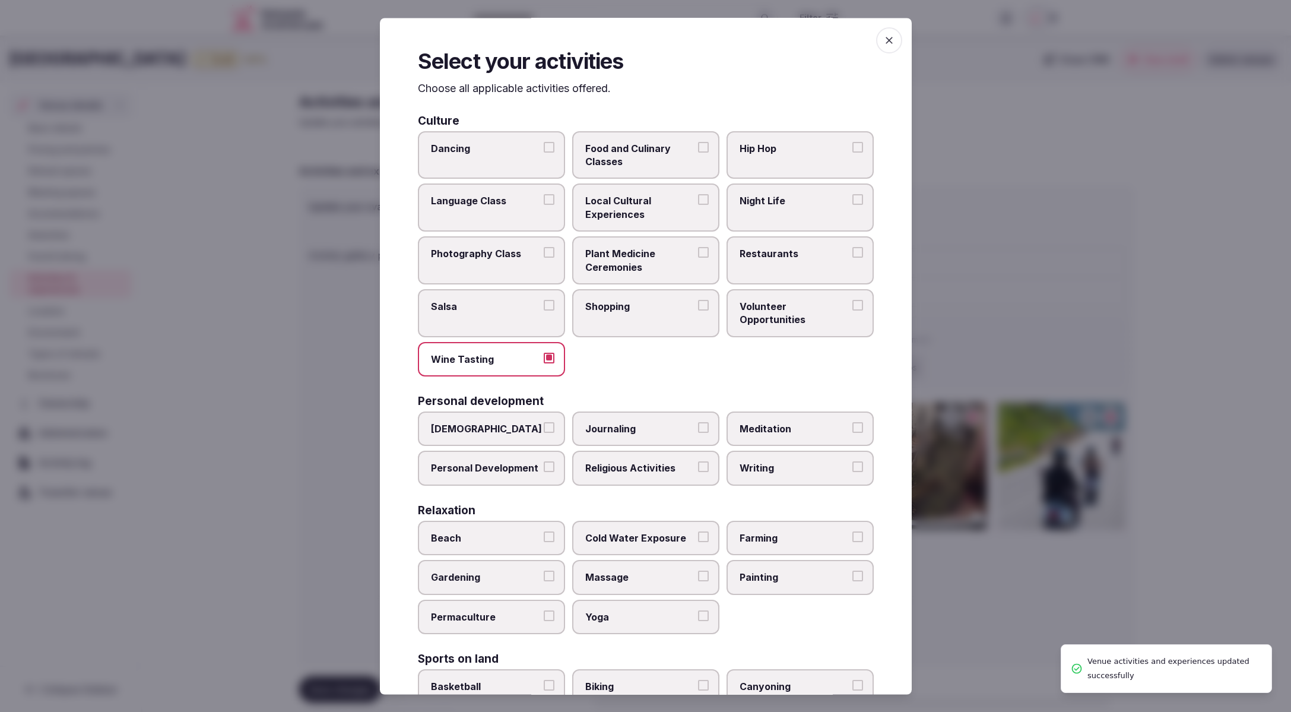
click at [799, 271] on label "Restaurants" at bounding box center [799, 260] width 147 height 48
click at [852, 258] on button "Restaurants" at bounding box center [857, 252] width 11 height 11
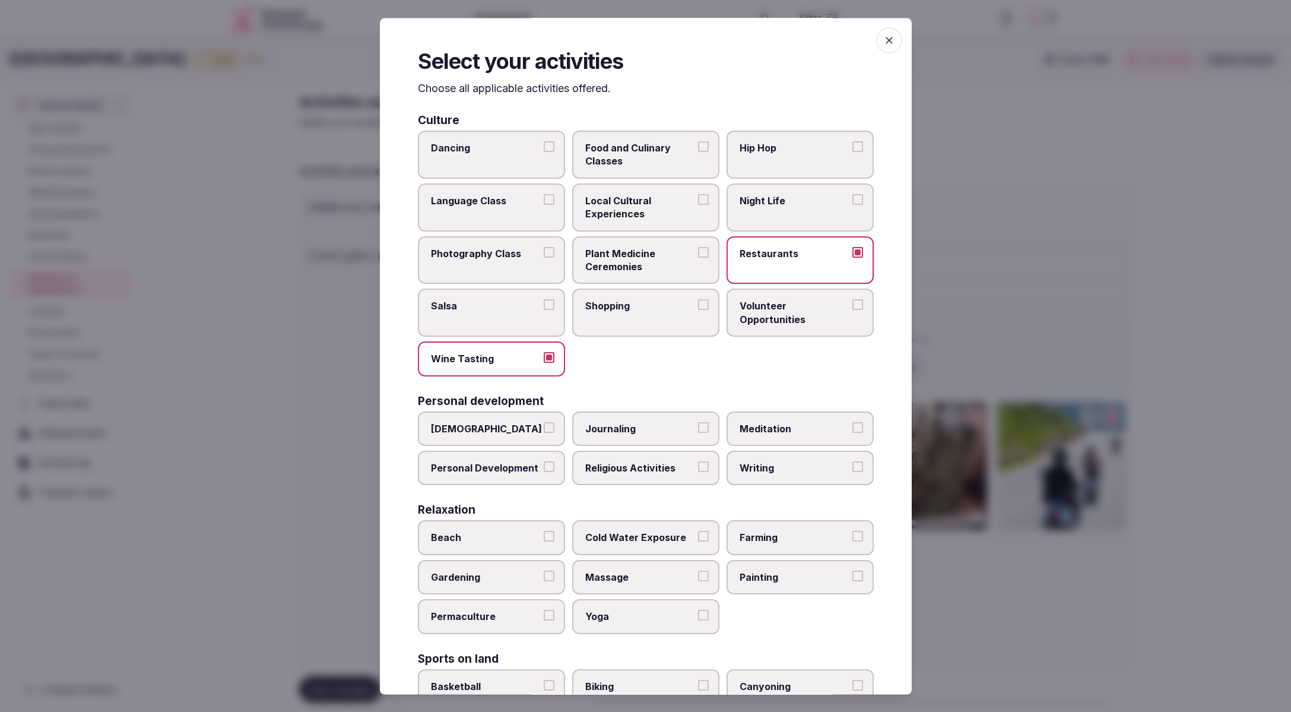
click at [634, 313] on label "Shopping" at bounding box center [645, 313] width 147 height 48
click at [698, 310] on button "Shopping" at bounding box center [703, 305] width 11 height 11
click at [647, 219] on span "Local Cultural Experiences" at bounding box center [639, 207] width 109 height 27
click at [698, 205] on button "Local Cultural Experiences" at bounding box center [703, 199] width 11 height 11
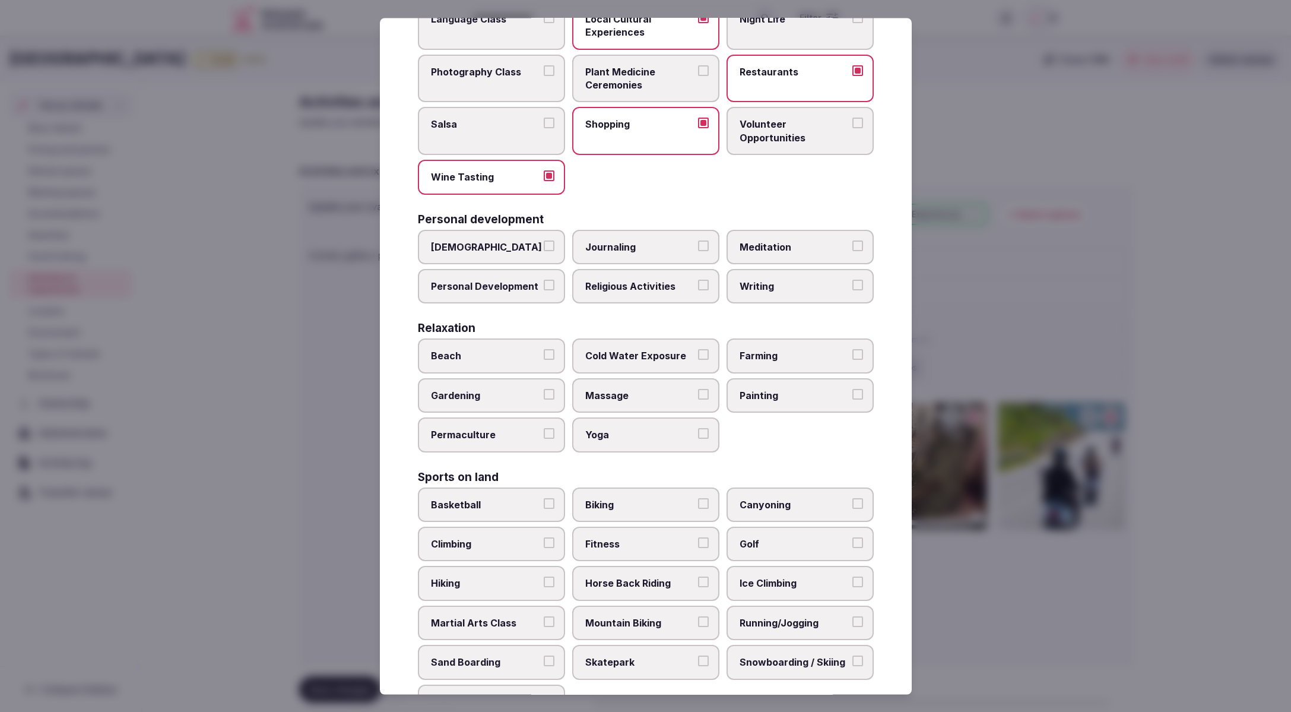
scroll to position [188, 0]
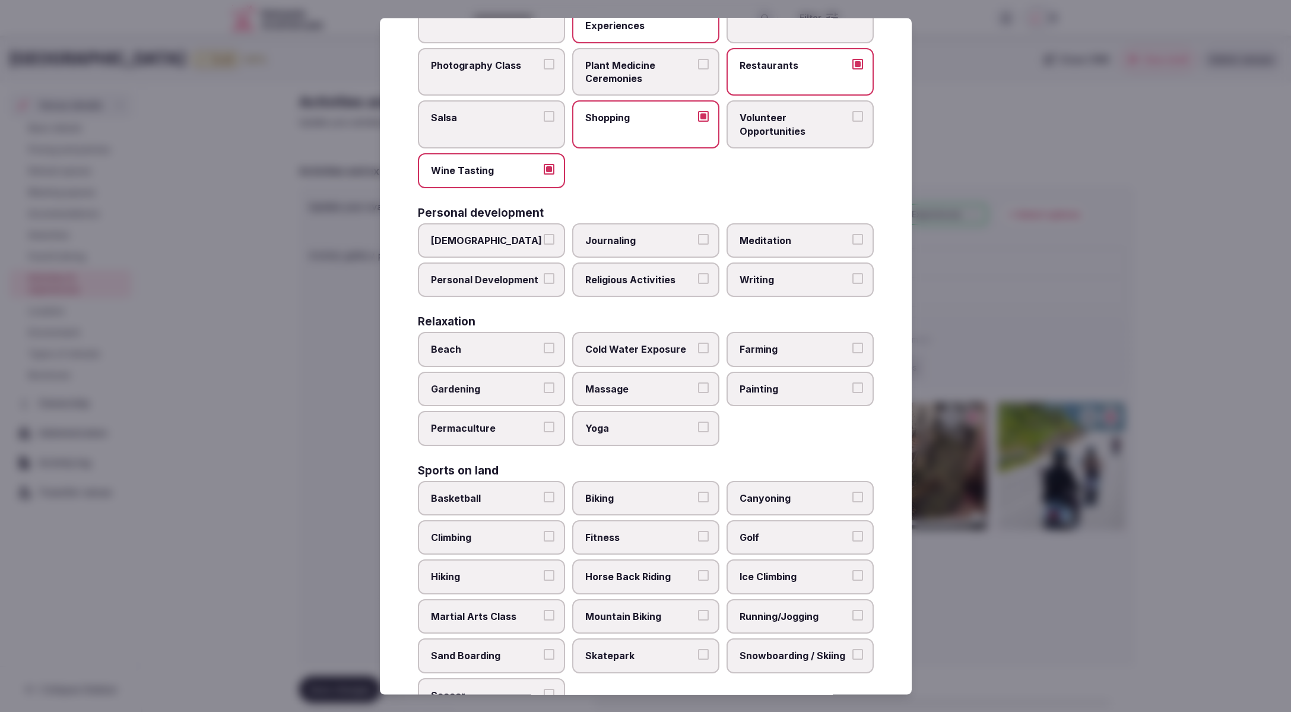
click at [678, 492] on span "Biking" at bounding box center [639, 497] width 109 height 13
click at [698, 492] on button "Biking" at bounding box center [703, 496] width 11 height 11
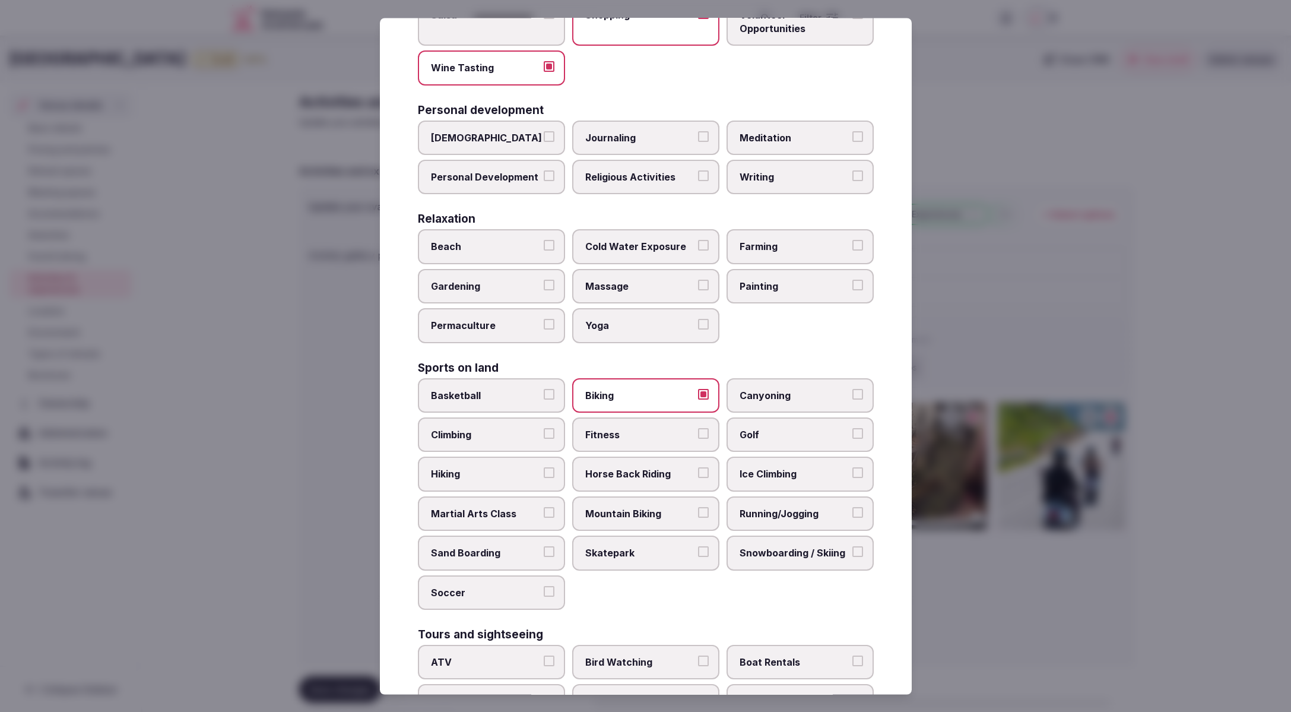
scroll to position [364, 0]
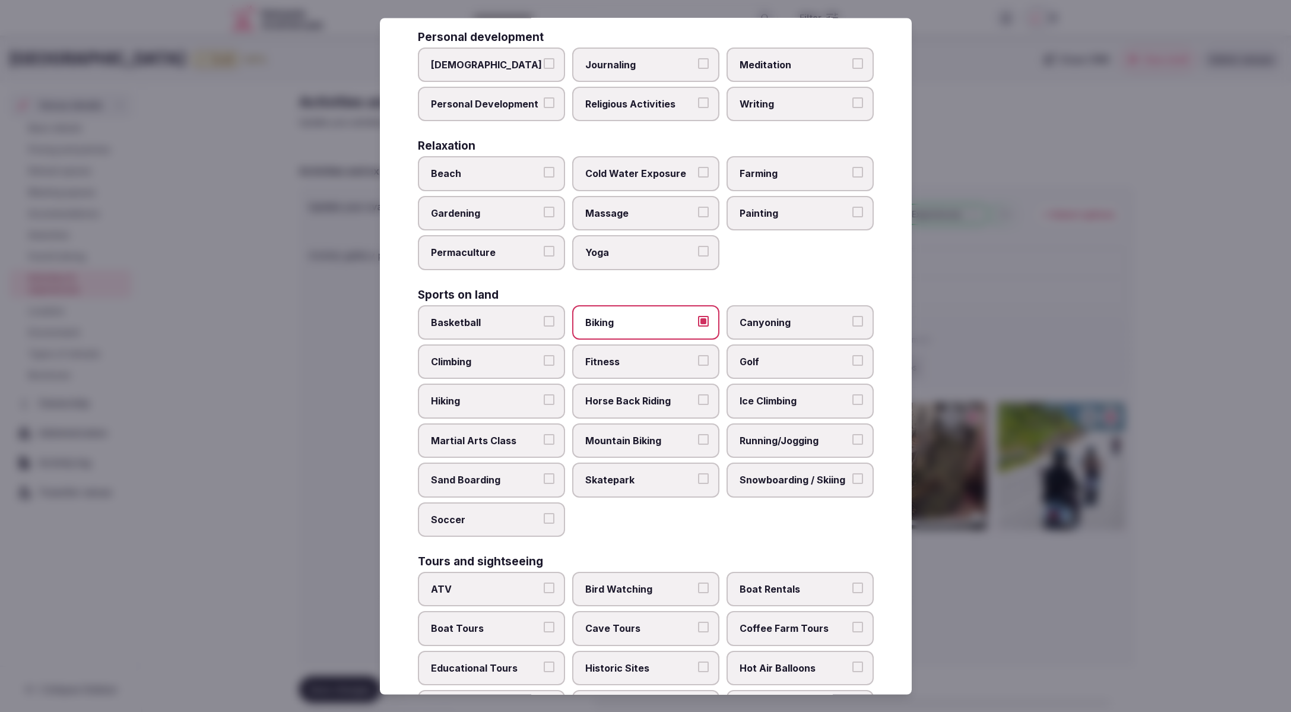
click at [798, 446] on label "Running/Jogging" at bounding box center [799, 440] width 147 height 34
click at [852, 444] on button "Running/Jogging" at bounding box center [857, 439] width 11 height 11
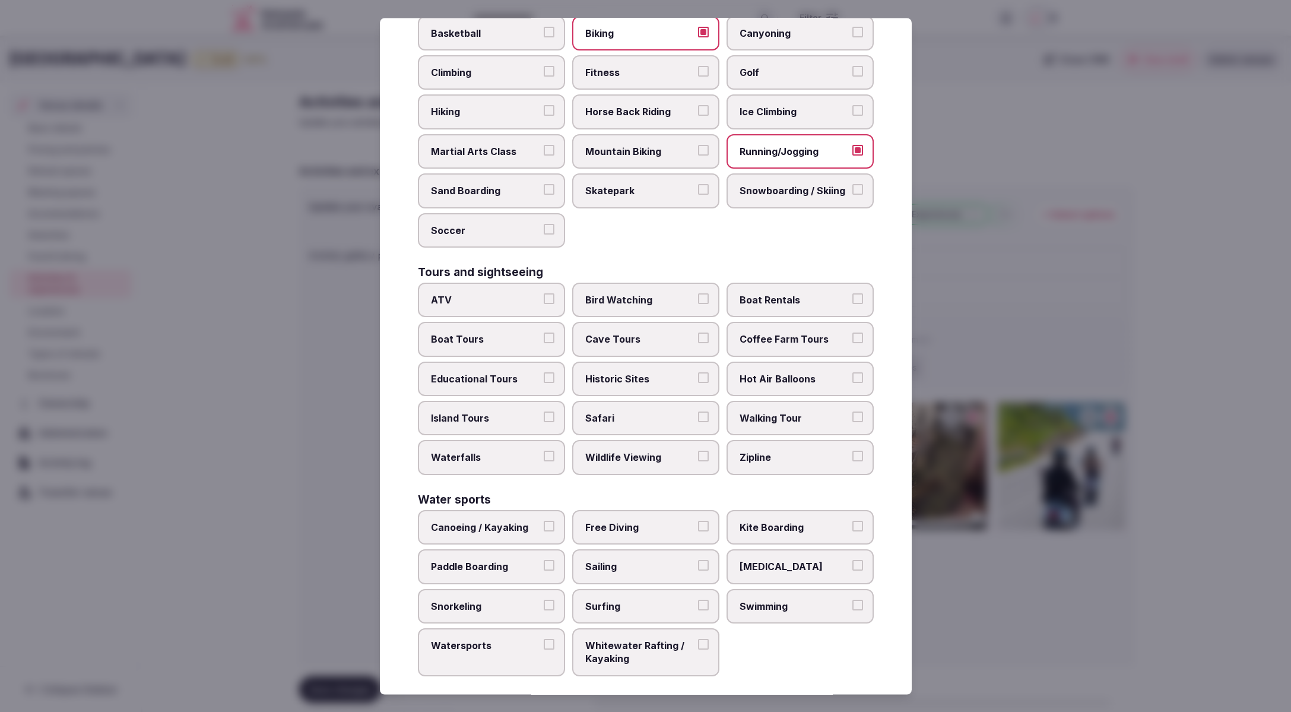
scroll to position [659, 0]
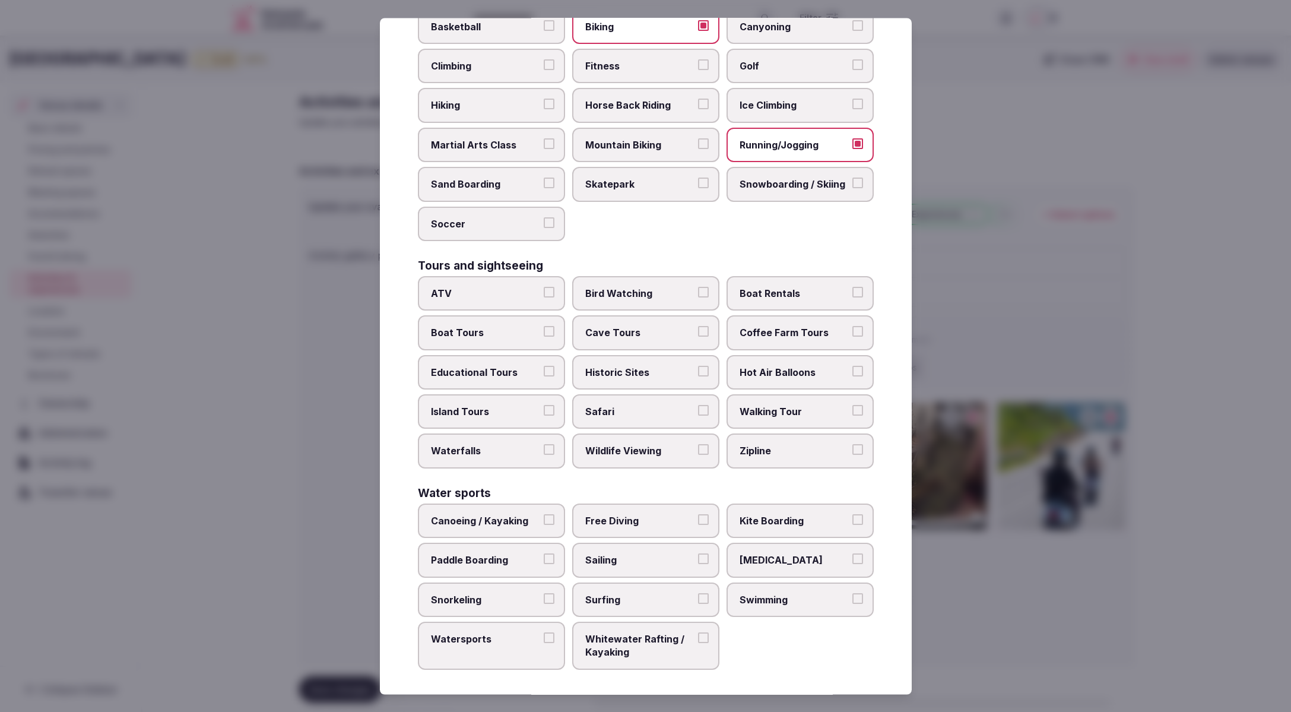
click at [809, 398] on label "Walking Tour" at bounding box center [799, 412] width 147 height 34
click at [852, 405] on button "Walking Tour" at bounding box center [857, 410] width 11 height 11
click at [946, 586] on div at bounding box center [645, 356] width 1291 height 712
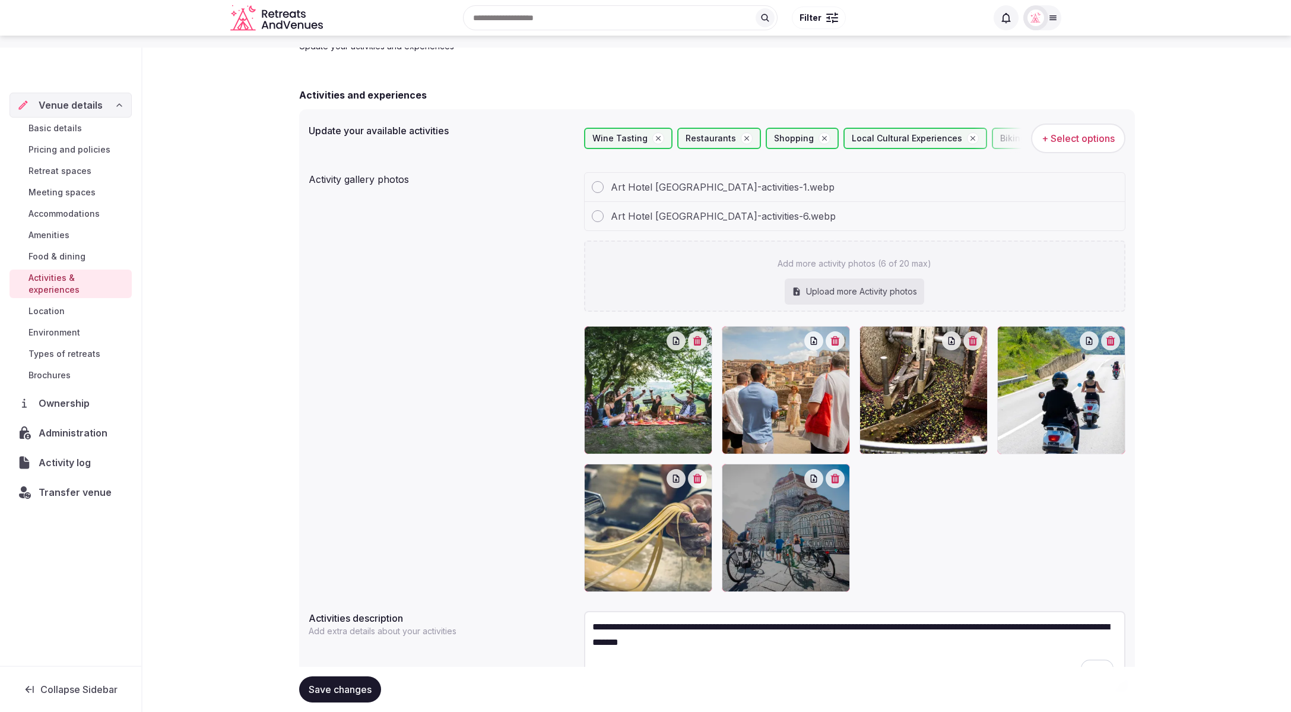
scroll to position [144, 0]
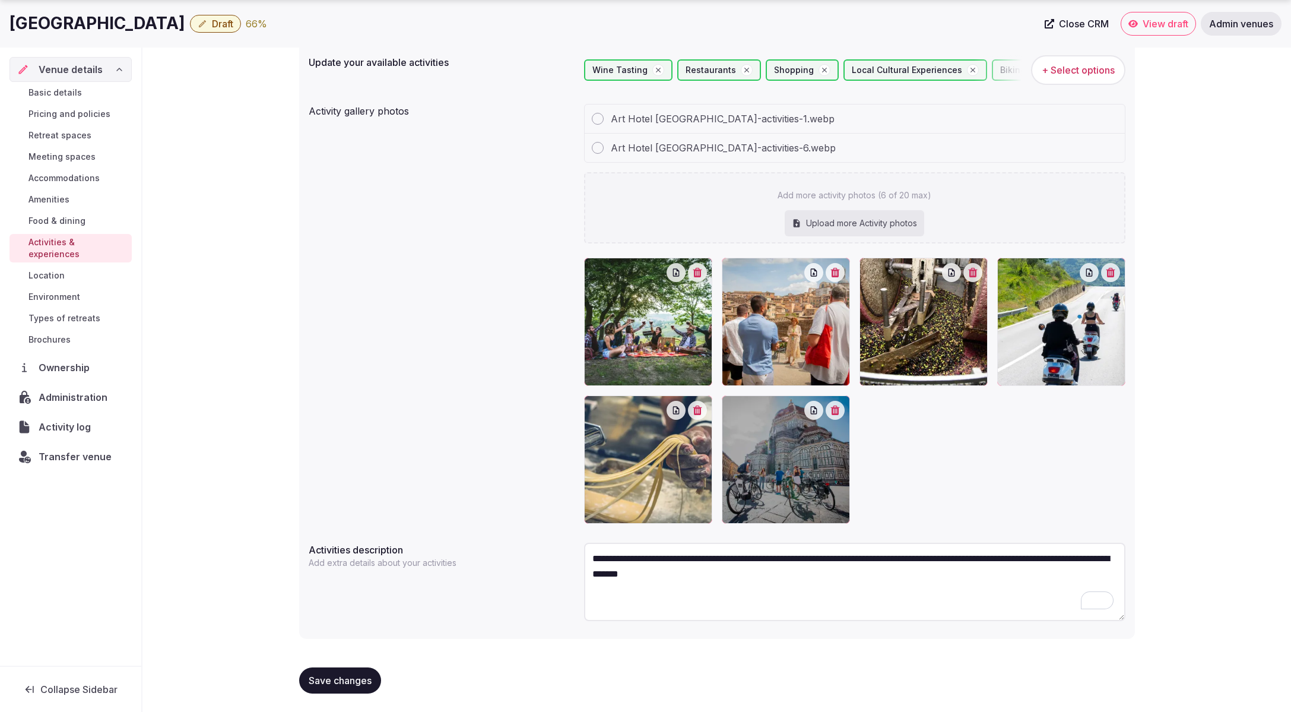
click at [333, 684] on span "Save changes" at bounding box center [340, 680] width 63 height 12
click at [57, 269] on span "Location" at bounding box center [46, 275] width 36 height 12
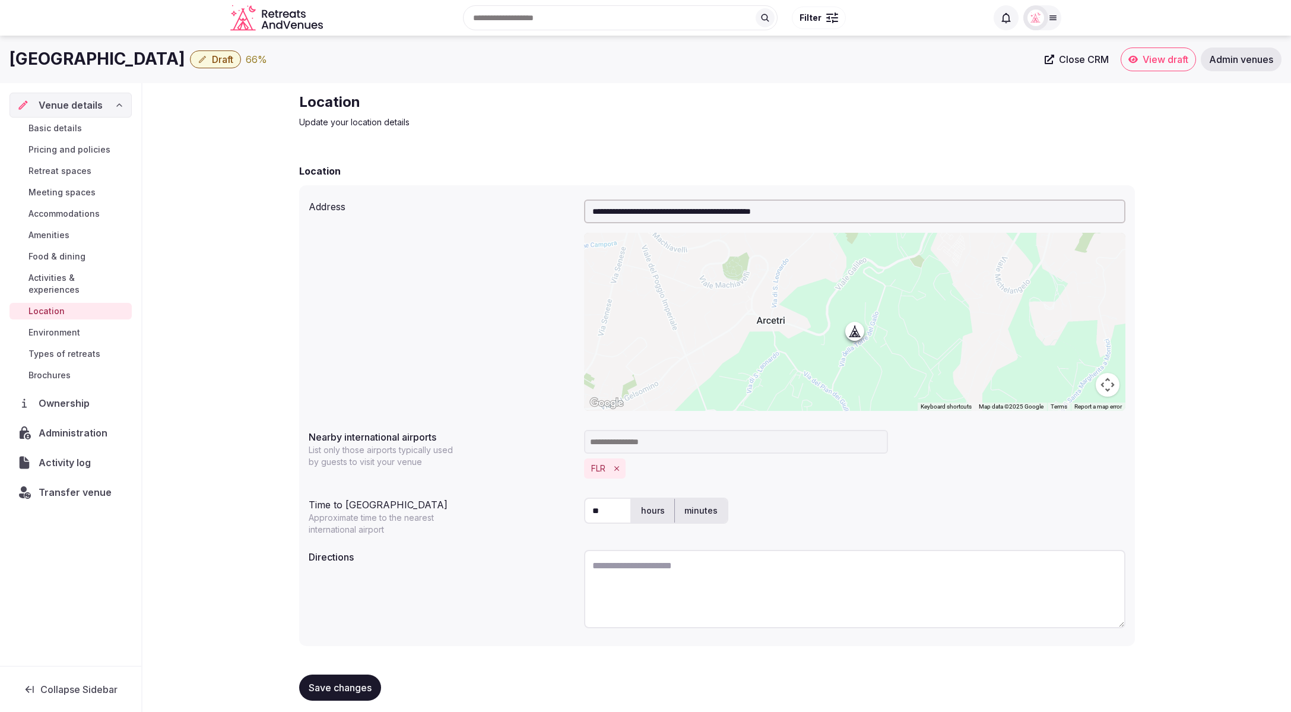
click at [799, 566] on textarea at bounding box center [854, 589] width 541 height 78
paste textarea "**********"
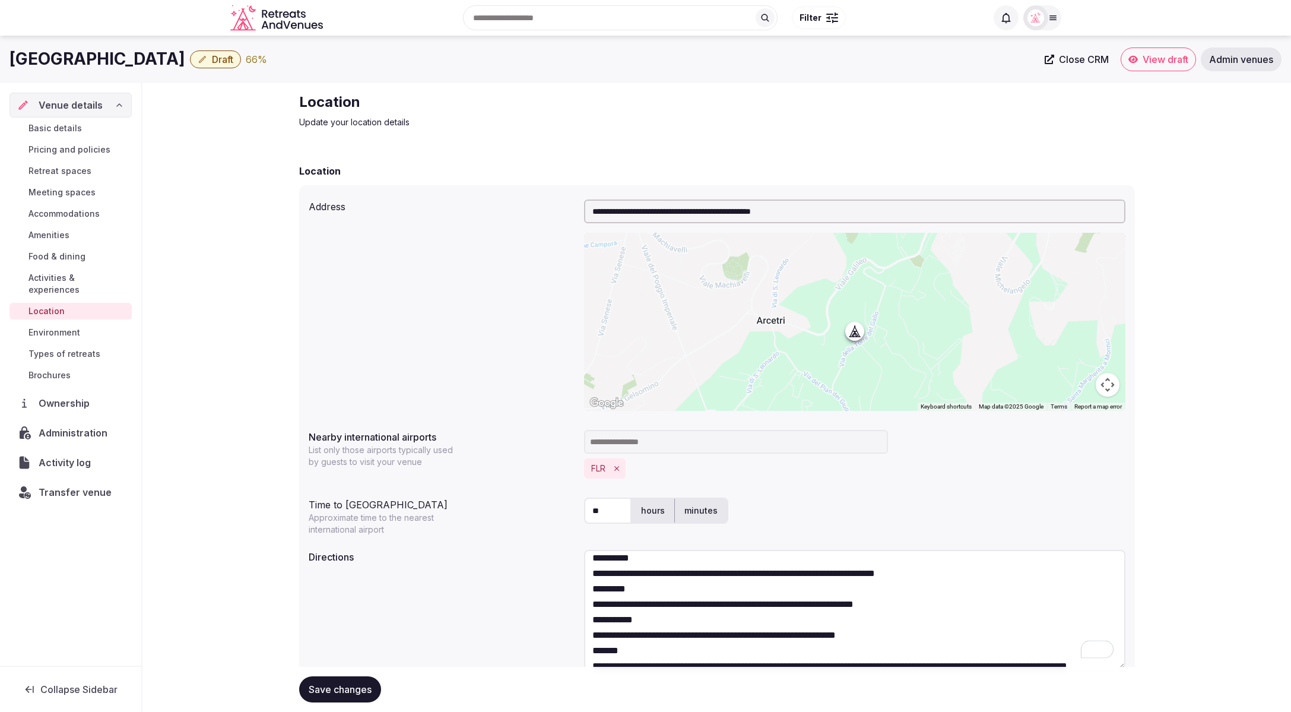
scroll to position [51, 0]
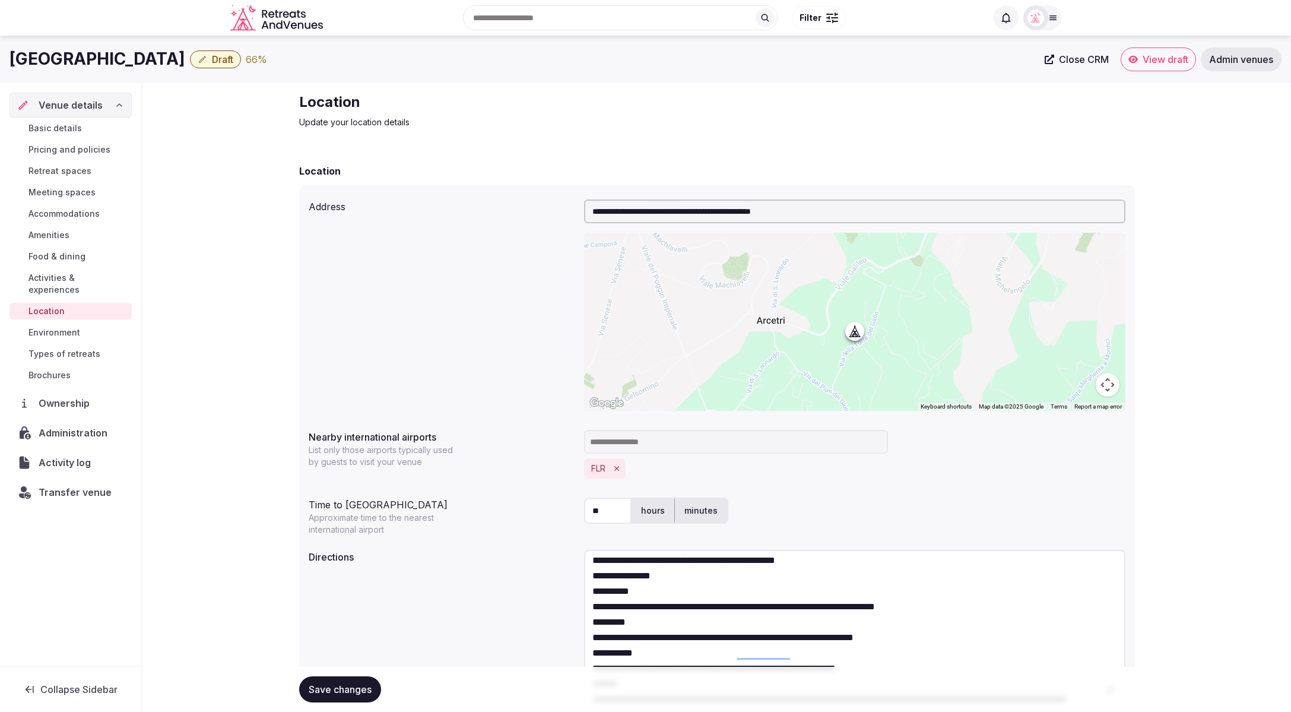
drag, startPoint x: 1119, startPoint y: 623, endPoint x: 1111, endPoint y: 689, distance: 66.3
click at [1132, 706] on form "**********" at bounding box center [717, 480] width 836 height 633
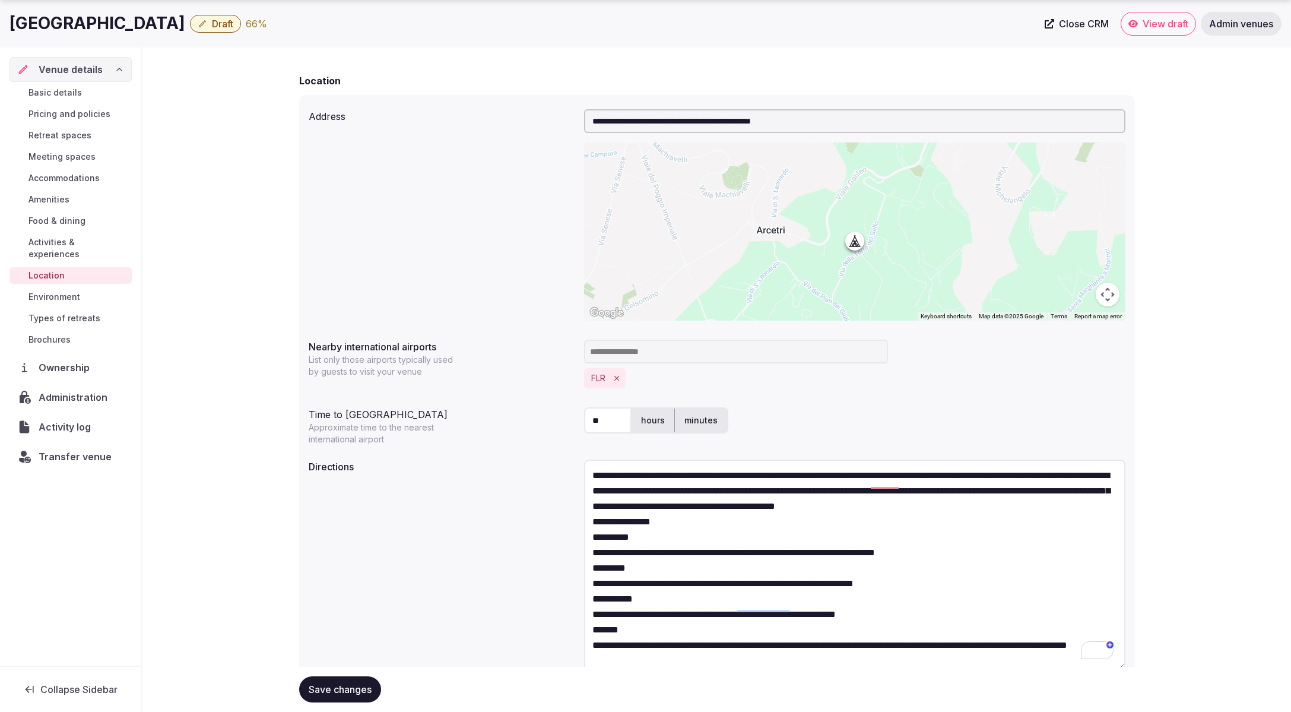
scroll to position [0, 0]
drag, startPoint x: 1117, startPoint y: 615, endPoint x: 914, endPoint y: 592, distance: 204.8
click at [1114, 667] on form "**********" at bounding box center [717, 414] width 836 height 680
click at [1117, 504] on textarea "**********" at bounding box center [854, 565] width 541 height 212
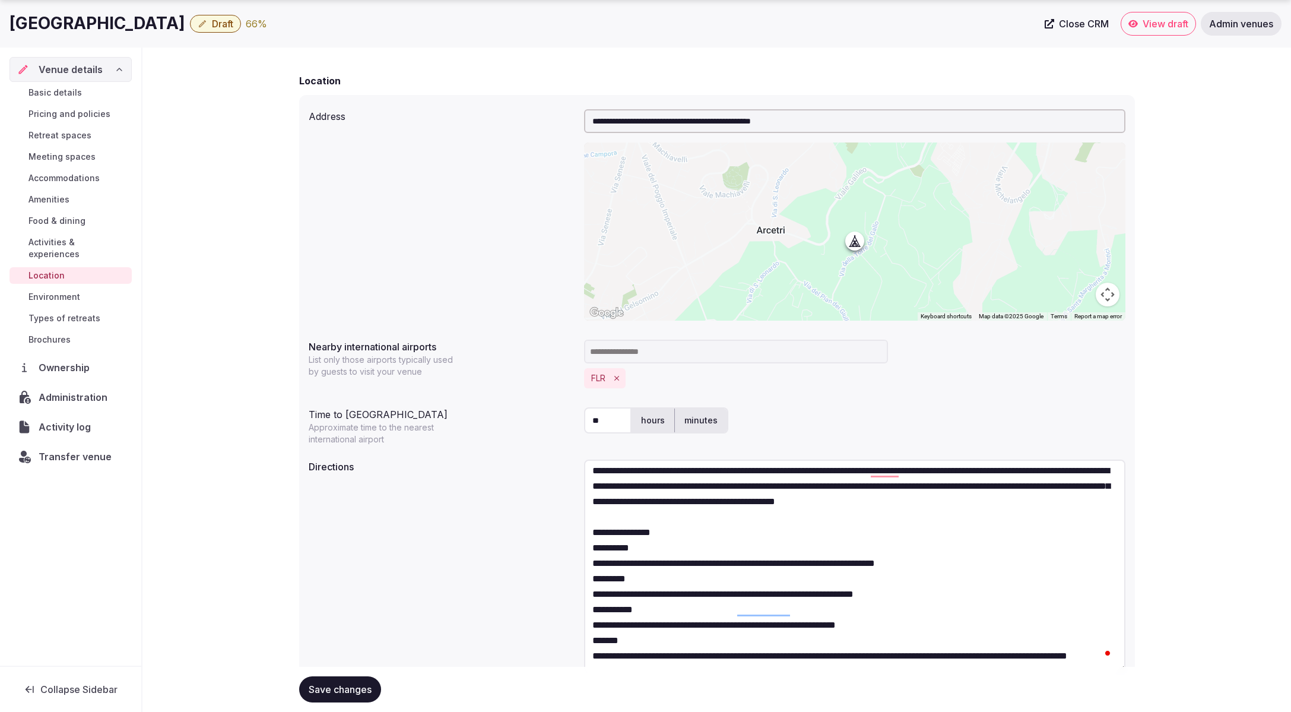
click at [702, 531] on textarea "**********" at bounding box center [854, 565] width 541 height 212
click at [682, 520] on textarea "**********" at bounding box center [854, 565] width 541 height 212
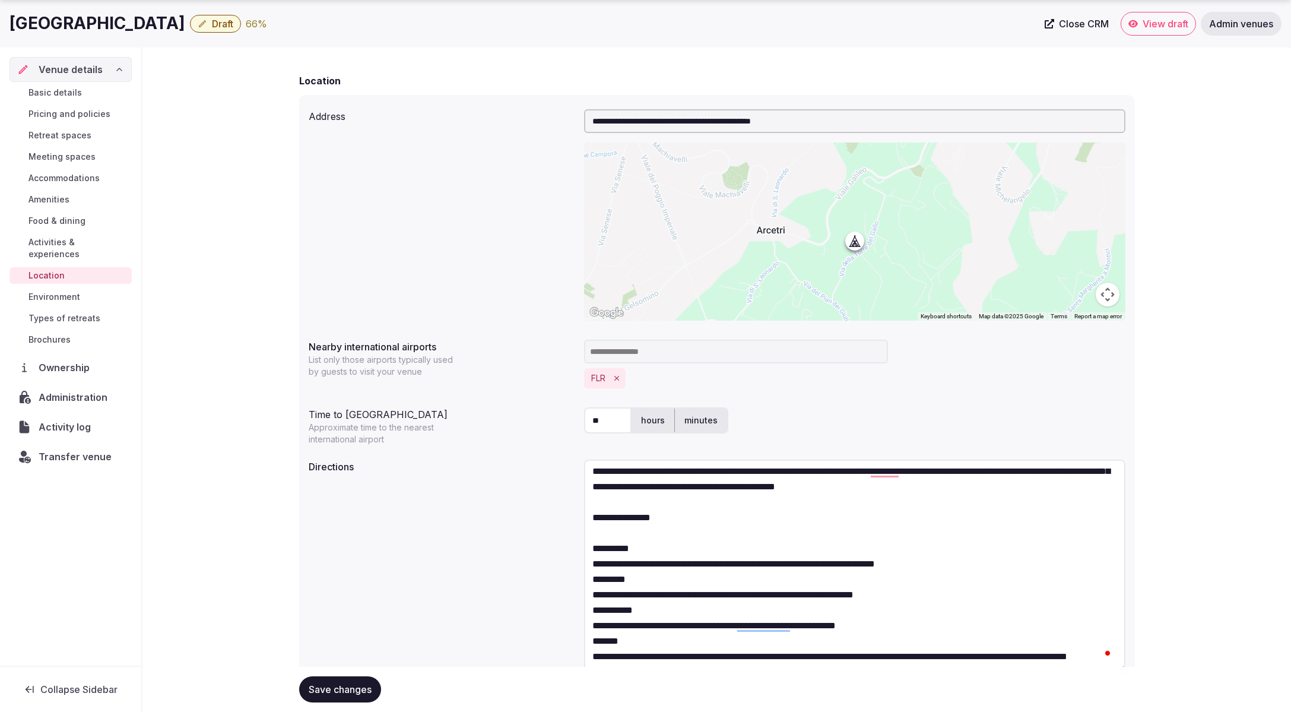
click at [954, 566] on textarea "**********" at bounding box center [854, 565] width 541 height 212
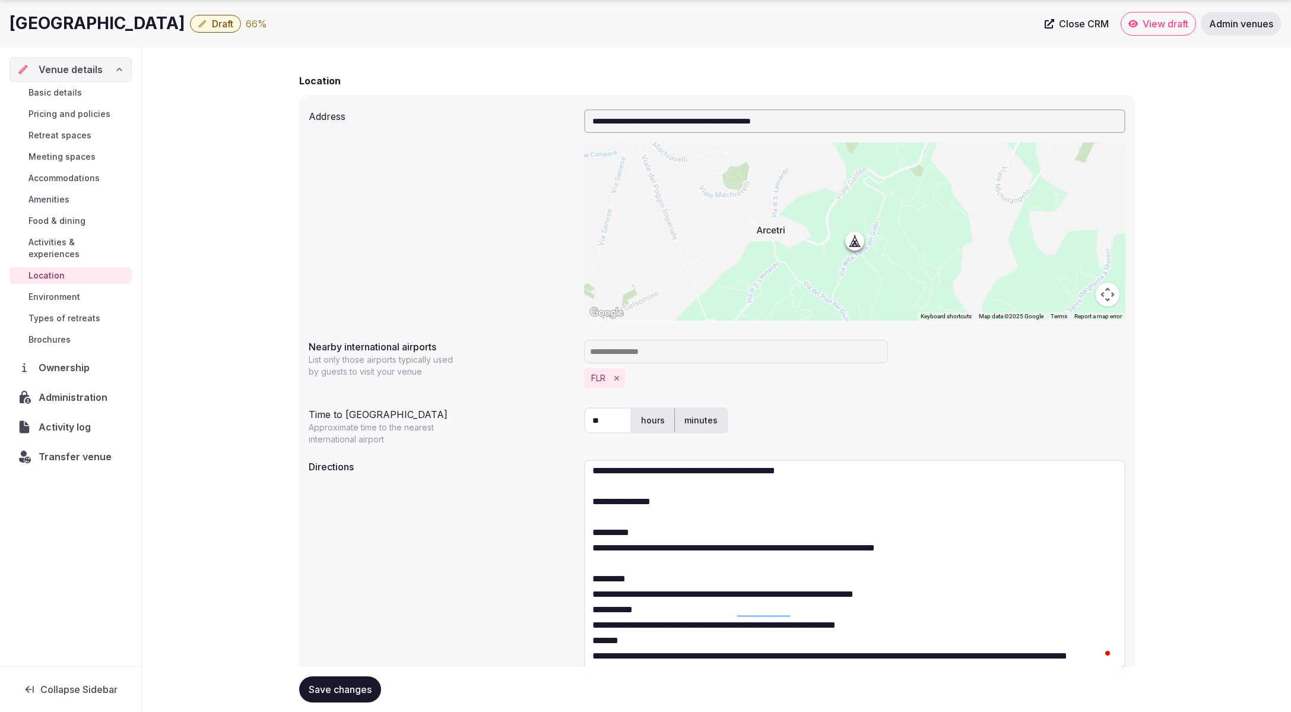
click at [947, 581] on textarea "**********" at bounding box center [854, 565] width 541 height 212
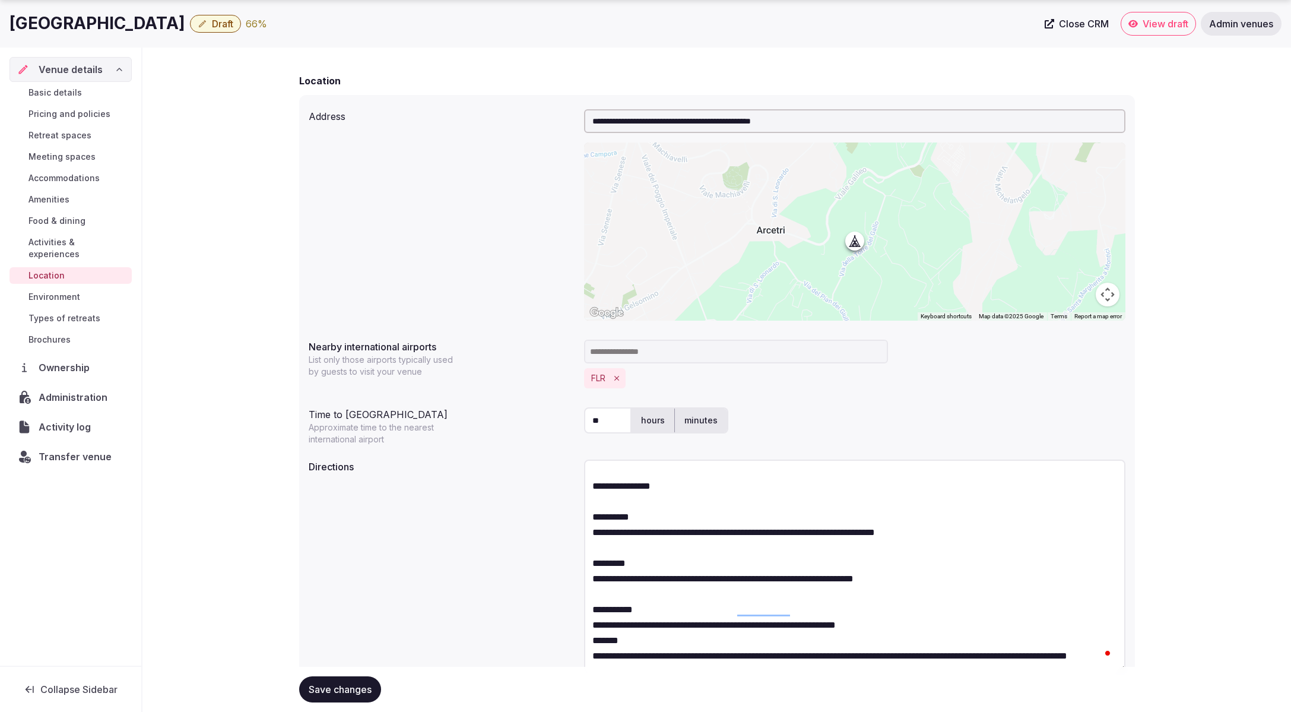
click at [907, 608] on textarea "**********" at bounding box center [854, 565] width 541 height 212
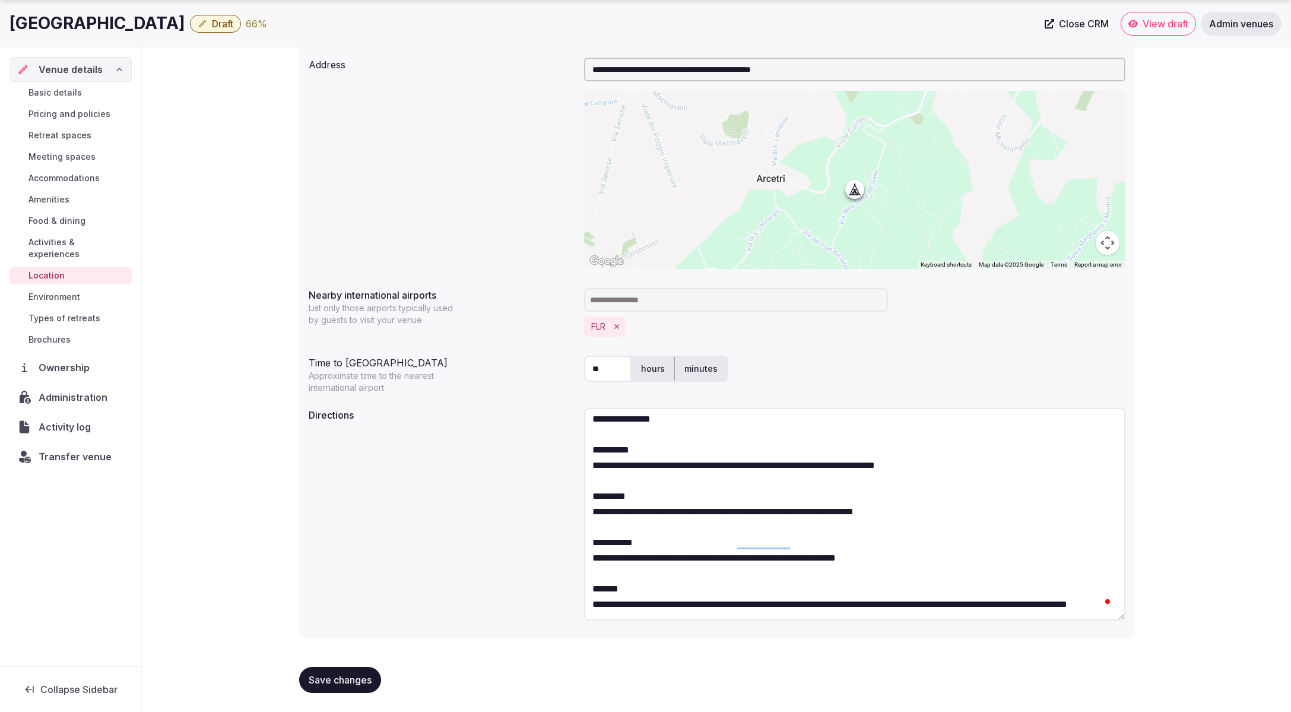
type textarea "**********"
click at [340, 679] on span "Save changes" at bounding box center [340, 680] width 63 height 12
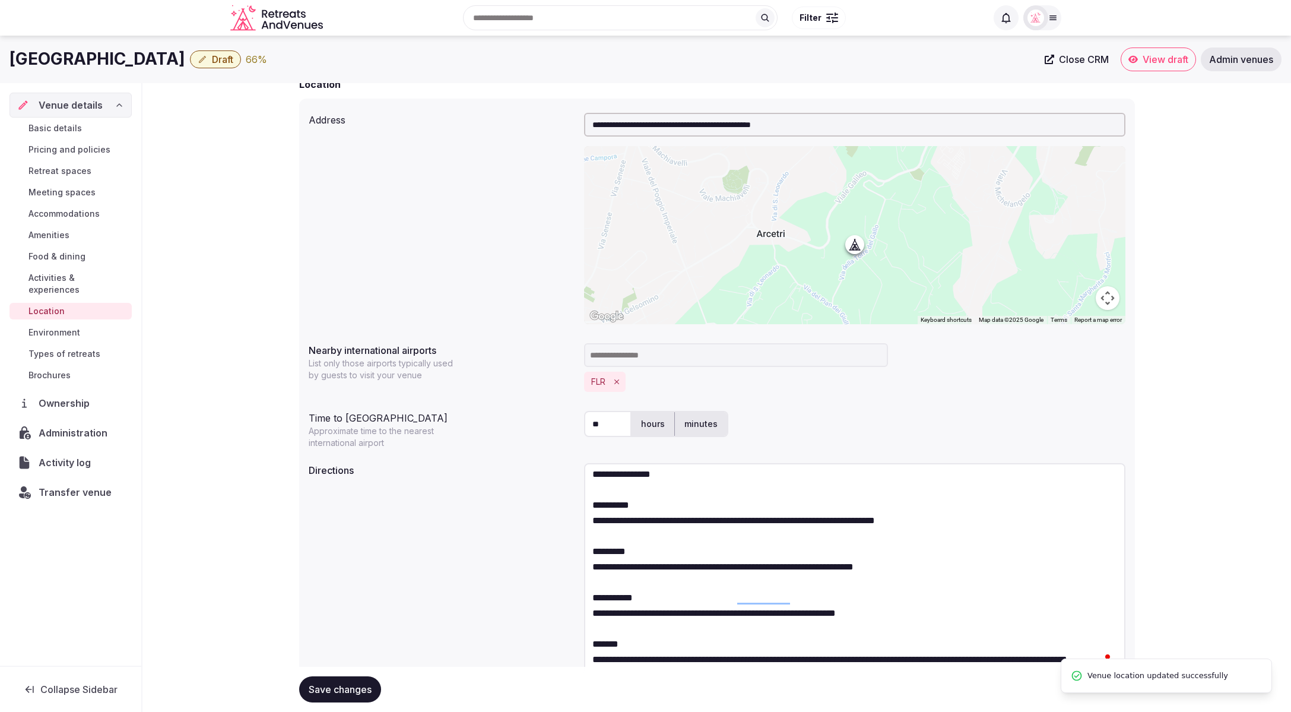
click at [59, 326] on span "Environment" at bounding box center [54, 332] width 52 height 12
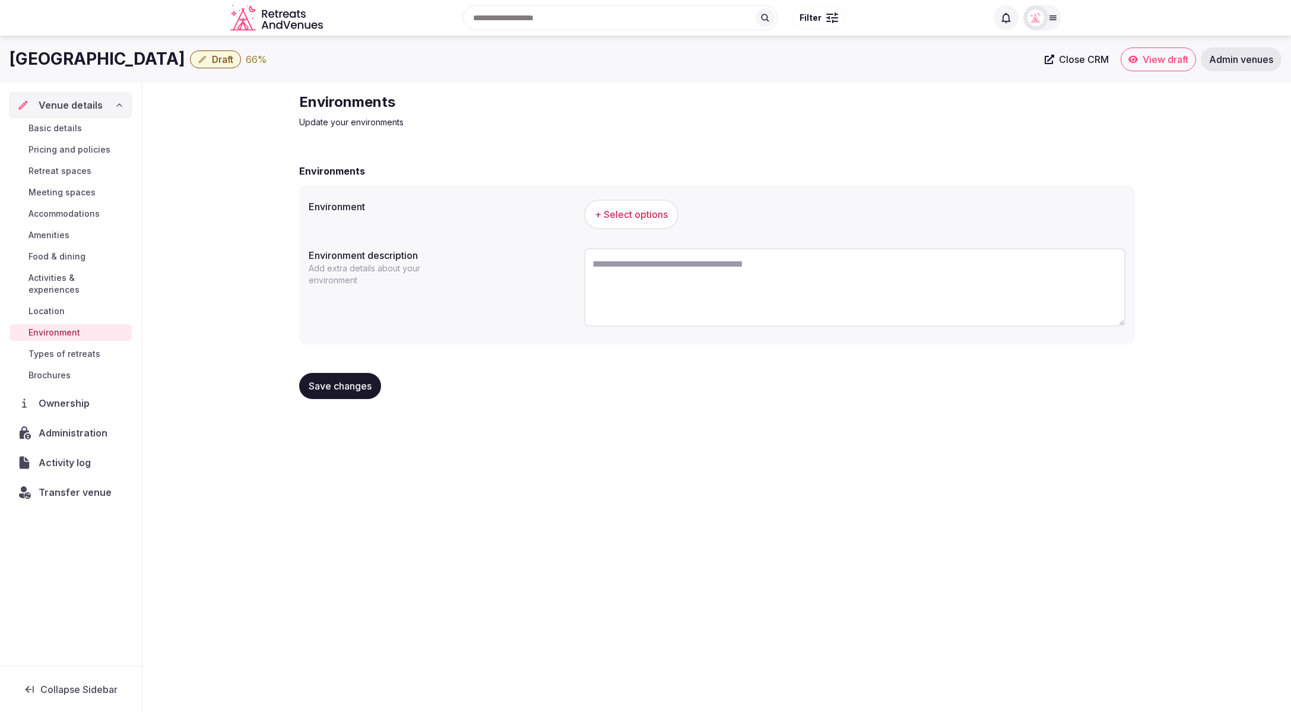
click at [648, 261] on textarea at bounding box center [854, 287] width 541 height 78
paste textarea "**********"
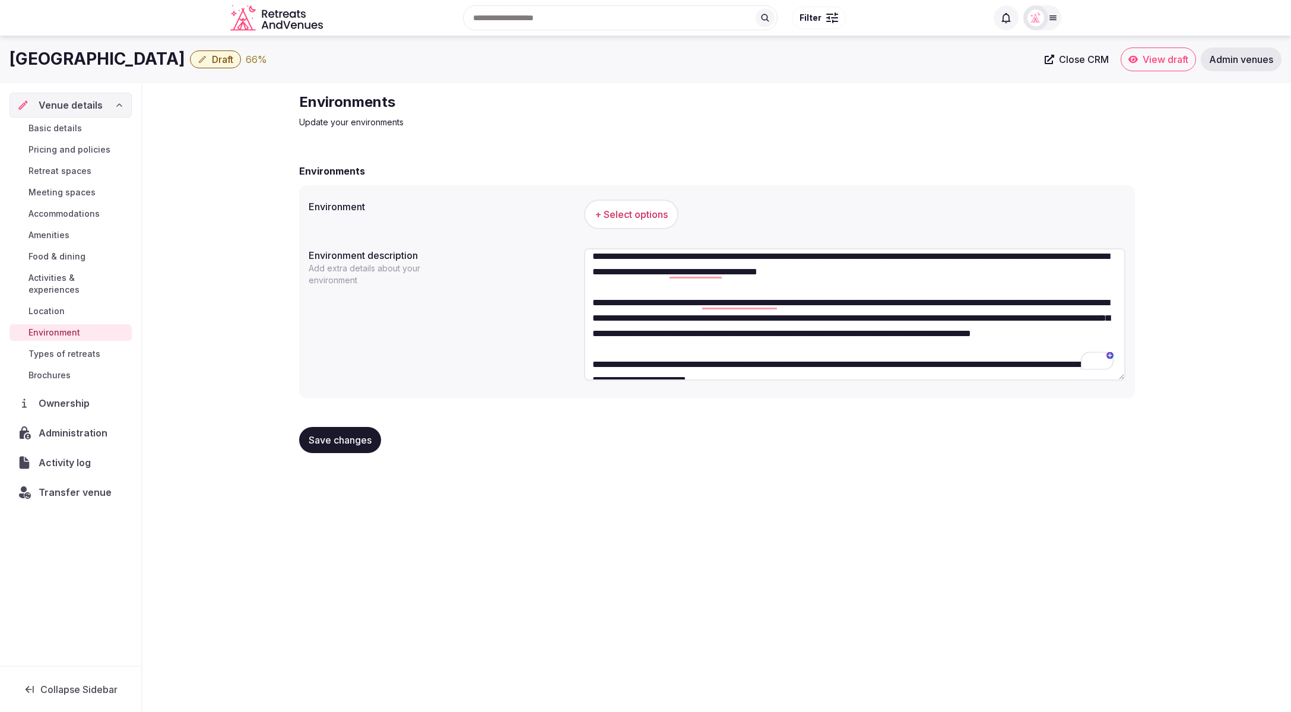
scroll to position [39, 0]
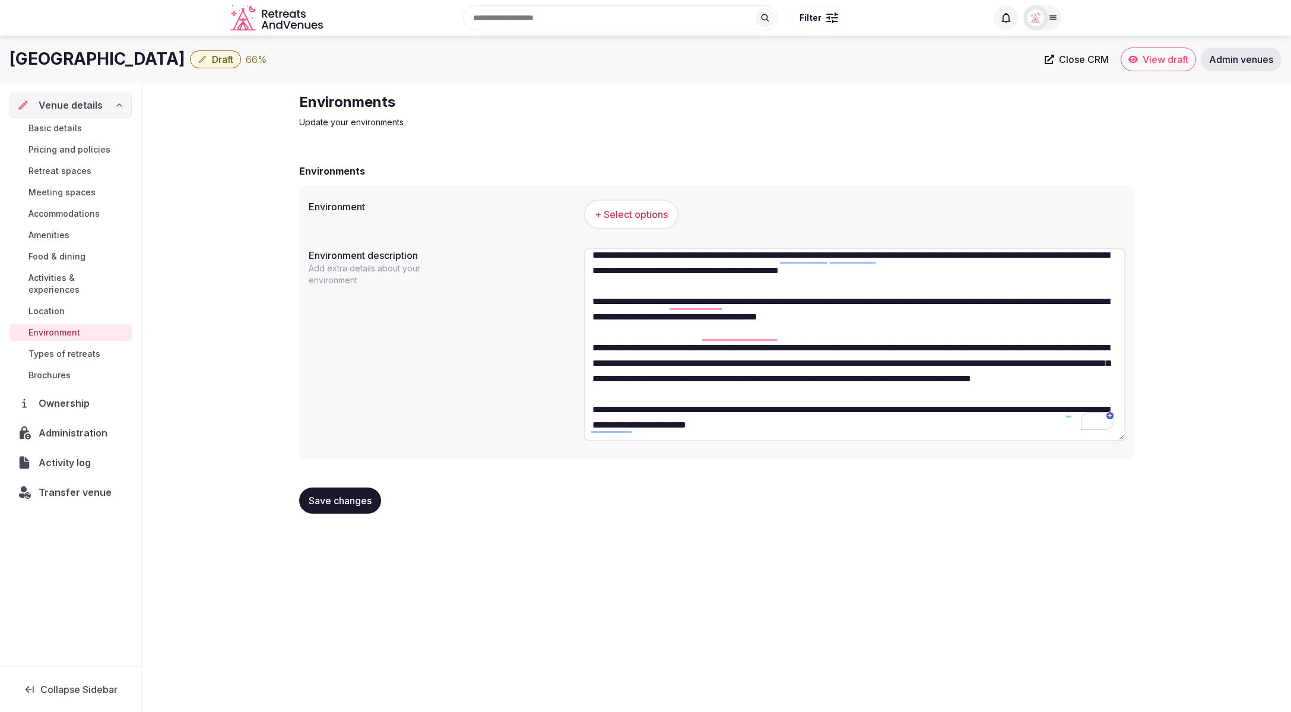
drag, startPoint x: 1122, startPoint y: 319, endPoint x: 1125, endPoint y: 433, distance: 114.0
click at [1120, 435] on textarea "**********" at bounding box center [854, 344] width 541 height 193
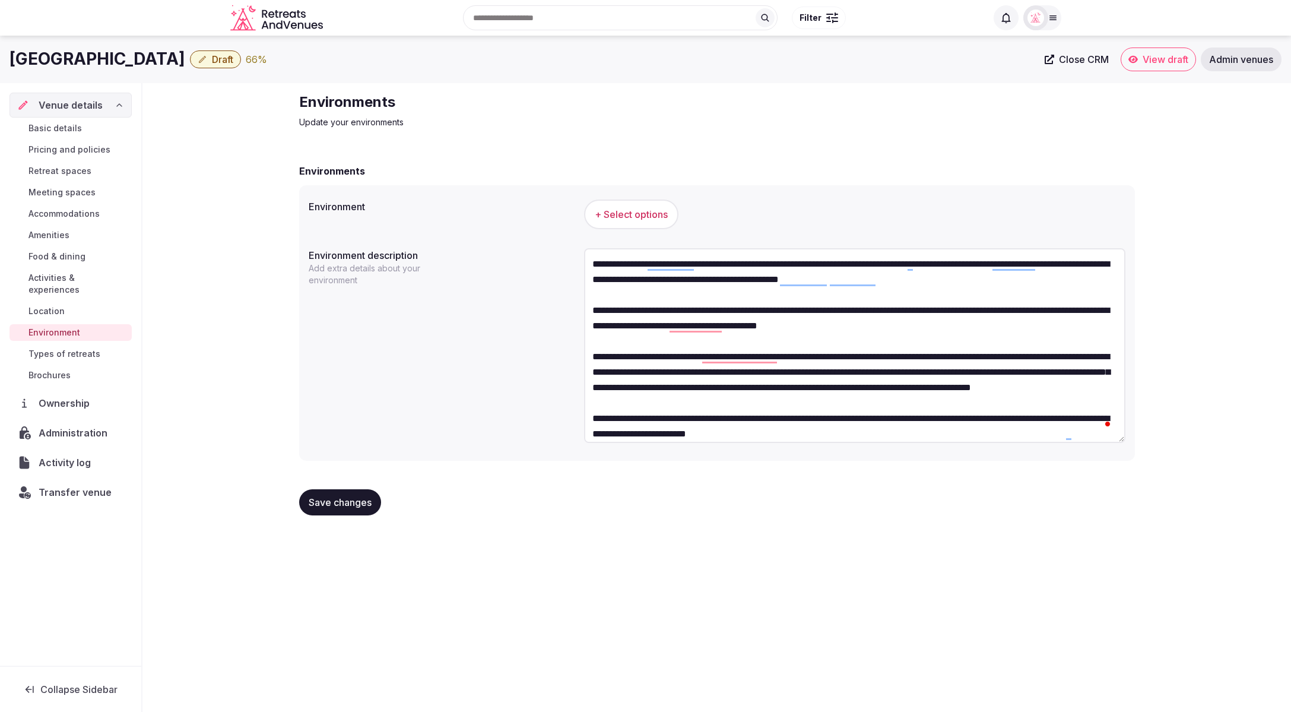
type textarea "**********"
click at [605, 205] on button "+ Select options" at bounding box center [631, 214] width 94 height 30
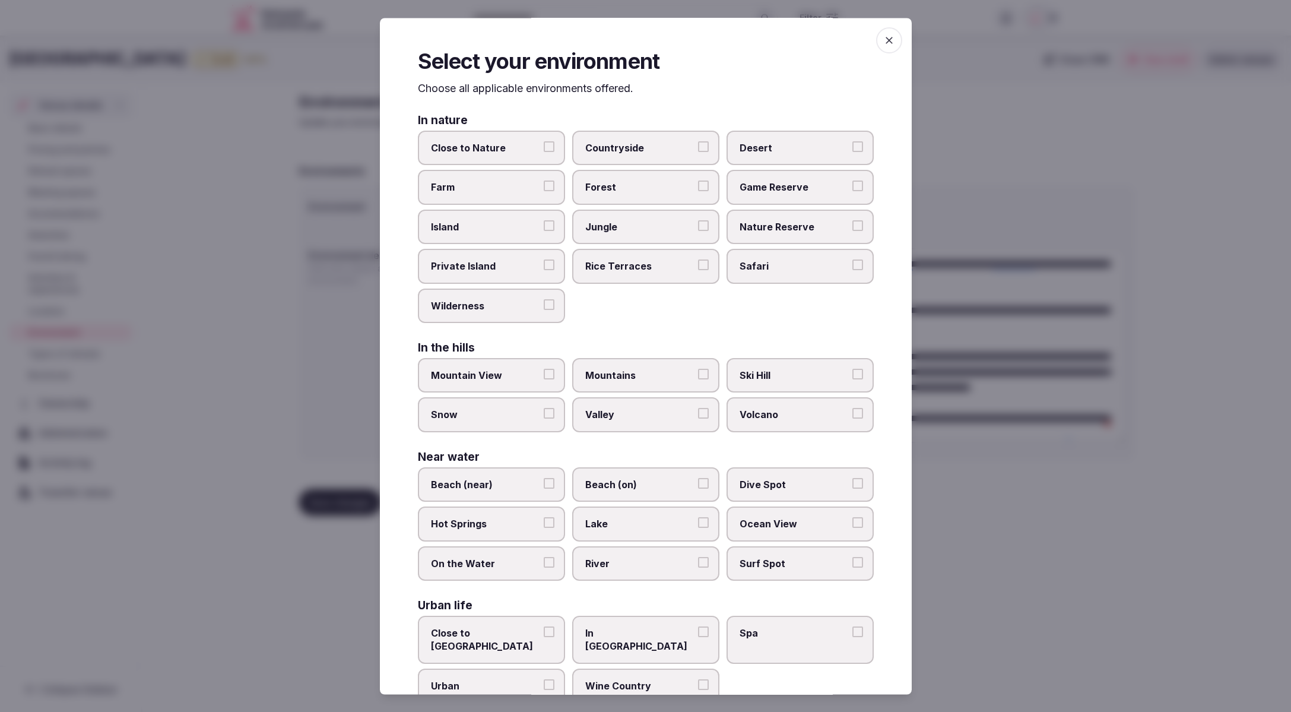
click at [631, 151] on span "Countryside" at bounding box center [639, 148] width 109 height 13
click at [698, 151] on button "Countryside" at bounding box center [703, 147] width 11 height 11
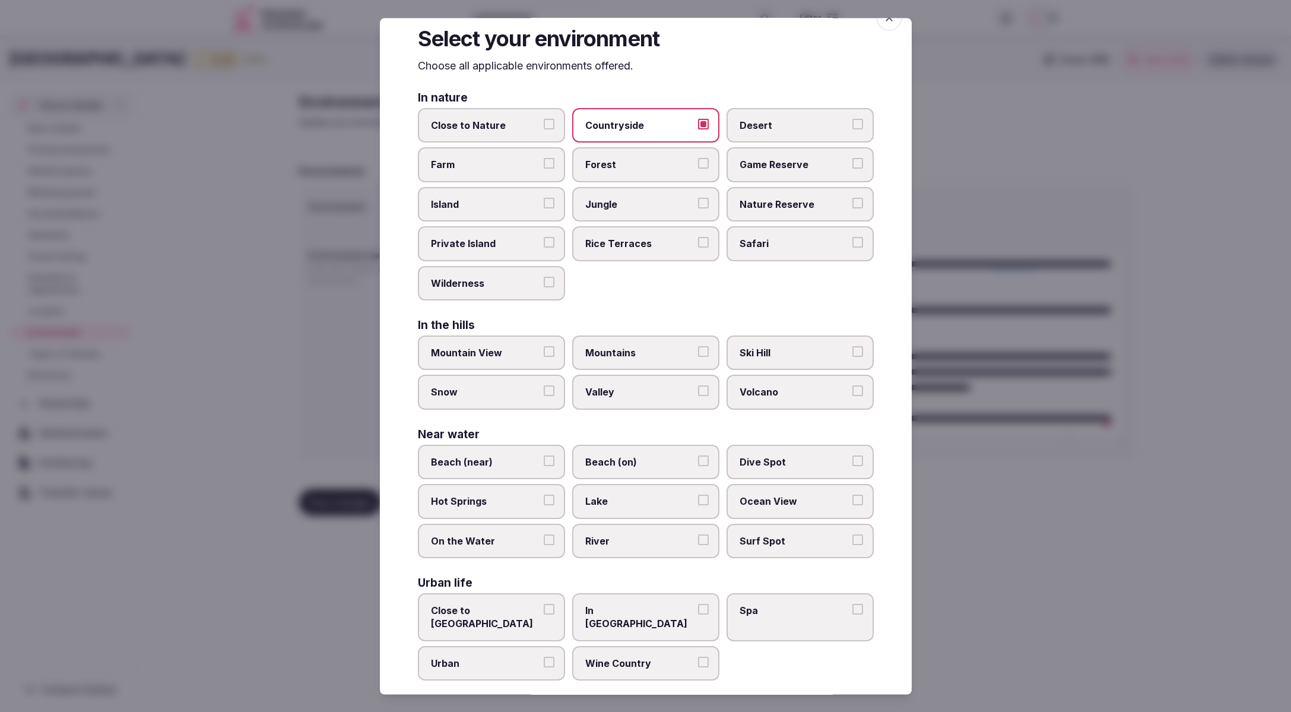
click at [655, 656] on span "Wine Country" at bounding box center [639, 662] width 109 height 13
click at [698, 656] on button "Wine Country" at bounding box center [703, 661] width 11 height 11
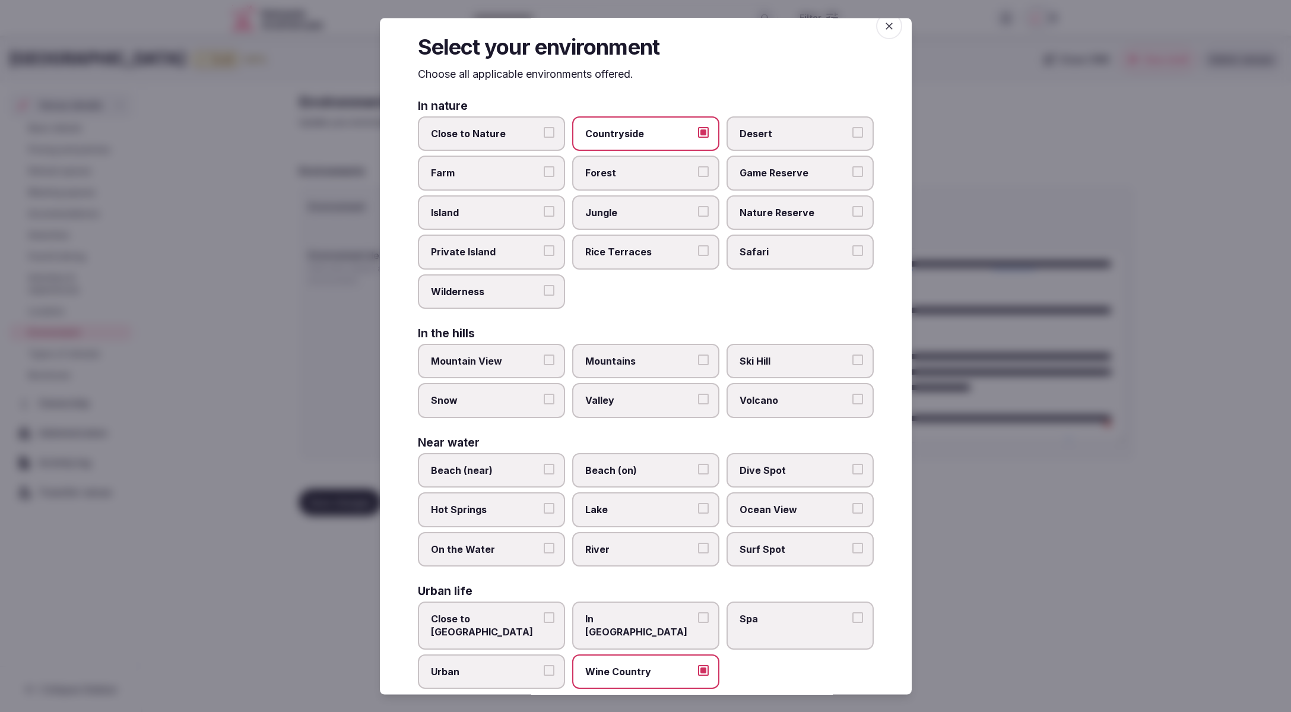
click at [513, 614] on span "Close to City Center" at bounding box center [485, 625] width 109 height 27
click at [544, 614] on button "Close to City Center" at bounding box center [549, 617] width 11 height 11
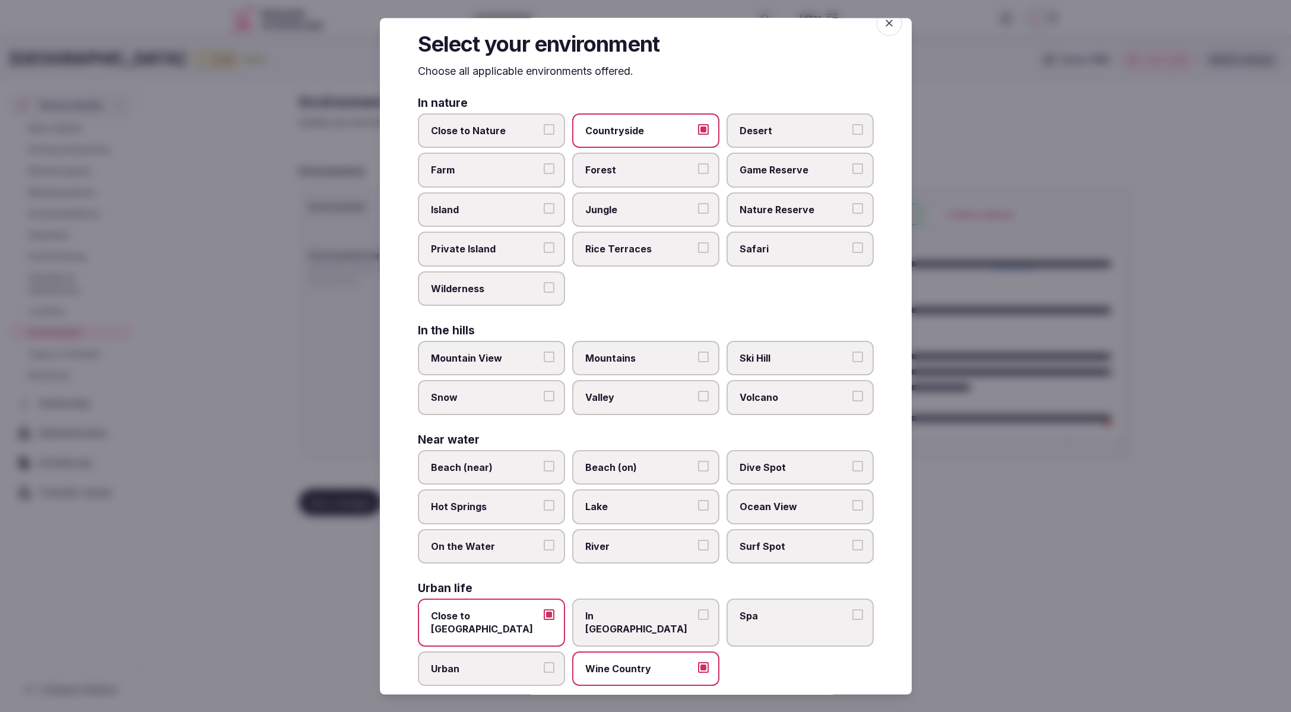
click at [913, 636] on div at bounding box center [645, 356] width 1291 height 712
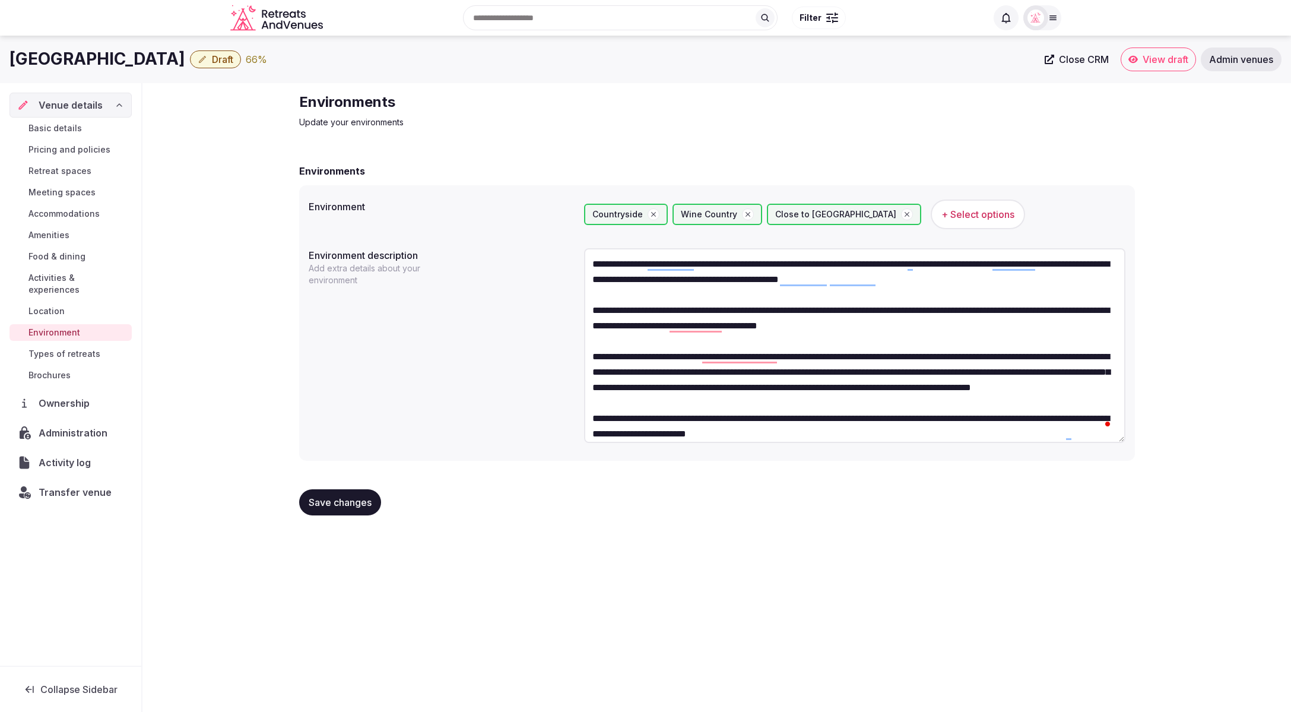
click at [335, 498] on span "Save changes" at bounding box center [340, 502] width 63 height 12
click at [903, 212] on icon "button" at bounding box center [907, 214] width 8 height 8
click at [348, 501] on span "Save changes" at bounding box center [340, 502] width 63 height 12
click at [63, 348] on span "Types of retreats" at bounding box center [64, 354] width 72 height 12
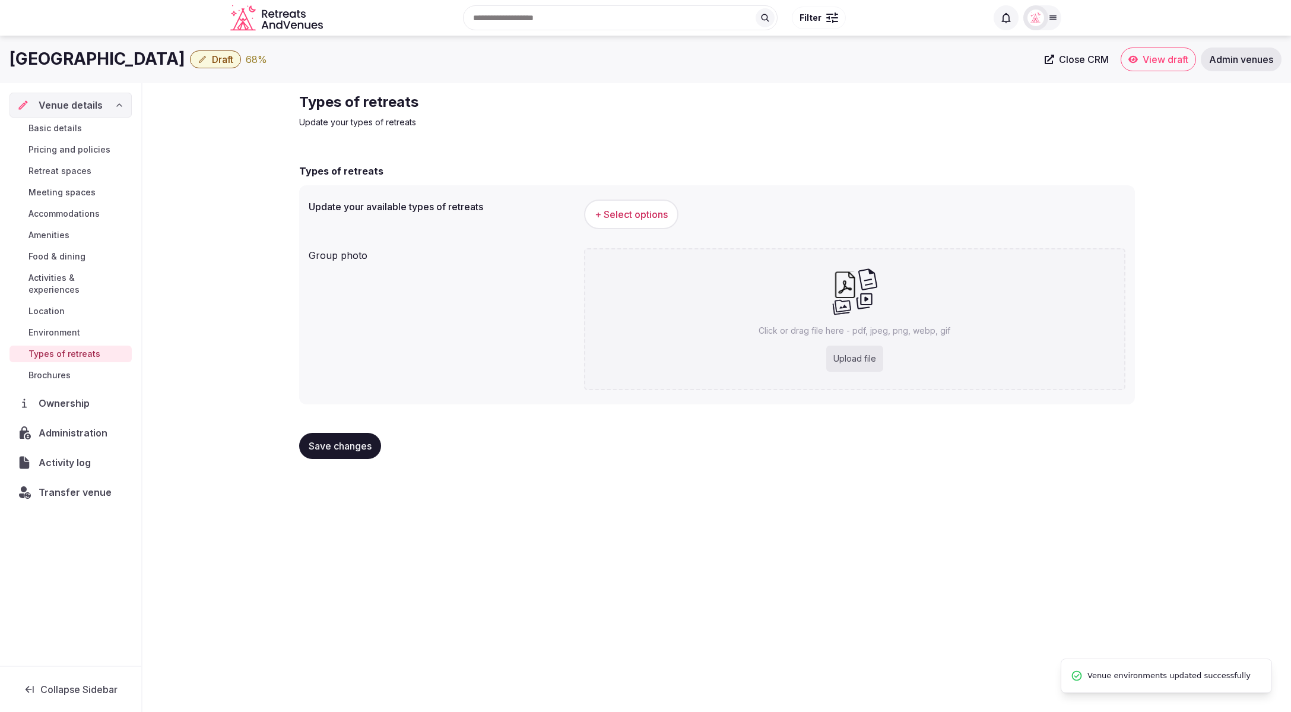
click at [642, 211] on span "+ Select options" at bounding box center [631, 214] width 73 height 13
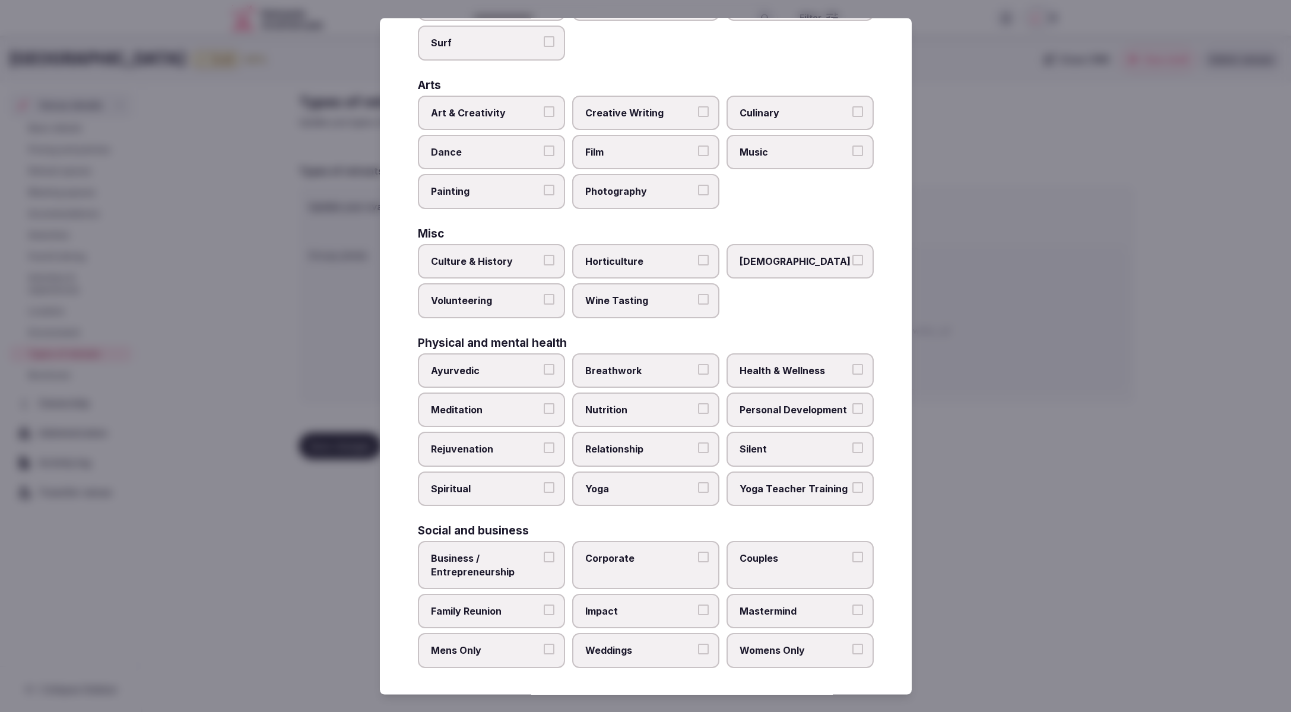
drag, startPoint x: 663, startPoint y: 643, endPoint x: 631, endPoint y: 552, distance: 96.7
click at [659, 640] on label "Weddings" at bounding box center [645, 650] width 147 height 34
click at [639, 545] on label "Corporate" at bounding box center [645, 565] width 147 height 48
click at [698, 552] on button "Corporate" at bounding box center [703, 557] width 11 height 11
click at [645, 659] on label "Weddings" at bounding box center [645, 650] width 147 height 34
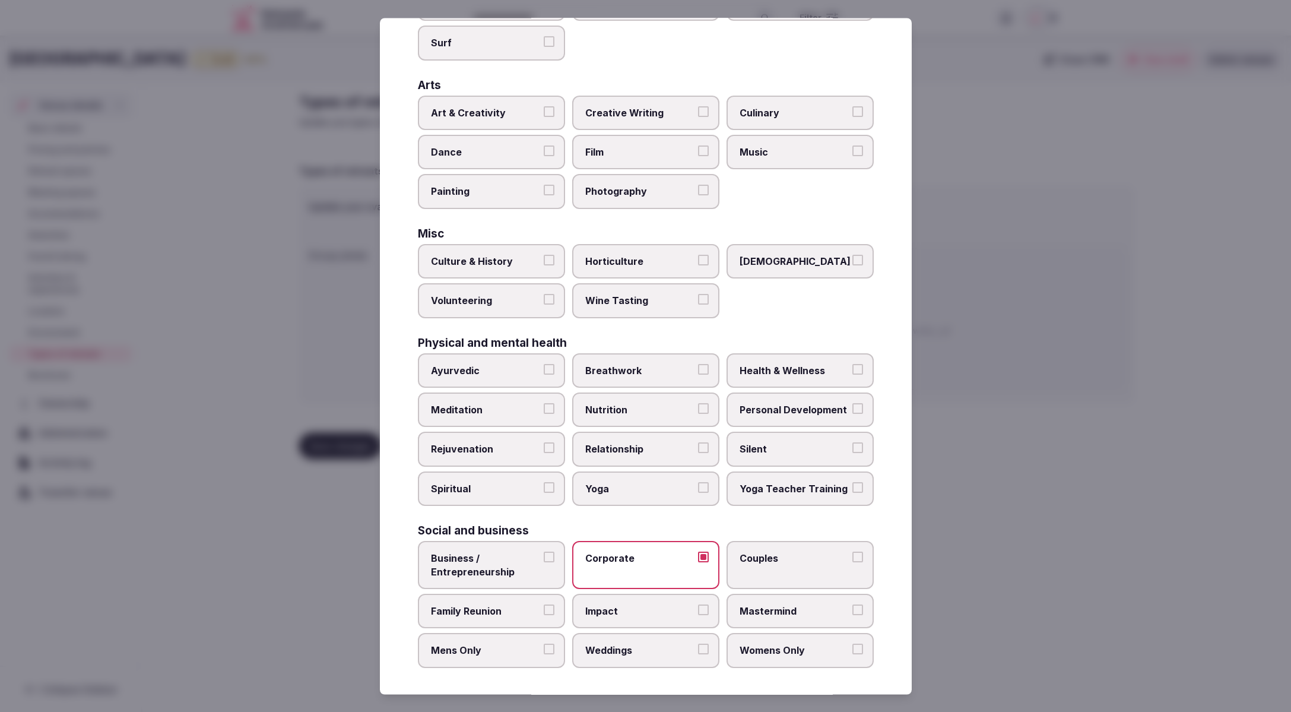
click at [698, 655] on button "Weddings" at bounding box center [703, 649] width 11 height 11
click at [495, 614] on span "Family Reunion" at bounding box center [485, 610] width 109 height 13
click at [544, 614] on button "Family Reunion" at bounding box center [549, 609] width 11 height 11
click at [498, 576] on span "Business / Entrepreneurship" at bounding box center [485, 565] width 109 height 27
click at [544, 563] on button "Business / Entrepreneurship" at bounding box center [549, 557] width 11 height 11
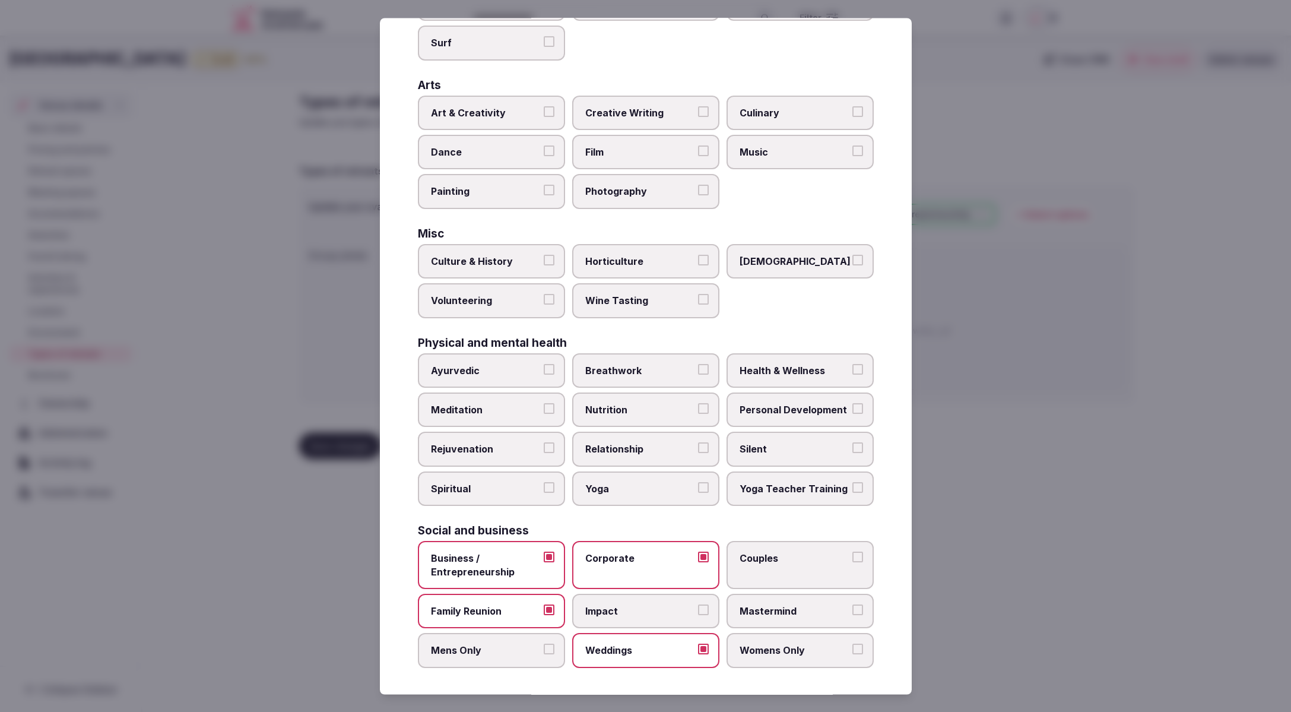
click at [636, 306] on label "Wine Tasting" at bounding box center [645, 301] width 147 height 34
click at [698, 305] on button "Wine Tasting" at bounding box center [703, 299] width 11 height 11
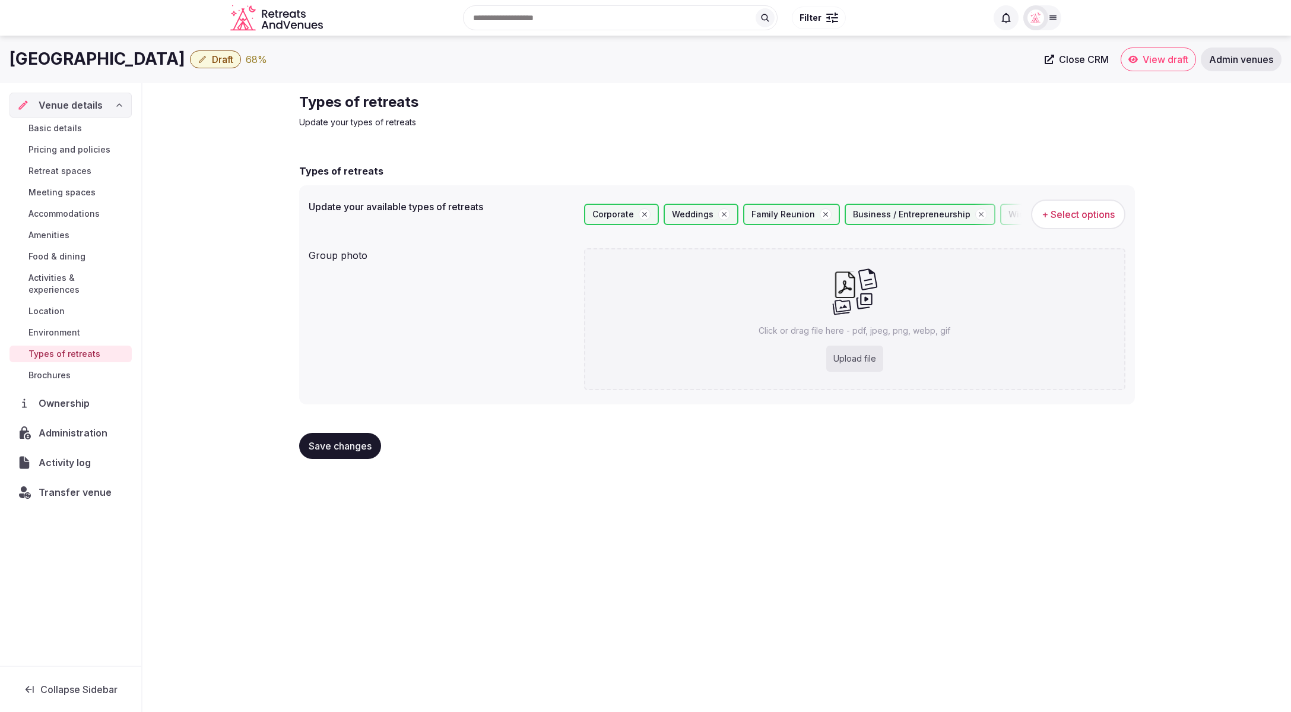
click at [838, 358] on div "Upload file" at bounding box center [854, 358] width 57 height 26
type input "**********"
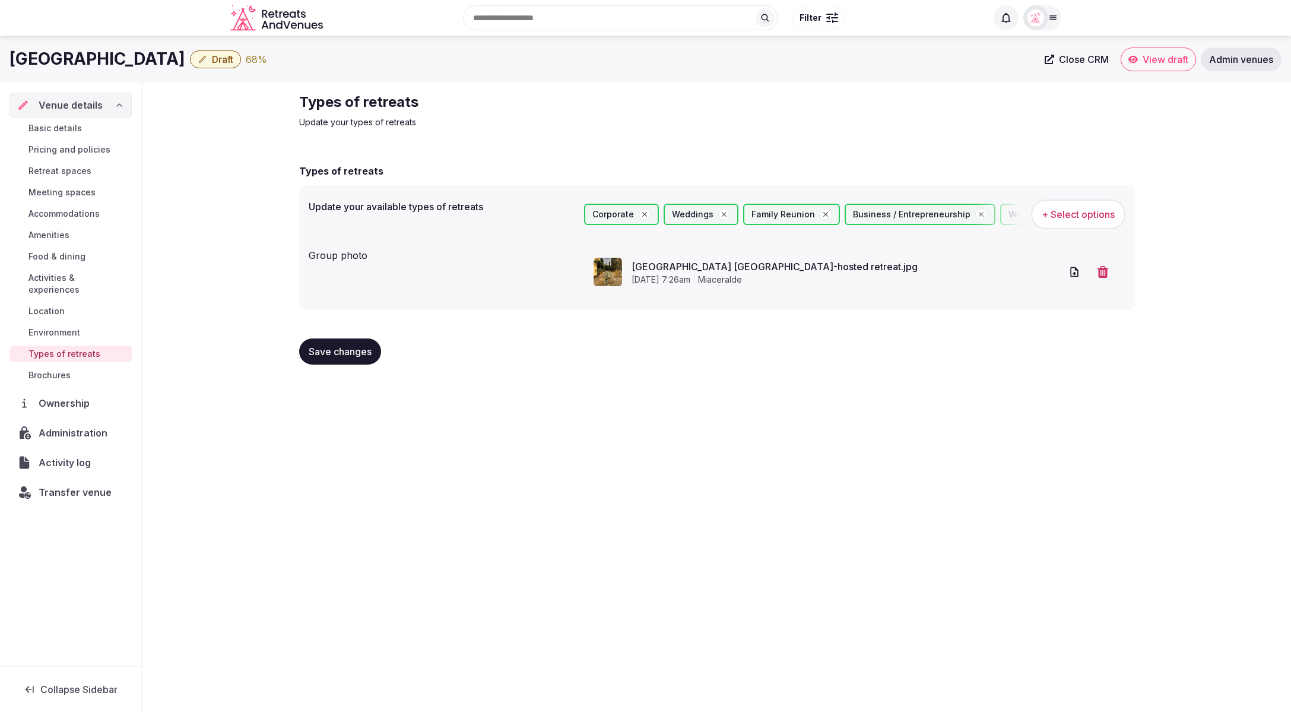
click at [334, 352] on span "Save changes" at bounding box center [340, 351] width 63 height 12
click at [1056, 24] on div at bounding box center [1042, 17] width 38 height 25
click at [1006, 151] on button "Client view" at bounding box center [1007, 151] width 24 height 14
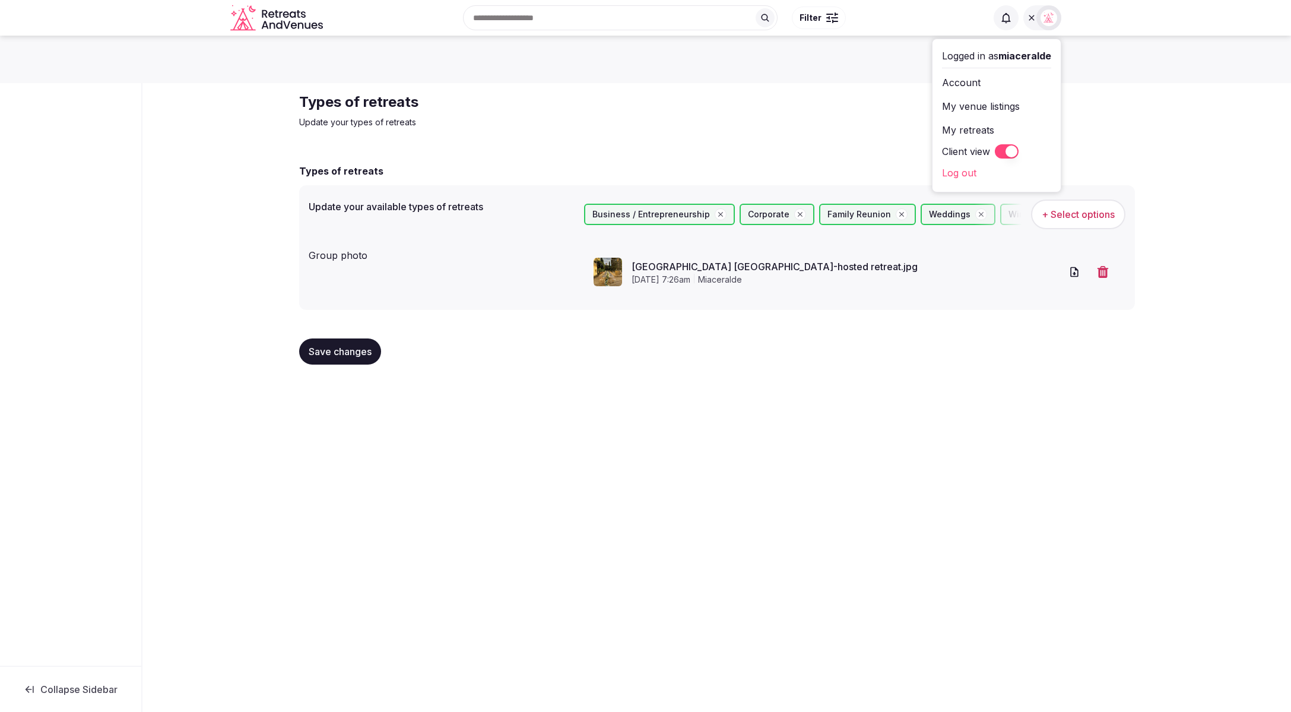
click at [751, 142] on div "Types of retreats Update your types of retreats Types of retreats Update your a…" at bounding box center [717, 233] width 855 height 300
click at [777, 366] on div "Save changes" at bounding box center [717, 351] width 836 height 45
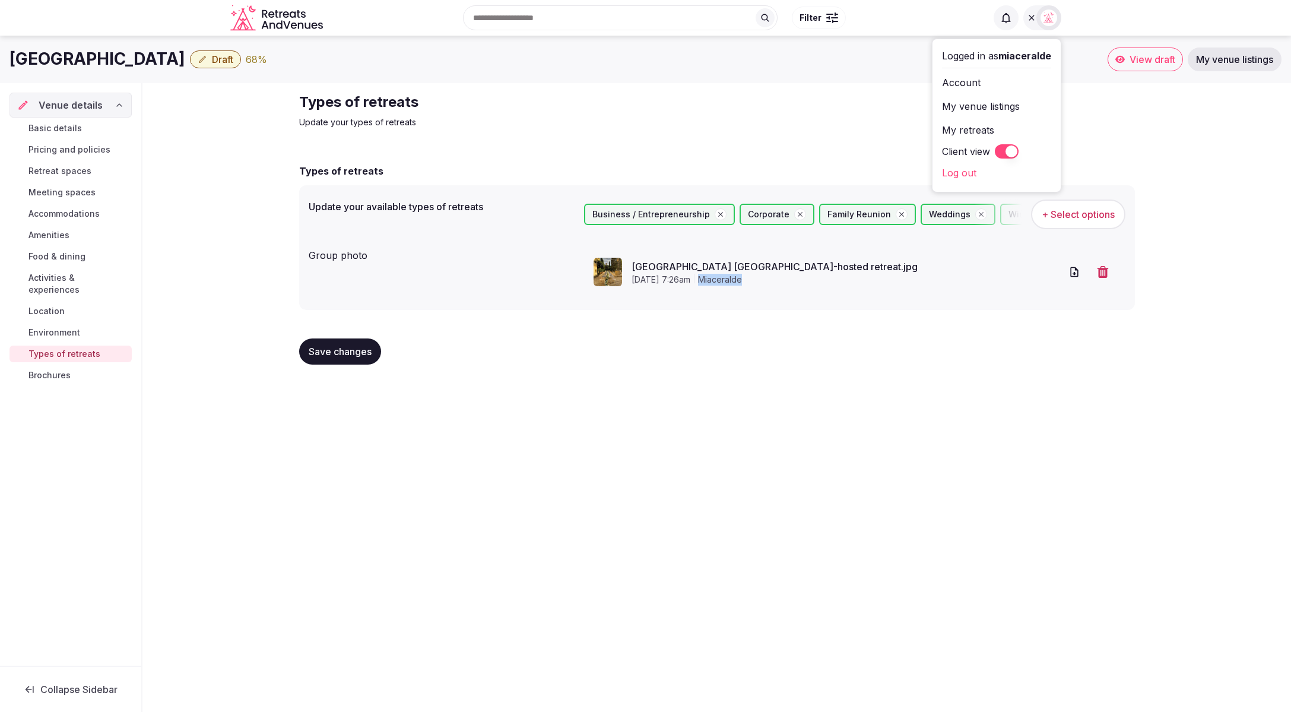
drag, startPoint x: 800, startPoint y: 281, endPoint x: 752, endPoint y: 281, distance: 48.1
click at [752, 281] on div "September 5th, 2025, 7:26am miaceralde" at bounding box center [846, 280] width 430 height 12
click at [885, 335] on div "Save changes" at bounding box center [717, 351] width 836 height 45
click at [1103, 274] on icon "button" at bounding box center [1103, 272] width 12 height 12
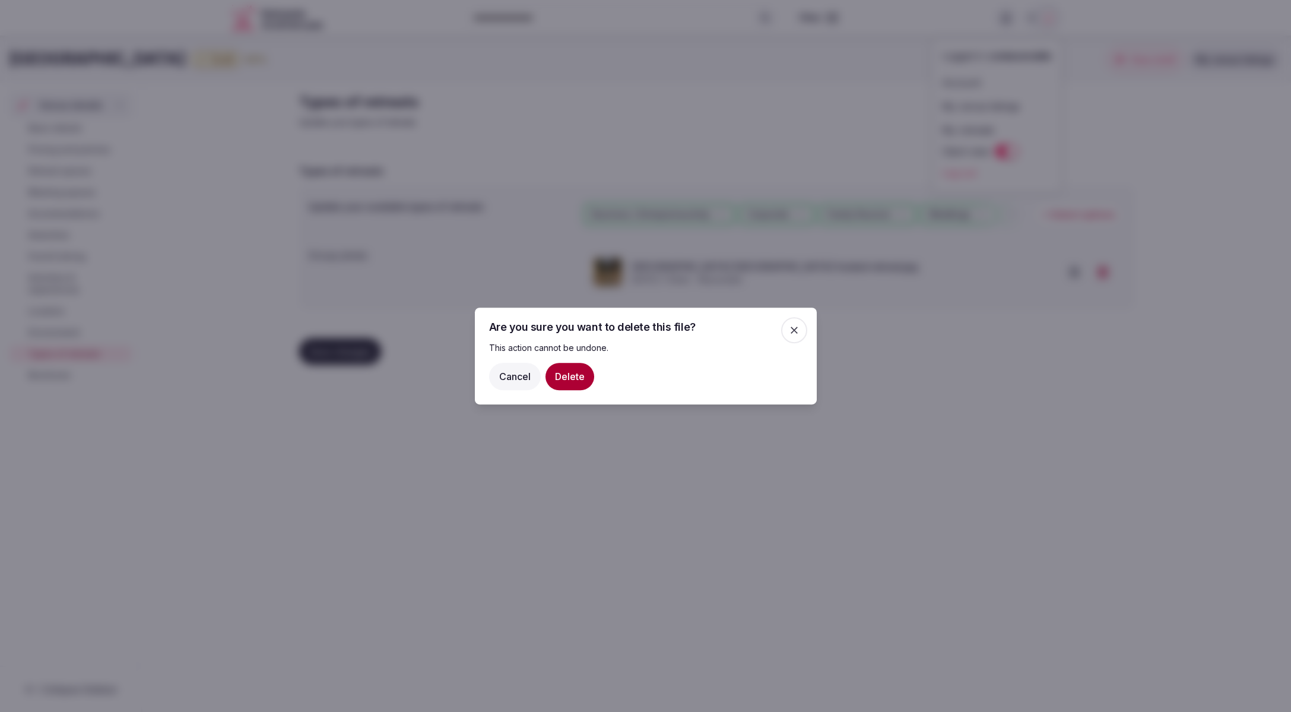
click at [789, 331] on icon "button" at bounding box center [794, 330] width 12 height 12
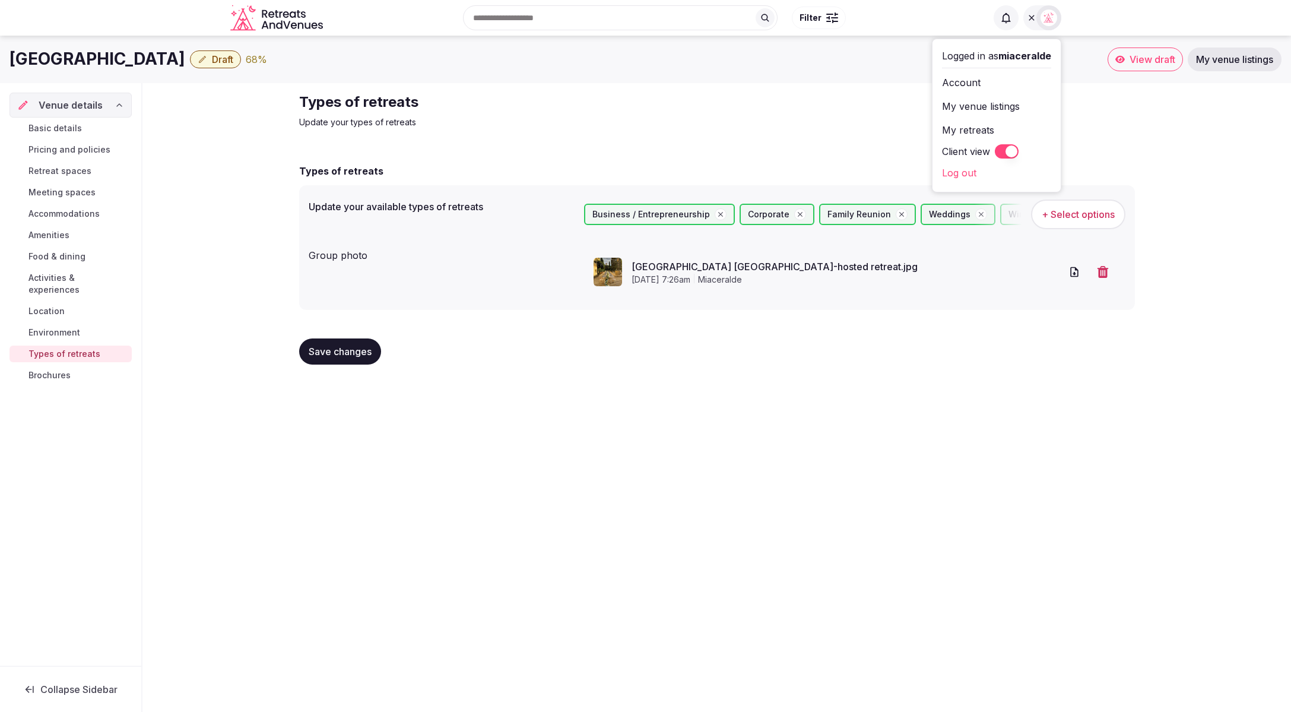
click at [1218, 194] on div "Types of retreats Update your types of retreats Types of retreats Update your a…" at bounding box center [716, 233] width 1148 height 300
click at [995, 153] on button "Client view" at bounding box center [1007, 151] width 24 height 14
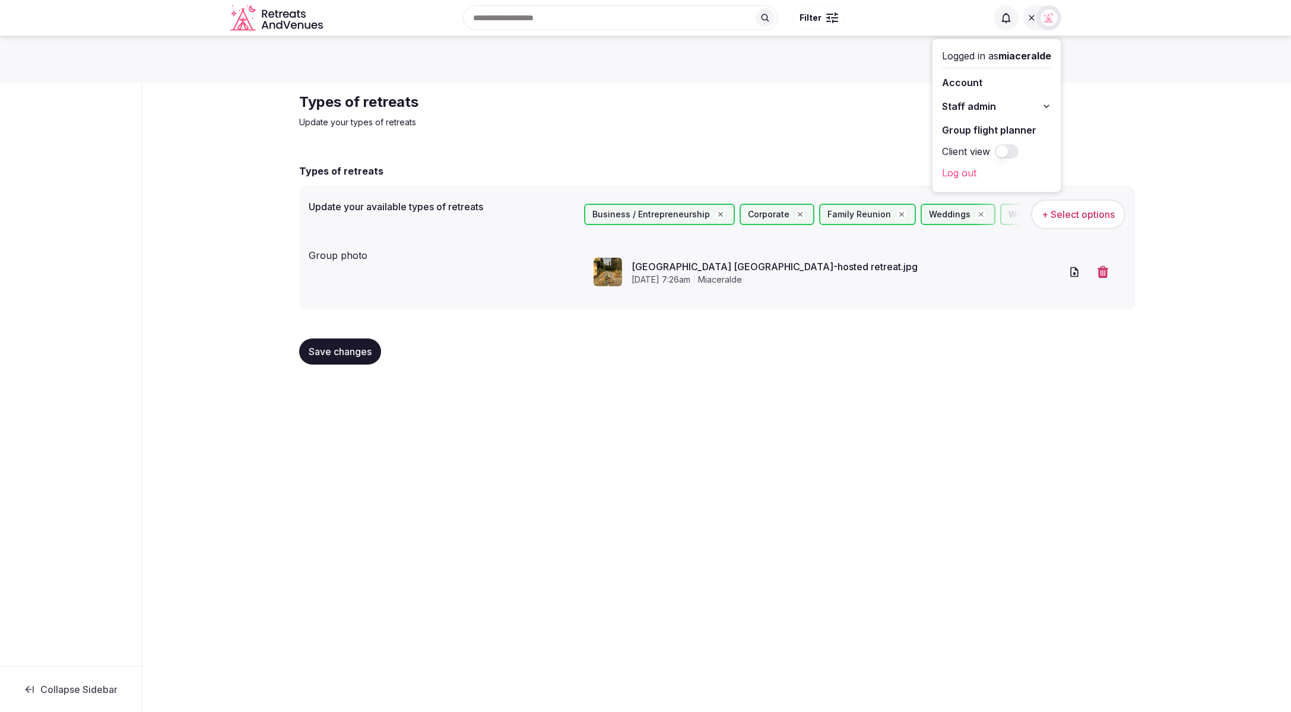
click at [1186, 227] on div "Types of retreats Update your types of retreats Types of retreats Update your a…" at bounding box center [716, 233] width 1148 height 300
click at [1046, 17] on img at bounding box center [1048, 17] width 17 height 17
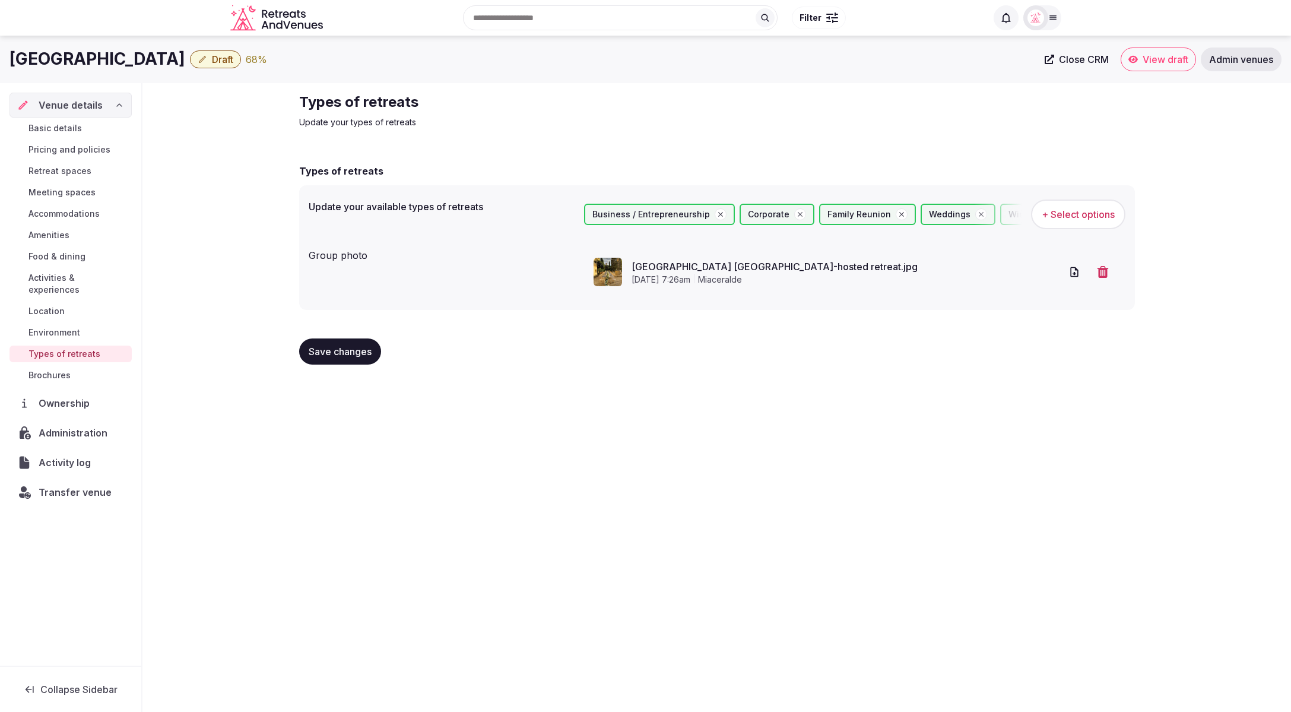
click at [1102, 274] on icon "button" at bounding box center [1103, 272] width 12 height 12
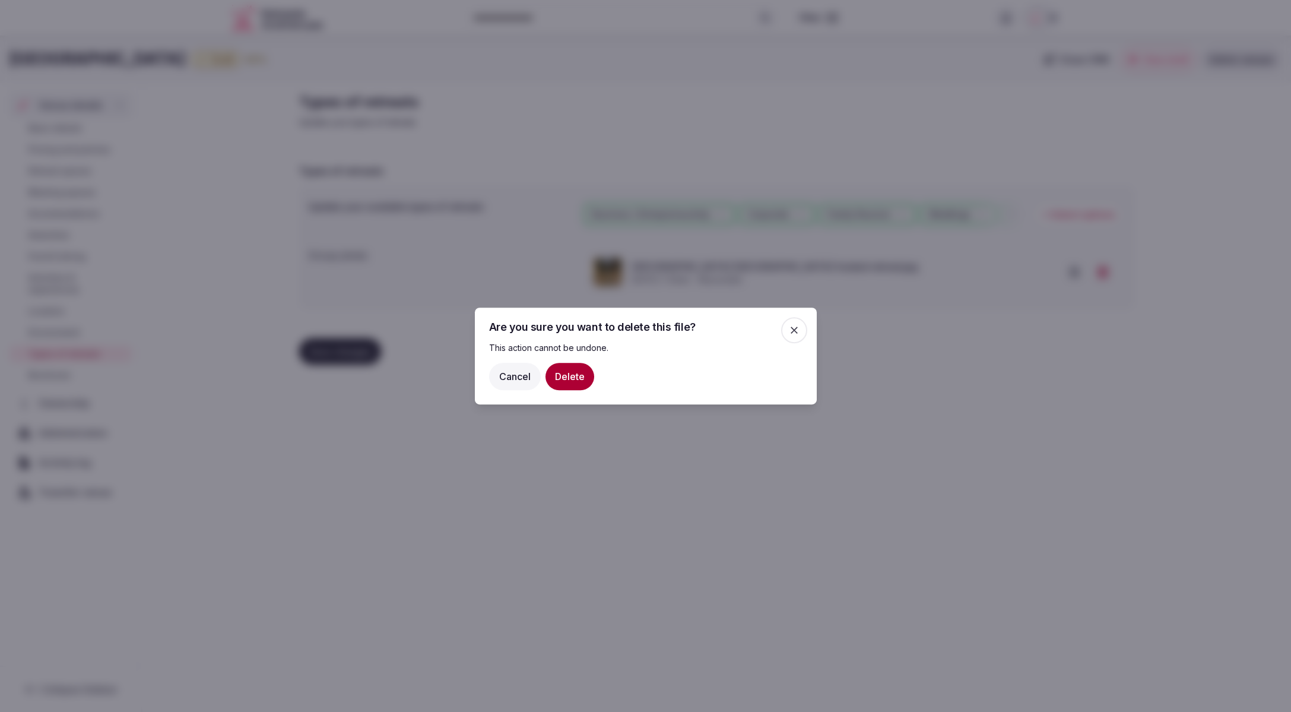
click at [568, 373] on button "Delete" at bounding box center [569, 376] width 49 height 27
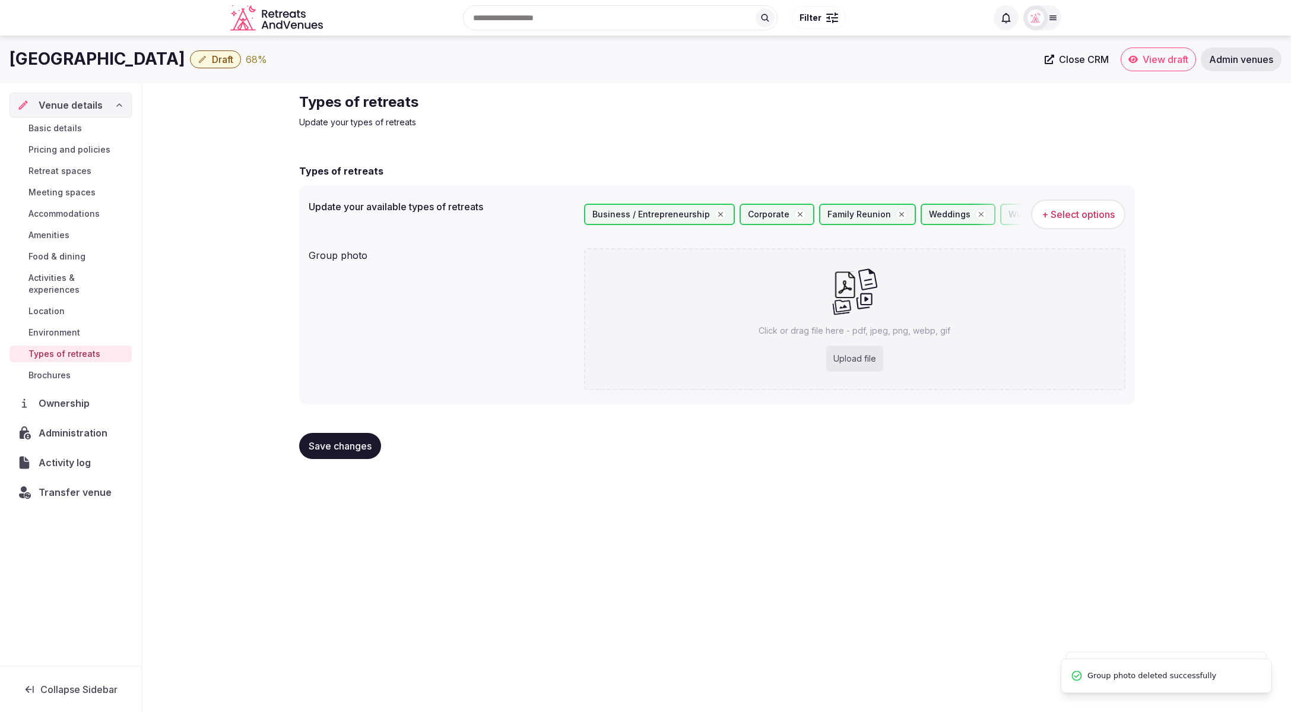
click at [840, 475] on div "Types of retreats Update your types of retreats Types of retreats Update your a…" at bounding box center [717, 280] width 855 height 395
click at [364, 444] on span "Save changes" at bounding box center [340, 446] width 63 height 12
click at [55, 236] on span "Amenities" at bounding box center [48, 235] width 41 height 12
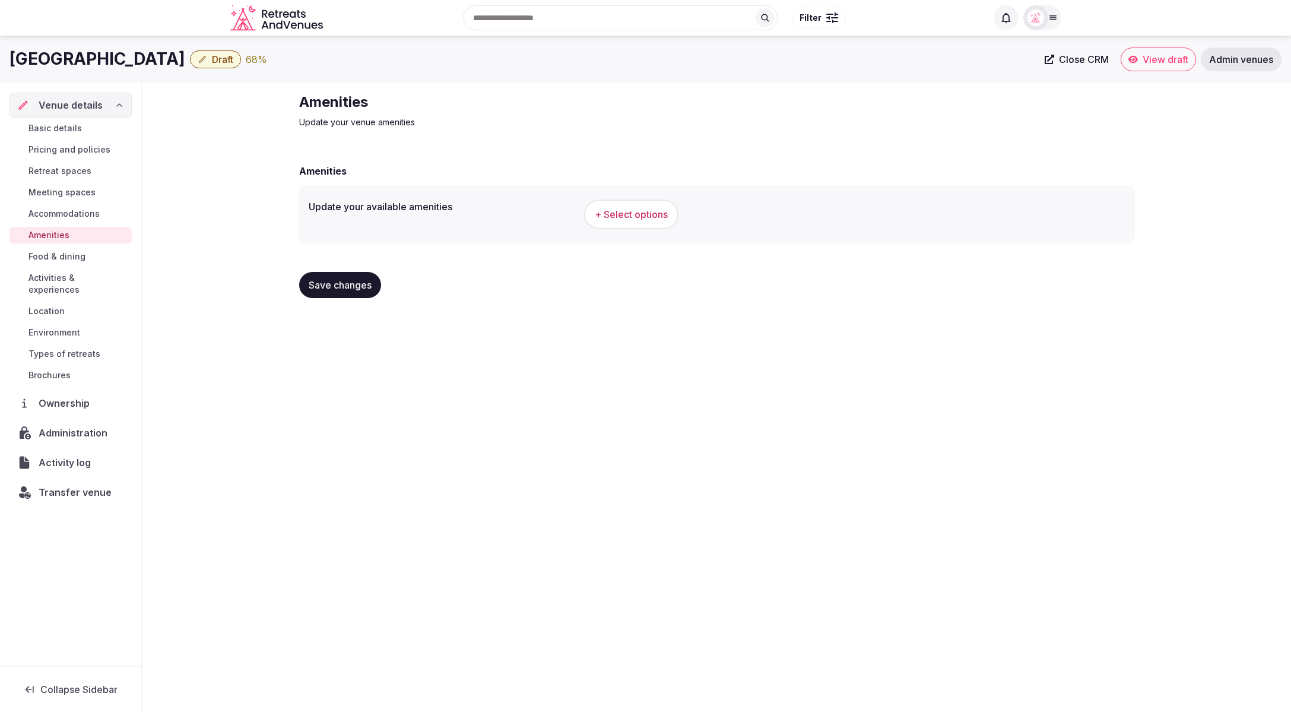
click at [618, 217] on span "+ Select options" at bounding box center [631, 214] width 73 height 13
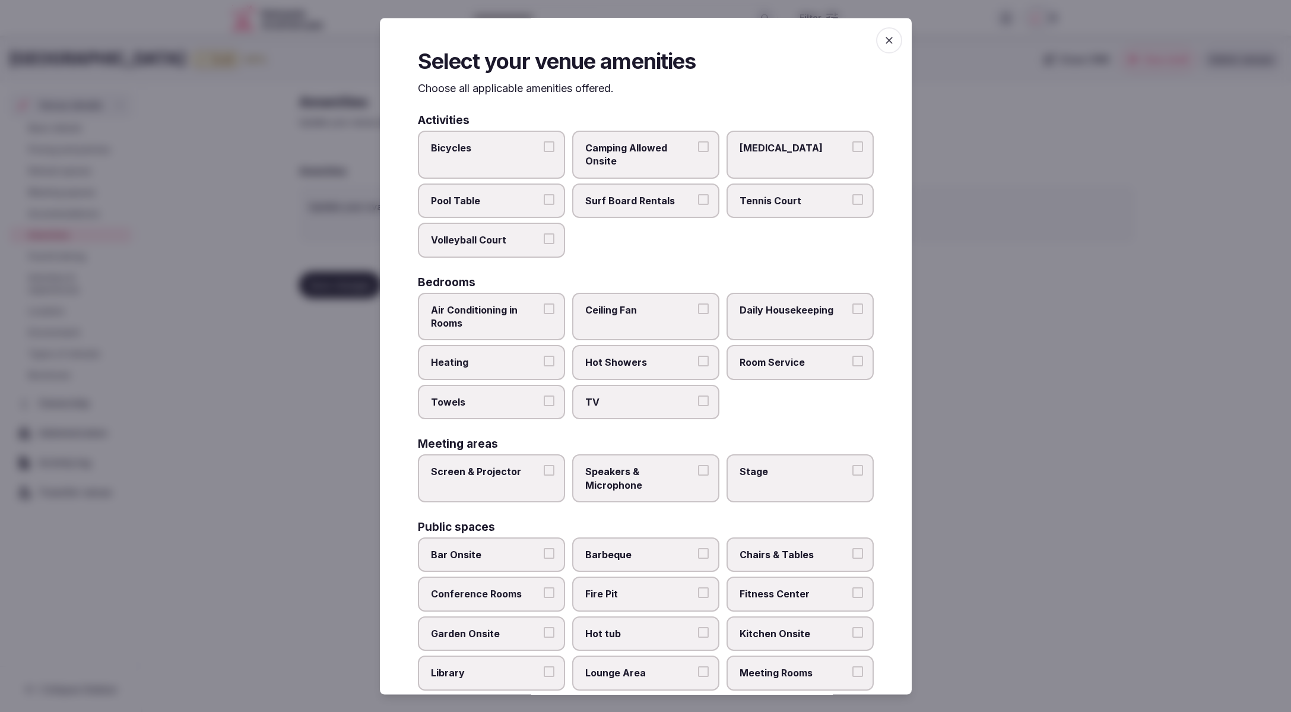
click at [466, 407] on span "Towels" at bounding box center [485, 401] width 109 height 13
click at [544, 406] on button "Towels" at bounding box center [549, 400] width 11 height 11
drag, startPoint x: 459, startPoint y: 366, endPoint x: 474, endPoint y: 330, distance: 39.4
click at [459, 366] on span "Heating" at bounding box center [485, 362] width 109 height 13
click at [544, 366] on button "Heating" at bounding box center [549, 361] width 11 height 11
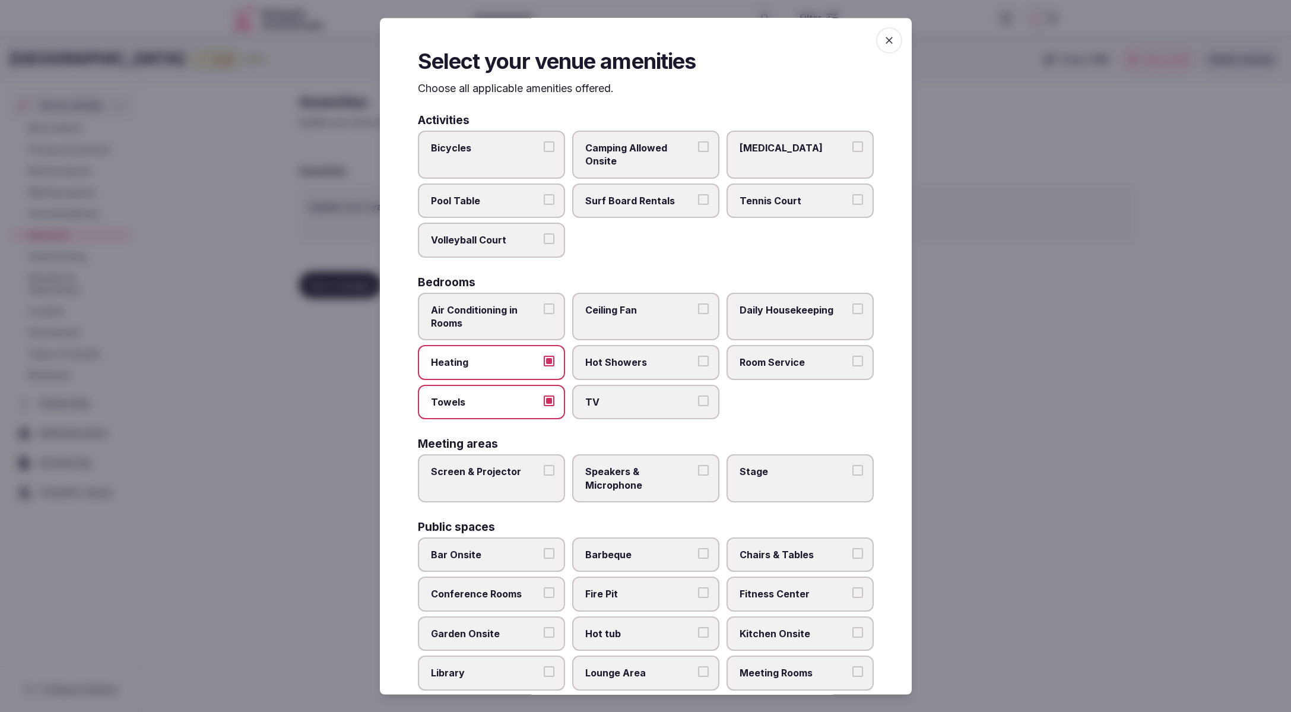
click at [475, 322] on span "Air Conditioning in Rooms" at bounding box center [485, 316] width 109 height 27
click at [544, 314] on button "Air Conditioning in Rooms" at bounding box center [549, 308] width 11 height 11
click at [574, 309] on label "Ceiling Fan" at bounding box center [645, 317] width 147 height 48
click at [698, 309] on button "Ceiling Fan" at bounding box center [703, 308] width 11 height 11
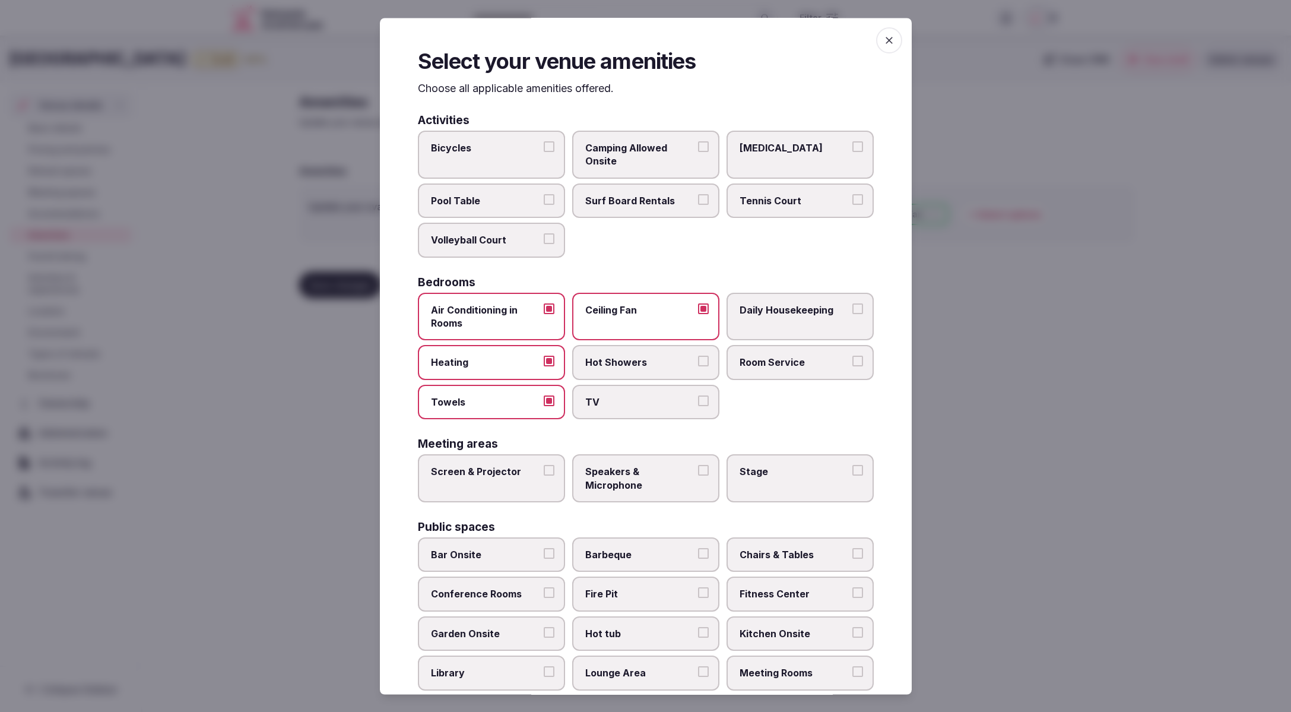
click at [582, 310] on label "Ceiling Fan" at bounding box center [645, 317] width 147 height 48
click at [698, 310] on button "Ceiling Fan" at bounding box center [703, 308] width 11 height 11
drag, startPoint x: 592, startPoint y: 395, endPoint x: 583, endPoint y: 396, distance: 8.9
click at [591, 396] on span "TV" at bounding box center [639, 401] width 109 height 13
click at [698, 396] on button "TV" at bounding box center [703, 400] width 11 height 11
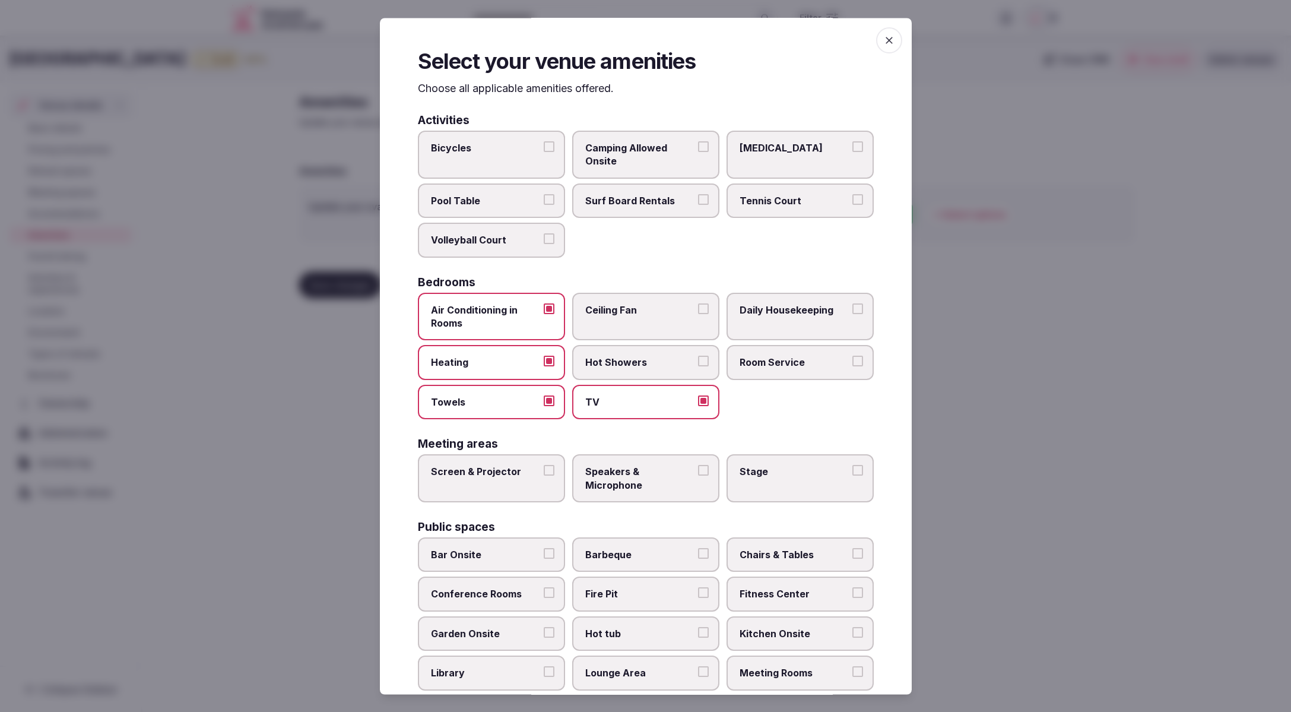
click at [611, 377] on label "Hot Showers" at bounding box center [645, 362] width 147 height 34
click at [698, 367] on button "Hot Showers" at bounding box center [703, 361] width 11 height 11
drag, startPoint x: 809, startPoint y: 371, endPoint x: 806, endPoint y: 364, distance: 6.9
click at [809, 370] on label "Room Service" at bounding box center [799, 362] width 147 height 34
click at [852, 367] on button "Room Service" at bounding box center [857, 361] width 11 height 11
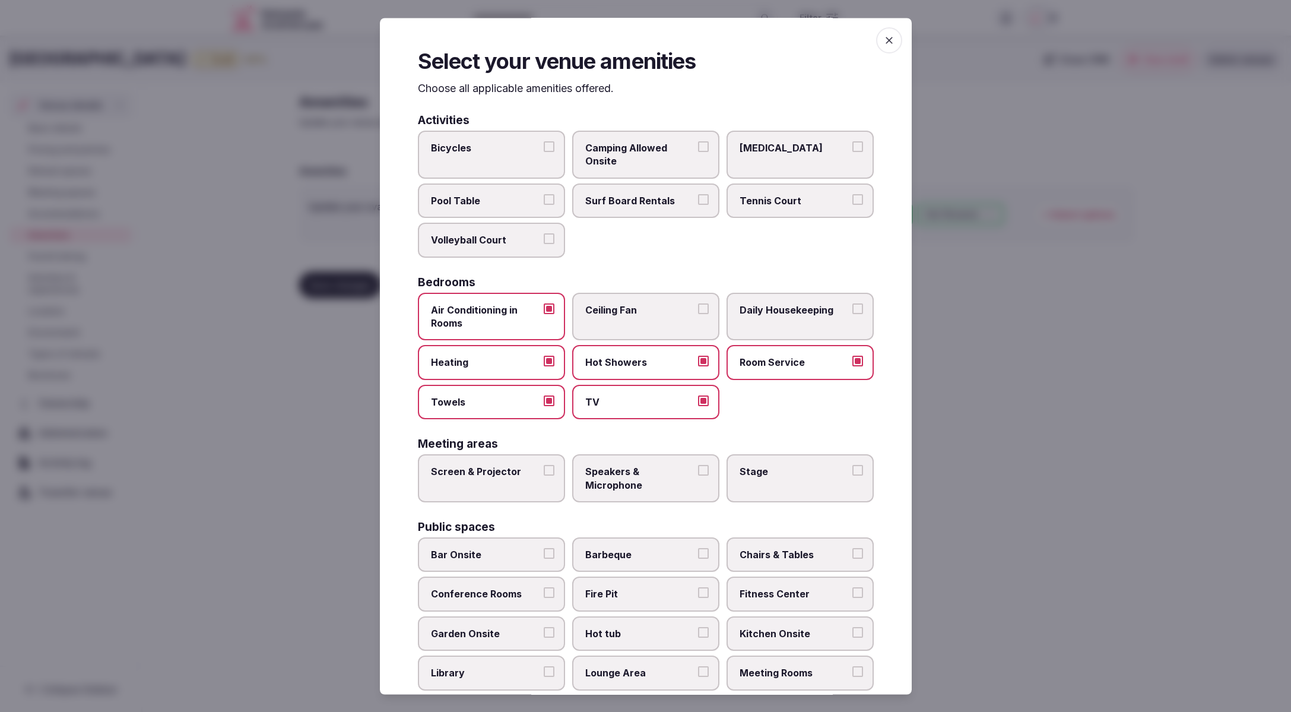
click at [805, 322] on label "Daily Housekeeping" at bounding box center [799, 317] width 147 height 48
click at [852, 314] on button "Daily Housekeeping" at bounding box center [857, 308] width 11 height 11
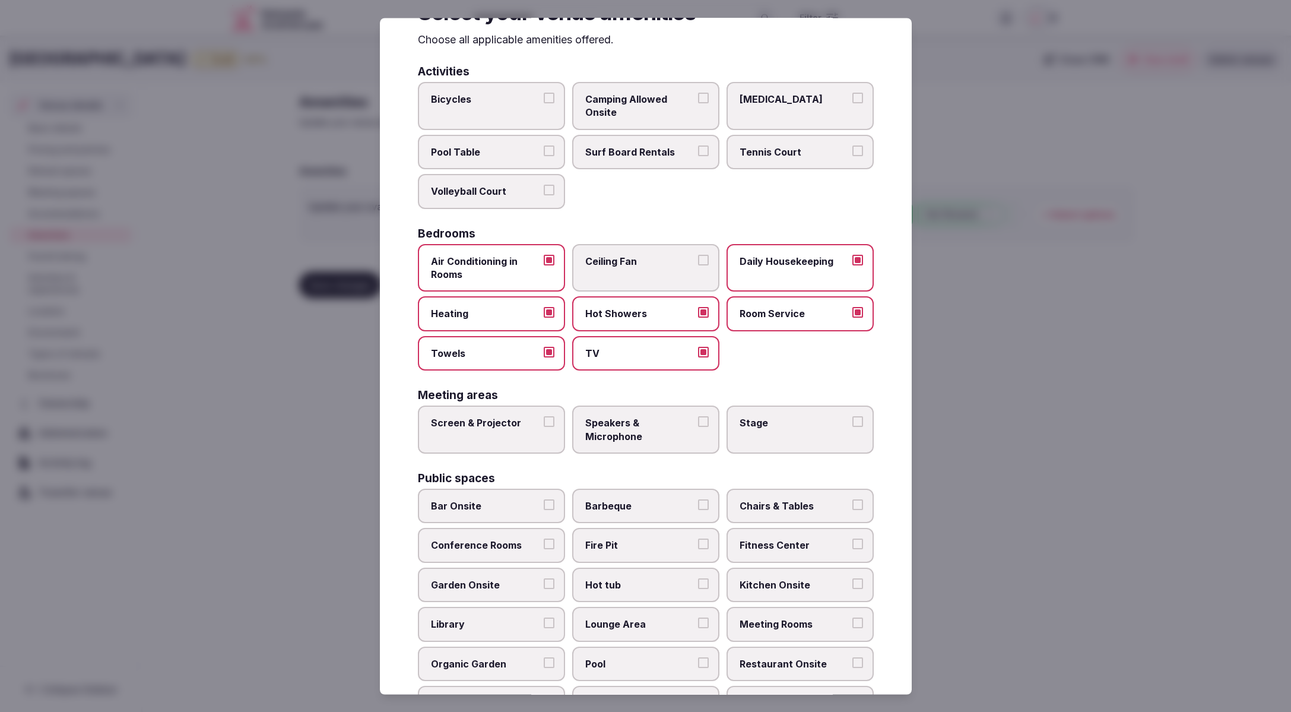
click at [506, 427] on span "Screen & Projector" at bounding box center [485, 423] width 109 height 13
click at [544, 427] on button "Screen & Projector" at bounding box center [549, 422] width 11 height 11
click at [647, 439] on span "Speakers & Microphone" at bounding box center [639, 430] width 109 height 27
click at [698, 427] on button "Speakers & Microphone" at bounding box center [703, 422] width 11 height 11
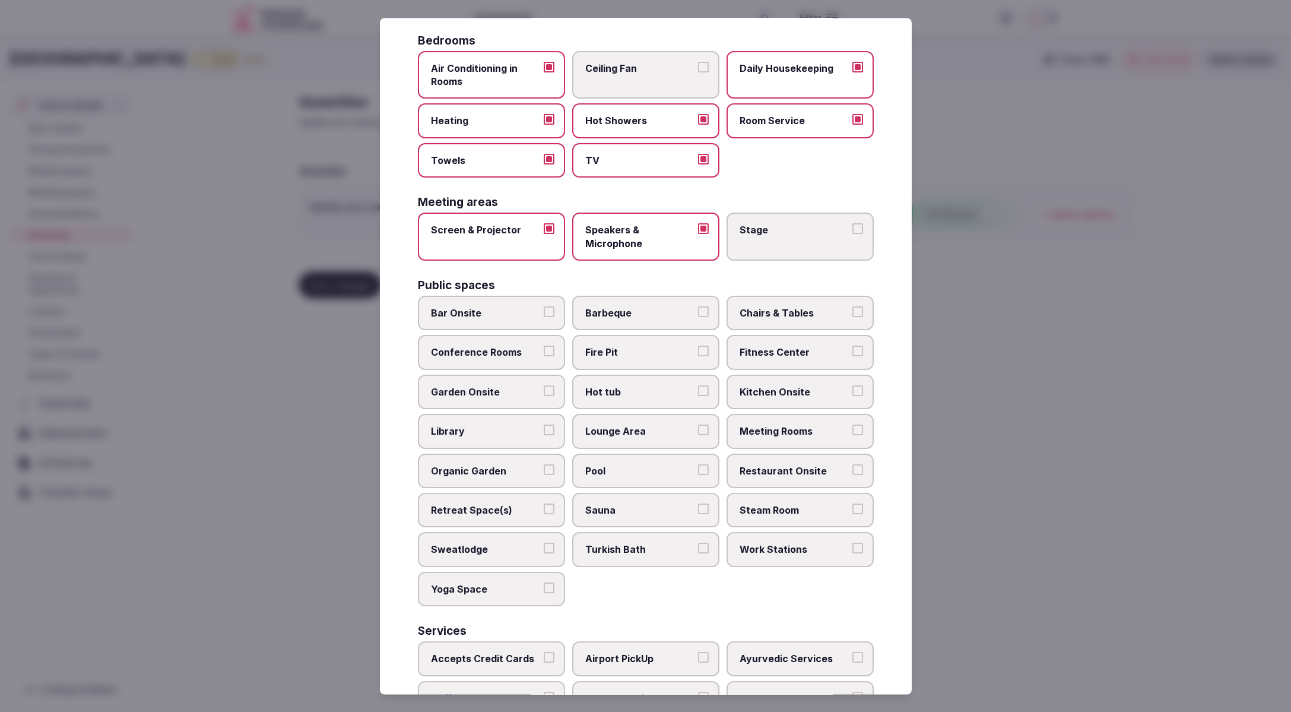
scroll to position [243, 0]
click at [474, 392] on span "Garden Onsite" at bounding box center [485, 389] width 109 height 13
click at [544, 392] on button "Garden Onsite" at bounding box center [549, 388] width 11 height 11
click at [820, 429] on span "Meeting Rooms" at bounding box center [793, 429] width 109 height 13
click at [852, 429] on button "Meeting Rooms" at bounding box center [857, 428] width 11 height 11
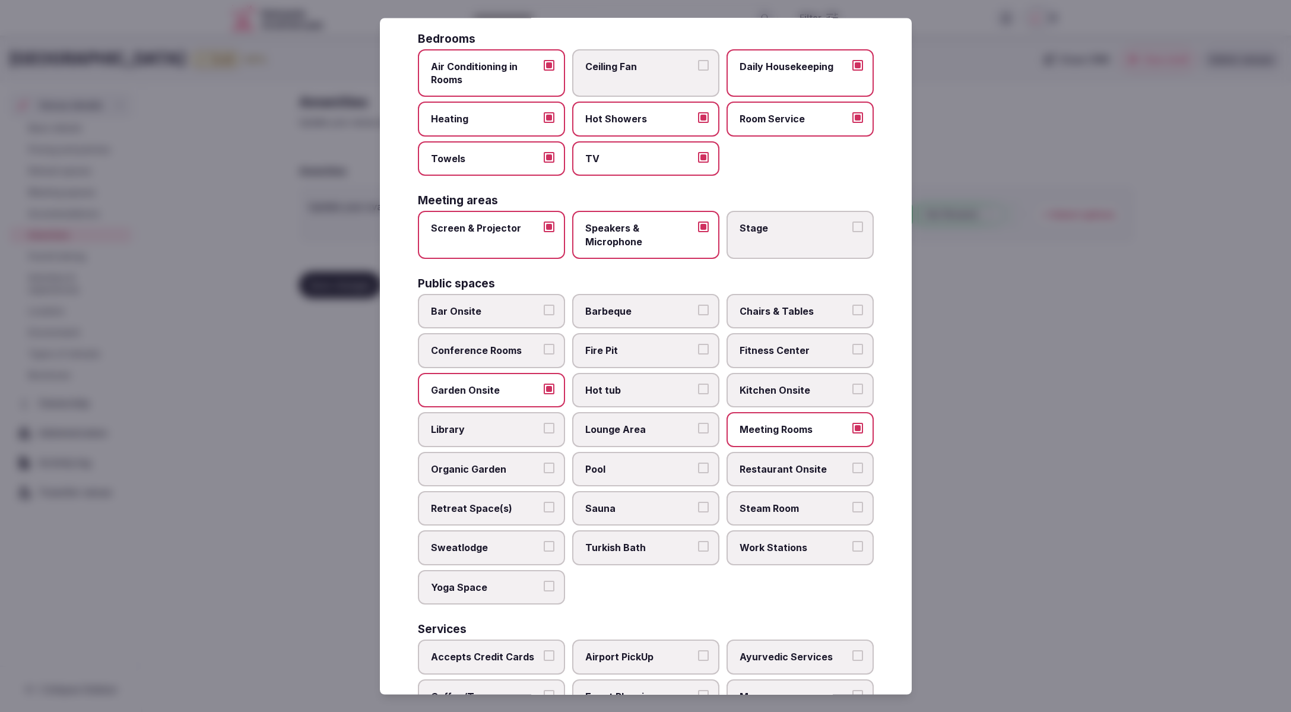
click at [787, 466] on span "Restaurant Onsite" at bounding box center [793, 468] width 109 height 13
click at [852, 466] on button "Restaurant Onsite" at bounding box center [857, 467] width 11 height 11
click at [649, 438] on label "Lounge Area" at bounding box center [645, 429] width 147 height 34
click at [698, 434] on button "Lounge Area" at bounding box center [703, 428] width 11 height 11
click at [793, 301] on label "Chairs & Tables" at bounding box center [799, 311] width 147 height 34
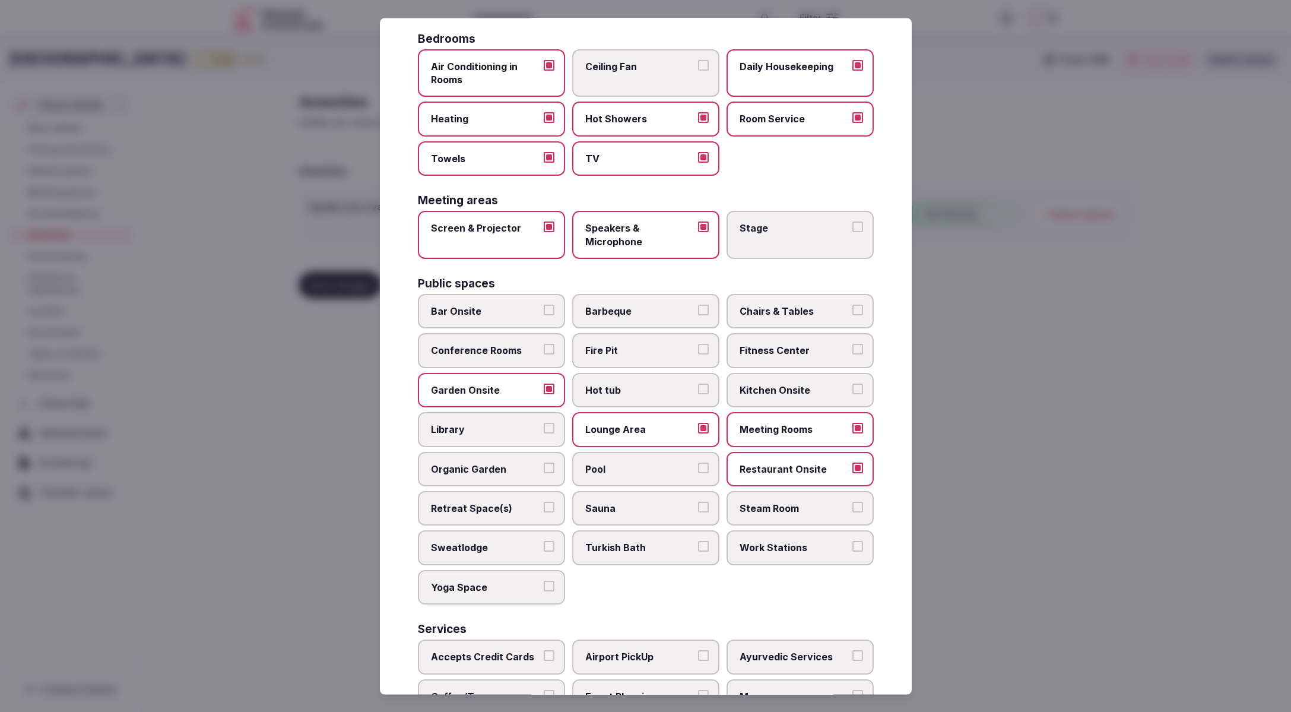
click at [852, 304] on button "Chairs & Tables" at bounding box center [857, 309] width 11 height 11
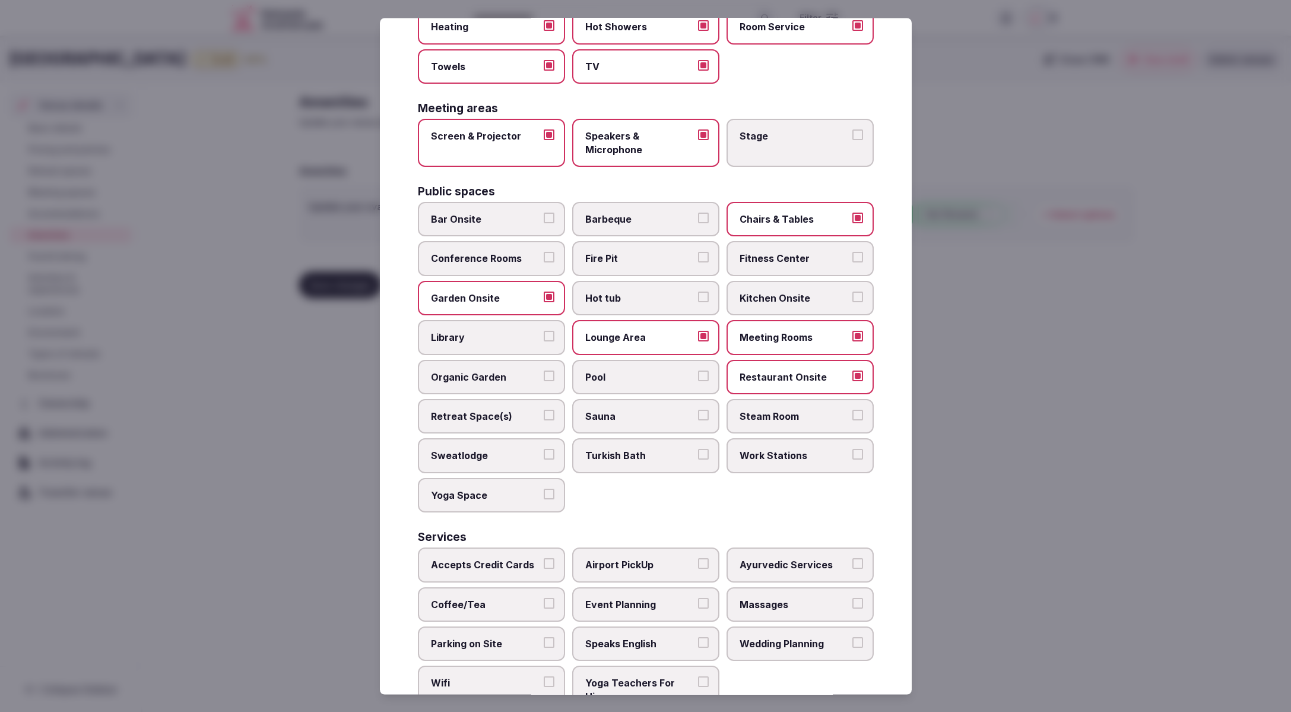
scroll to position [367, 0]
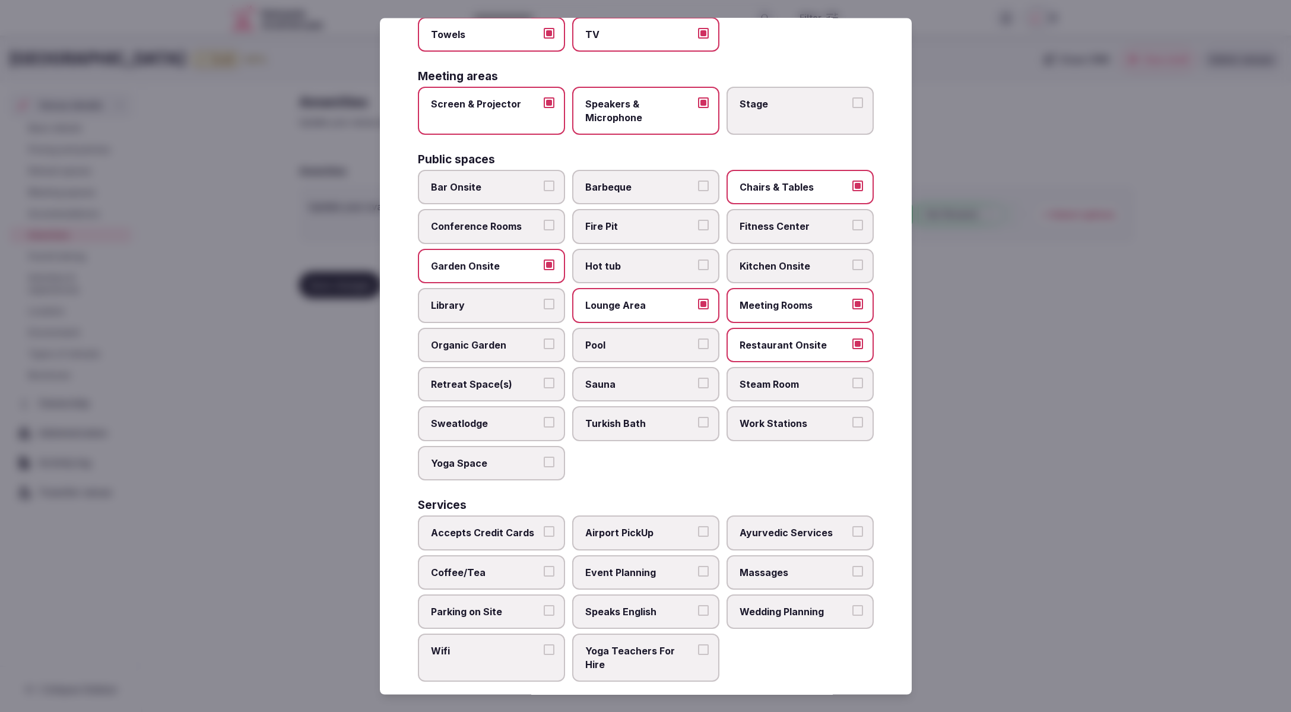
click at [485, 542] on label "Accepts Credit Cards" at bounding box center [491, 533] width 147 height 34
click at [544, 537] on button "Accepts Credit Cards" at bounding box center [549, 531] width 11 height 11
drag, startPoint x: 483, startPoint y: 564, endPoint x: 485, endPoint y: 582, distance: 17.3
click at [483, 566] on span "Coffee/Tea" at bounding box center [485, 572] width 109 height 13
click at [544, 566] on button "Coffee/Tea" at bounding box center [549, 571] width 11 height 11
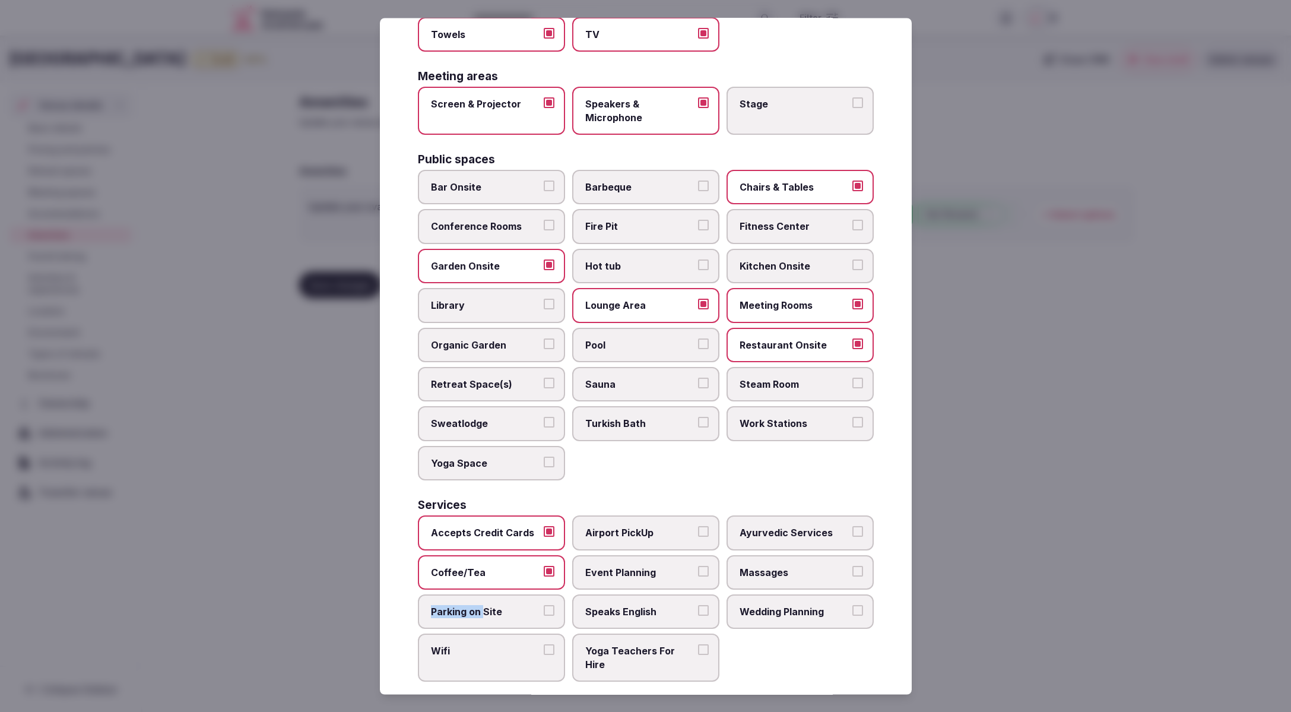
click at [485, 605] on span "Parking on Site" at bounding box center [485, 611] width 109 height 13
click at [518, 611] on span "Parking on Site" at bounding box center [485, 611] width 109 height 13
click at [544, 611] on button "Parking on Site" at bounding box center [549, 610] width 11 height 11
click at [487, 652] on span "Wifi" at bounding box center [485, 650] width 109 height 13
click at [544, 652] on button "Wifi" at bounding box center [549, 649] width 11 height 11
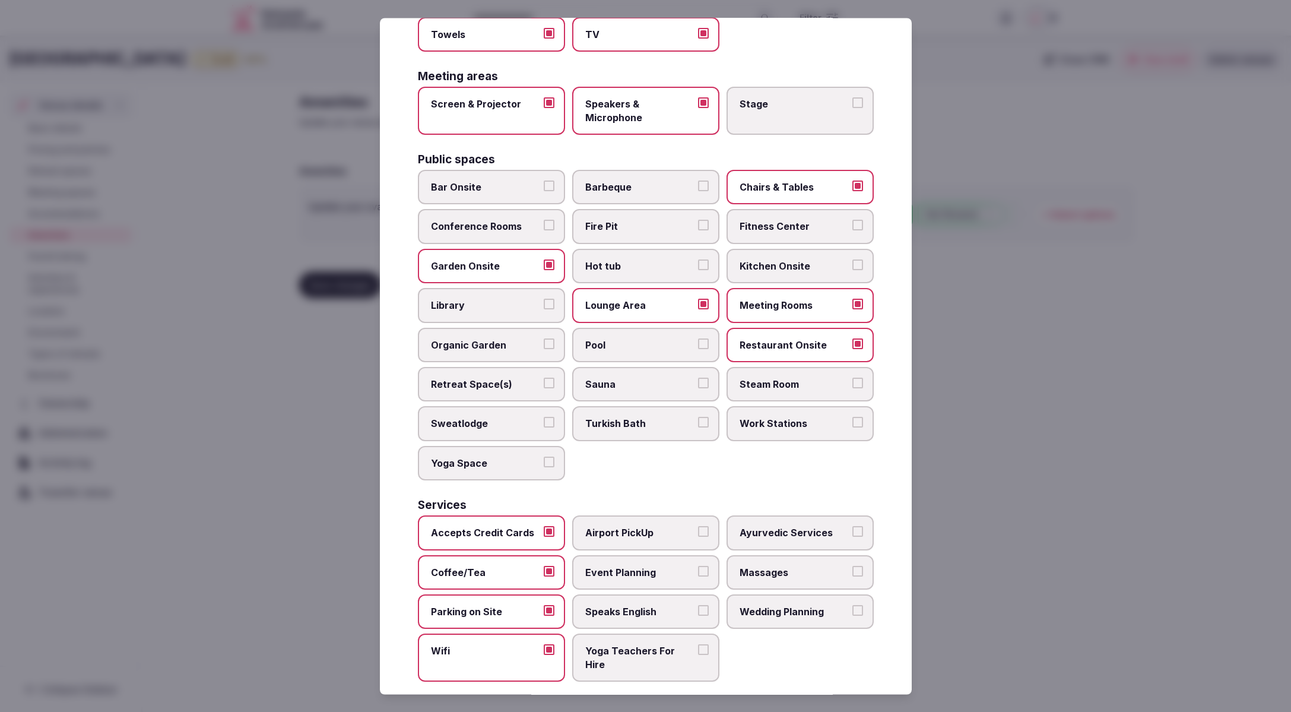
click at [631, 575] on span "Event Planning" at bounding box center [639, 572] width 109 height 13
click at [698, 575] on button "Event Planning" at bounding box center [703, 571] width 11 height 11
click at [641, 612] on span "Speaks English" at bounding box center [639, 611] width 109 height 13
click at [698, 612] on button "Speaks English" at bounding box center [703, 610] width 11 height 11
click at [802, 611] on span "Wedding Planning" at bounding box center [793, 611] width 109 height 13
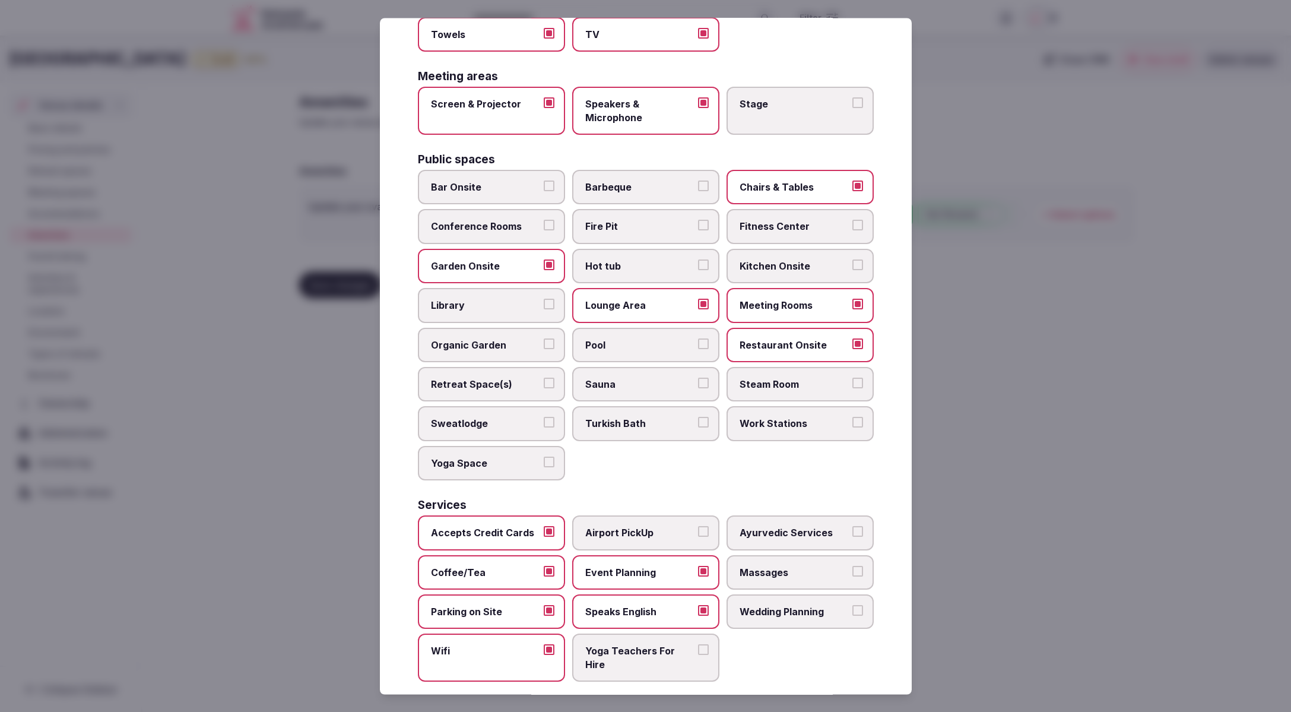
click at [852, 611] on button "Wedding Planning" at bounding box center [857, 610] width 11 height 11
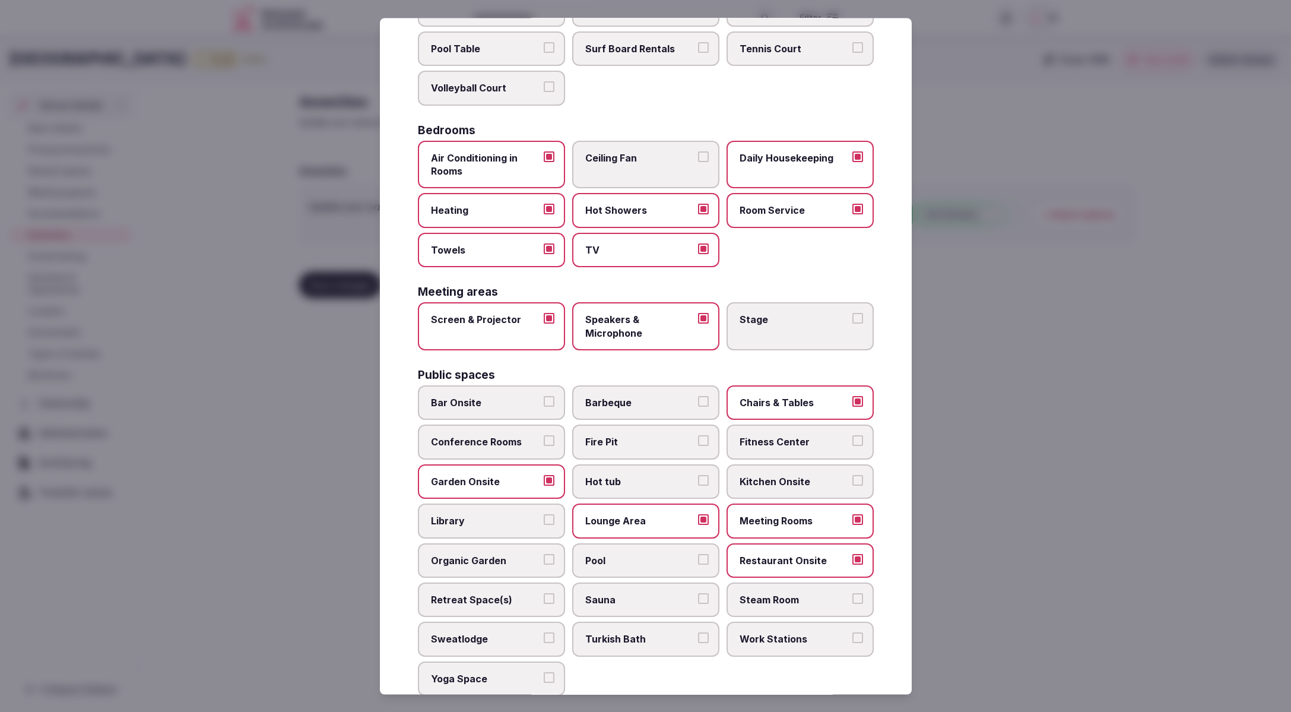
scroll to position [0, 0]
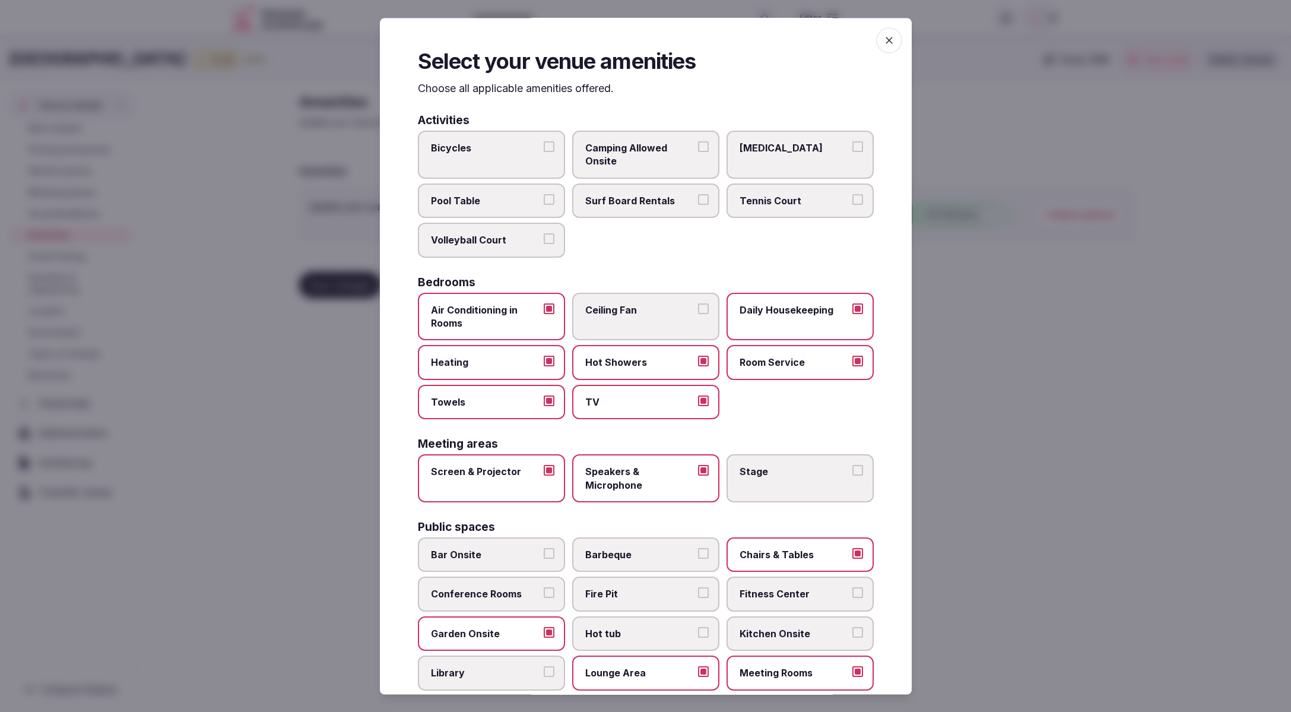
click at [980, 477] on div at bounding box center [645, 356] width 1291 height 712
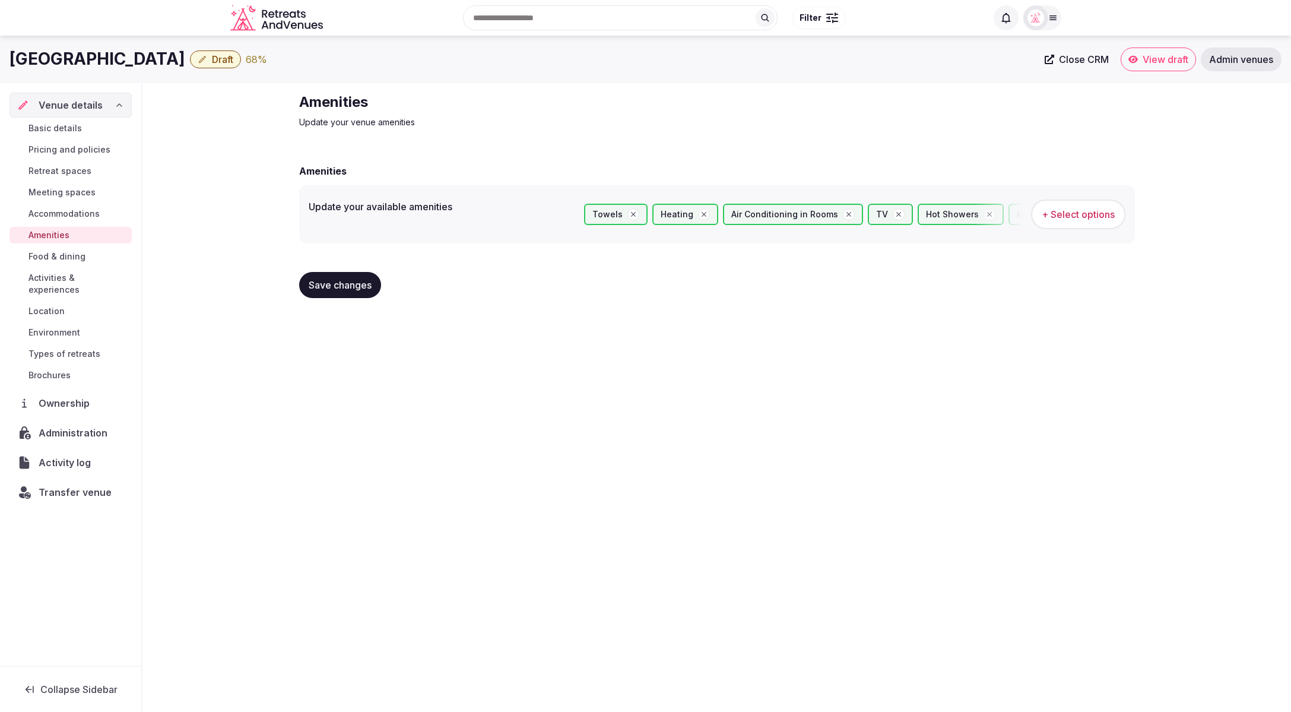
click at [331, 287] on span "Save changes" at bounding box center [340, 285] width 63 height 12
click at [66, 173] on span "Retreat spaces" at bounding box center [59, 171] width 63 height 12
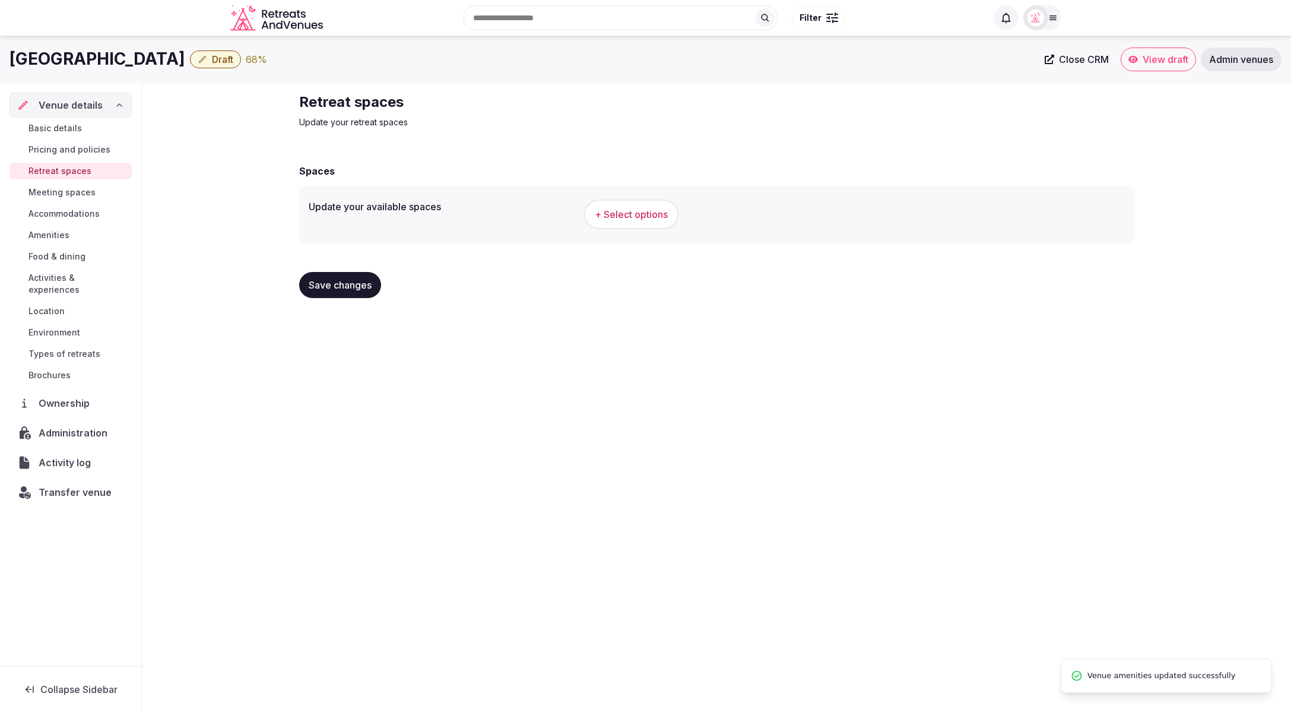
click at [675, 216] on button "+ Select options" at bounding box center [631, 214] width 94 height 30
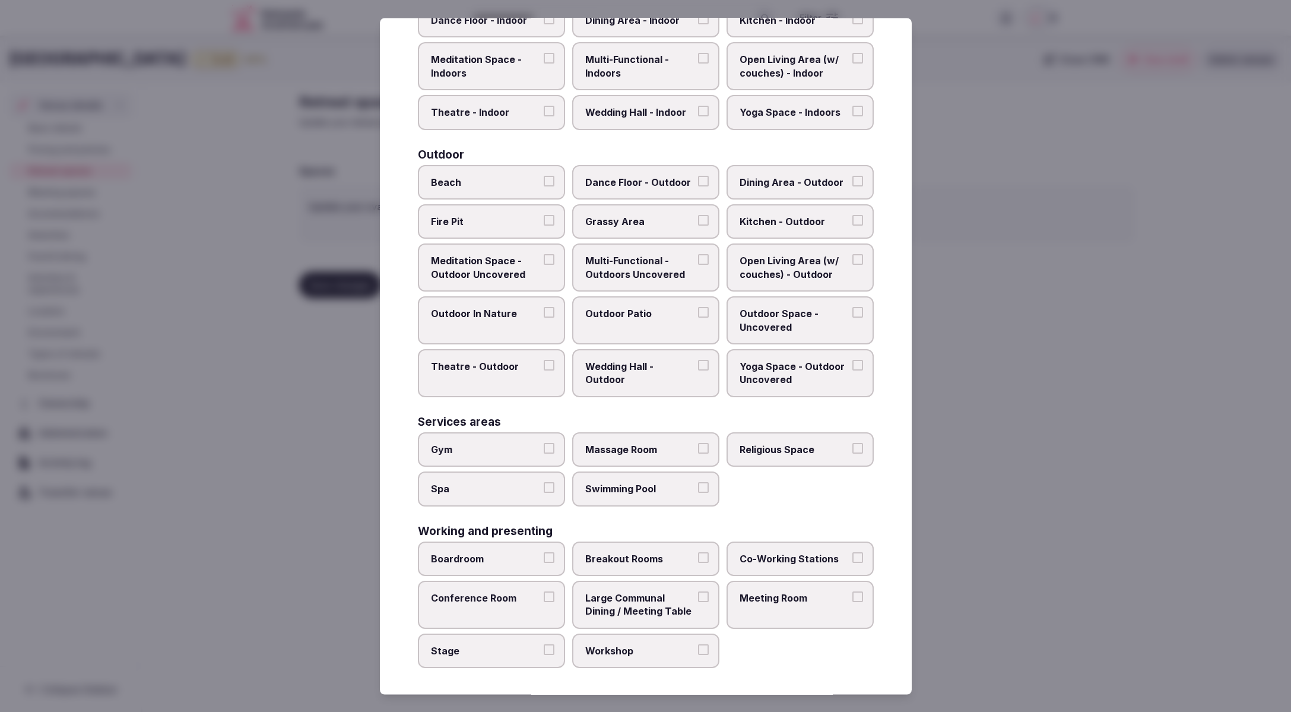
scroll to position [275, 0]
click at [787, 595] on span "Meeting Room" at bounding box center [793, 598] width 109 height 13
click at [852, 595] on button "Meeting Room" at bounding box center [857, 597] width 11 height 11
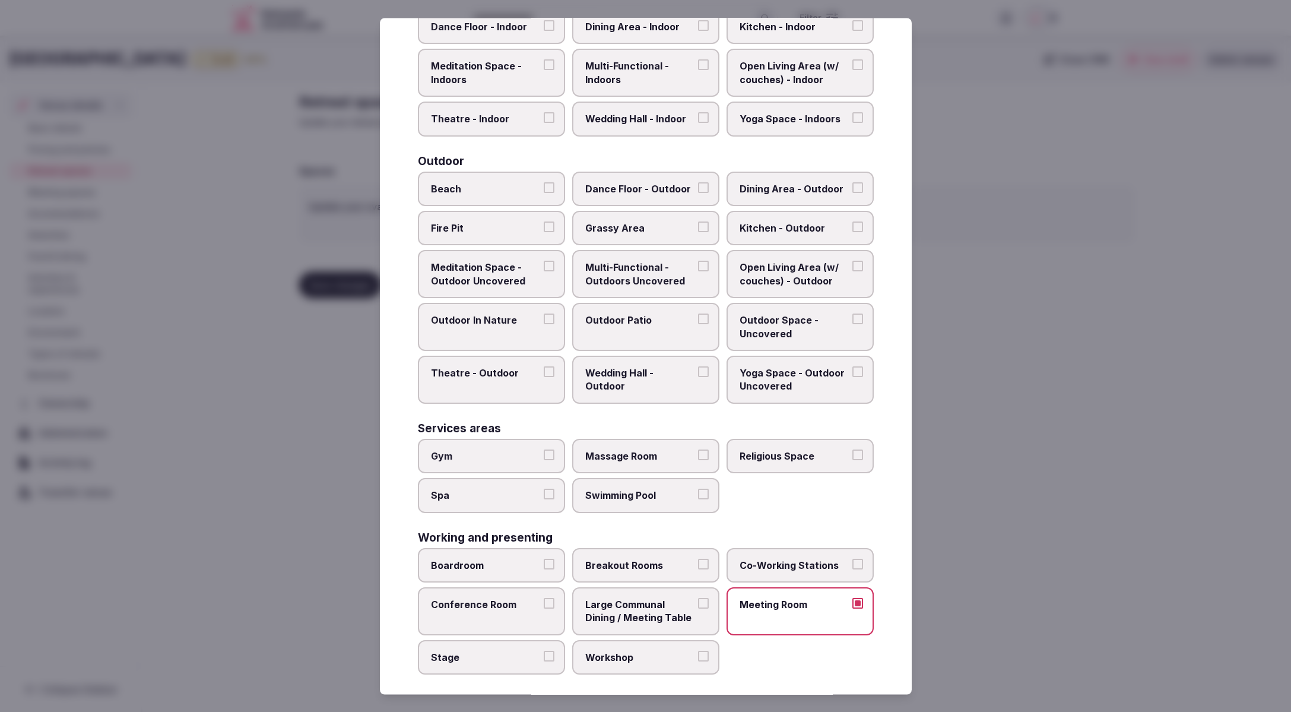
click at [444, 560] on span "Boardroom" at bounding box center [485, 564] width 109 height 13
click at [544, 560] on button "Boardroom" at bounding box center [549, 563] width 11 height 11
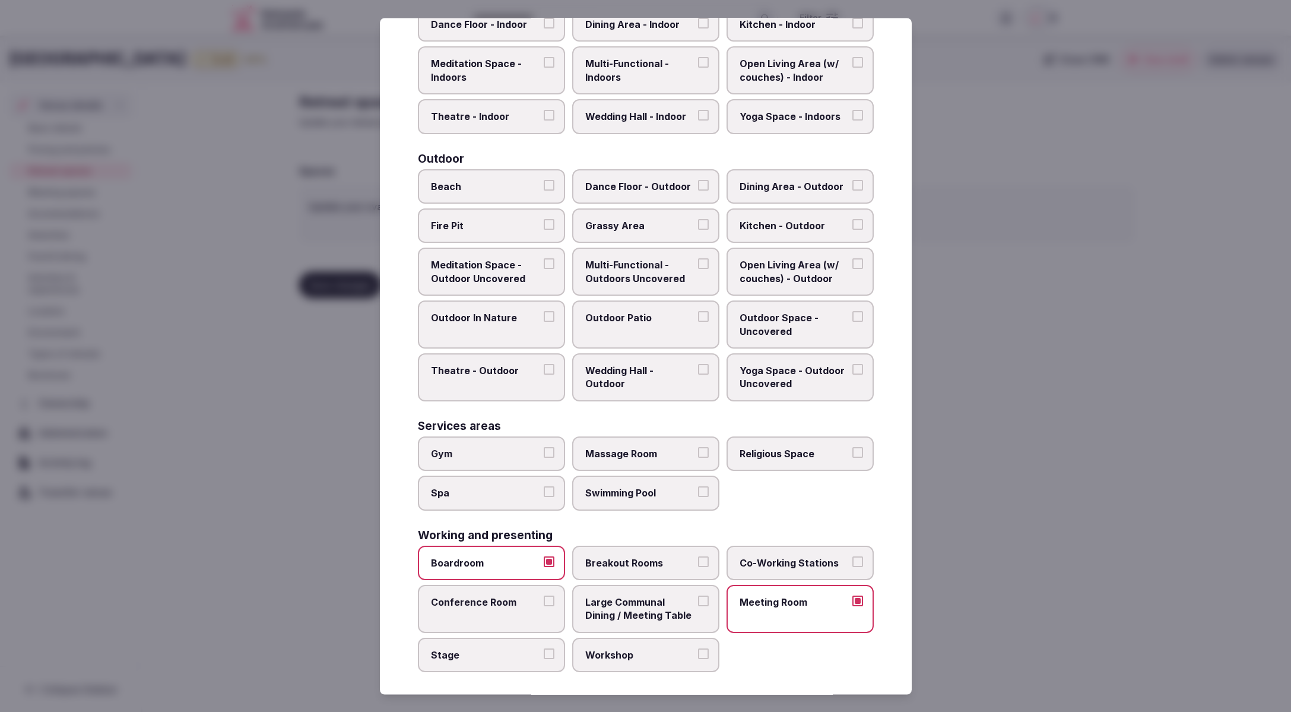
scroll to position [277, 0]
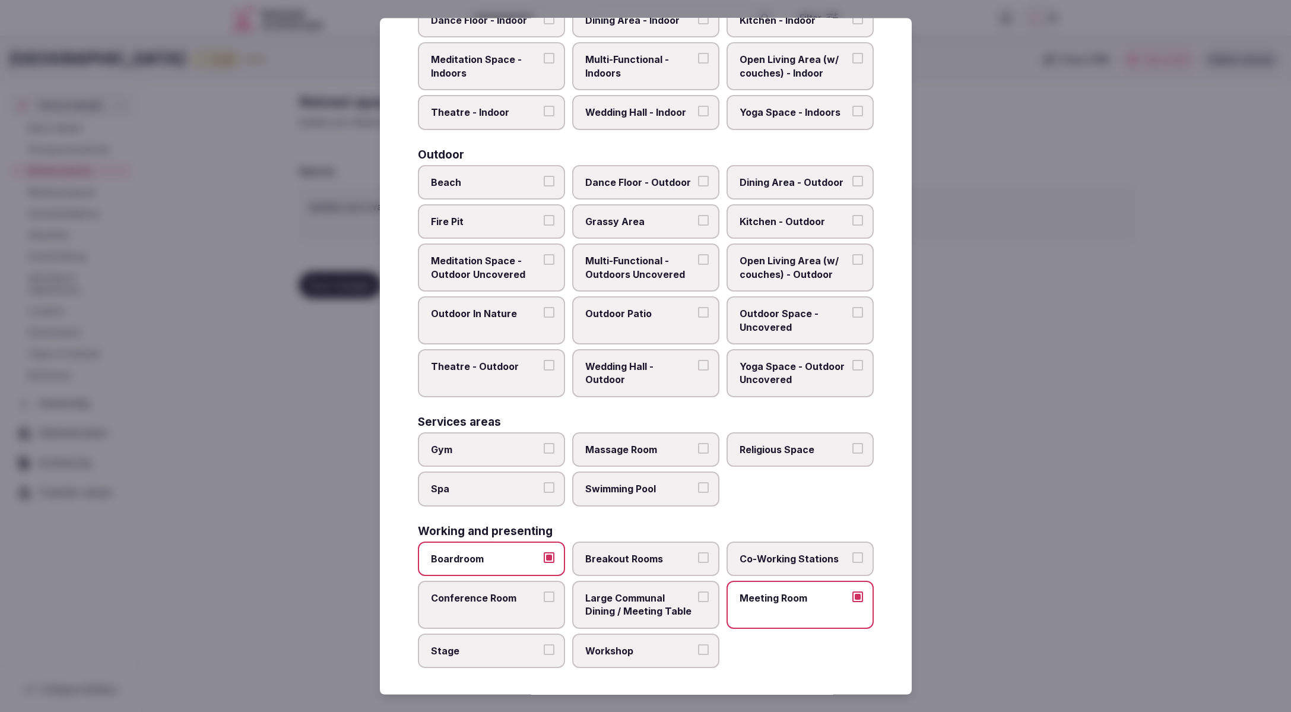
click at [669, 611] on span "Large Communal Dining / Meeting Table" at bounding box center [639, 604] width 109 height 27
click at [698, 602] on button "Large Communal Dining / Meeting Table" at bounding box center [703, 596] width 11 height 11
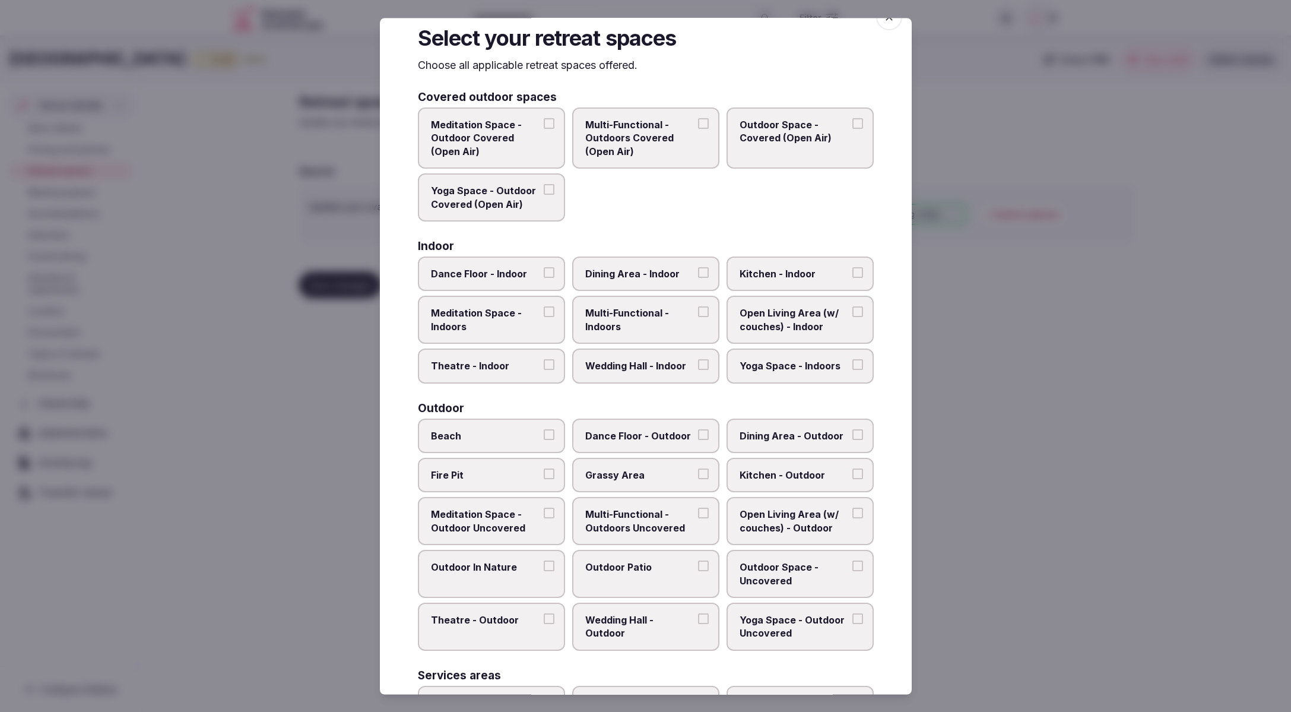
scroll to position [0, 0]
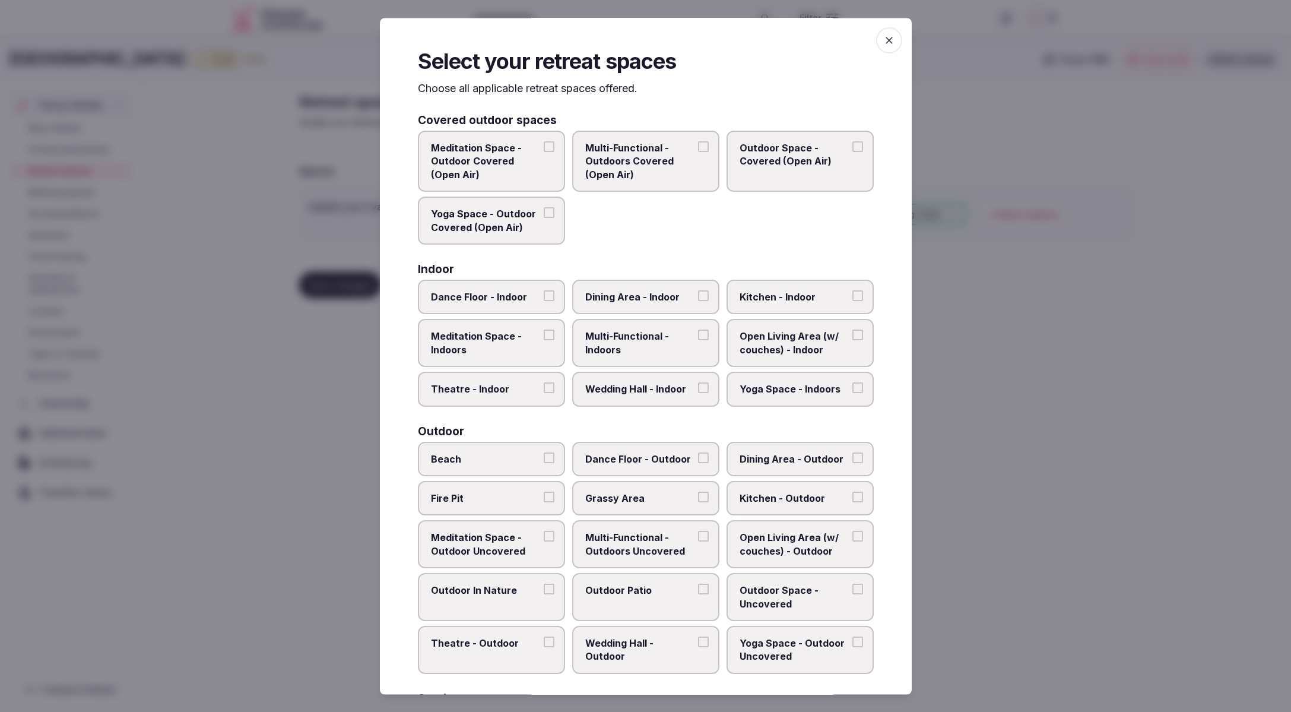
click at [662, 161] on span "Multi-Functional - Outdoors Covered (Open Air)" at bounding box center [639, 162] width 109 height 40
click at [698, 153] on button "Multi-Functional - Outdoors Covered (Open Air)" at bounding box center [703, 147] width 11 height 11
click at [672, 165] on span "Multi-Functional - Outdoors Covered (Open Air)" at bounding box center [639, 162] width 109 height 40
click at [698, 153] on button "Multi-Functional - Outdoors Covered (Open Air)" at bounding box center [703, 147] width 11 height 11
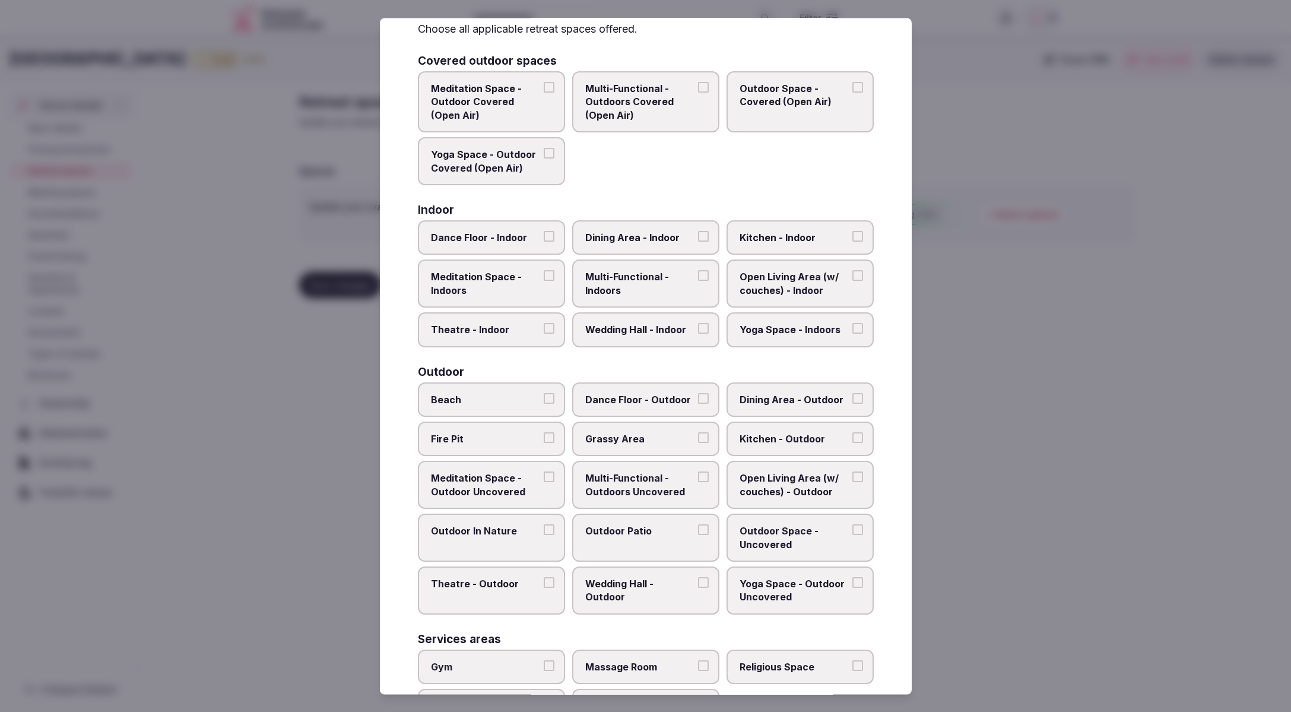
scroll to position [62, 0]
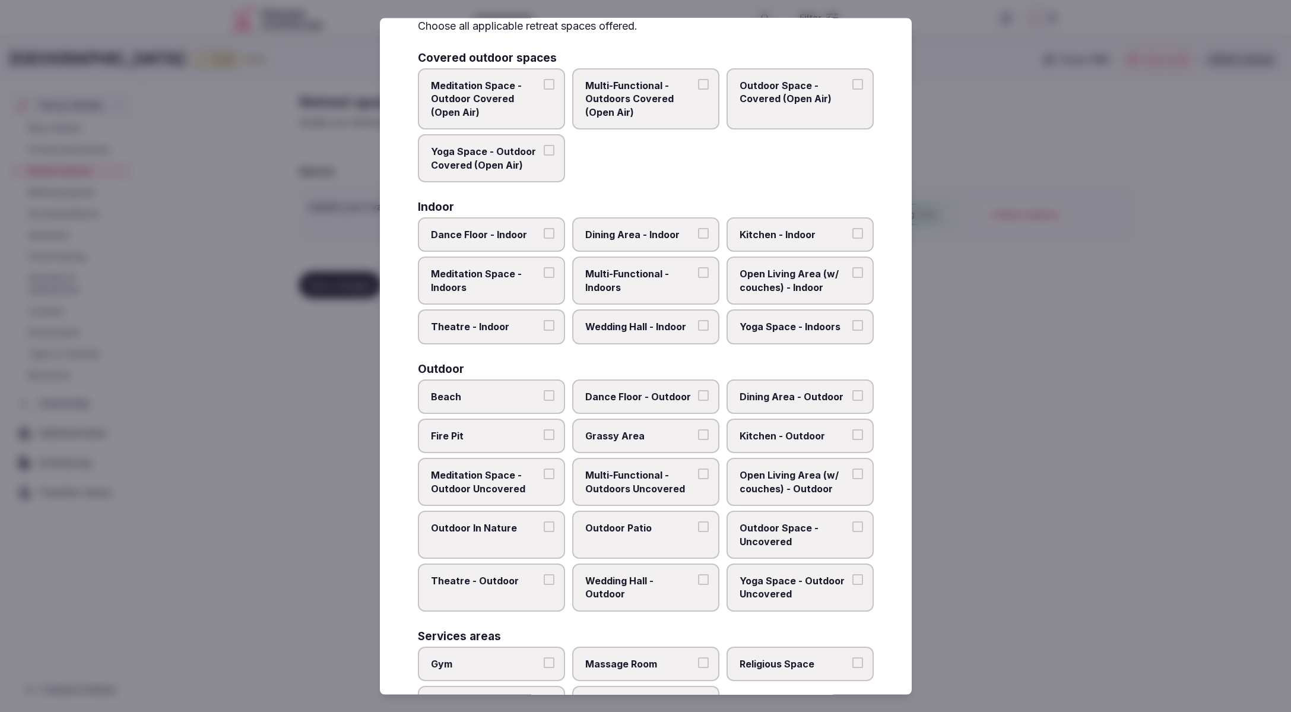
click at [797, 532] on span "Outdoor Space - Uncovered" at bounding box center [793, 535] width 109 height 27
click at [852, 532] on button "Outdoor Space - Uncovered" at bounding box center [857, 527] width 11 height 11
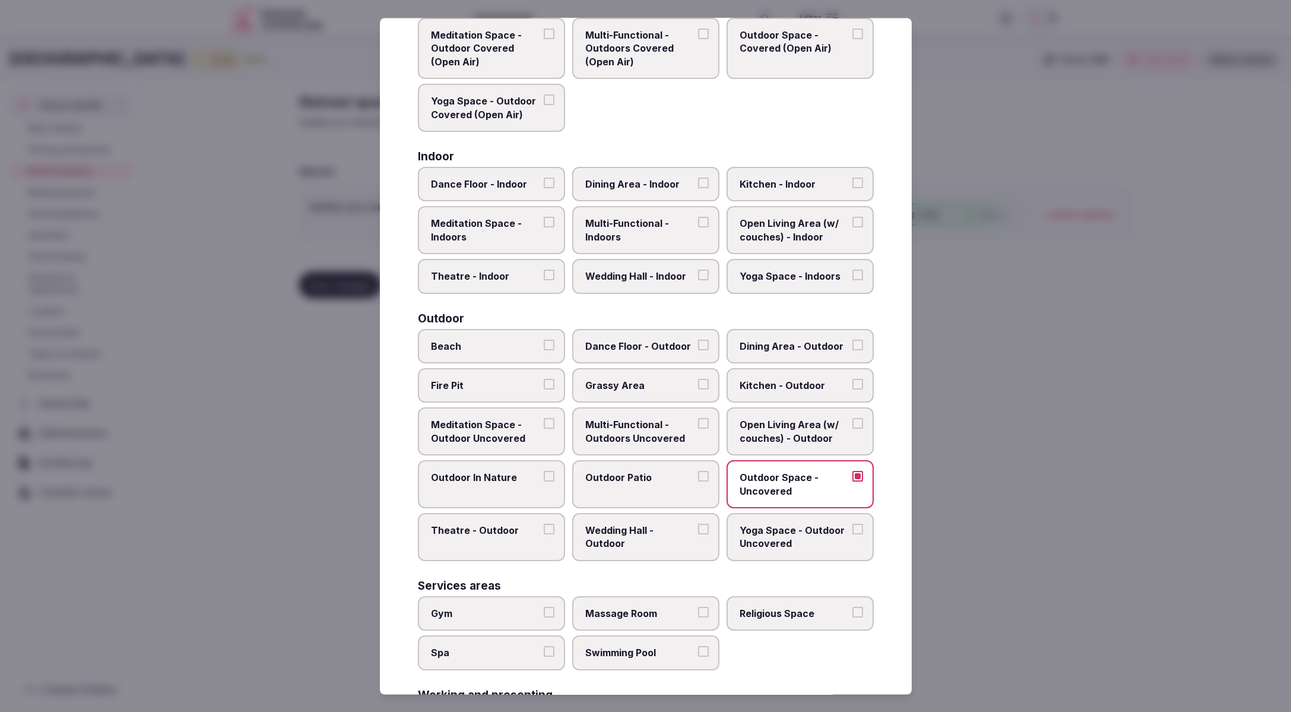
scroll to position [114, 0]
click at [469, 484] on label "Outdoor In Nature" at bounding box center [491, 483] width 147 height 48
click at [544, 481] on button "Outdoor In Nature" at bounding box center [549, 475] width 11 height 11
click at [655, 475] on span "Outdoor Patio" at bounding box center [639, 475] width 109 height 13
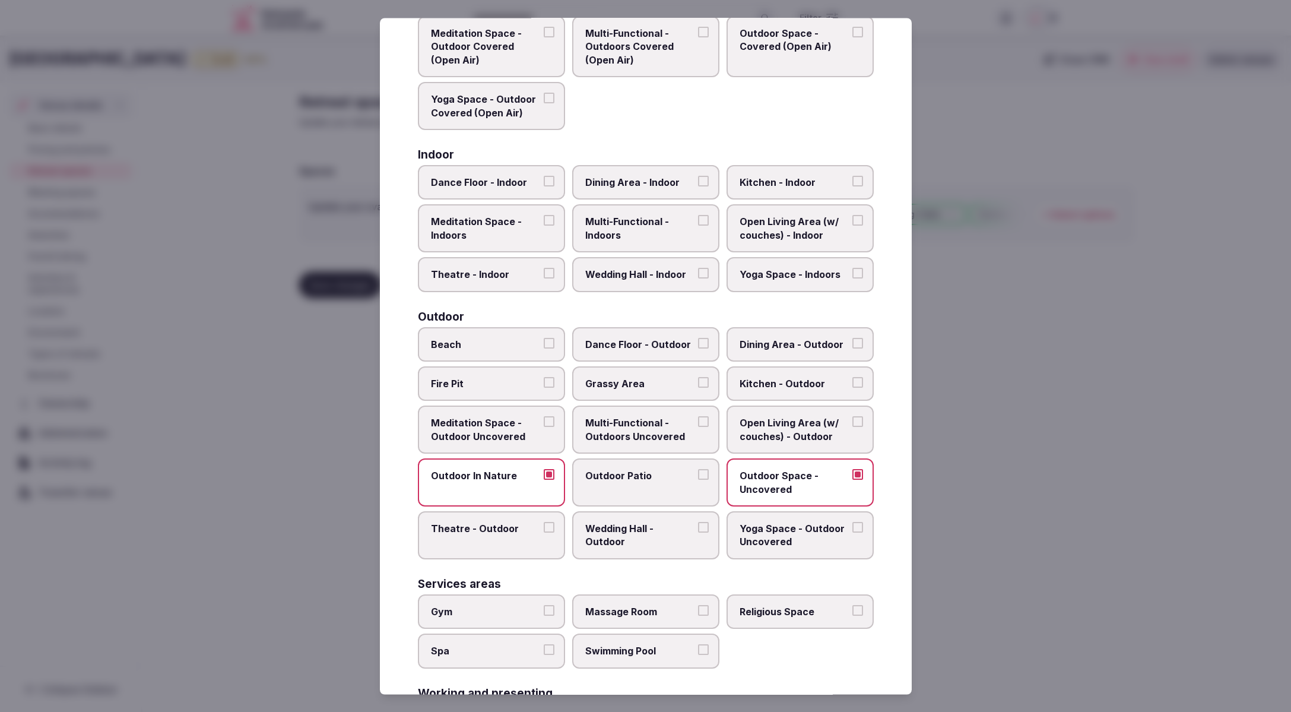
click at [698, 475] on button "Outdoor Patio" at bounding box center [703, 474] width 11 height 11
click at [655, 547] on label "Wedding Hall - Outdoor" at bounding box center [645, 535] width 147 height 48
click at [698, 532] on button "Wedding Hall - Outdoor" at bounding box center [703, 527] width 11 height 11
click at [595, 382] on span "Grassy Area" at bounding box center [639, 383] width 109 height 13
click at [698, 382] on button "Grassy Area" at bounding box center [703, 382] width 11 height 11
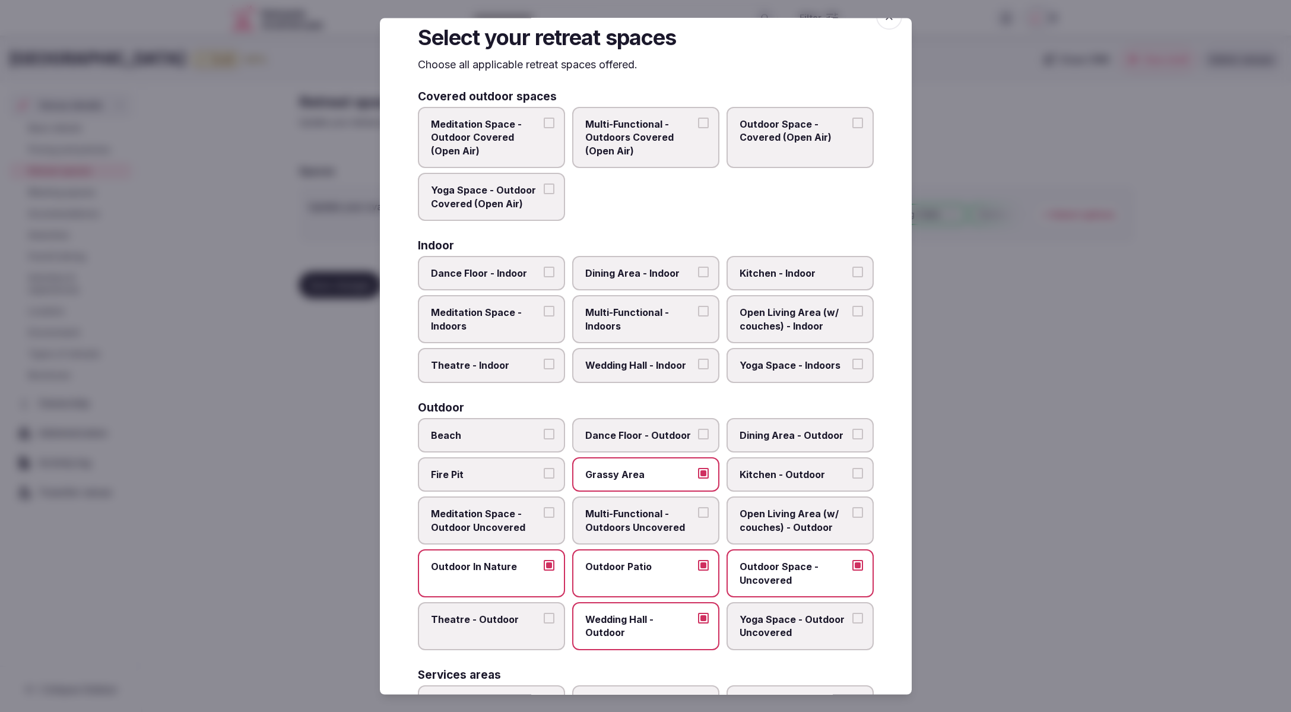
scroll to position [18, 0]
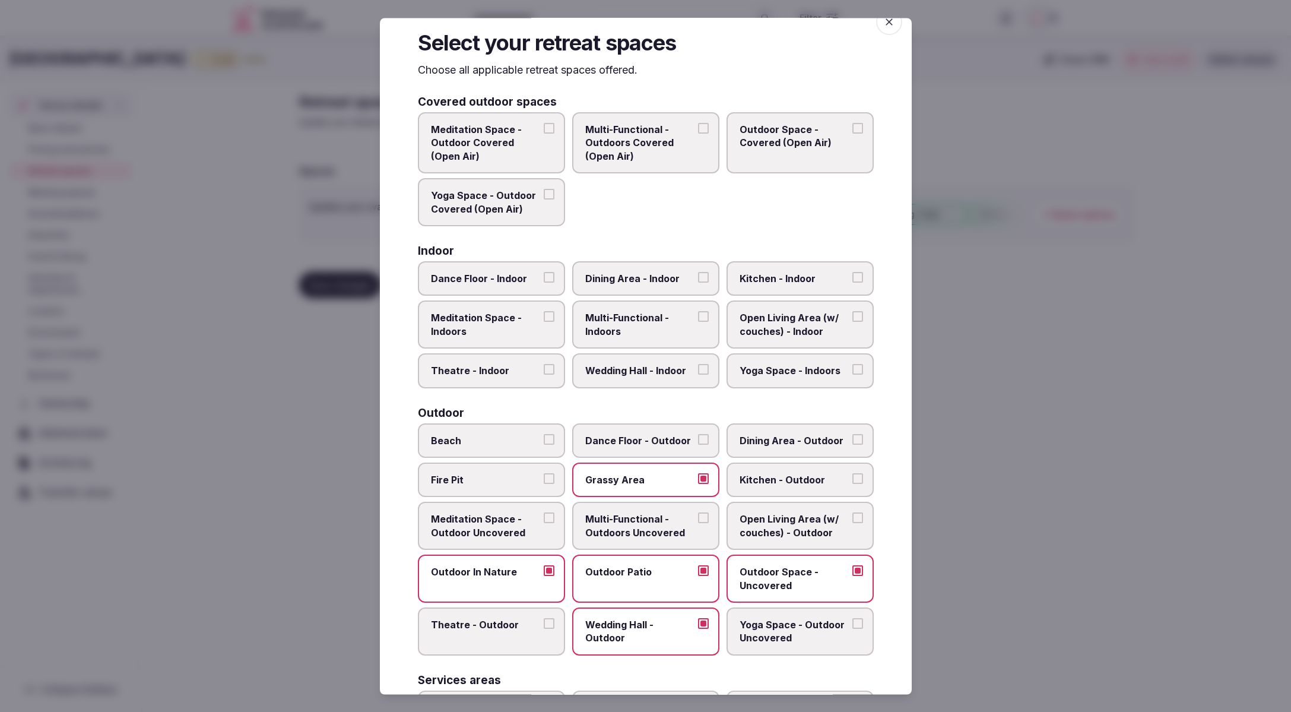
click at [640, 274] on span "Dining Area - Indoor" at bounding box center [639, 278] width 109 height 13
click at [698, 274] on button "Dining Area - Indoor" at bounding box center [703, 277] width 11 height 11
click at [618, 316] on span "Multi-Functional - Indoors" at bounding box center [639, 324] width 109 height 27
click at [698, 316] on button "Multi-Functional - Indoors" at bounding box center [703, 316] width 11 height 11
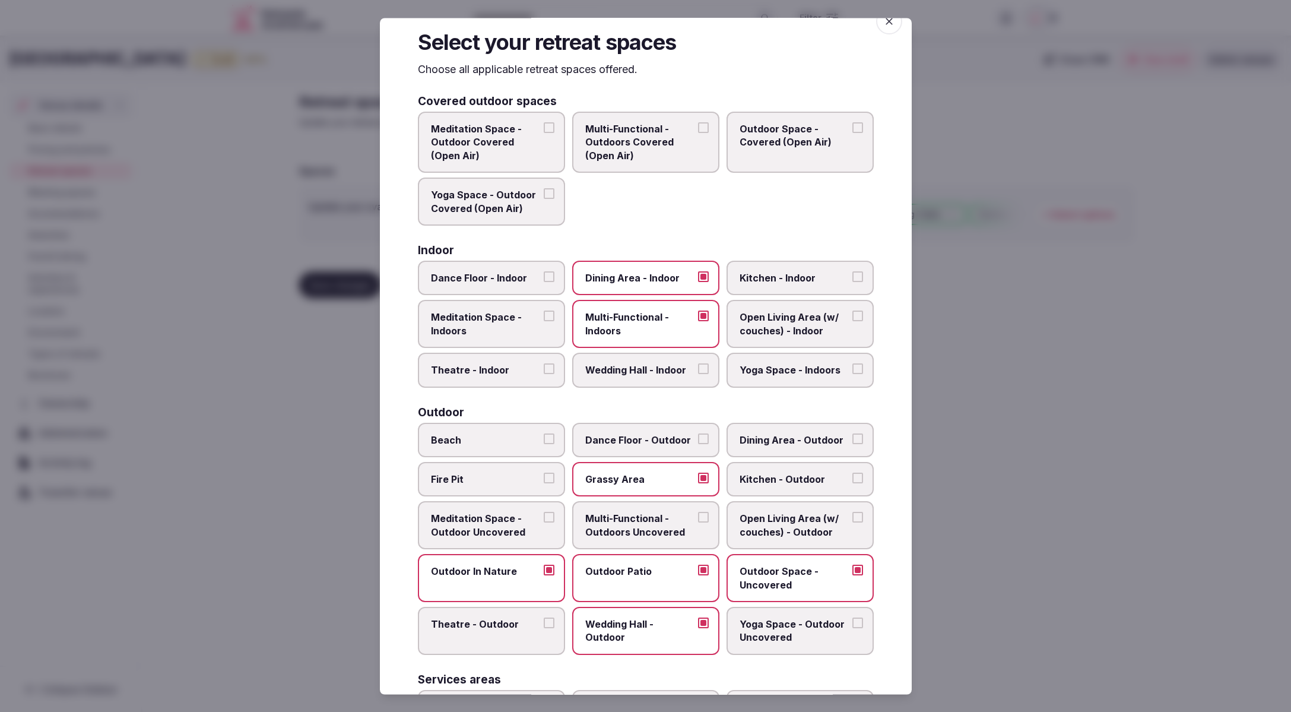
scroll to position [20, 0]
click at [515, 366] on span "Theatre - Indoor" at bounding box center [485, 369] width 109 height 13
click at [544, 366] on button "Theatre - Indoor" at bounding box center [549, 368] width 11 height 11
click at [653, 366] on span "Wedding Hall - Indoor" at bounding box center [639, 369] width 109 height 13
click at [698, 366] on button "Wedding Hall - Indoor" at bounding box center [703, 368] width 11 height 11
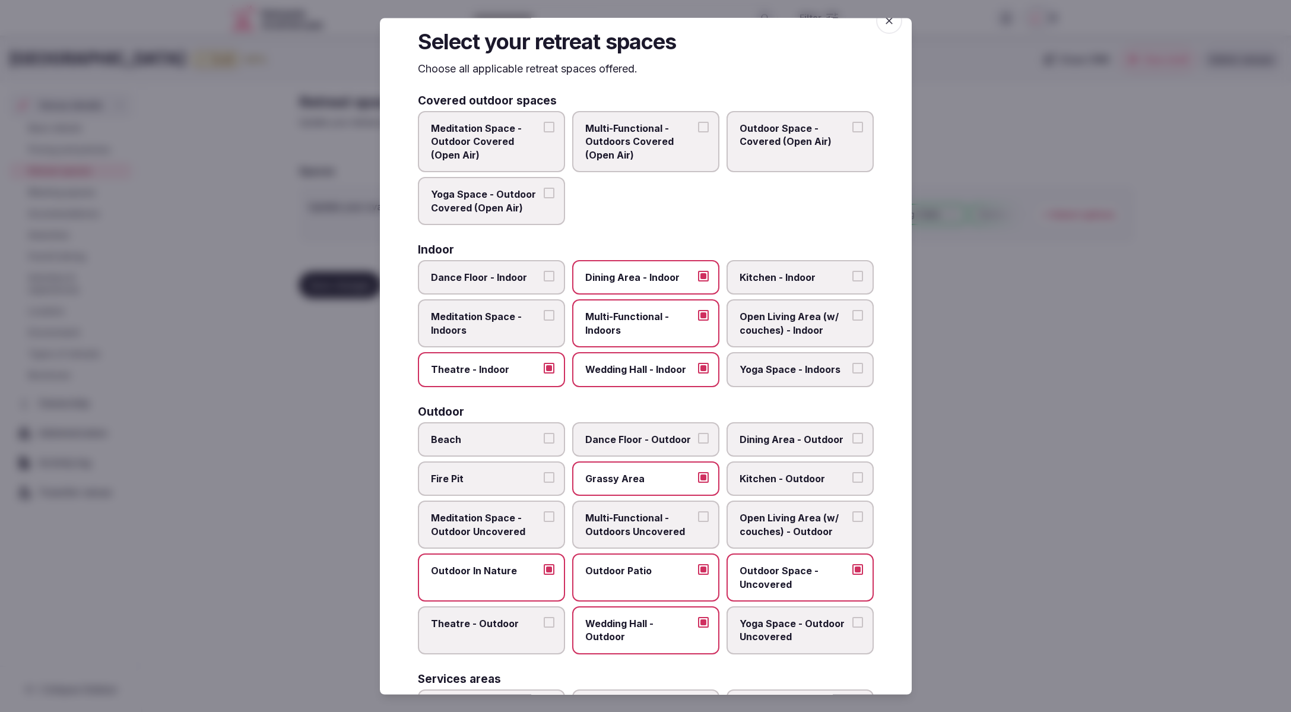
click at [793, 331] on span "Open Living Area (w/ couches) - Indoor" at bounding box center [793, 323] width 109 height 27
click at [852, 321] on button "Open Living Area (w/ couches) - Indoor" at bounding box center [857, 315] width 11 height 11
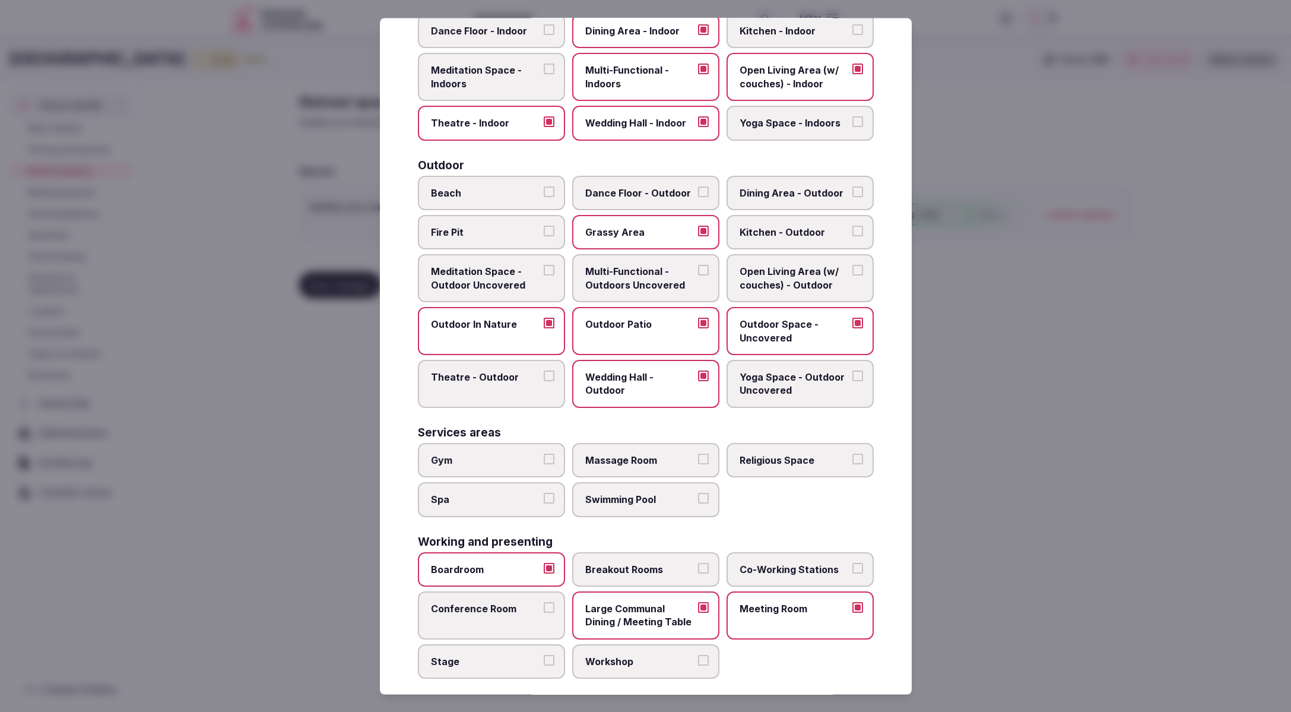
scroll to position [277, 0]
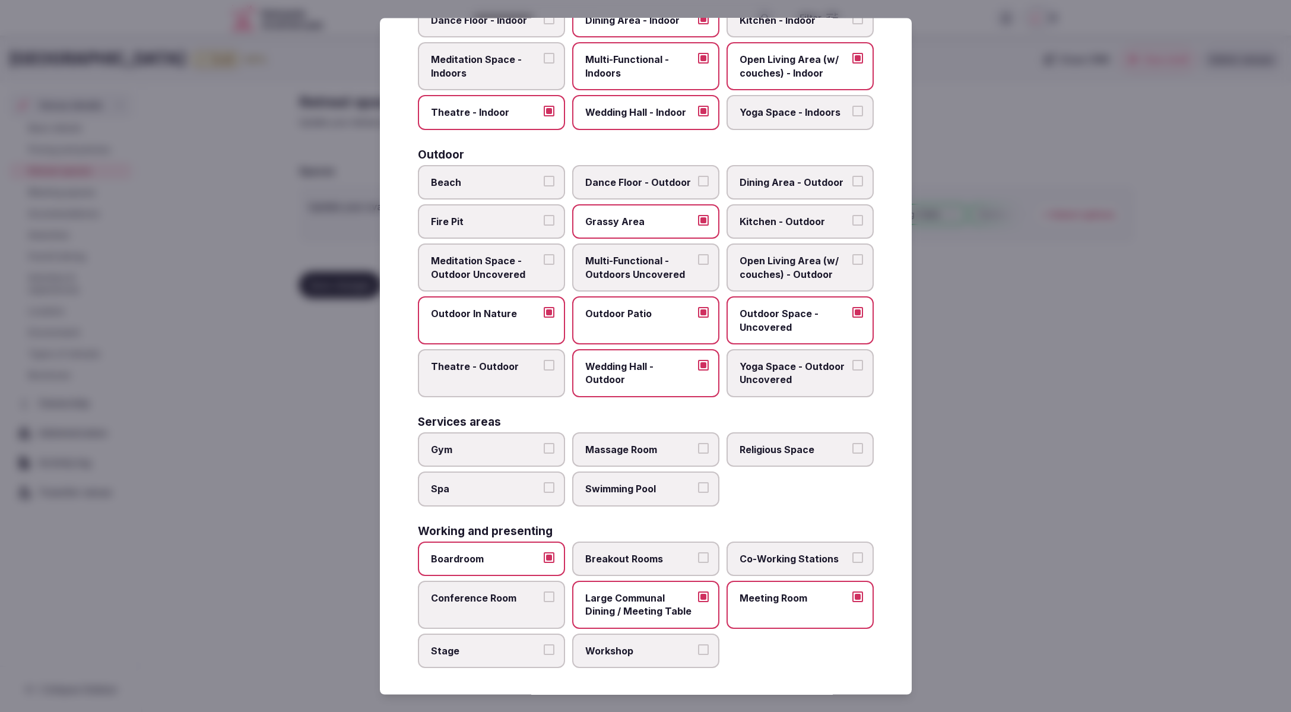
click at [1001, 508] on div at bounding box center [645, 356] width 1291 height 712
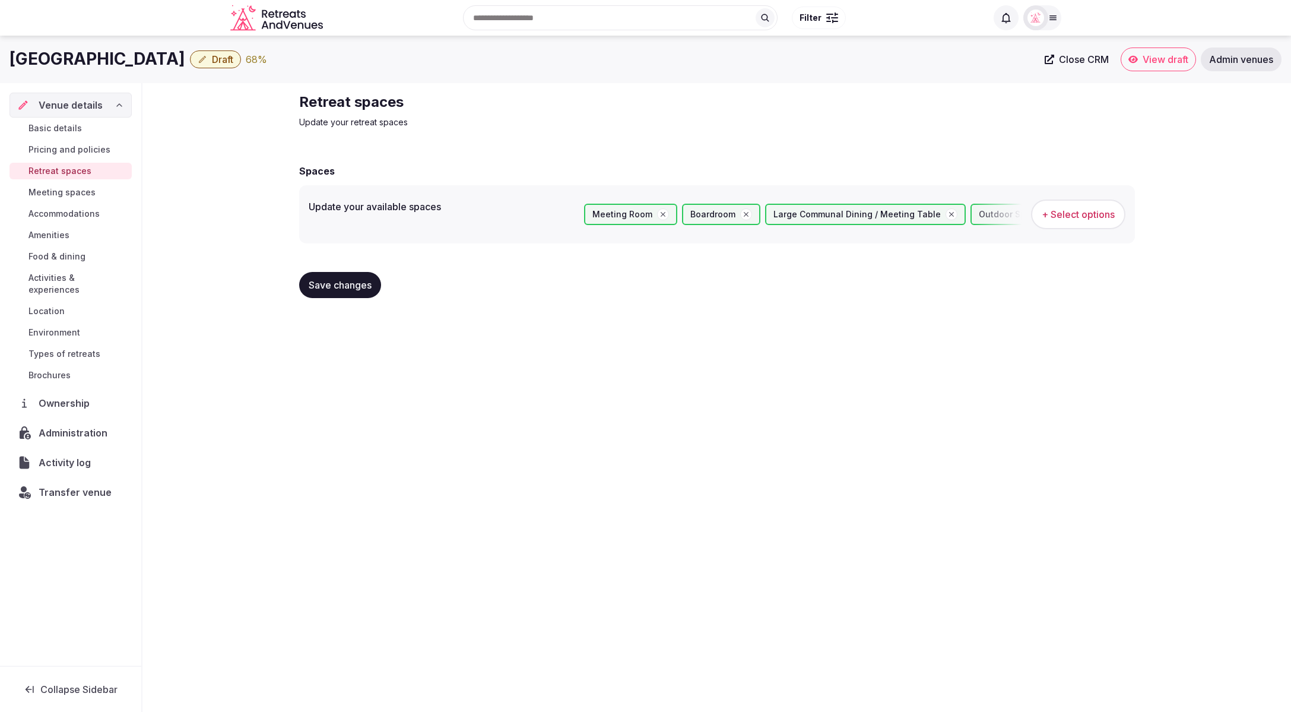
click at [316, 291] on button "Save changes" at bounding box center [340, 285] width 82 height 26
click at [65, 125] on span "Basic details" at bounding box center [54, 128] width 53 height 12
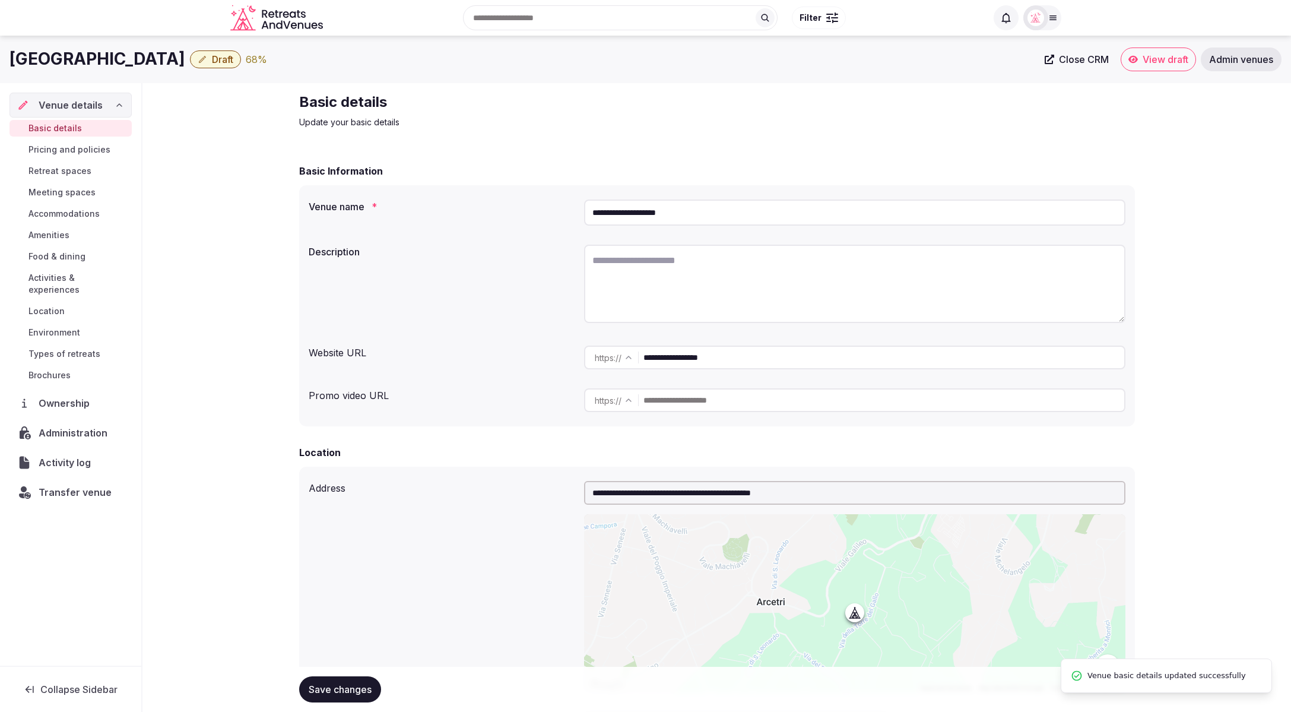
click at [99, 154] on span "Pricing and policies" at bounding box center [69, 150] width 82 height 12
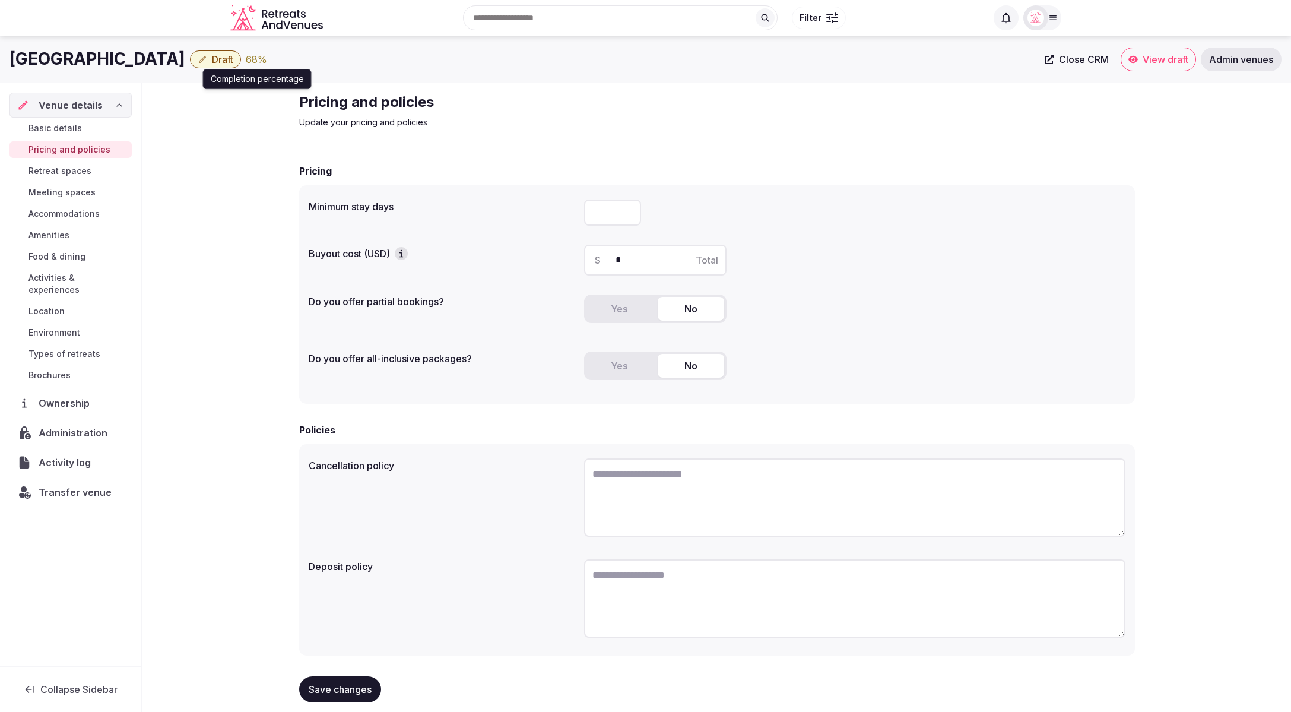
click at [246, 58] on div "68 %" at bounding box center [256, 59] width 21 height 14
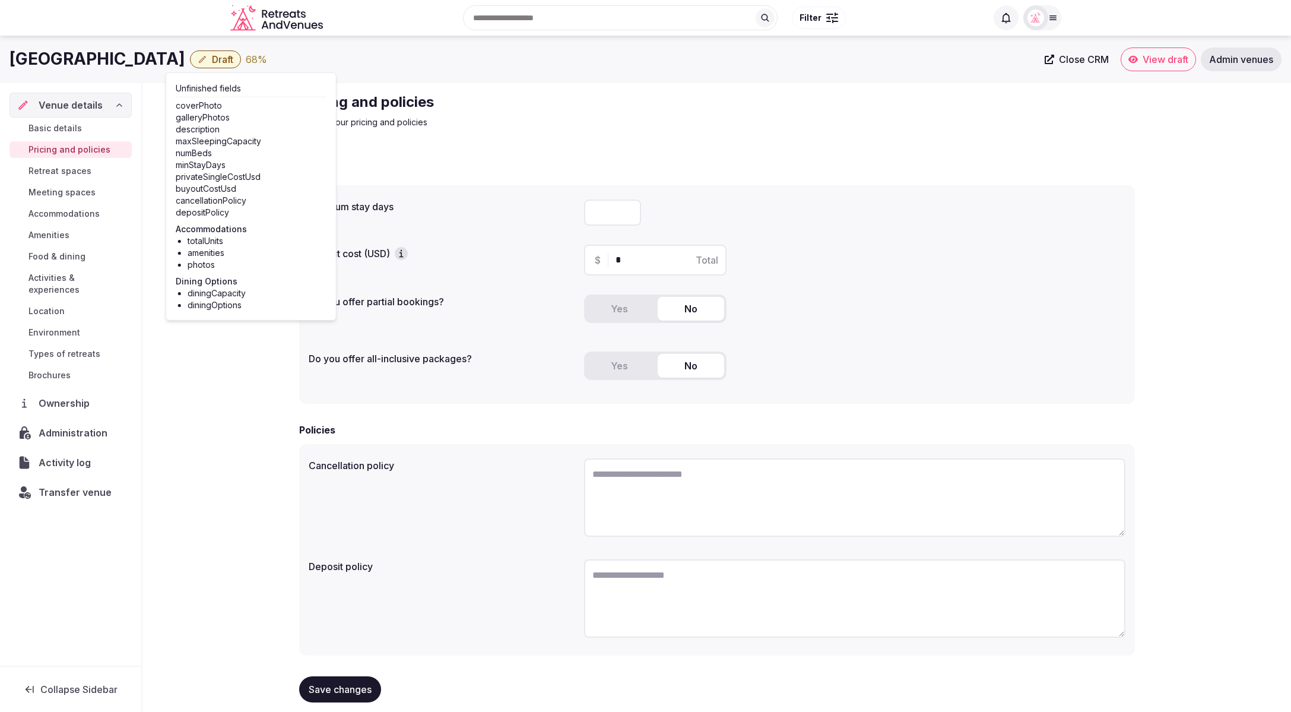
click at [192, 383] on div "Pricing and policies Update your pricing and policies Pricing Minimum stay days…" at bounding box center [716, 406] width 1148 height 646
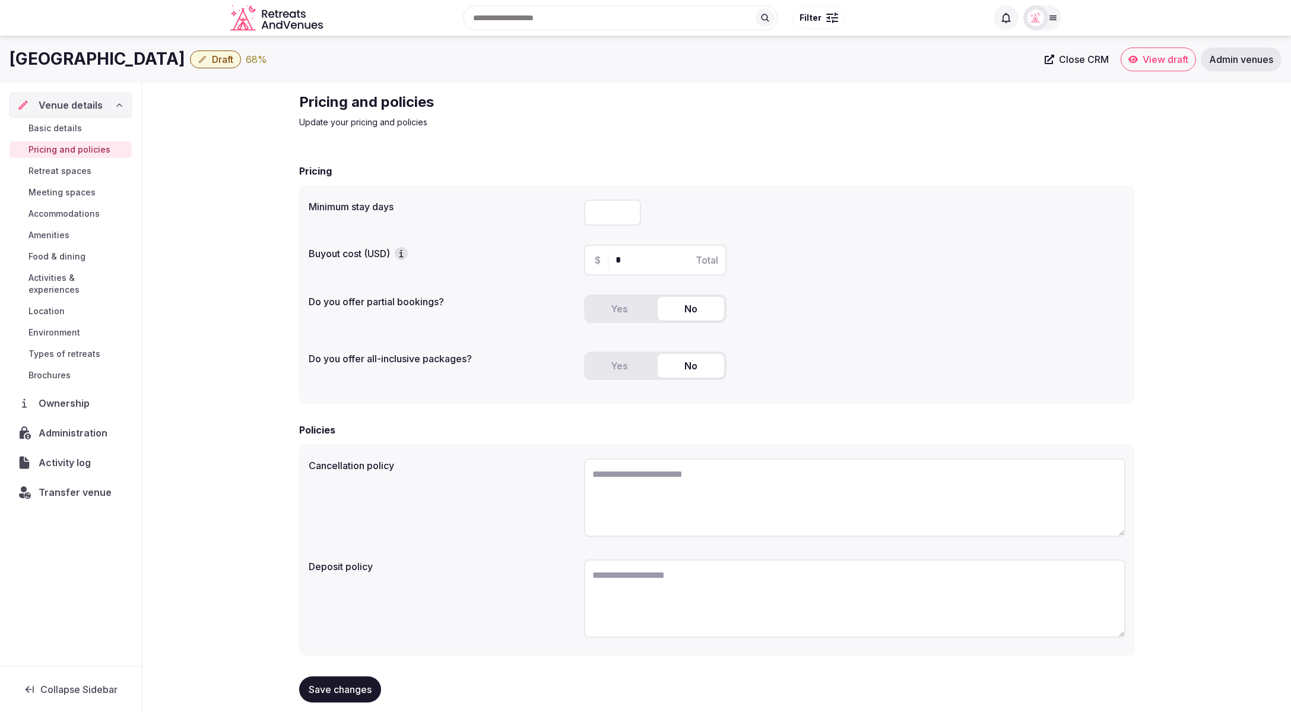
click at [605, 209] on input "number" at bounding box center [612, 212] width 57 height 26
type input "*"
click at [872, 218] on div "*" at bounding box center [854, 212] width 541 height 26
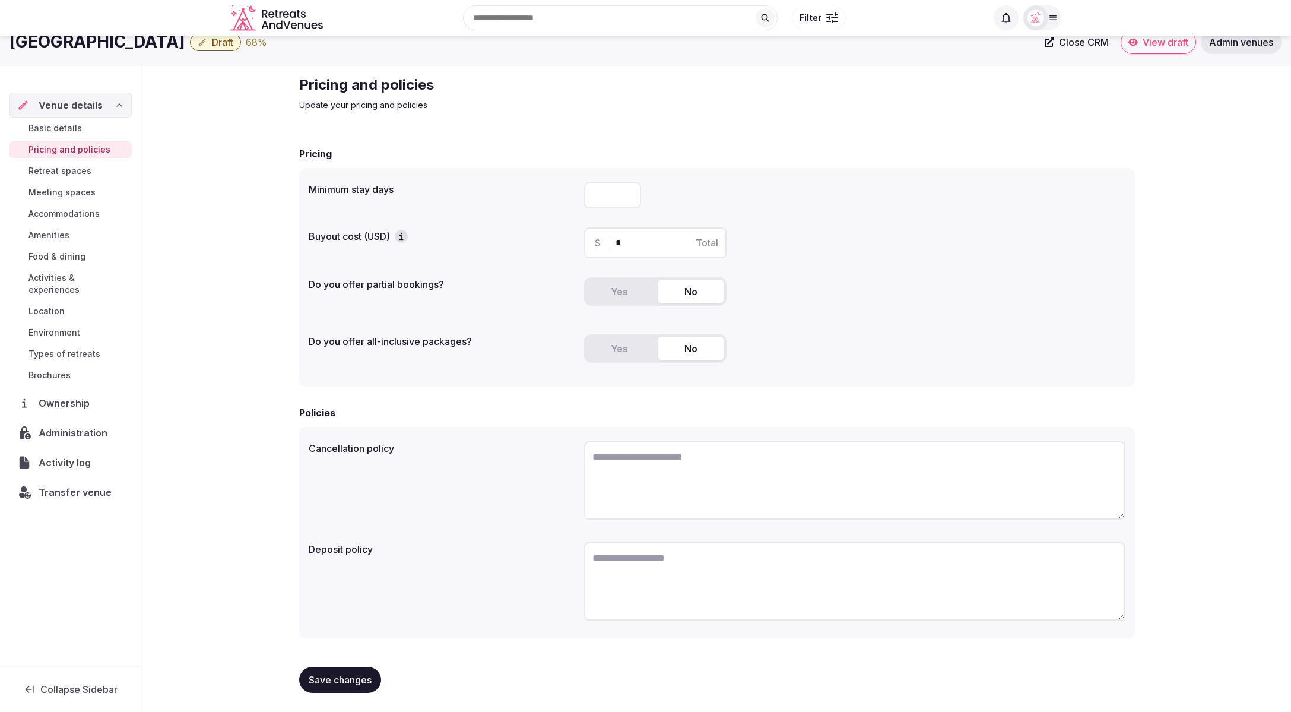
click at [635, 299] on button "Yes" at bounding box center [619, 292] width 66 height 24
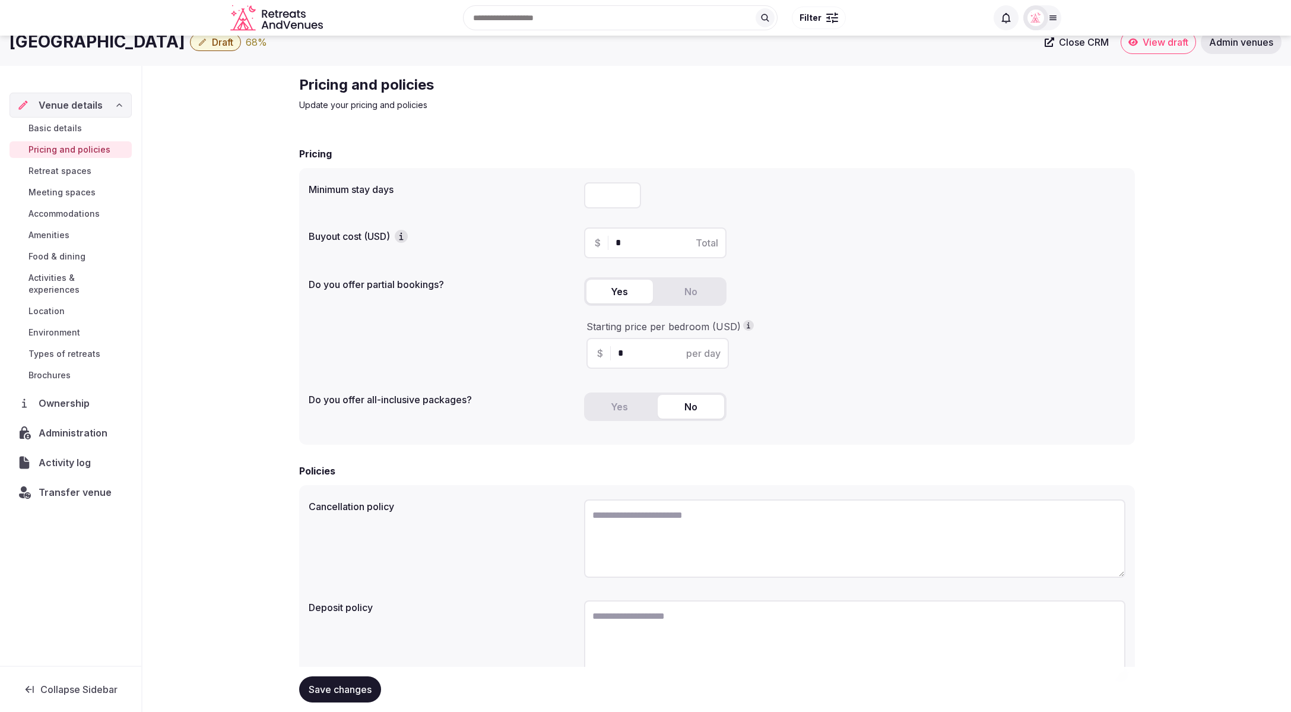
click at [638, 351] on input "*" at bounding box center [668, 353] width 100 height 14
type input "***"
click at [908, 384] on div "Minimum stay days * Buyout cost (USD) $ * Total Do you offer partial bookings? …" at bounding box center [717, 306] width 836 height 277
click at [339, 690] on span "Save changes" at bounding box center [340, 689] width 63 height 12
click at [62, 126] on span "Basic details" at bounding box center [54, 128] width 53 height 12
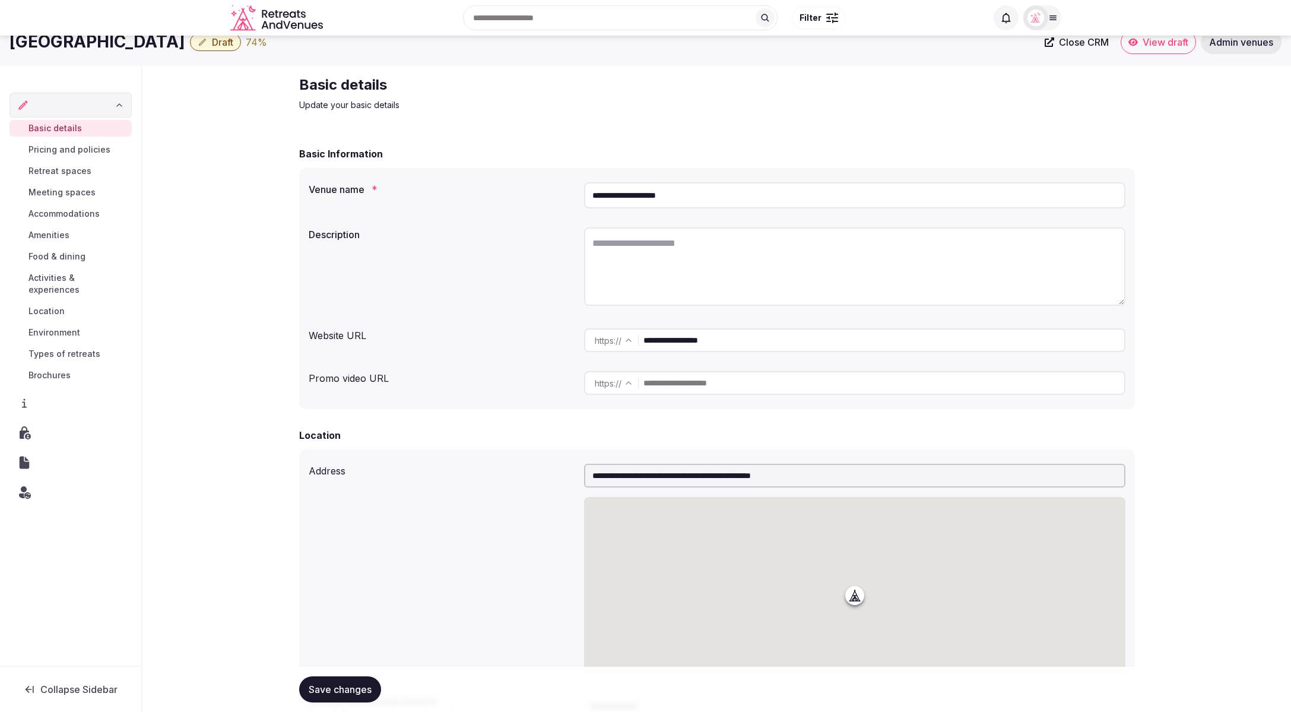
scroll to position [17, 0]
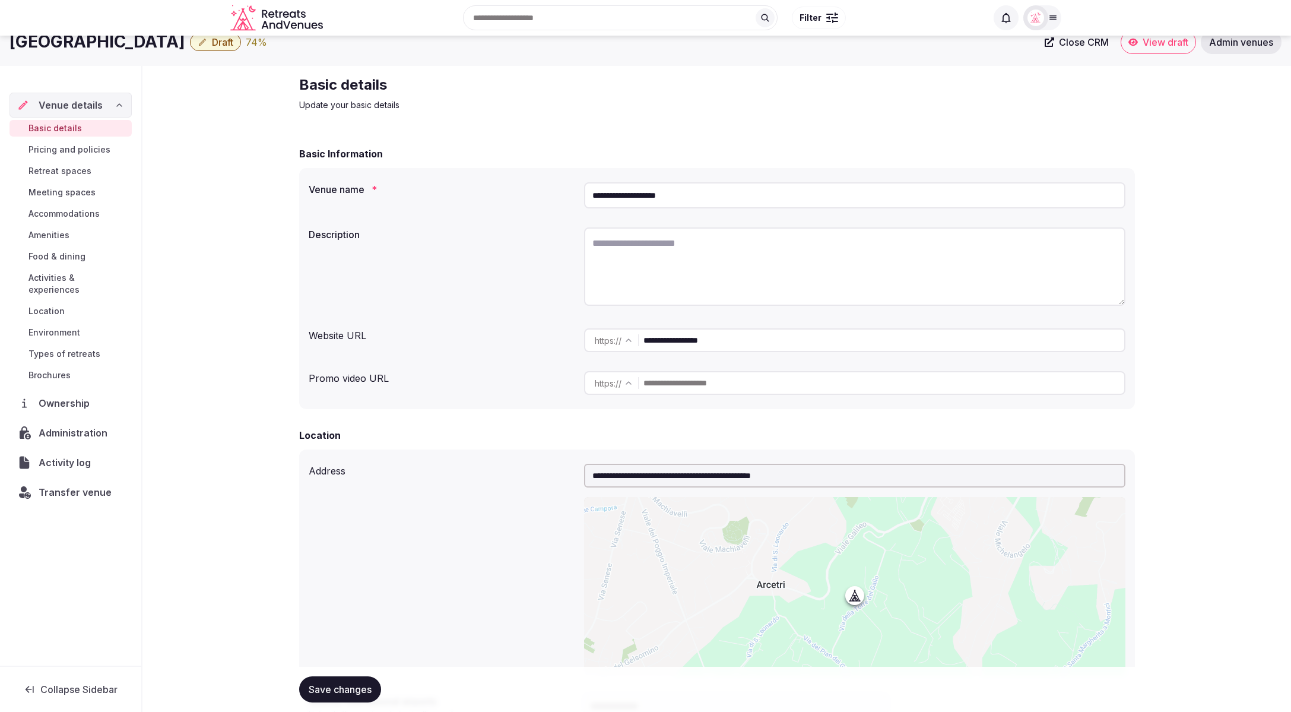
click at [689, 254] on textarea at bounding box center [854, 266] width 541 height 78
paste textarea "**********"
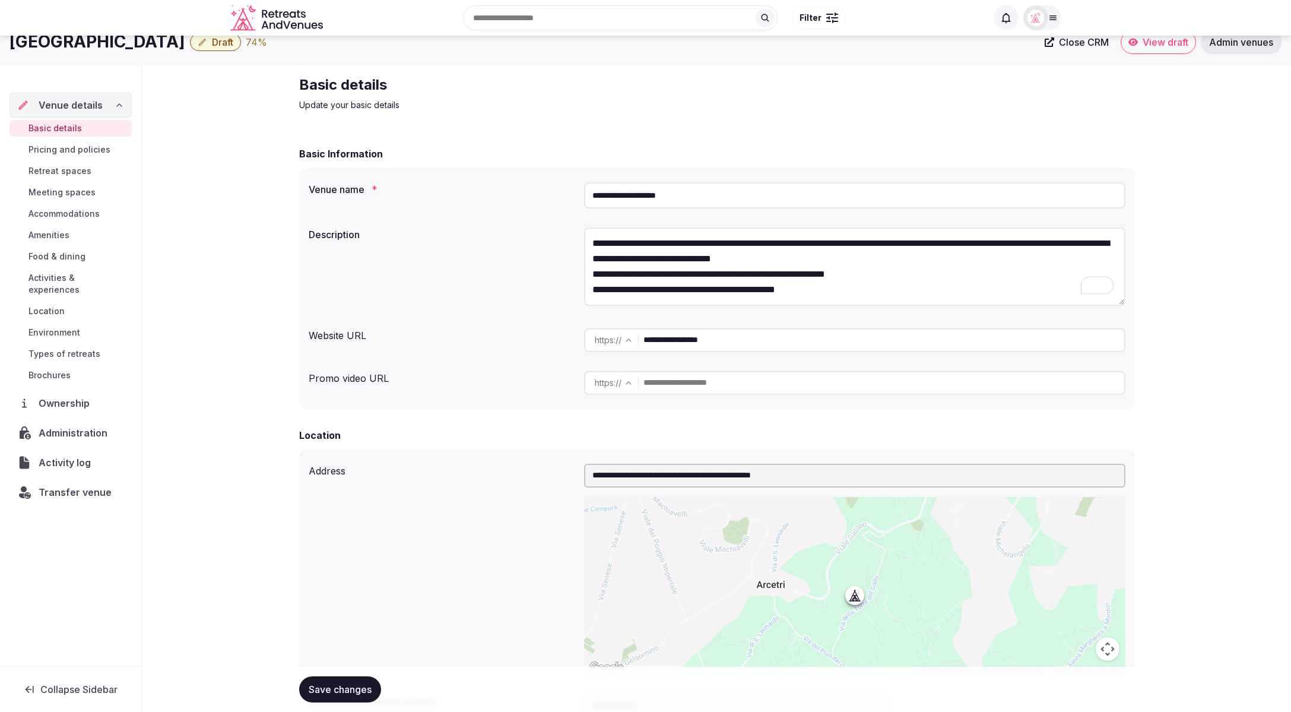
click at [874, 258] on textarea "**********" at bounding box center [854, 266] width 541 height 78
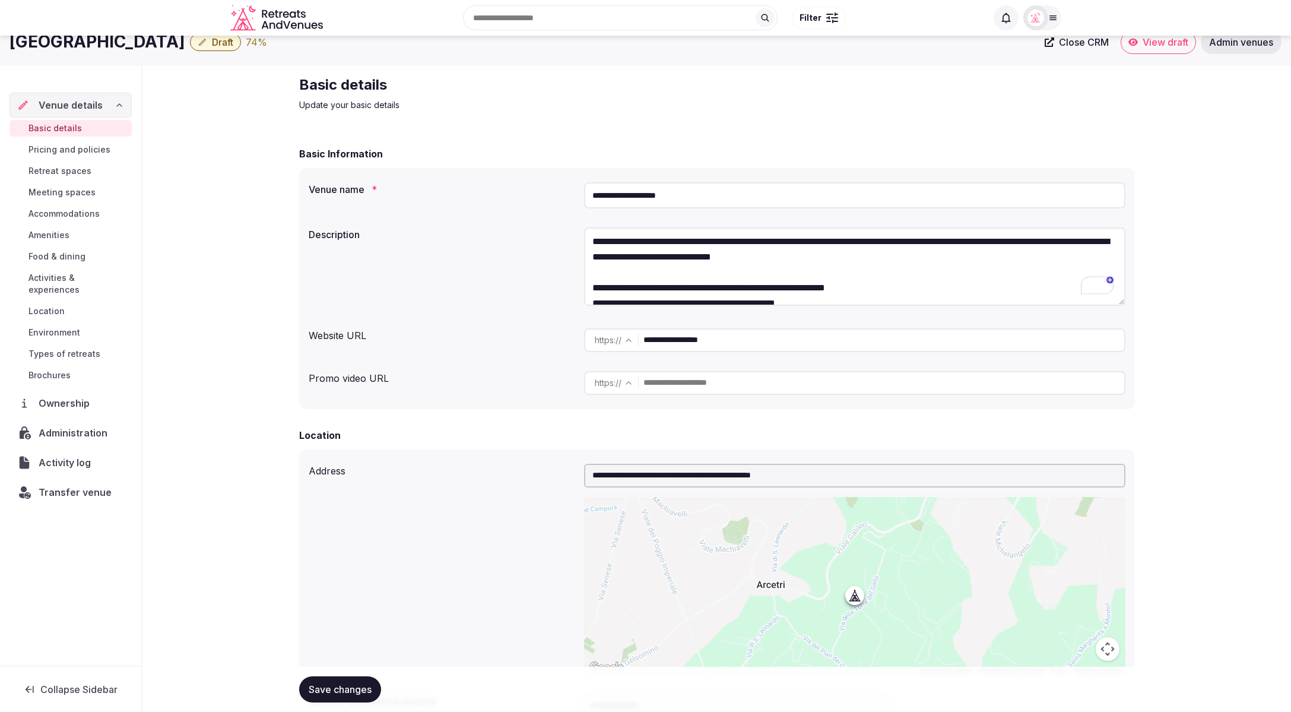
click at [897, 289] on textarea "**********" at bounding box center [854, 266] width 541 height 78
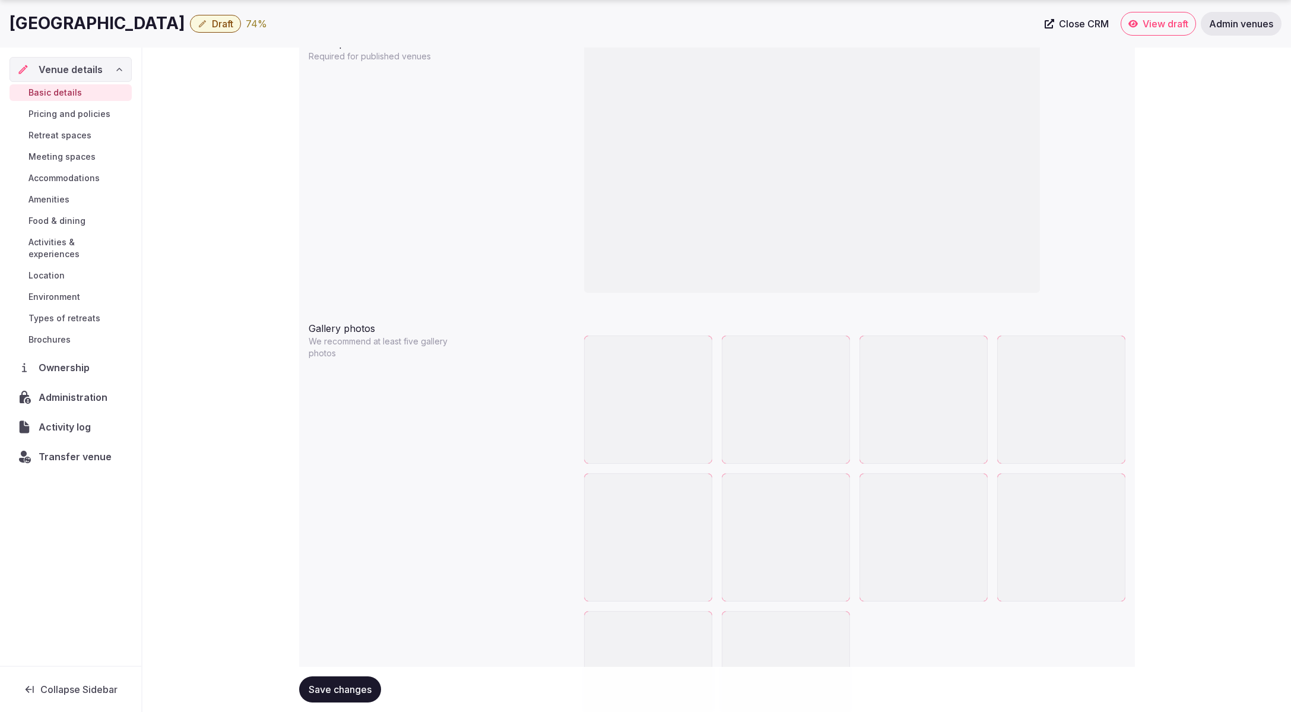
scroll to position [1208, 0]
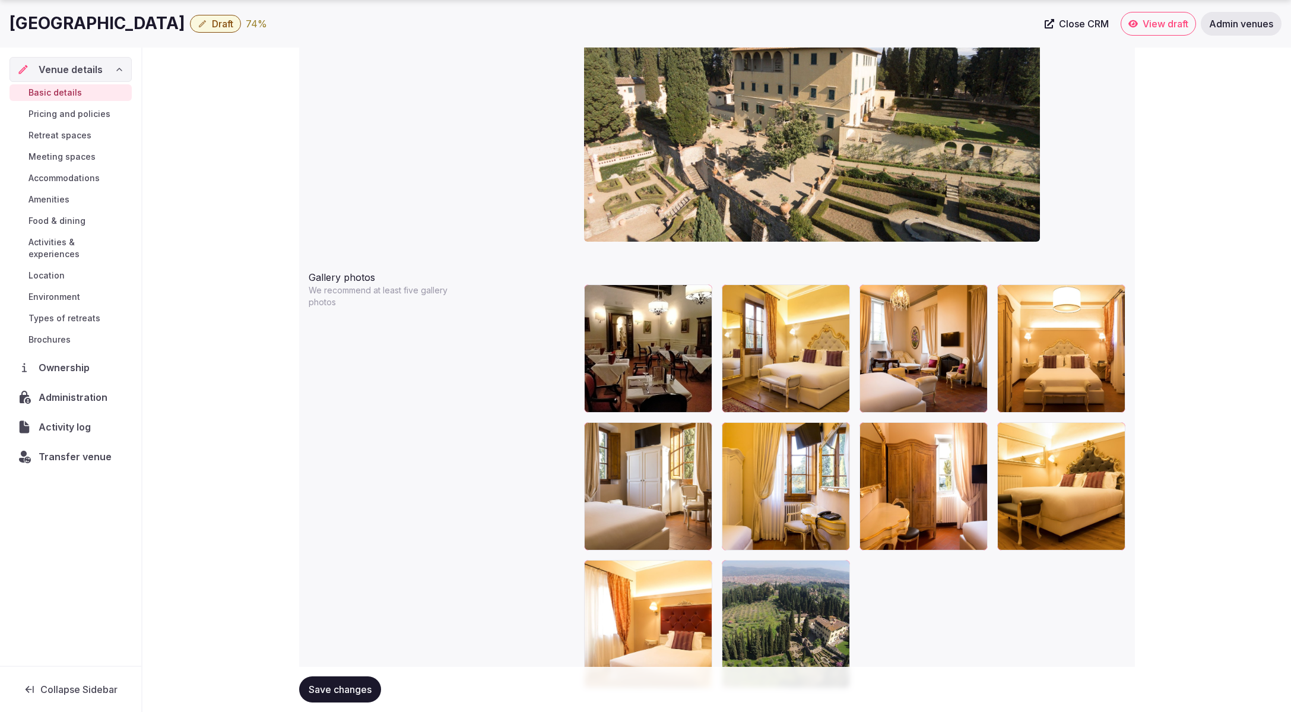
type textarea "**********"
click at [332, 691] on span "Save changes" at bounding box center [340, 689] width 63 height 12
click at [211, 30] on button "Draft" at bounding box center [215, 24] width 51 height 18
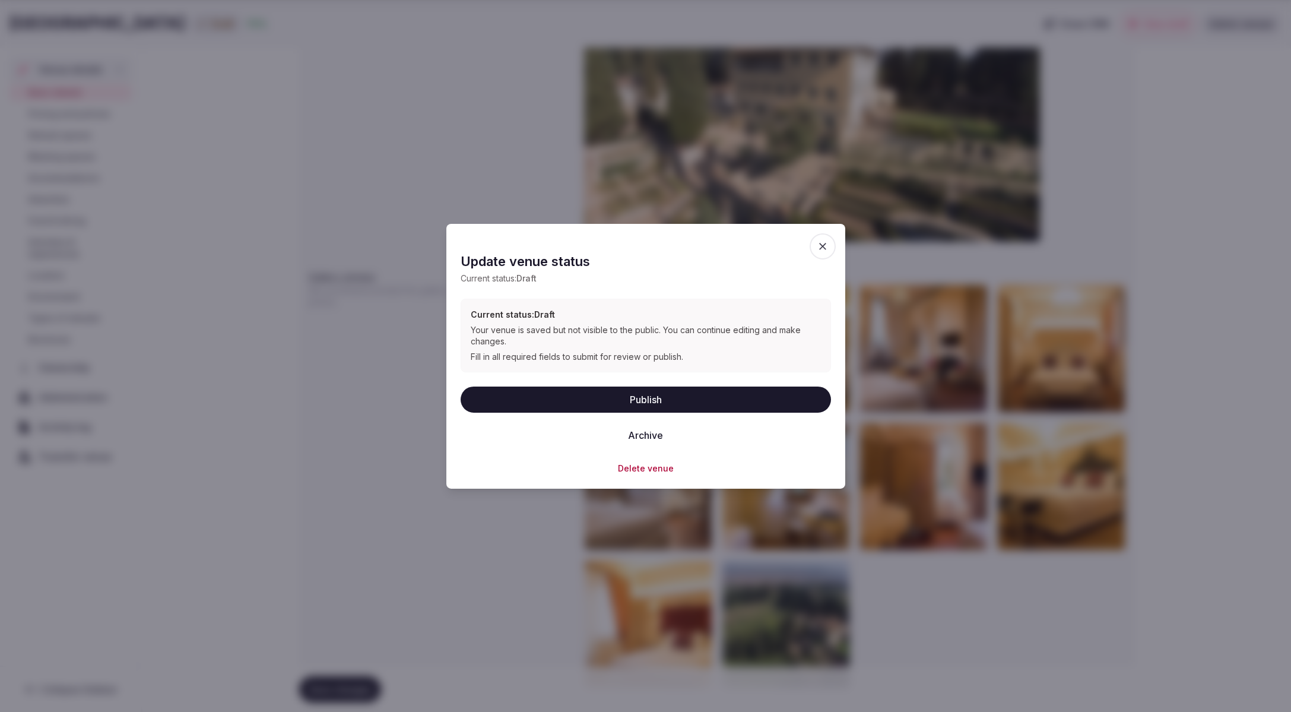
click at [651, 407] on button "Publish" at bounding box center [646, 399] width 370 height 26
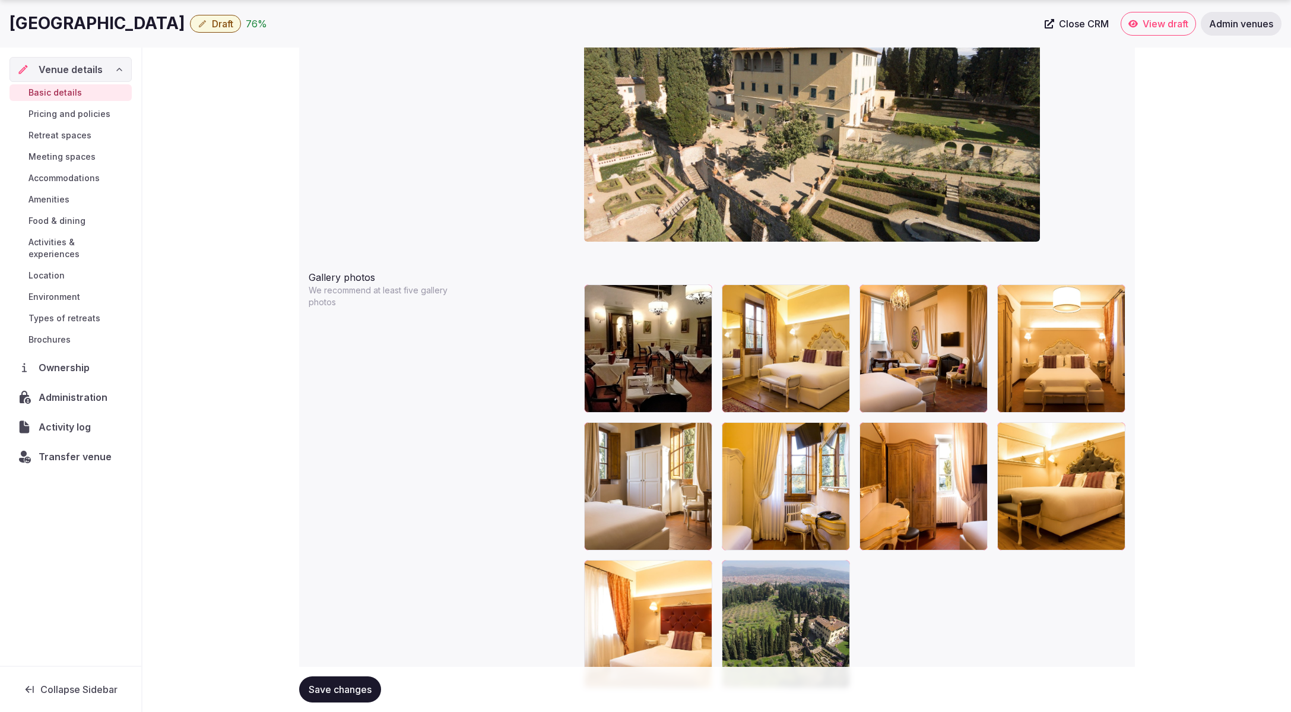
scroll to position [1206, 0]
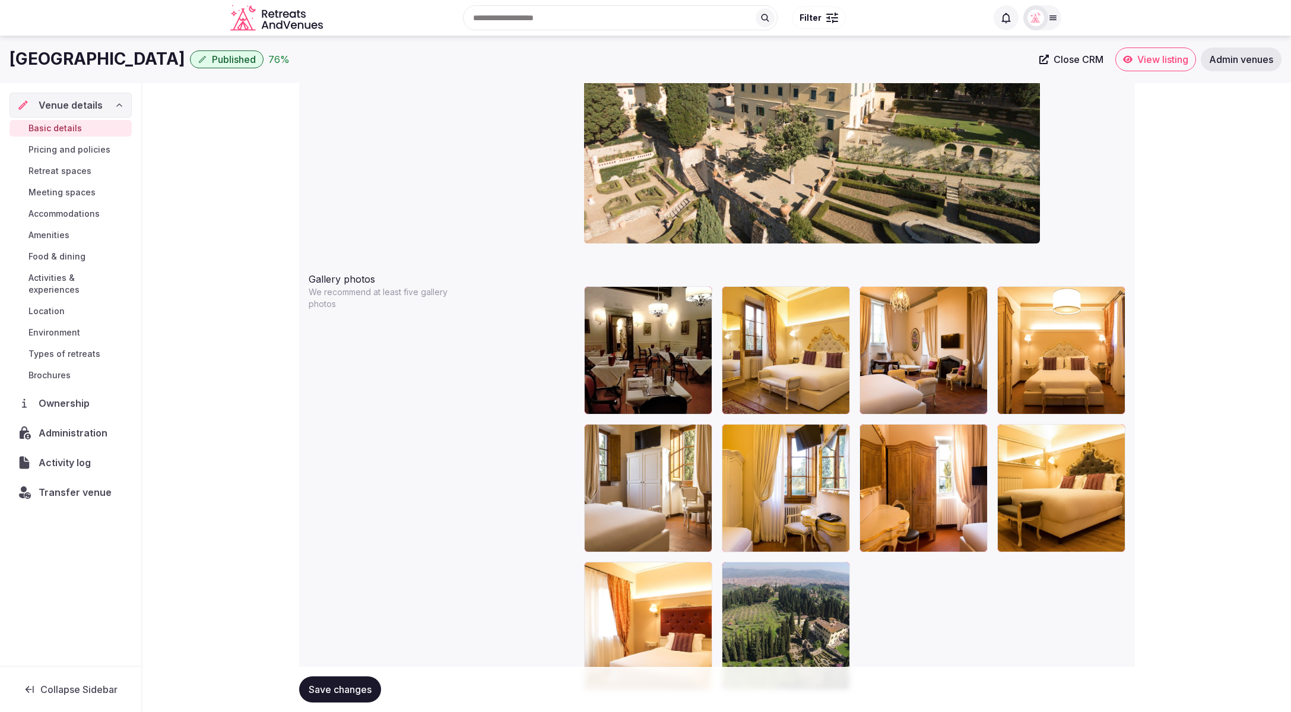
drag, startPoint x: 12, startPoint y: 59, endPoint x: 174, endPoint y: 62, distance: 162.0
click at [174, 62] on h1 "[GEOGRAPHIC_DATA]" at bounding box center [97, 58] width 176 height 23
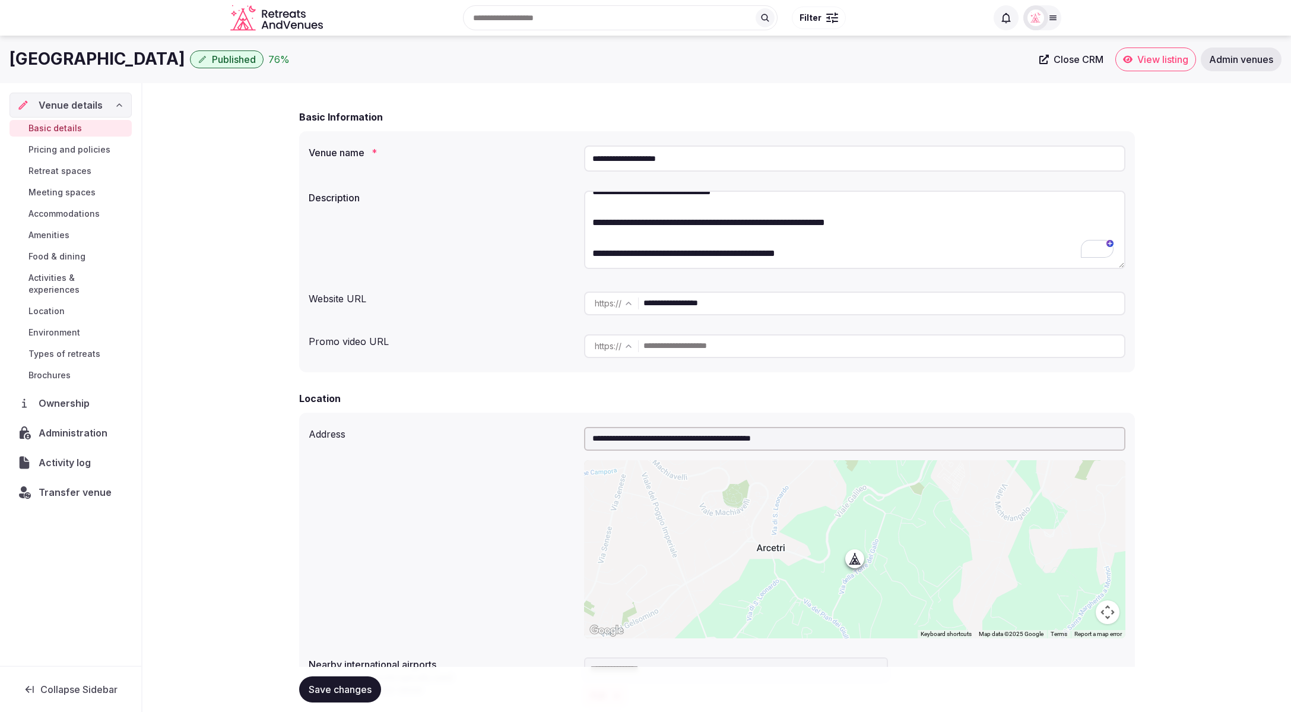
scroll to position [0, 0]
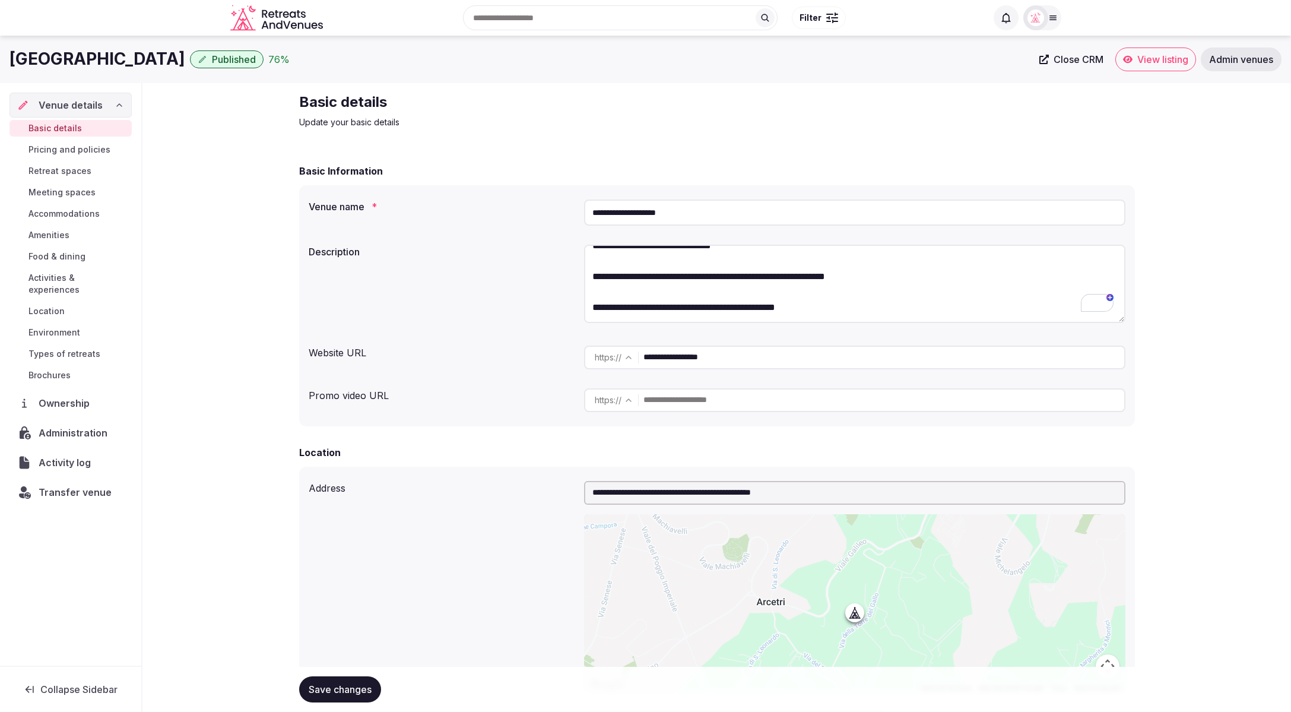
click at [500, 292] on div "**********" at bounding box center [717, 285] width 817 height 91
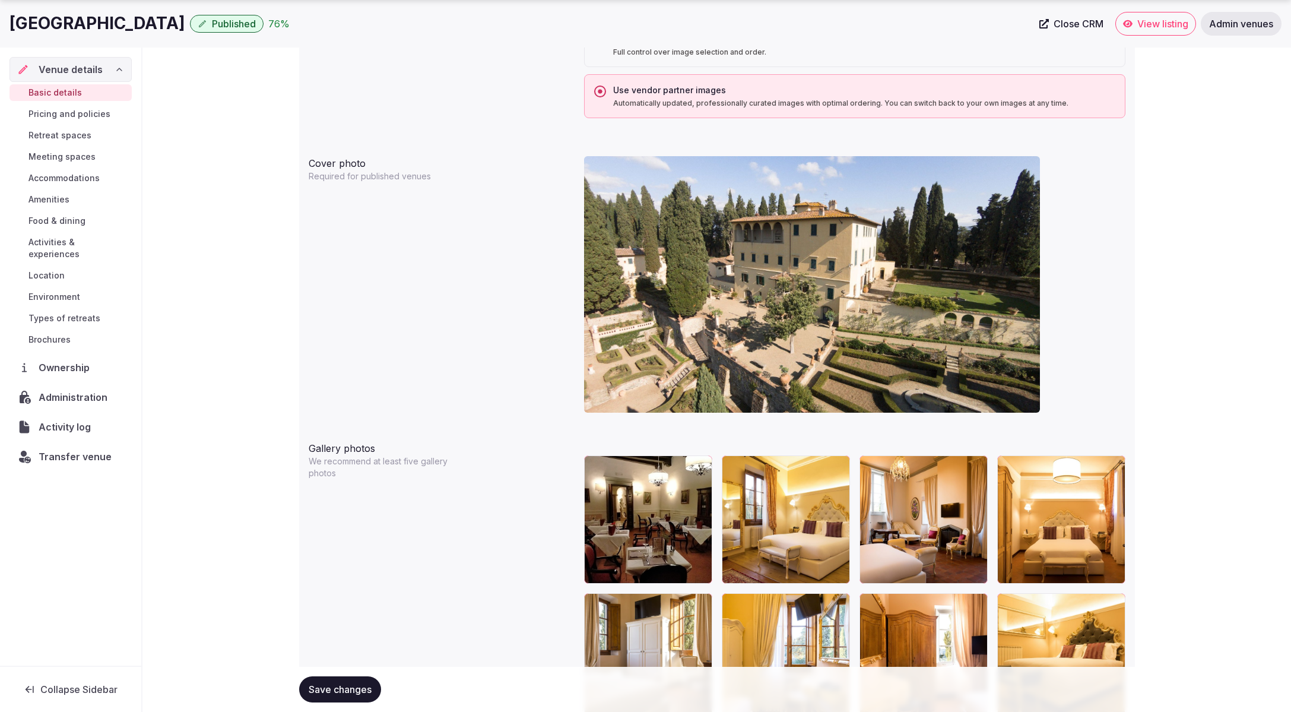
scroll to position [1069, 0]
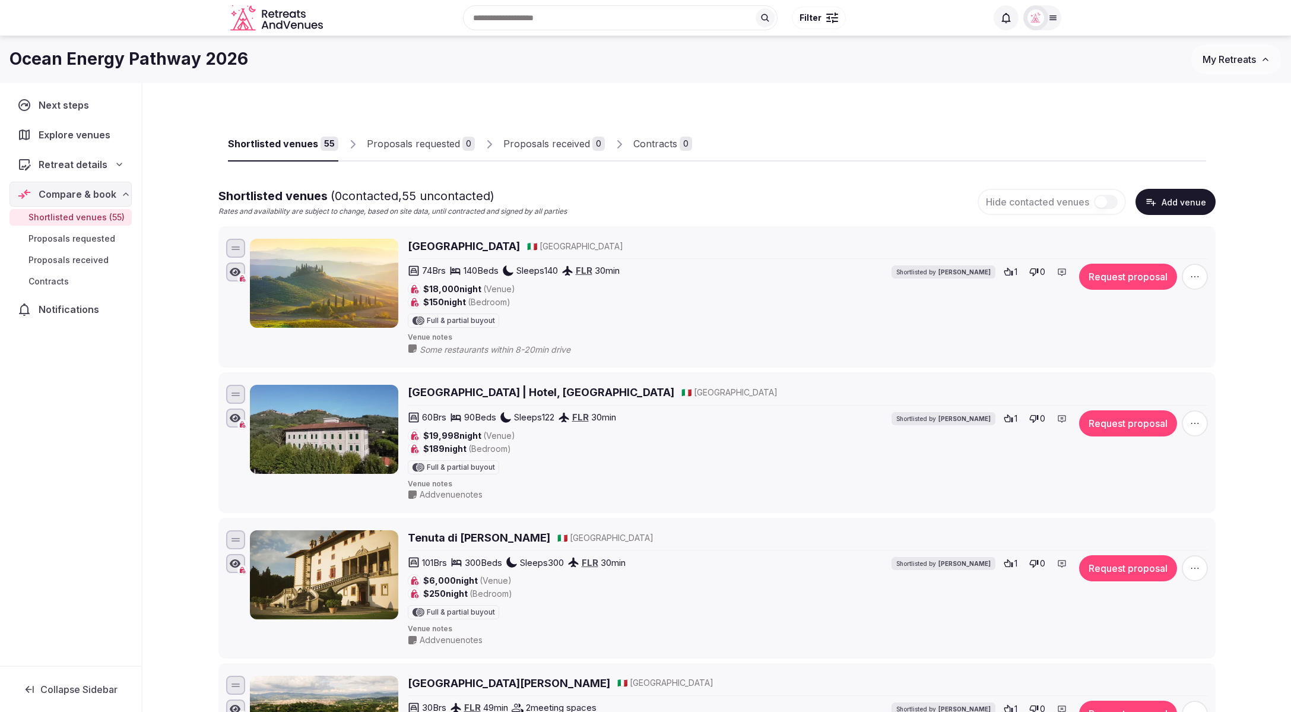
click at [1169, 207] on button "Add venue" at bounding box center [1175, 202] width 80 height 26
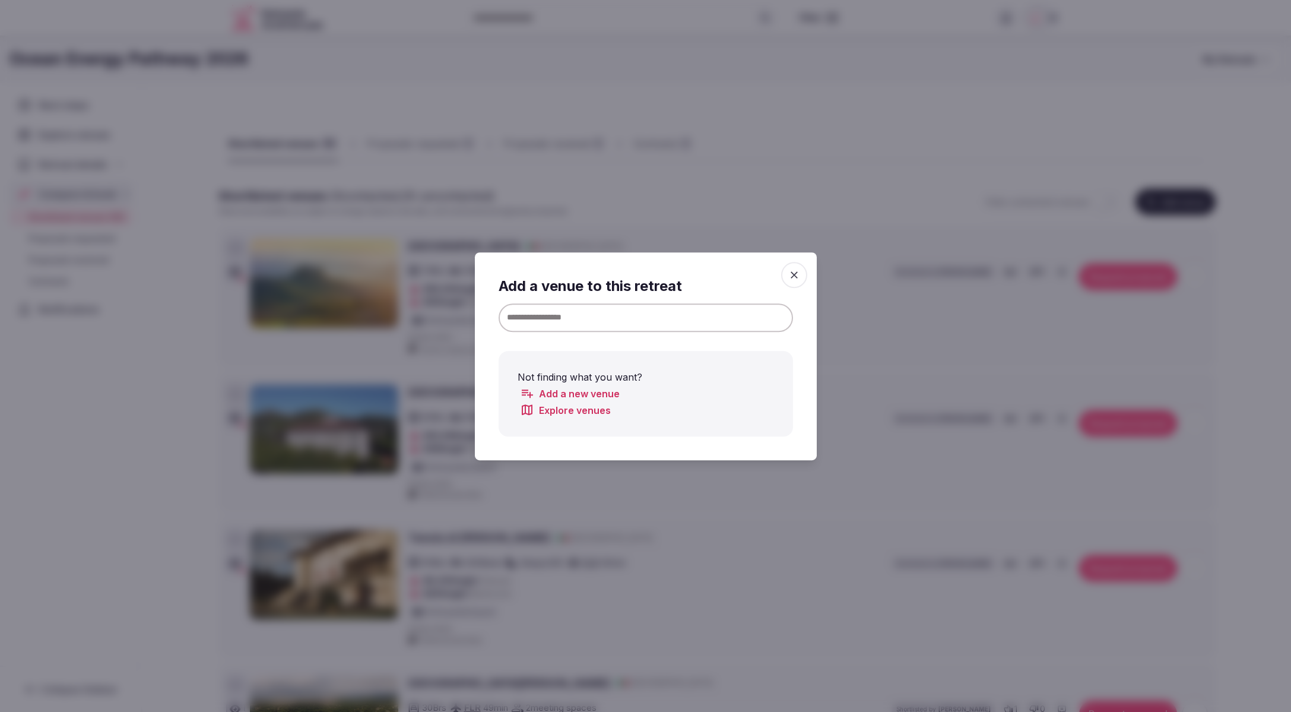
click at [713, 321] on input at bounding box center [645, 317] width 294 height 28
paste input "**********"
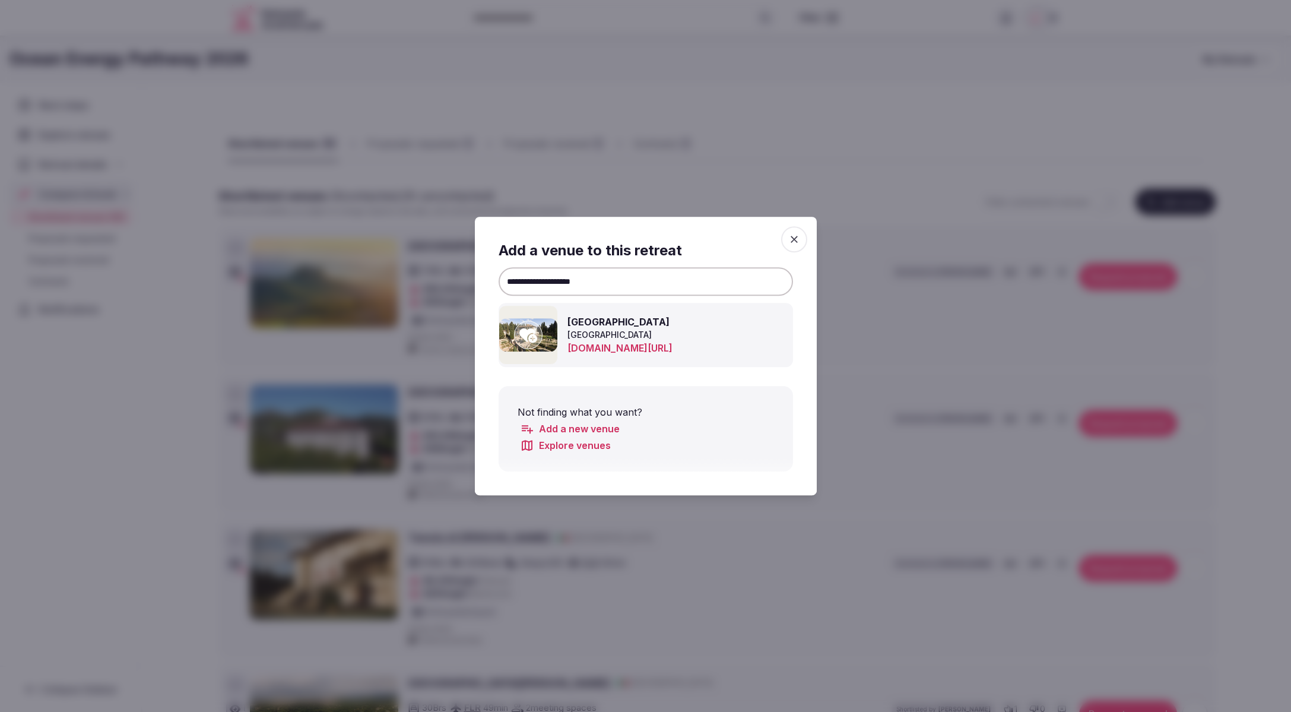
type input "**********"
click at [531, 332] on icon at bounding box center [528, 335] width 18 height 14
click at [799, 237] on icon "button" at bounding box center [794, 239] width 12 height 12
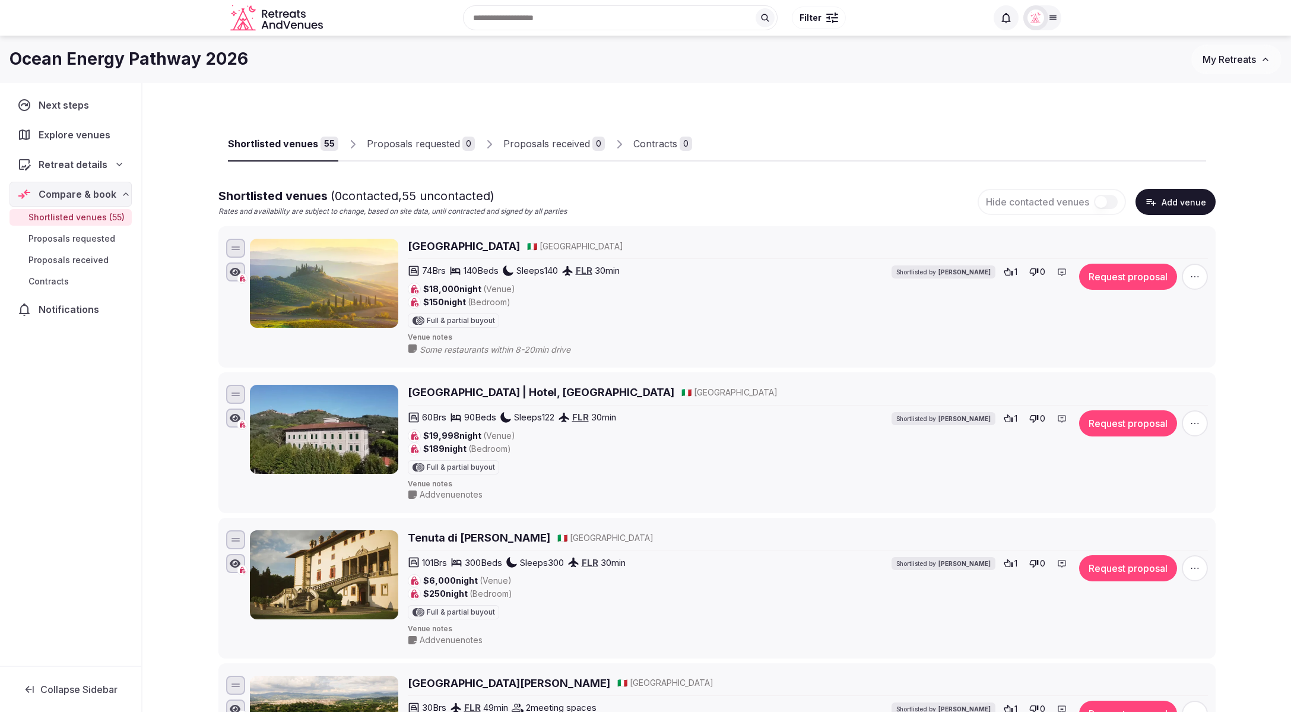
scroll to position [5060, 0]
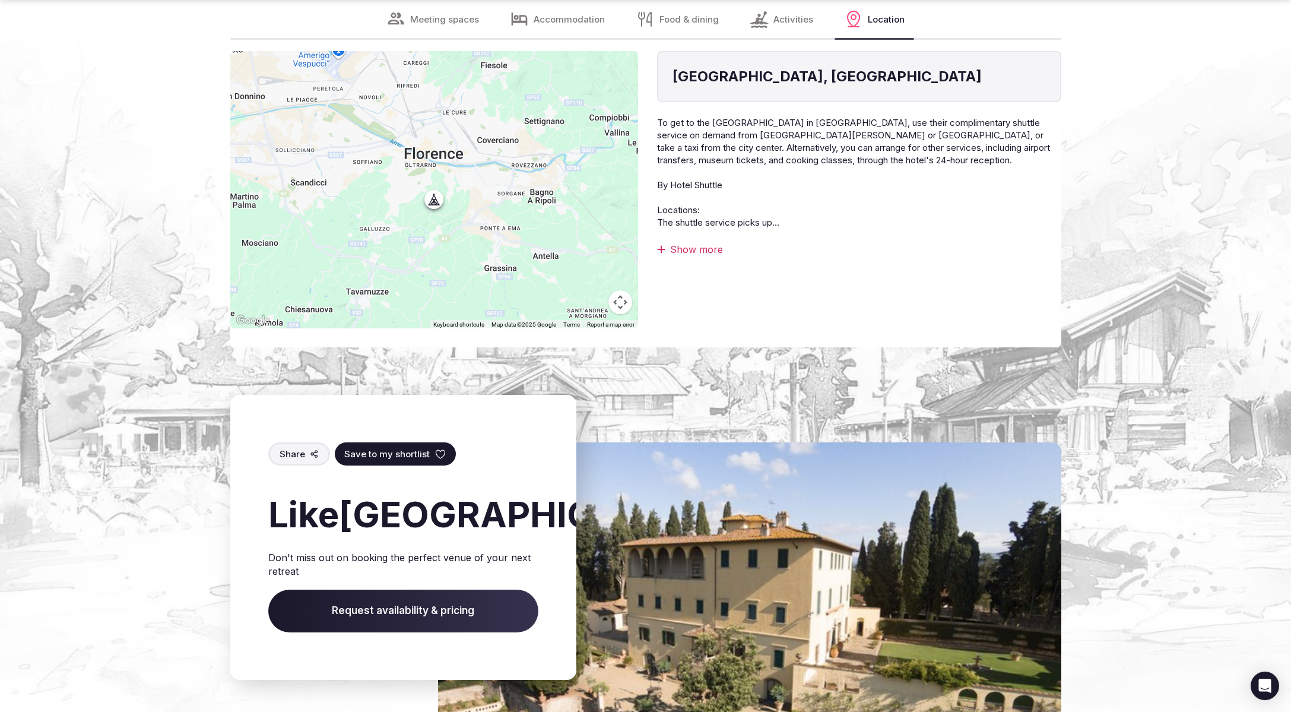
scroll to position [2967, 0]
